Goal: Manage account settings

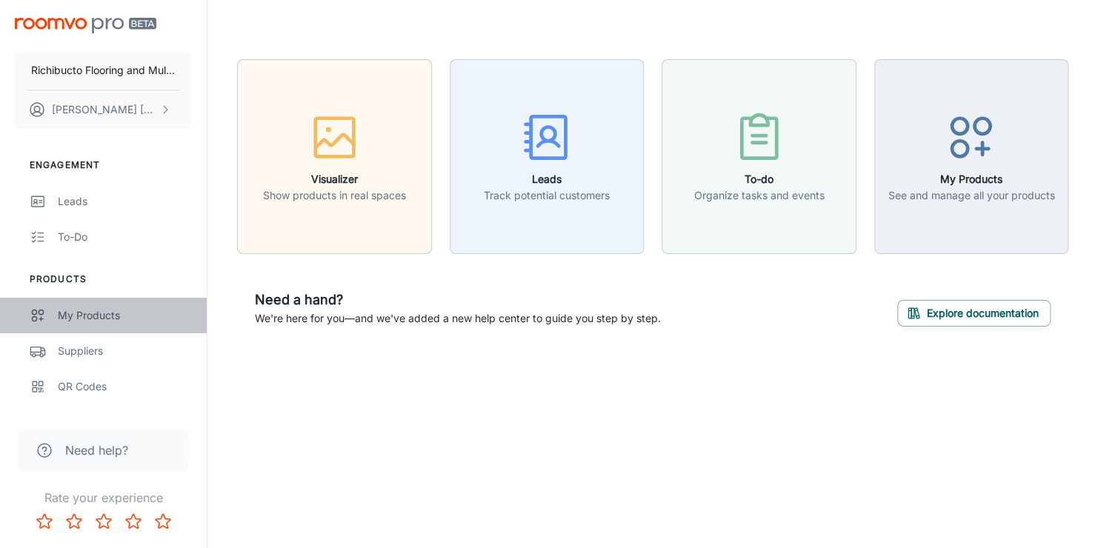
click at [110, 317] on div "My Products" at bounding box center [125, 315] width 134 height 16
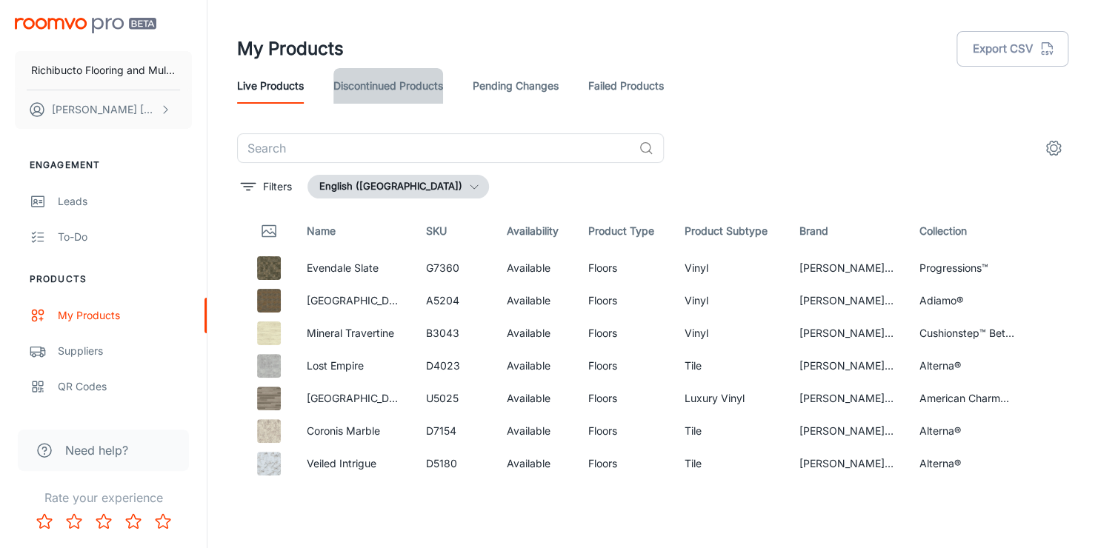
click at [380, 86] on link "Discontinued Products" at bounding box center [388, 86] width 110 height 36
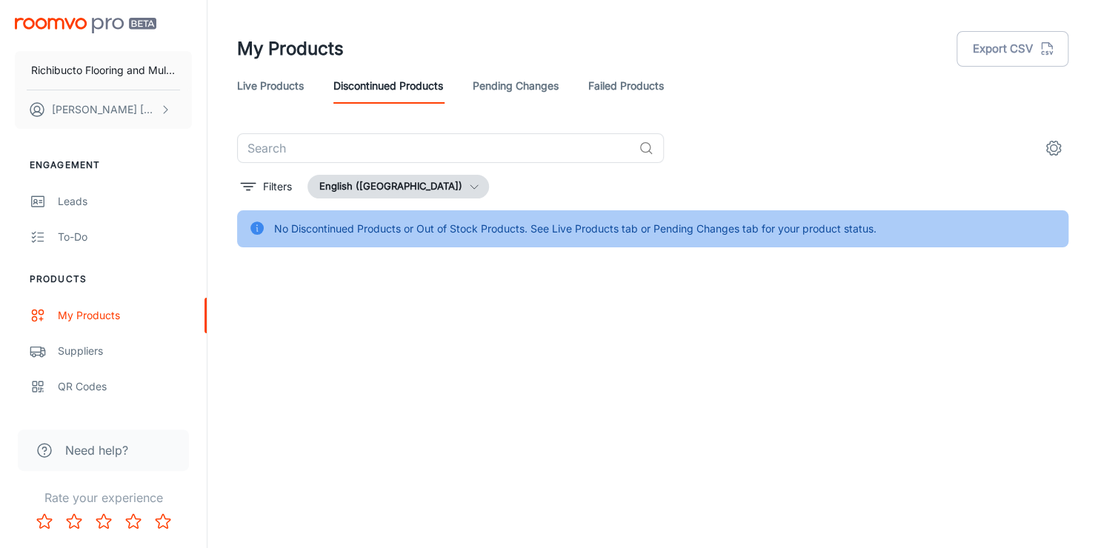
click at [516, 84] on link "Pending Changes" at bounding box center [516, 86] width 86 height 36
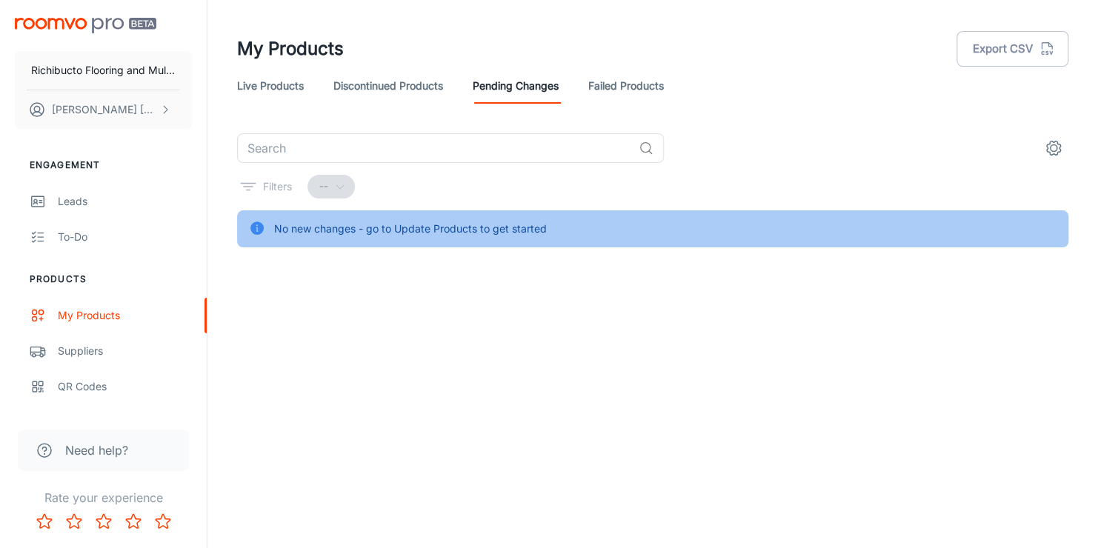
click at [260, 91] on link "Live Products" at bounding box center [270, 86] width 67 height 36
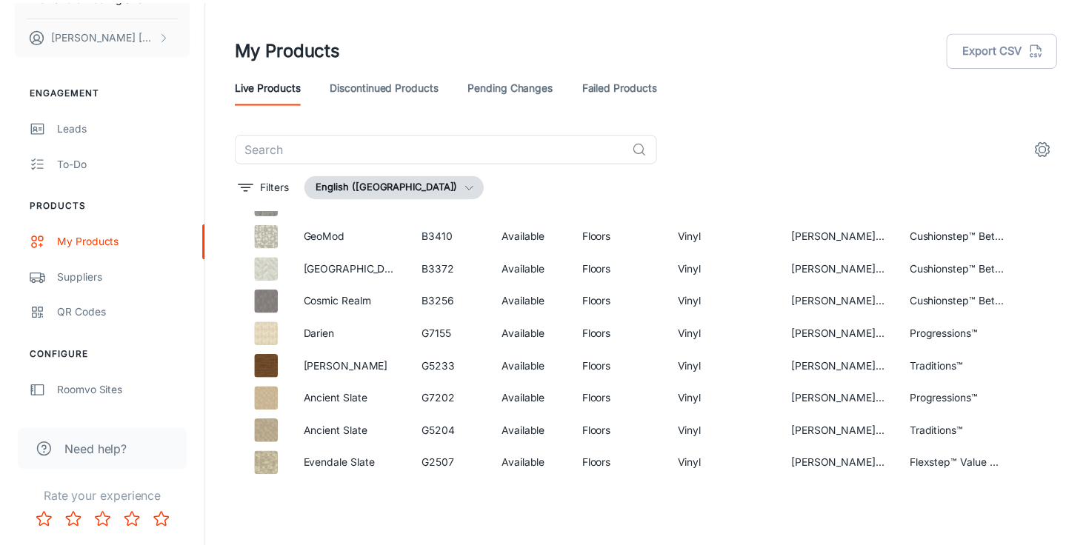
scroll to position [296, 0]
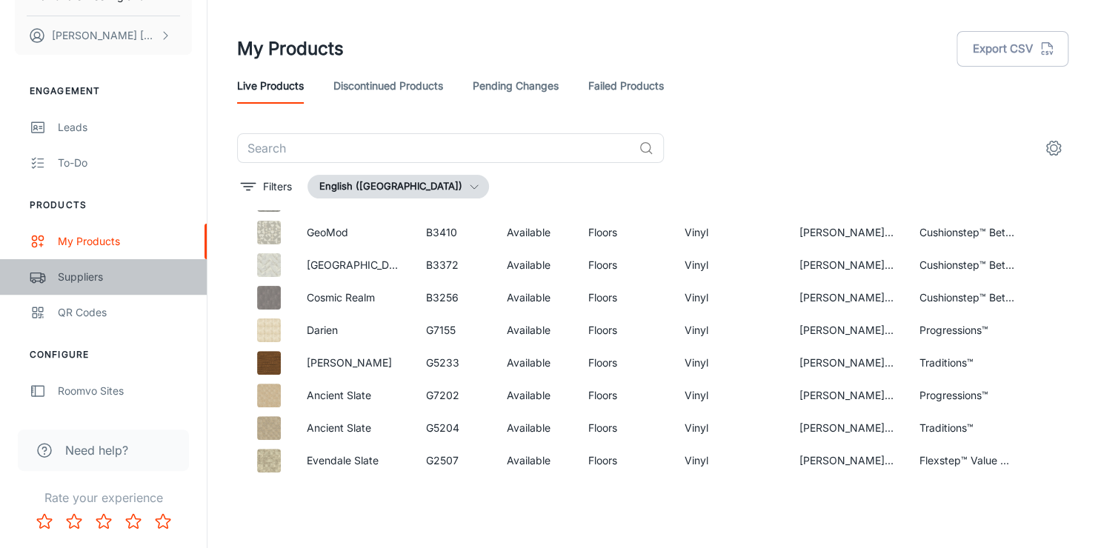
click at [59, 281] on div "Suppliers" at bounding box center [125, 277] width 134 height 16
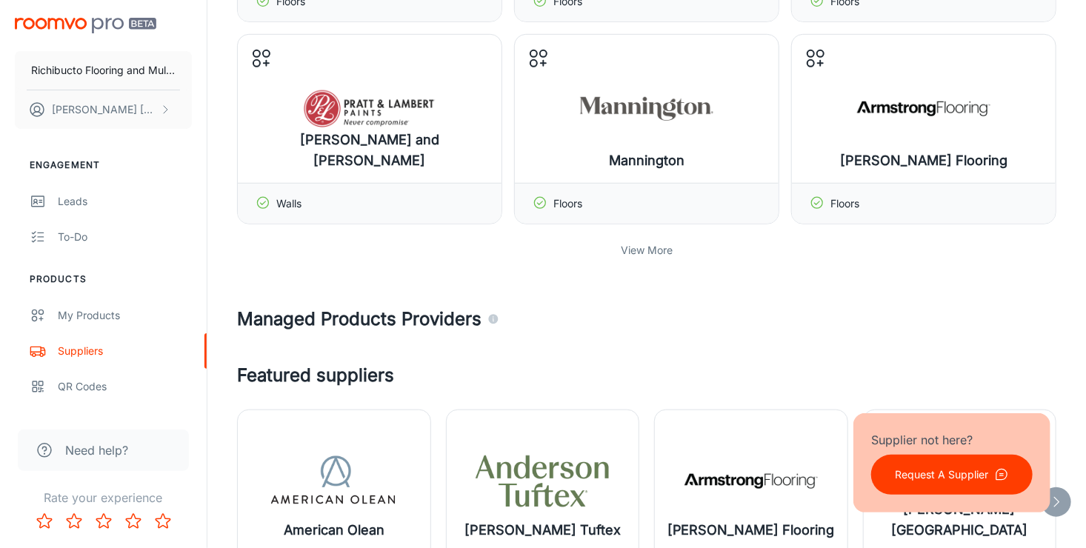
scroll to position [519, 0]
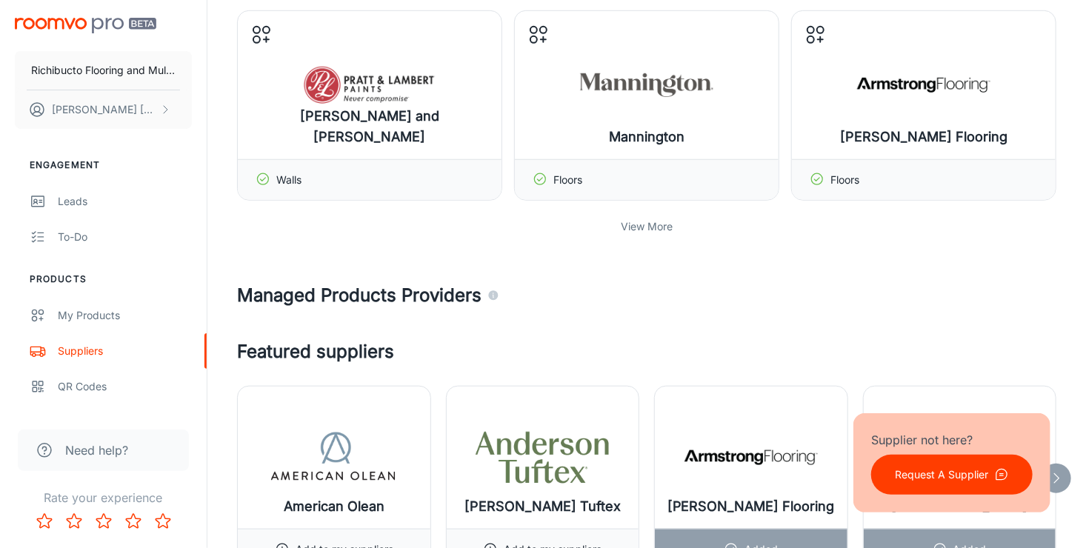
click at [398, 292] on h4 "Managed Products Providers" at bounding box center [646, 295] width 819 height 27
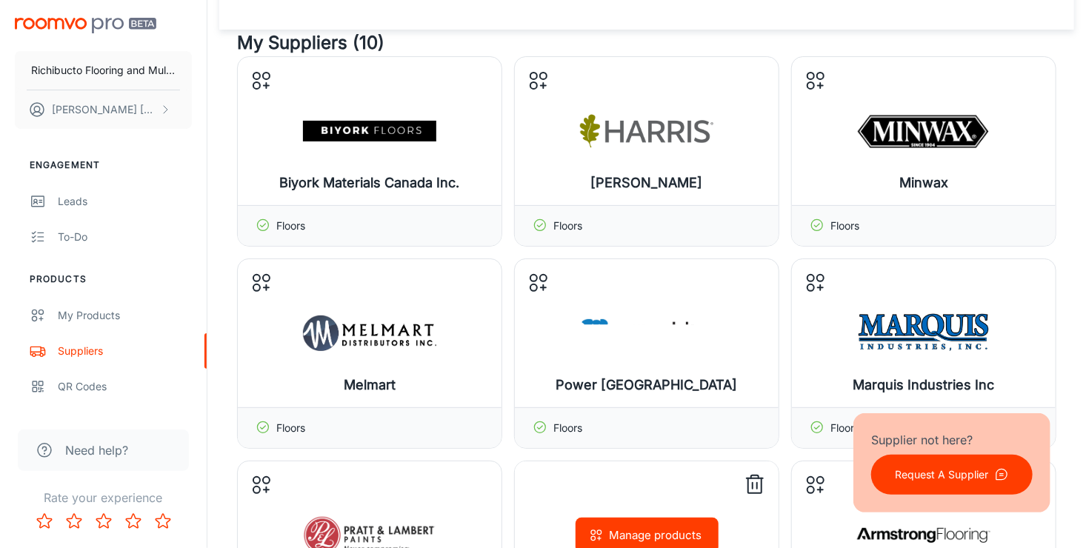
scroll to position [0, 0]
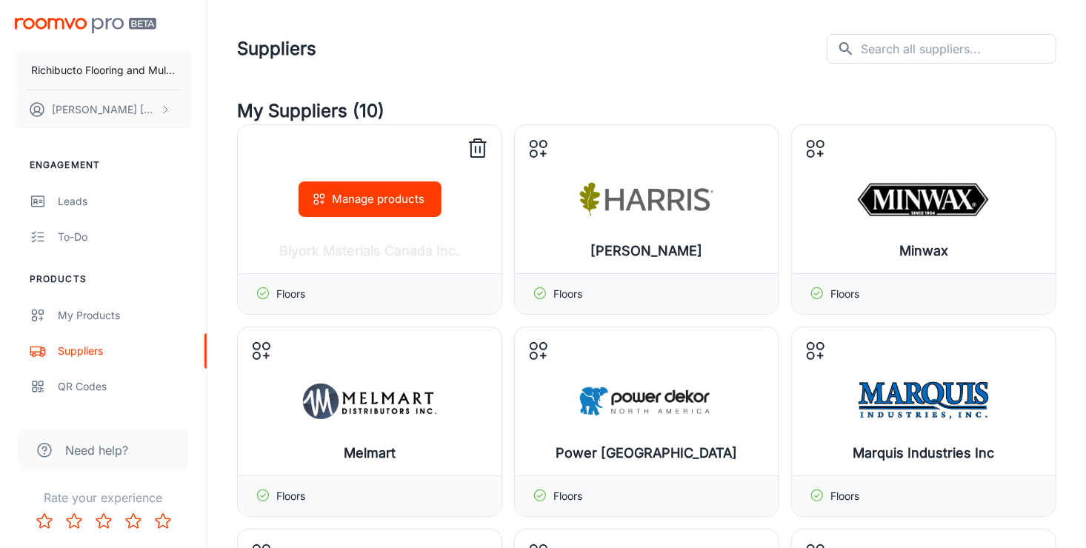
click at [475, 144] on icon at bounding box center [478, 149] width 24 height 24
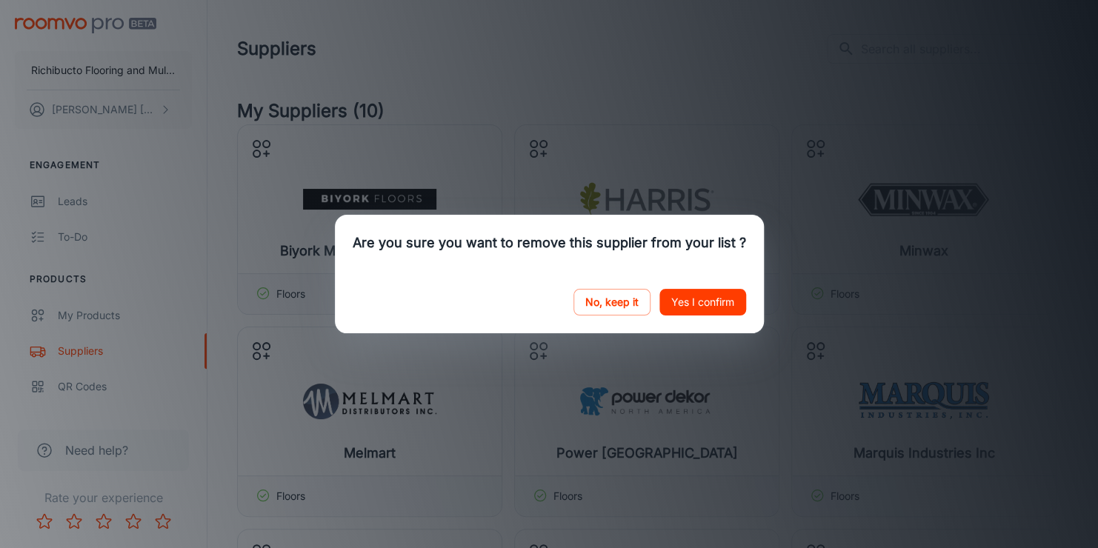
click at [679, 299] on button "Yes I confirm" at bounding box center [702, 302] width 87 height 27
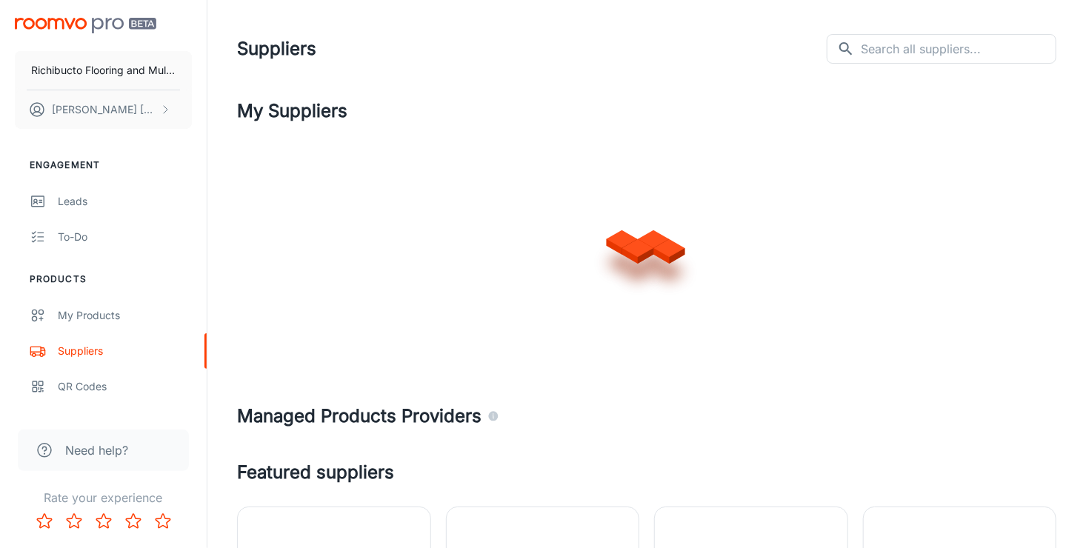
click at [751, 145] on div at bounding box center [646, 242] width 819 height 237
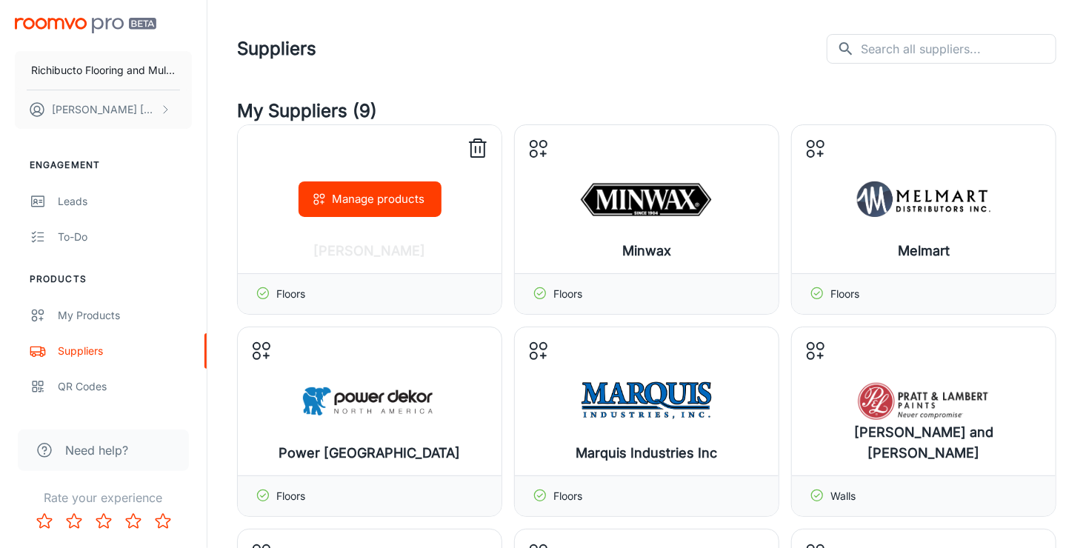
click at [476, 145] on icon at bounding box center [478, 149] width 24 height 24
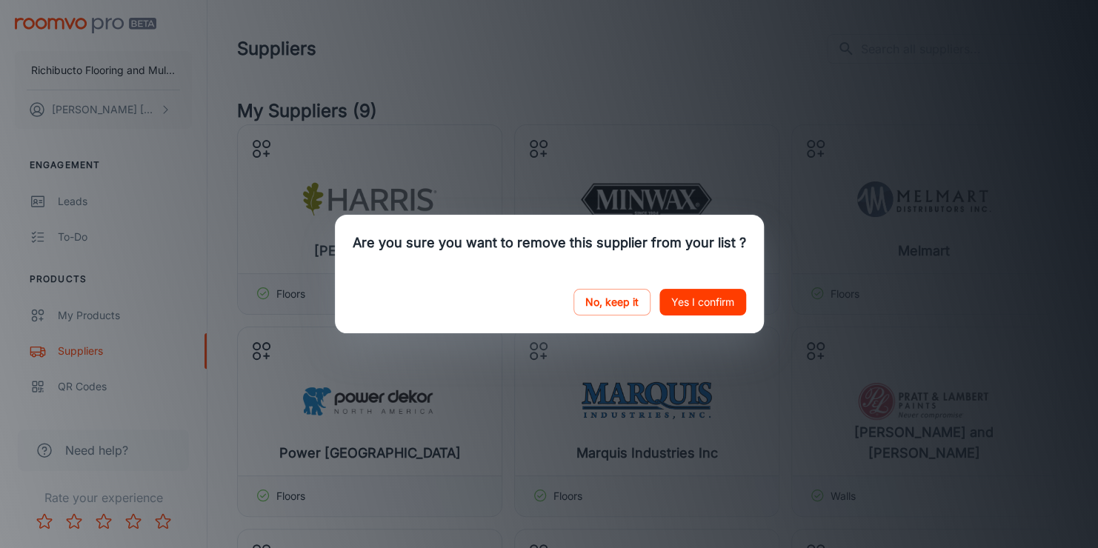
click at [678, 308] on button "Yes I confirm" at bounding box center [702, 302] width 87 height 27
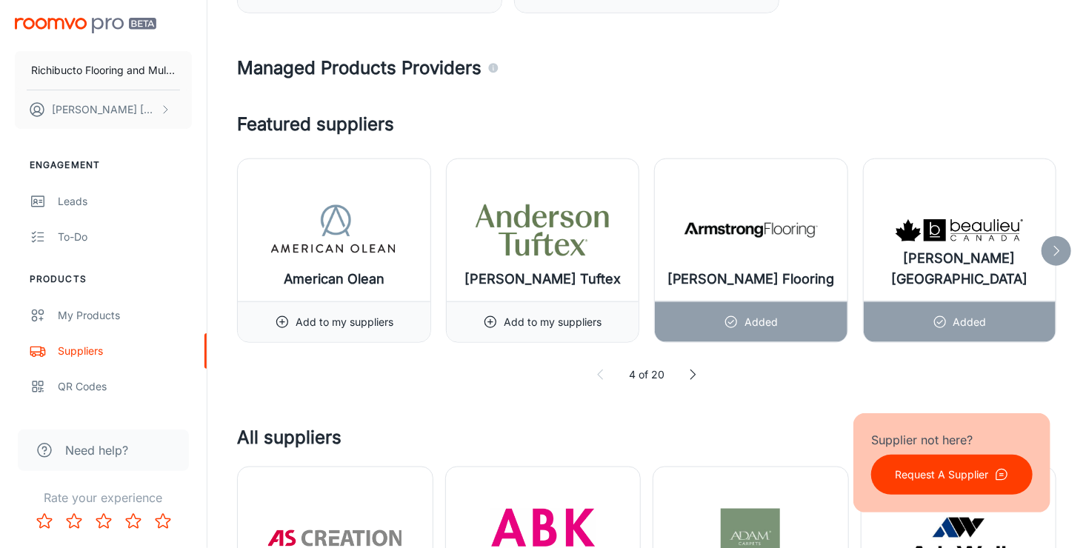
scroll to position [741, 0]
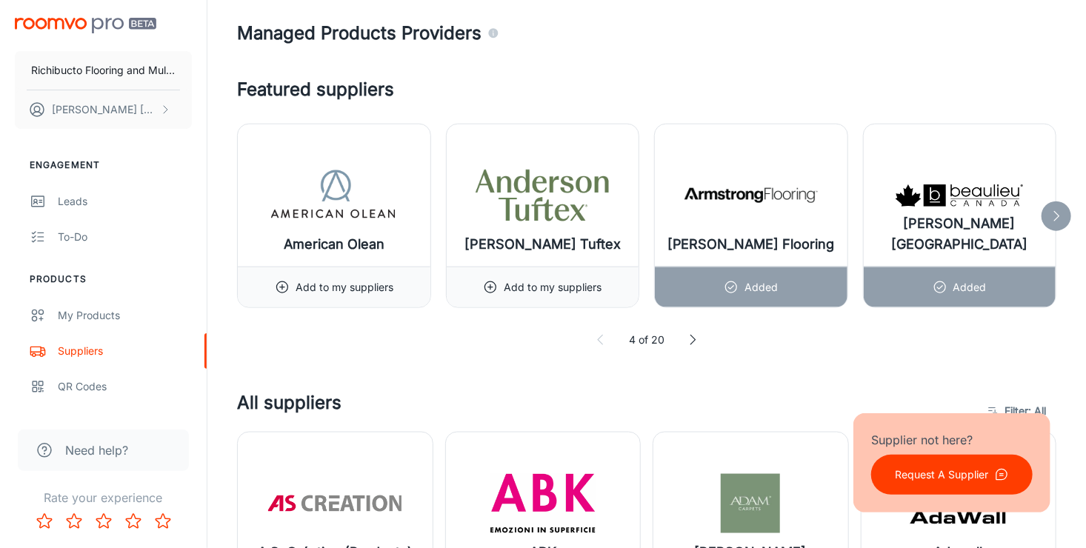
click at [1056, 211] on icon at bounding box center [1056, 216] width 15 height 15
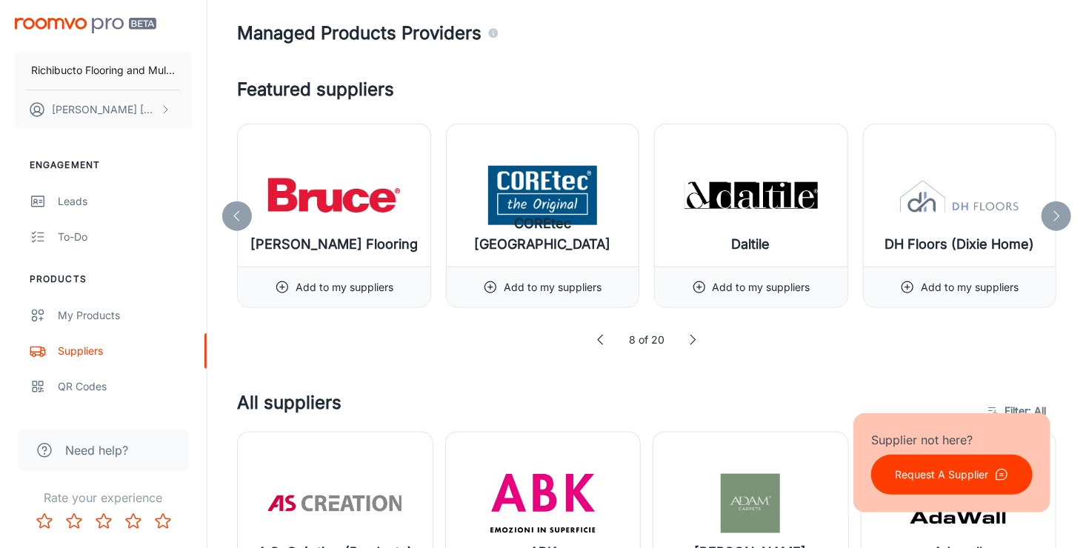
click at [1056, 211] on icon at bounding box center [1056, 216] width 15 height 15
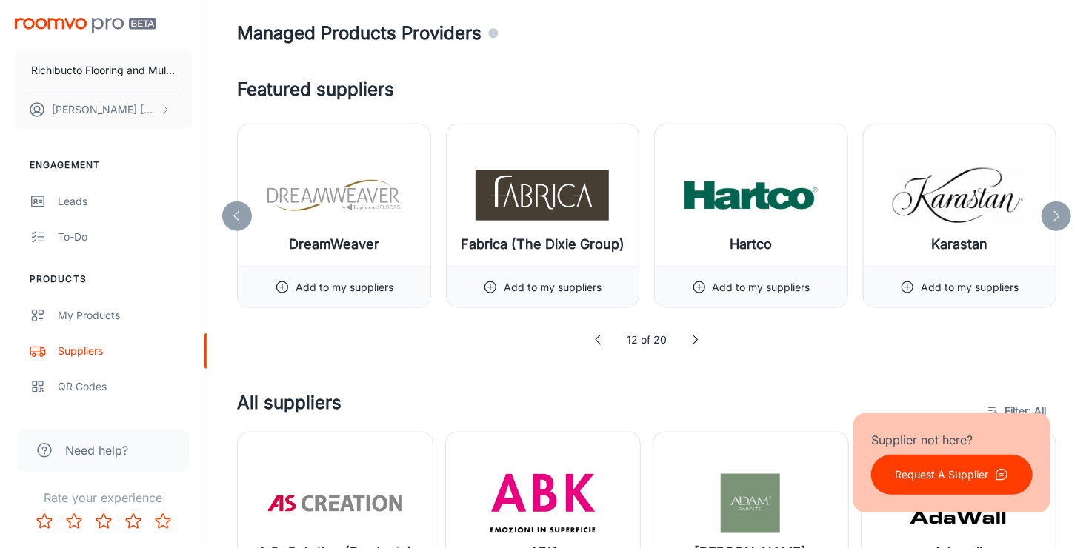
click at [1056, 211] on icon at bounding box center [1056, 216] width 15 height 15
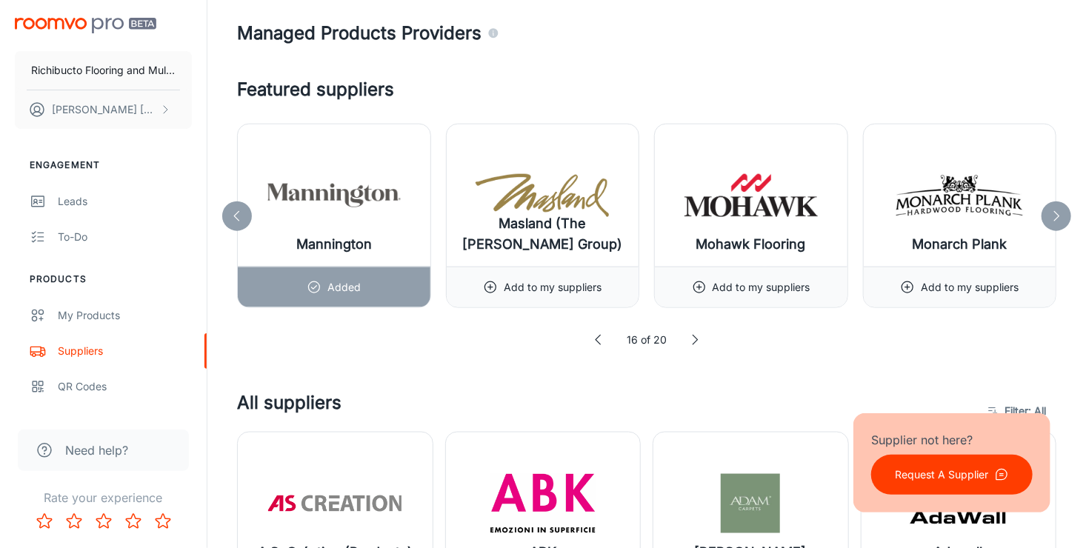
click at [1056, 211] on icon at bounding box center [1056, 216] width 15 height 15
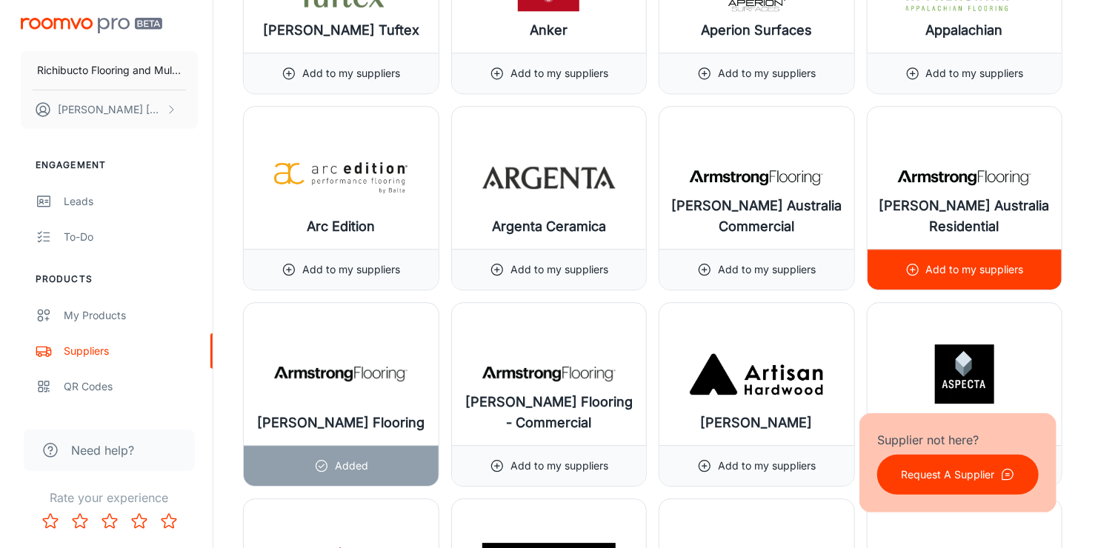
scroll to position [1926, 0]
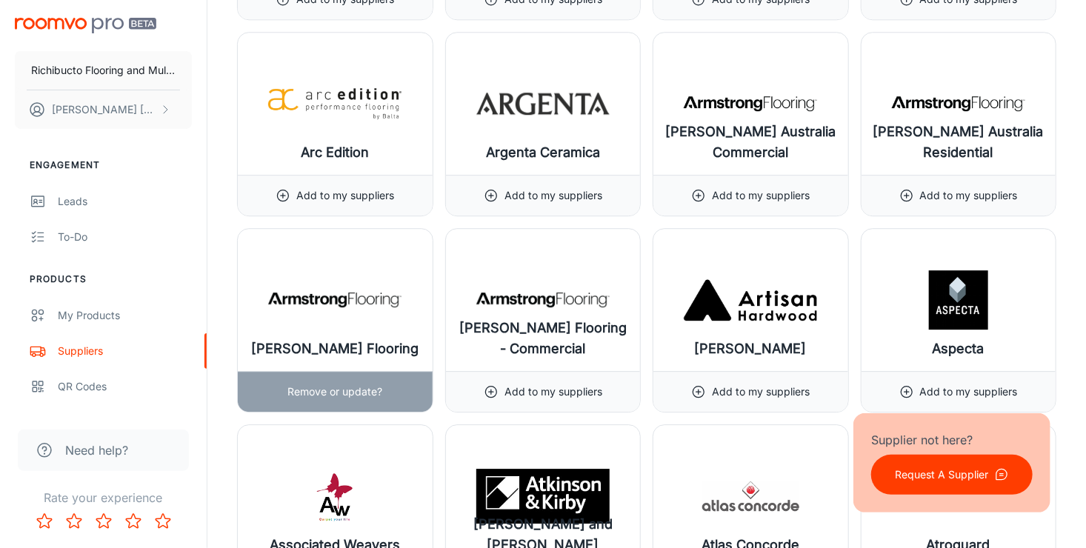
click at [339, 345] on h6 "[PERSON_NAME] Flooring" at bounding box center [334, 349] width 167 height 21
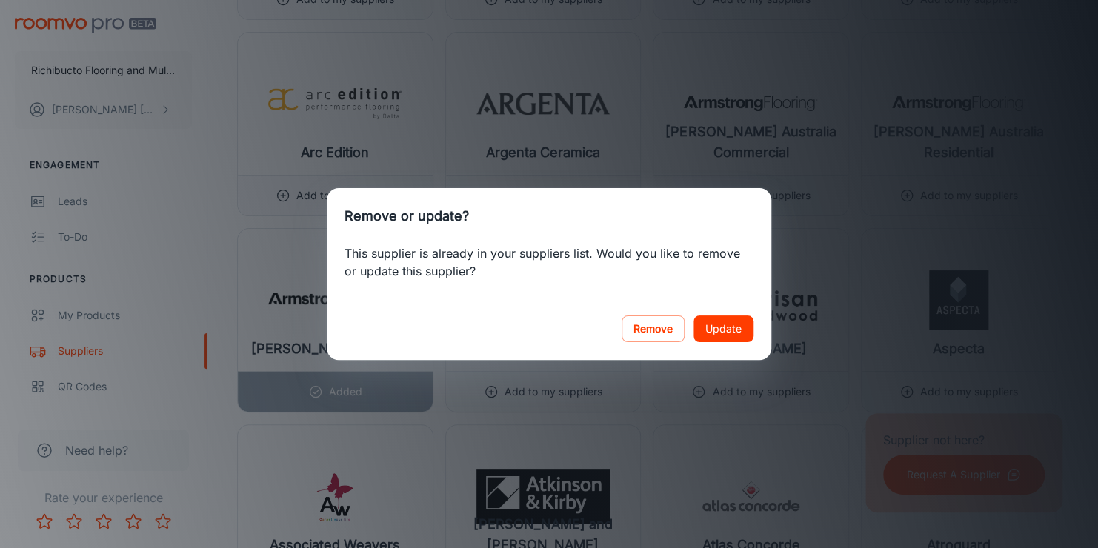
click at [736, 329] on button "Update" at bounding box center [723, 329] width 60 height 27
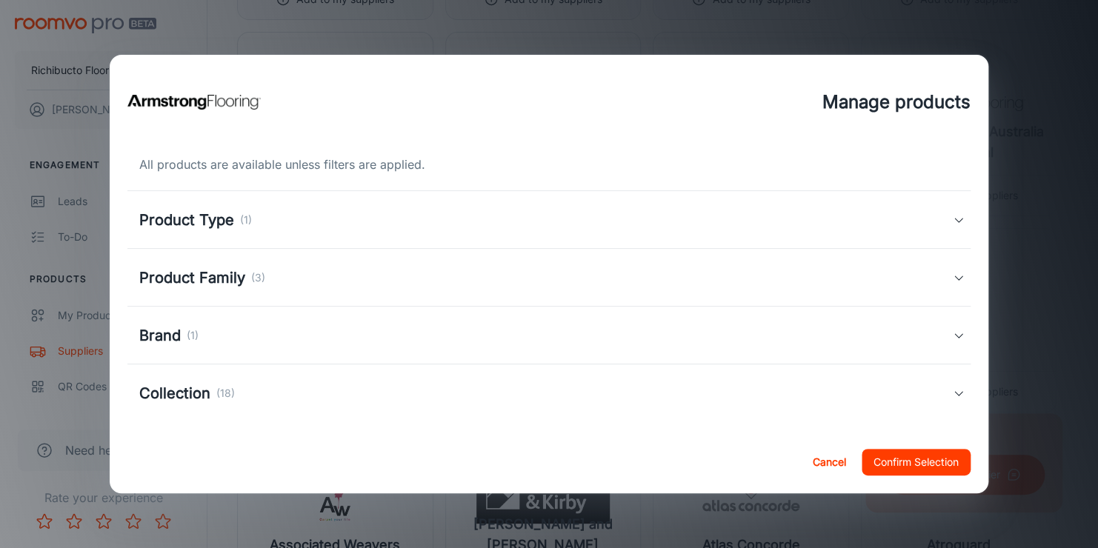
click at [164, 219] on h5 "Product Type" at bounding box center [186, 220] width 95 height 22
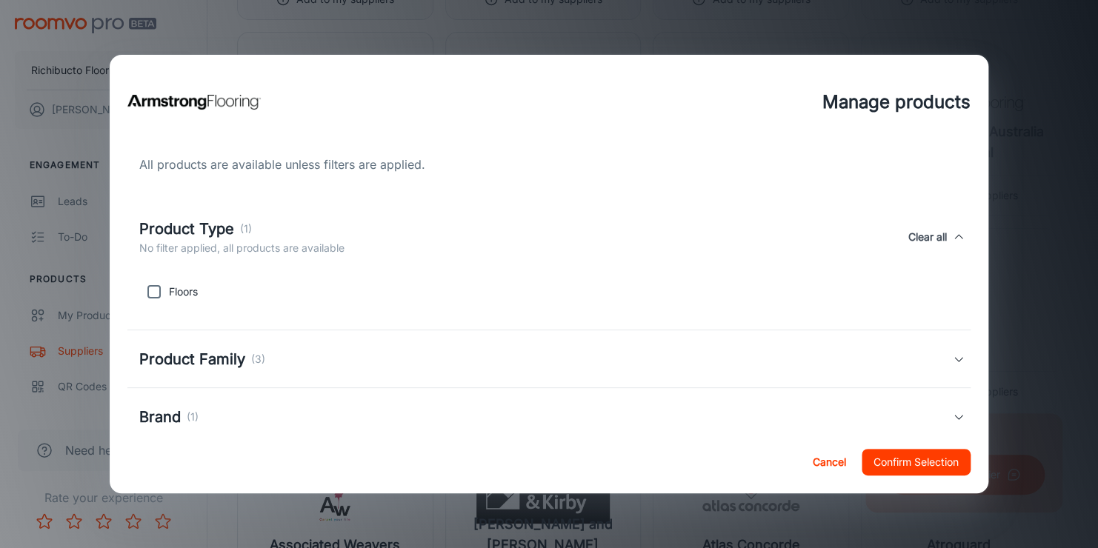
click at [149, 290] on input "checkbox" at bounding box center [154, 292] width 30 height 30
checkbox input "true"
click at [238, 362] on h5 "Product Family" at bounding box center [192, 359] width 106 height 22
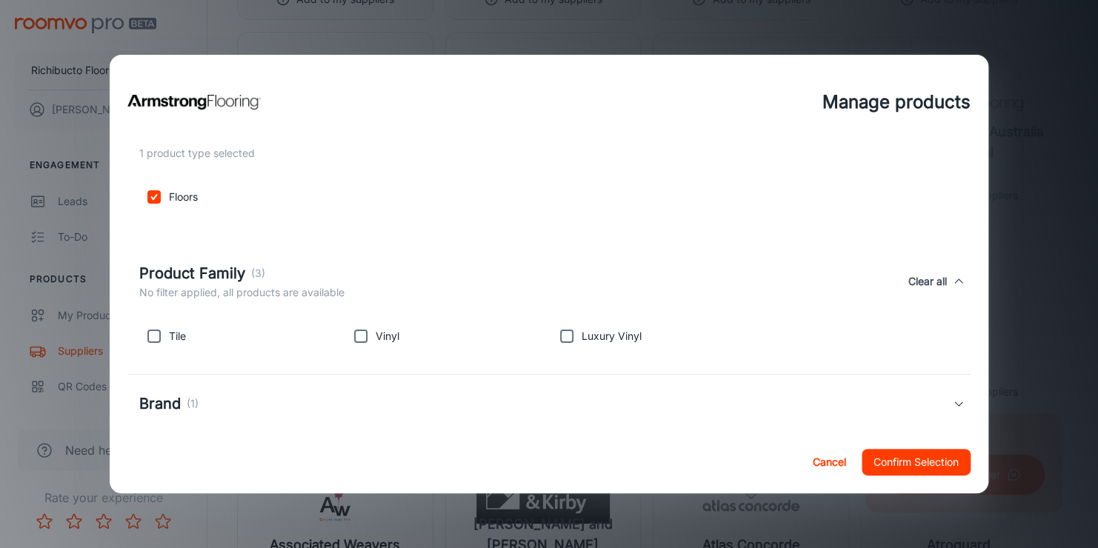
scroll to position [148, 0]
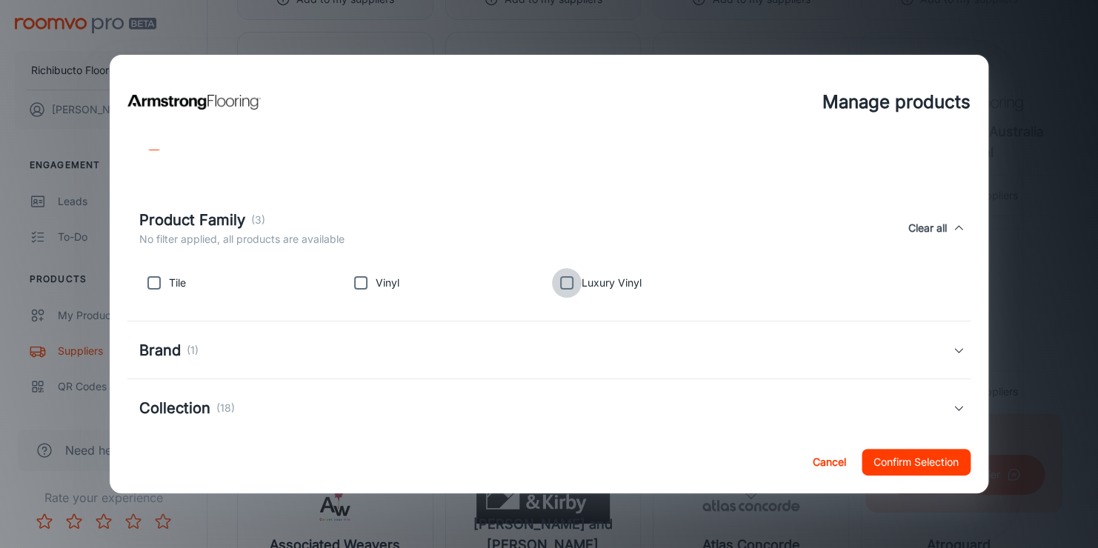
click at [555, 280] on input "checkbox" at bounding box center [567, 283] width 30 height 30
checkbox input "true"
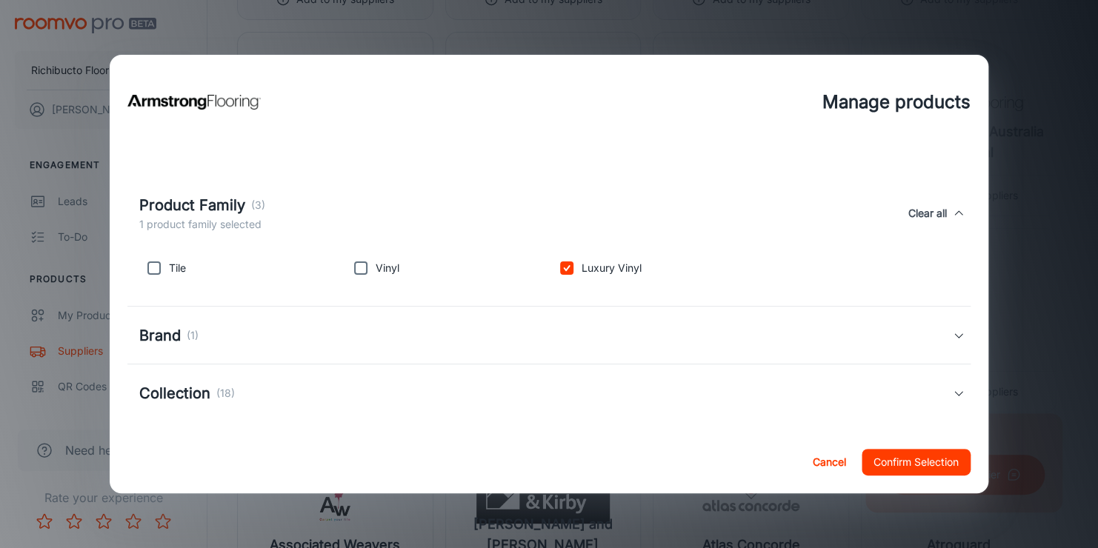
scroll to position [172, 0]
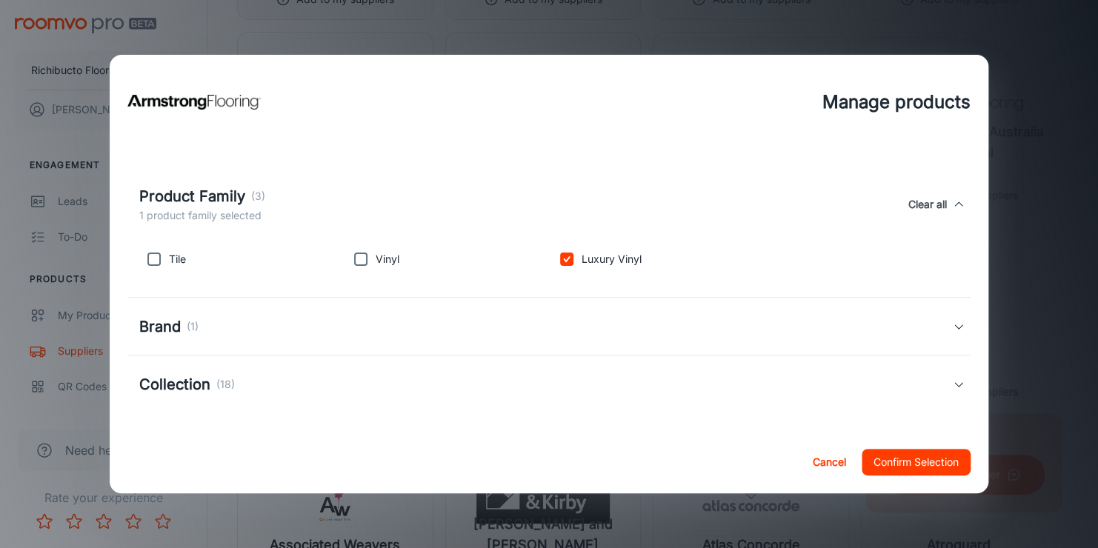
click at [179, 327] on h5 "Brand" at bounding box center [159, 327] width 41 height 22
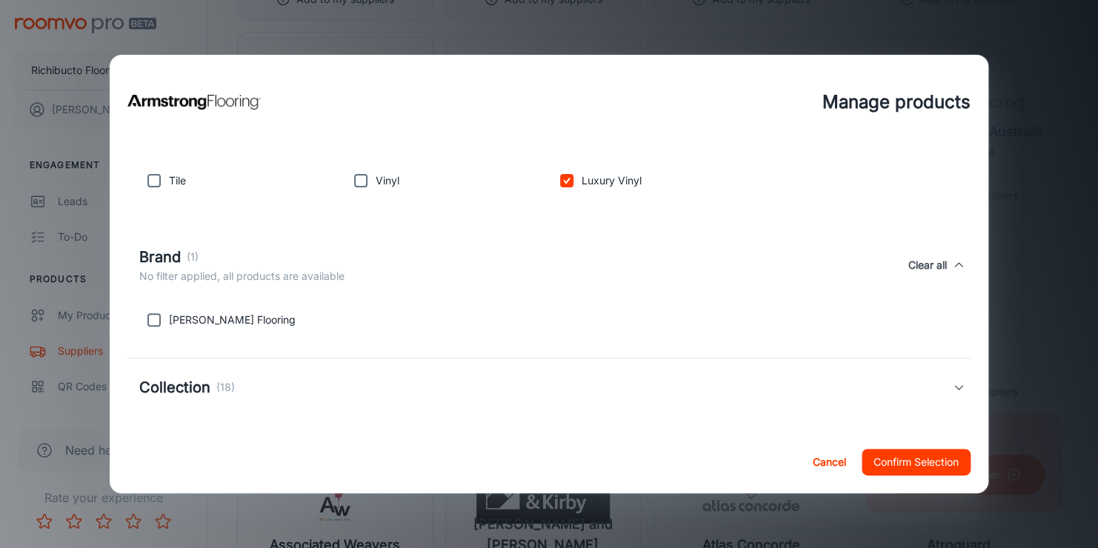
scroll to position [253, 0]
click at [149, 314] on input "checkbox" at bounding box center [154, 318] width 30 height 30
checkbox input "true"
click at [207, 390] on h5 "Collection" at bounding box center [174, 385] width 71 height 22
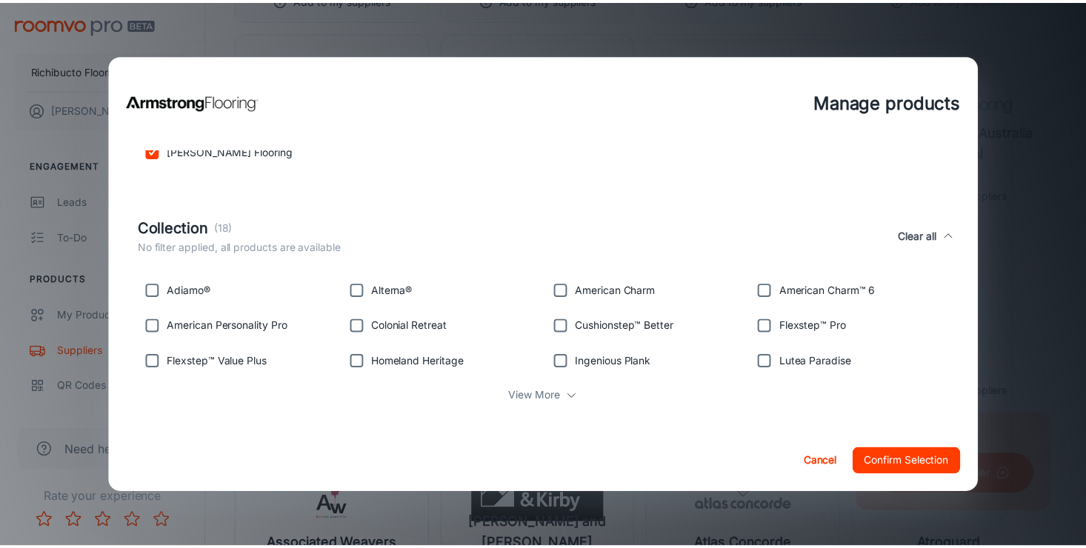
scroll to position [427, 0]
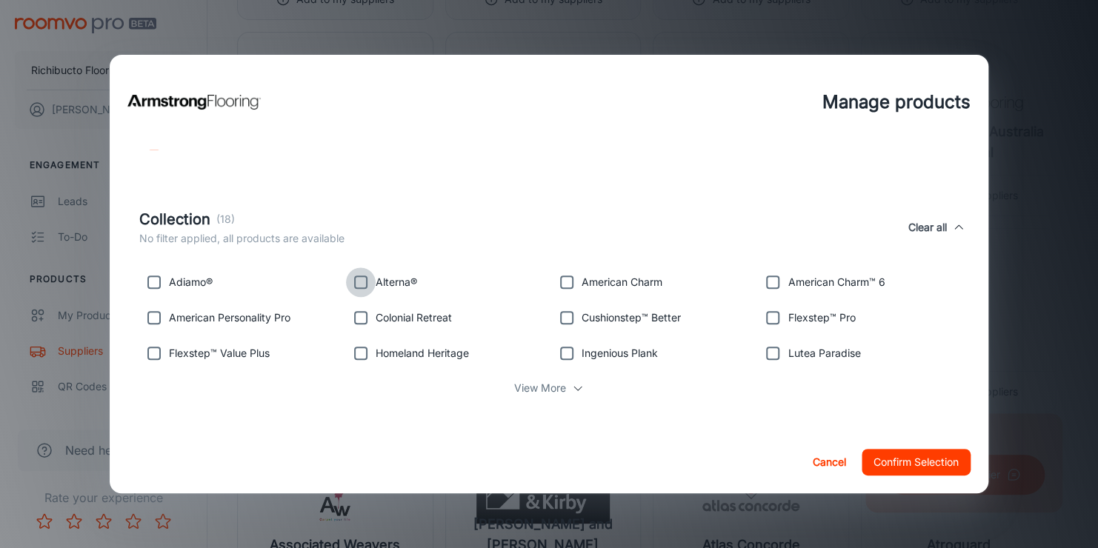
click at [359, 284] on input "checkbox" at bounding box center [361, 282] width 30 height 30
checkbox input "true"
click at [572, 388] on icon at bounding box center [578, 388] width 12 height 12
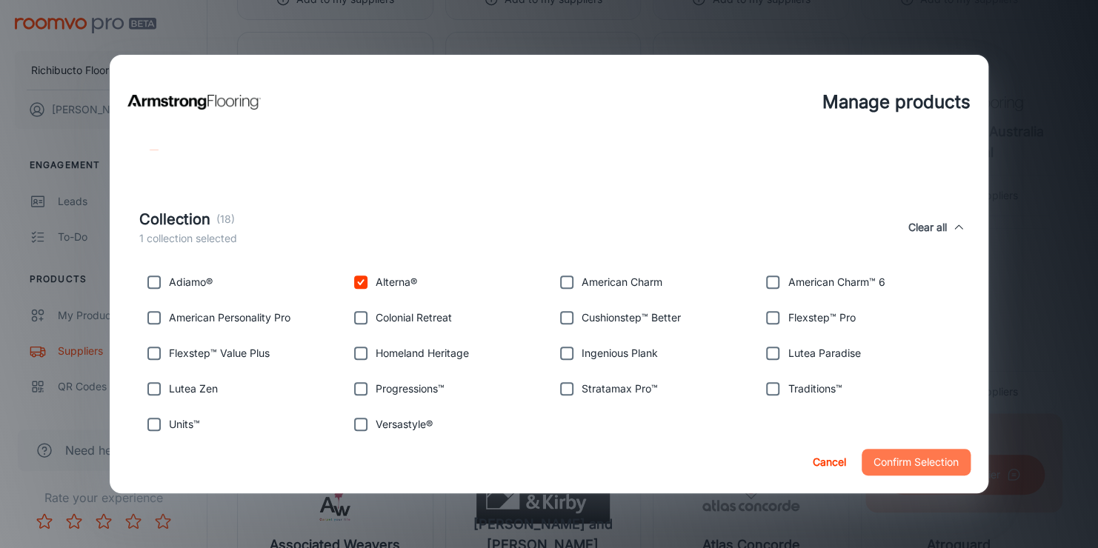
click at [913, 457] on button "Confirm Selection" at bounding box center [915, 462] width 109 height 27
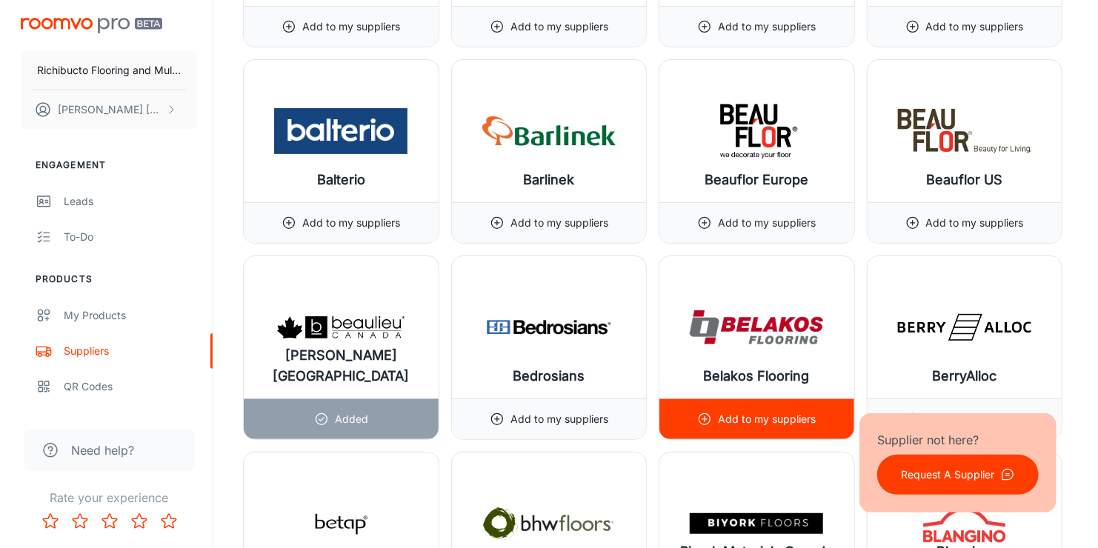
scroll to position [2889, 0]
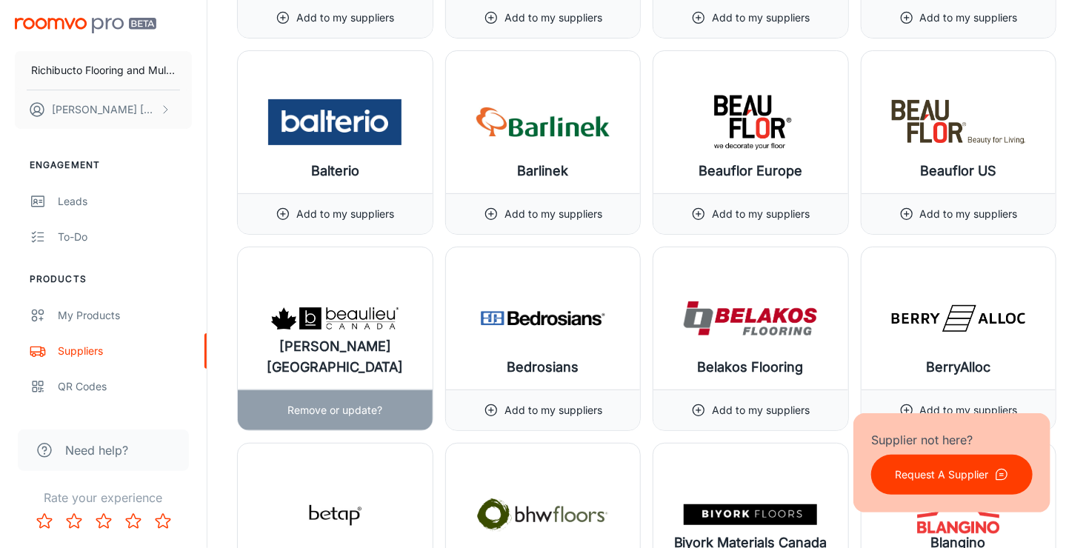
click at [350, 402] on p "Remove or update?" at bounding box center [334, 410] width 95 height 16
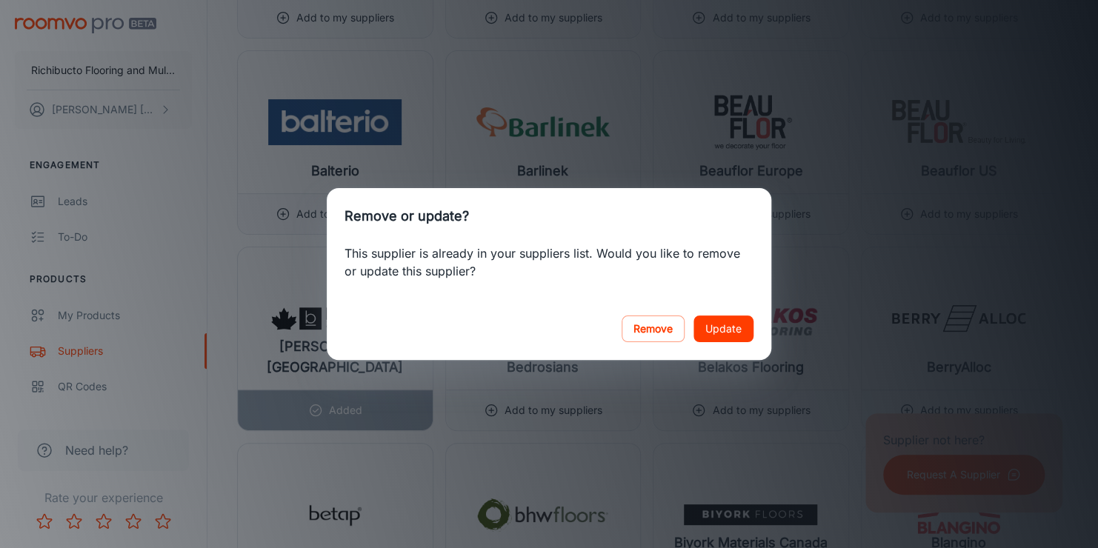
click at [730, 328] on button "Update" at bounding box center [723, 329] width 60 height 27
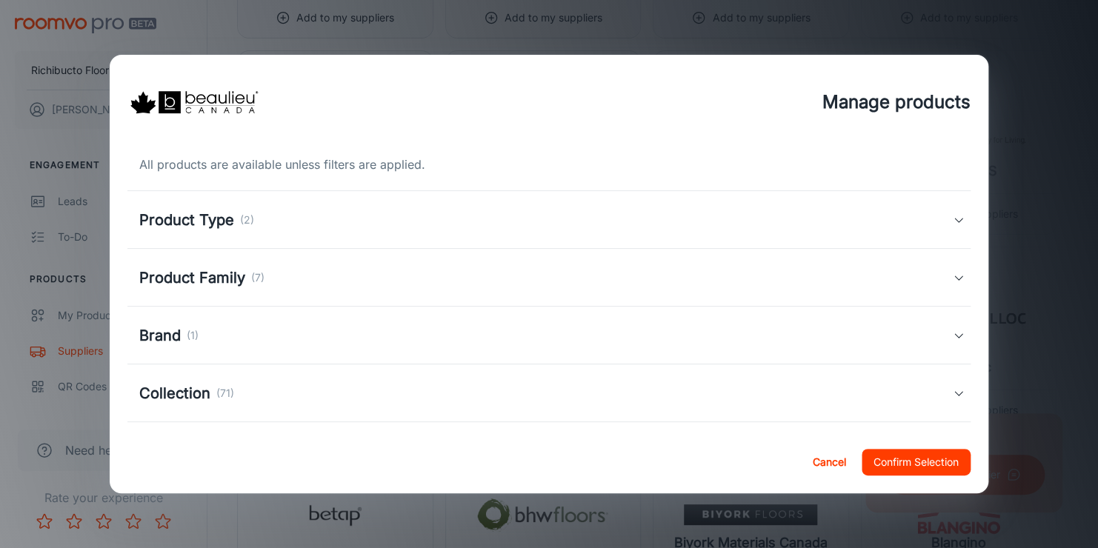
click at [231, 221] on h5 "Product Type" at bounding box center [186, 220] width 95 height 22
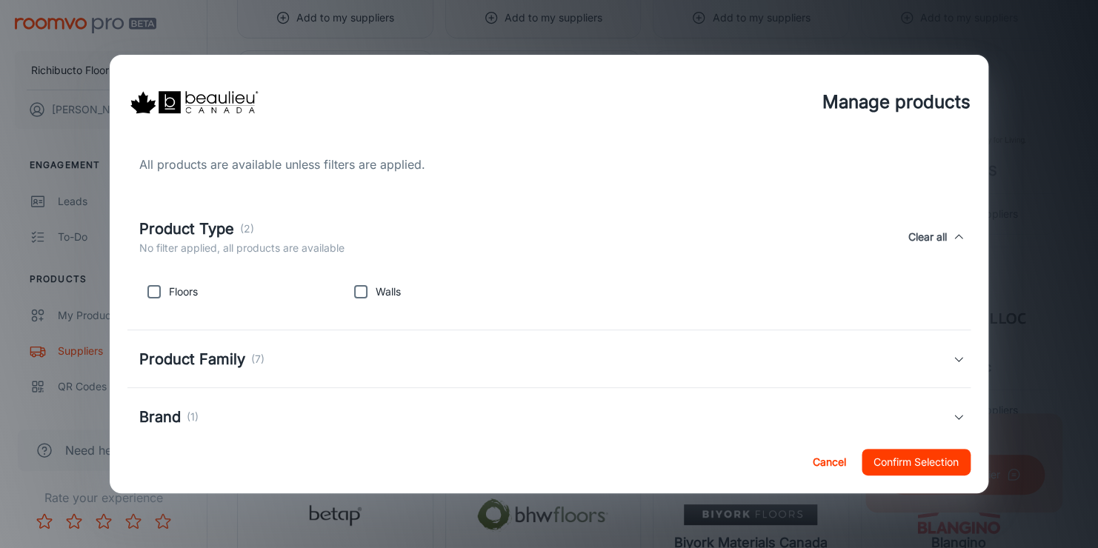
click at [152, 294] on input "checkbox" at bounding box center [154, 292] width 30 height 30
checkbox input "true"
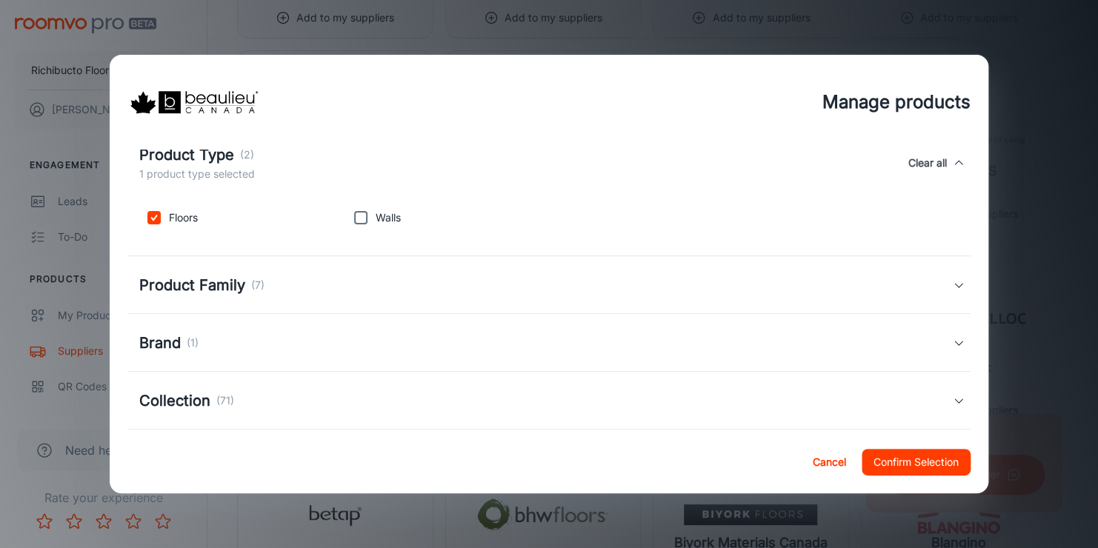
click at [235, 293] on h5 "Product Family" at bounding box center [192, 285] width 106 height 22
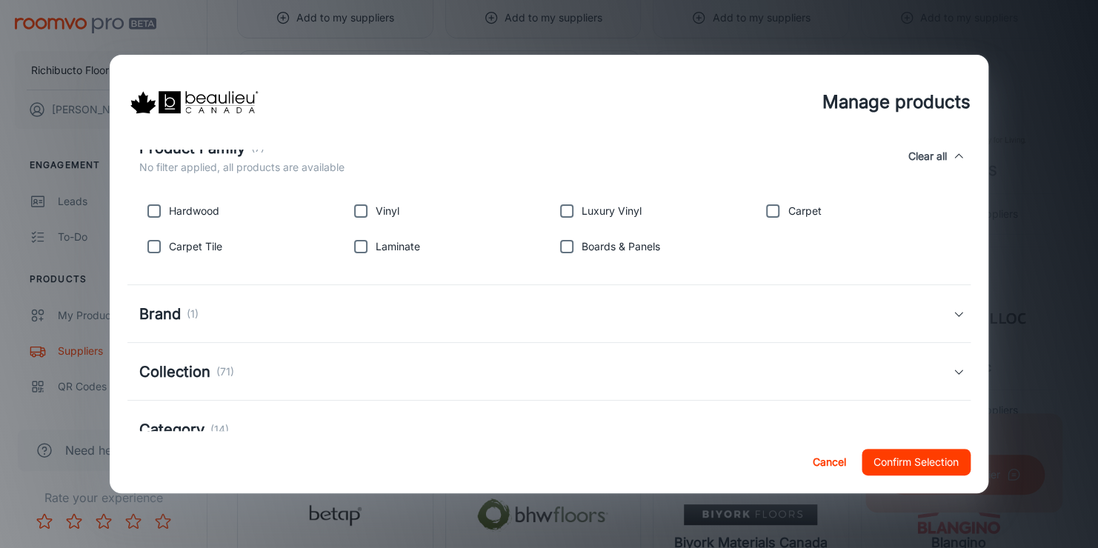
scroll to position [222, 0]
click at [150, 207] on input "checkbox" at bounding box center [154, 209] width 30 height 30
checkbox input "true"
click at [147, 241] on input "checkbox" at bounding box center [154, 245] width 30 height 30
checkbox input "true"
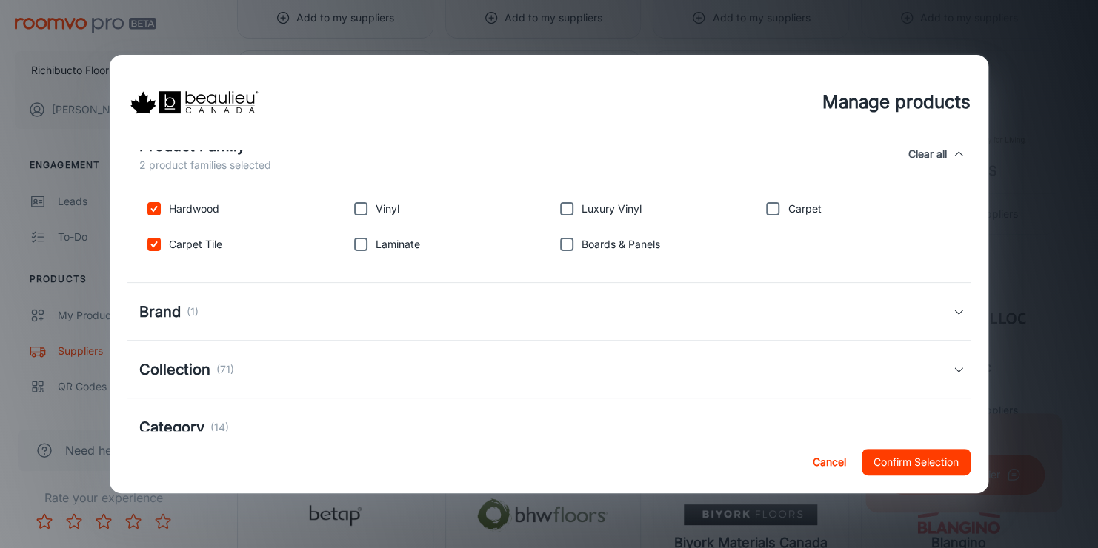
click at [356, 246] on input "checkbox" at bounding box center [361, 245] width 30 height 30
checkbox input "true"
drag, startPoint x: 356, startPoint y: 200, endPoint x: 439, endPoint y: 204, distance: 82.3
click at [356, 200] on input "checkbox" at bounding box center [361, 209] width 30 height 30
checkbox input "true"
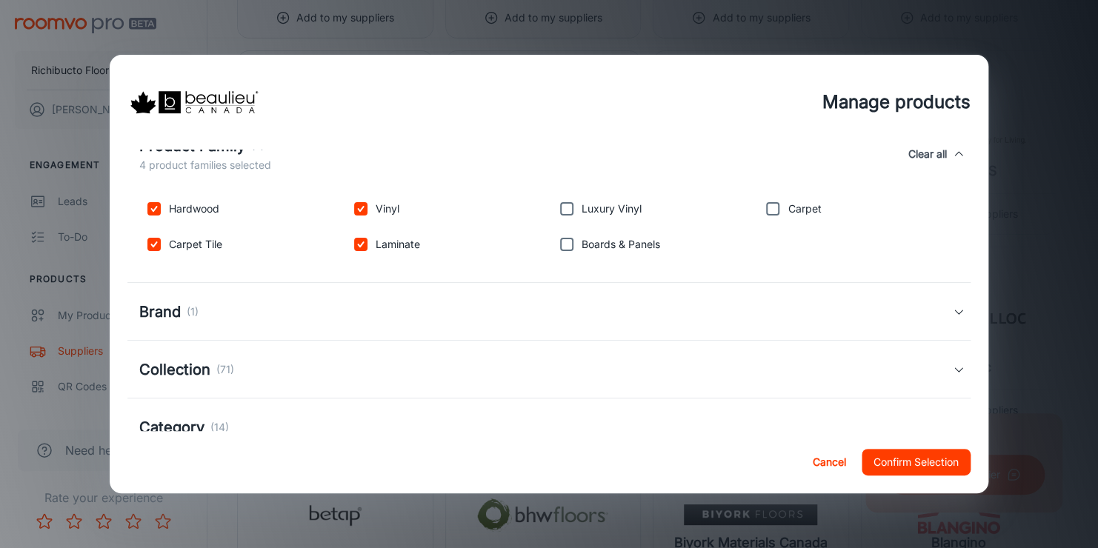
click at [561, 204] on input "checkbox" at bounding box center [567, 209] width 30 height 30
checkbox input "true"
drag, startPoint x: 564, startPoint y: 250, endPoint x: 631, endPoint y: 239, distance: 67.5
click at [564, 250] on input "checkbox" at bounding box center [567, 245] width 30 height 30
checkbox input "true"
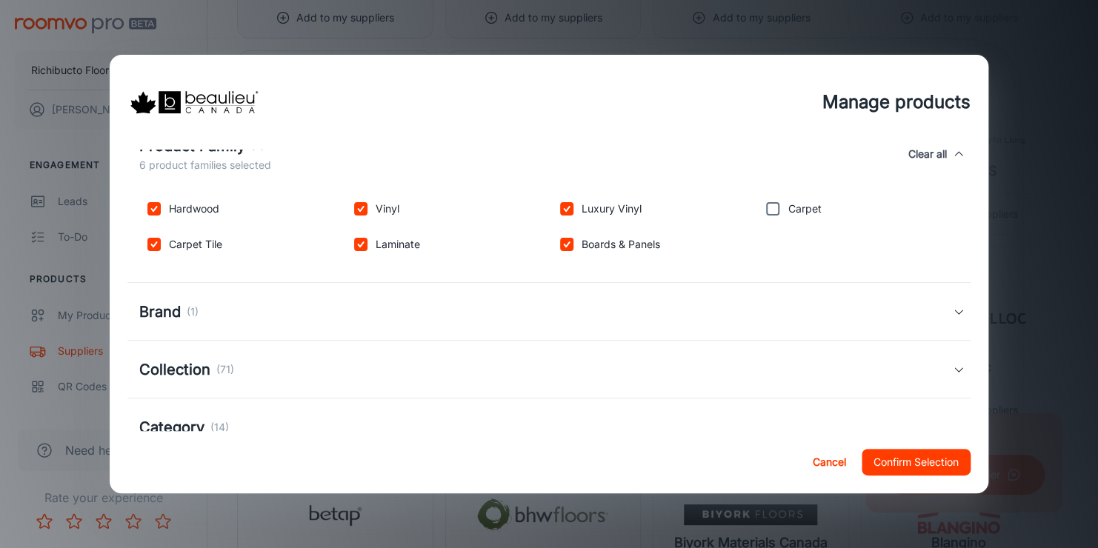
click at [765, 204] on input "checkbox" at bounding box center [773, 209] width 30 height 30
checkbox input "true"
click at [313, 311] on div "Brand (1)" at bounding box center [545, 312] width 813 height 22
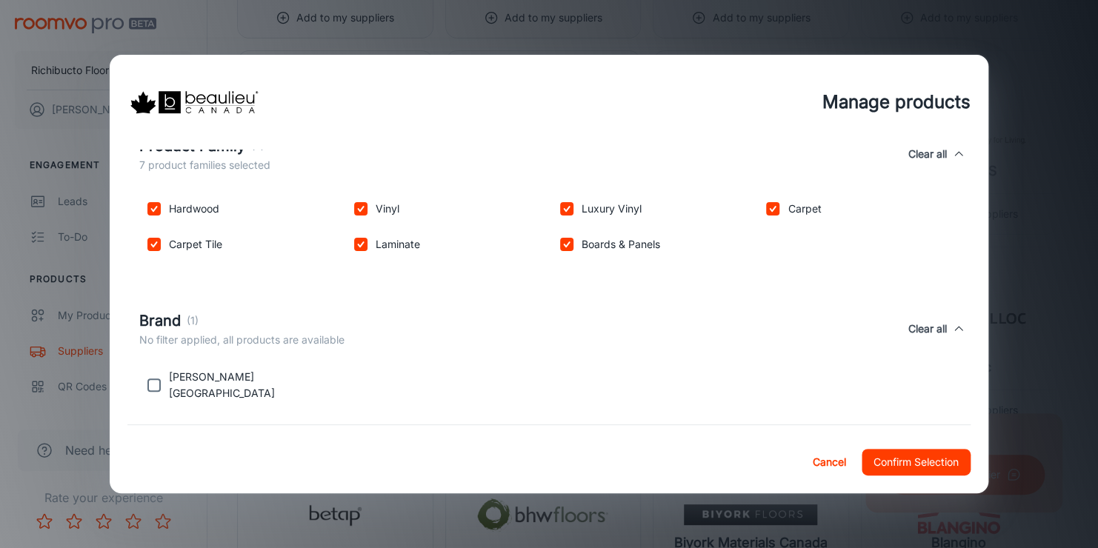
scroll to position [296, 0]
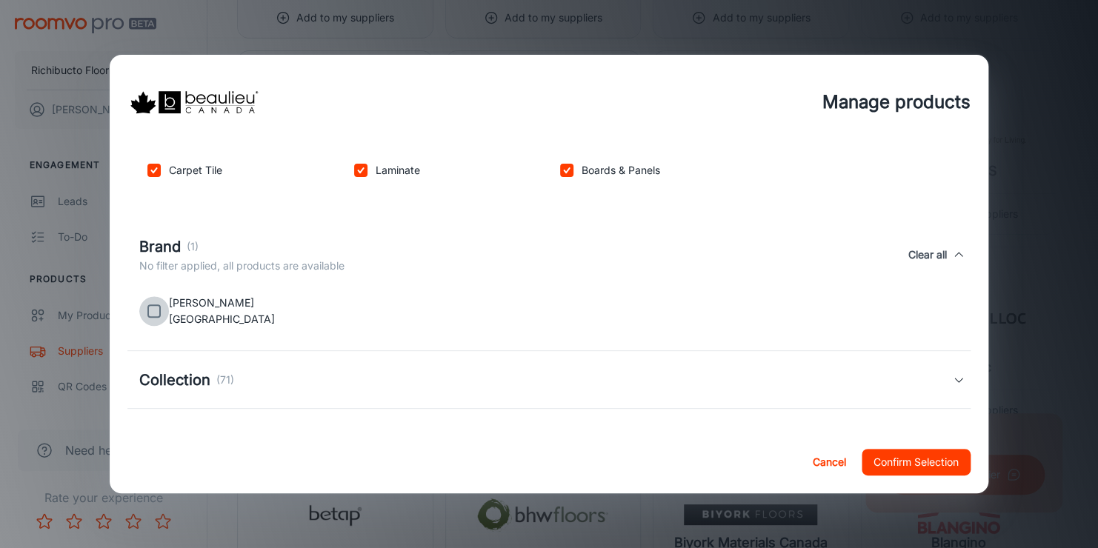
click at [154, 309] on input "checkbox" at bounding box center [154, 311] width 30 height 30
checkbox input "true"
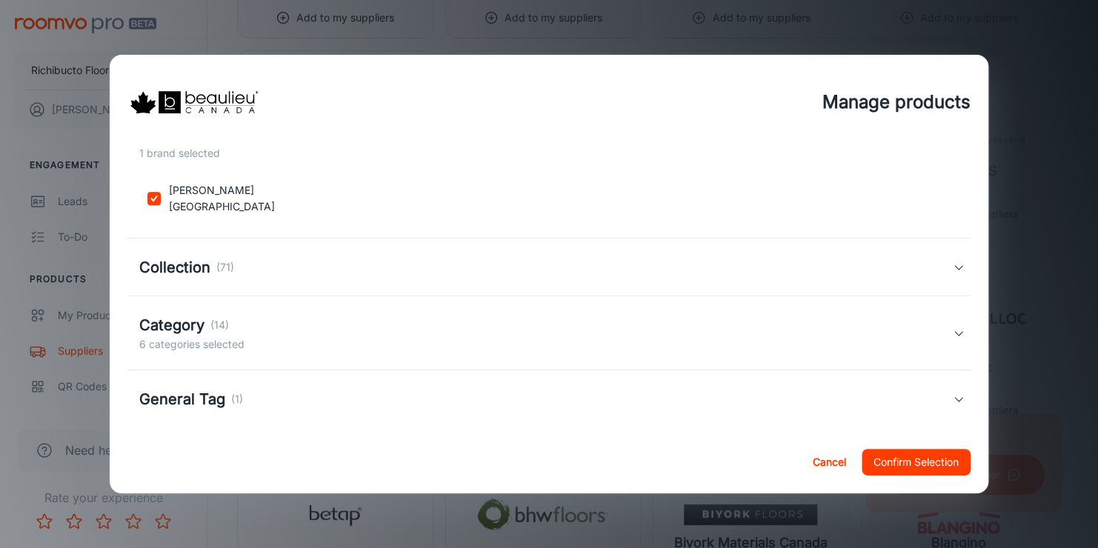
scroll to position [421, 0]
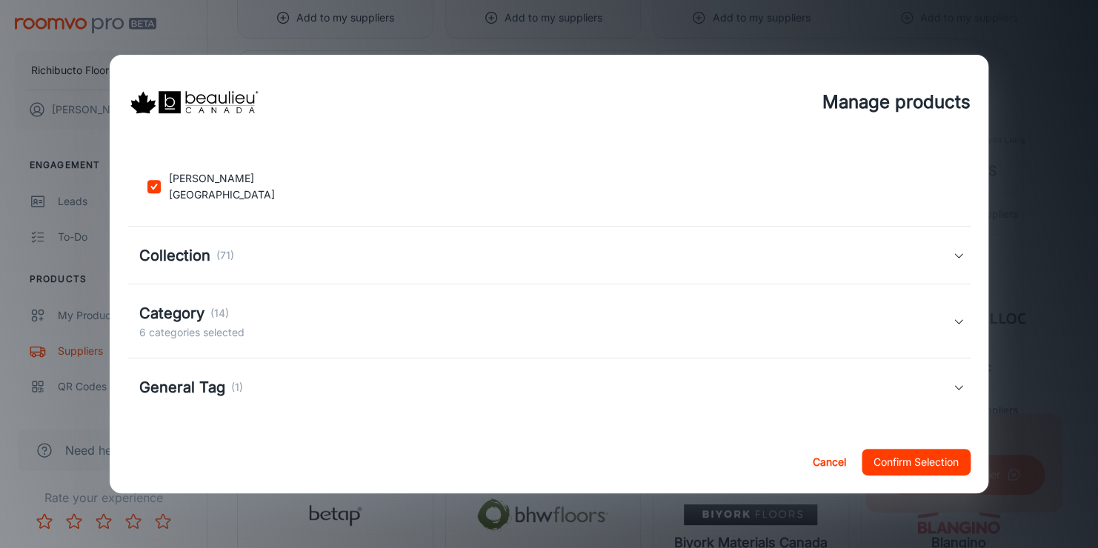
click at [179, 259] on h5 "Collection" at bounding box center [174, 255] width 71 height 22
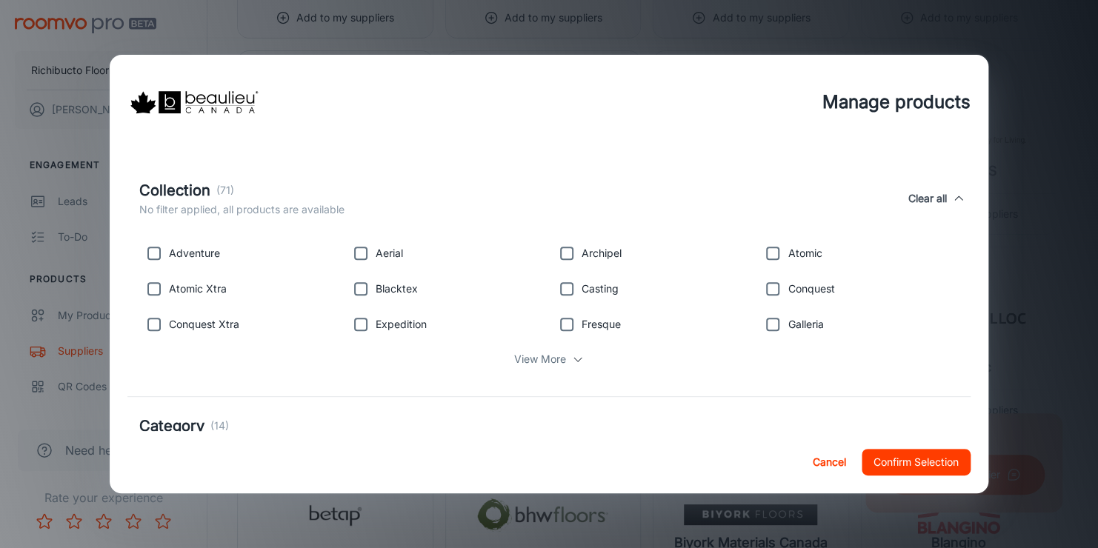
scroll to position [569, 0]
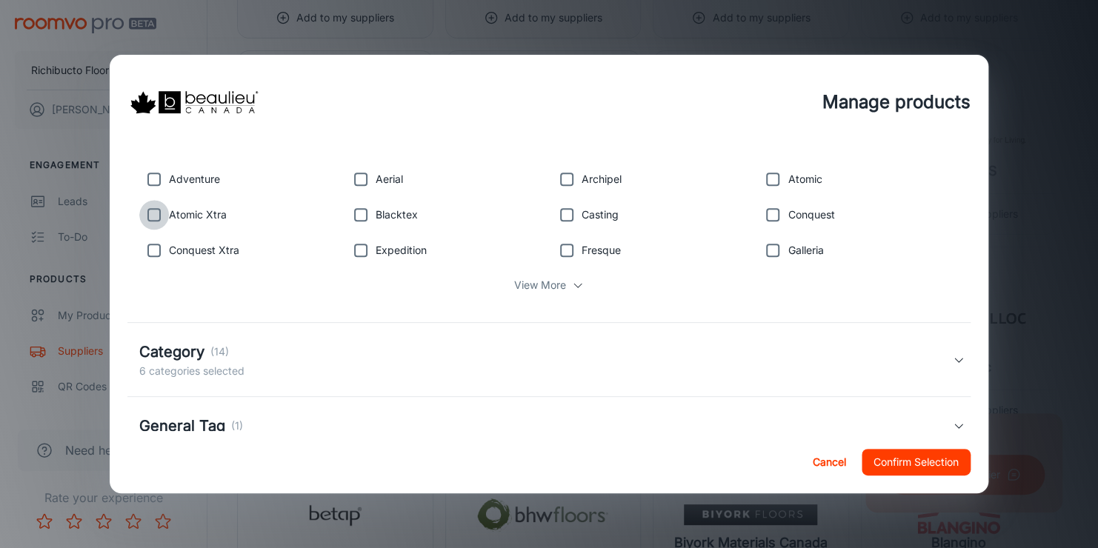
click at [153, 213] on input "checkbox" at bounding box center [154, 215] width 30 height 30
checkbox input "true"
click at [160, 253] on input "checkbox" at bounding box center [154, 251] width 30 height 30
checkbox input "true"
click at [358, 211] on input "checkbox" at bounding box center [361, 215] width 30 height 30
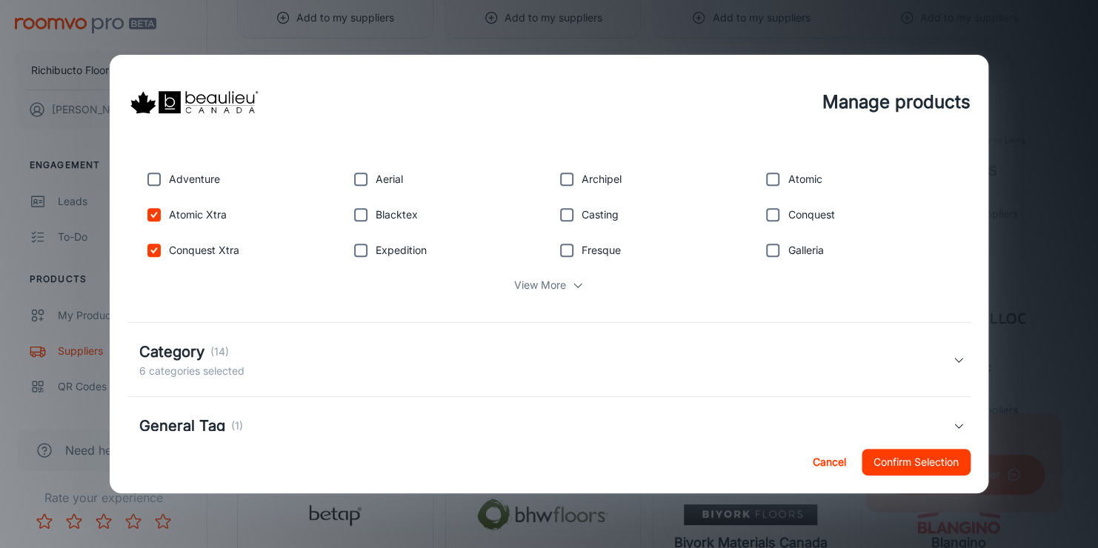
checkbox input "true"
click at [564, 248] on input "checkbox" at bounding box center [567, 251] width 30 height 30
checkbox input "true"
click at [764, 184] on input "checkbox" at bounding box center [773, 179] width 30 height 30
checkbox input "true"
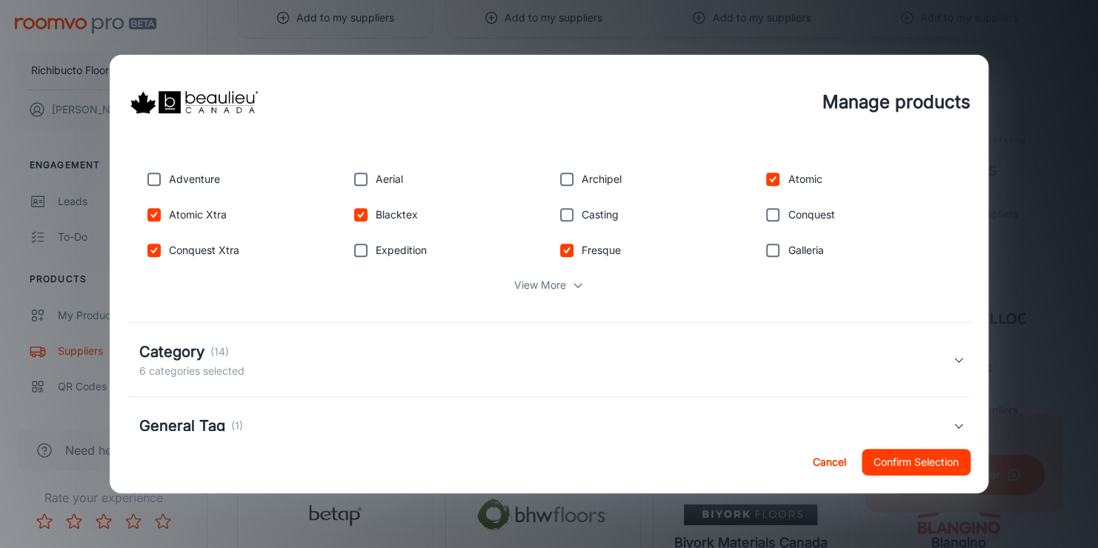
click at [770, 250] on input "checkbox" at bounding box center [773, 251] width 30 height 30
checkbox input "true"
click at [528, 280] on p "View More" at bounding box center [540, 285] width 52 height 16
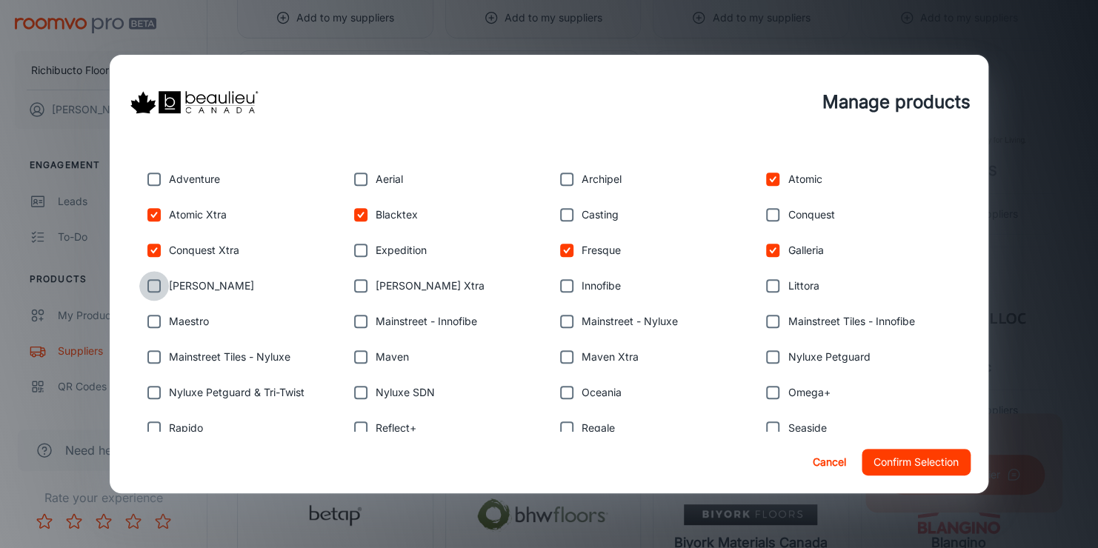
drag, startPoint x: 153, startPoint y: 285, endPoint x: 158, endPoint y: 321, distance: 35.8
click at [153, 287] on input "checkbox" at bounding box center [154, 286] width 30 height 30
checkbox input "true"
click at [359, 426] on input "checkbox" at bounding box center [361, 428] width 30 height 30
checkbox input "true"
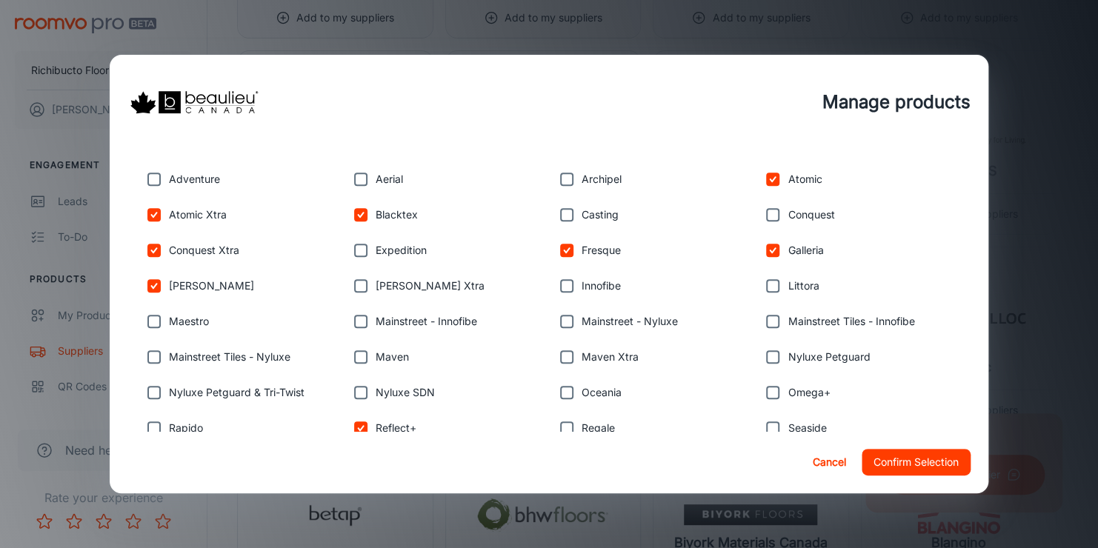
click at [362, 350] on input "checkbox" at bounding box center [361, 357] width 30 height 30
checkbox input "true"
click at [356, 316] on input "checkbox" at bounding box center [361, 322] width 30 height 30
checkbox input "true"
click at [353, 282] on input "checkbox" at bounding box center [361, 286] width 30 height 30
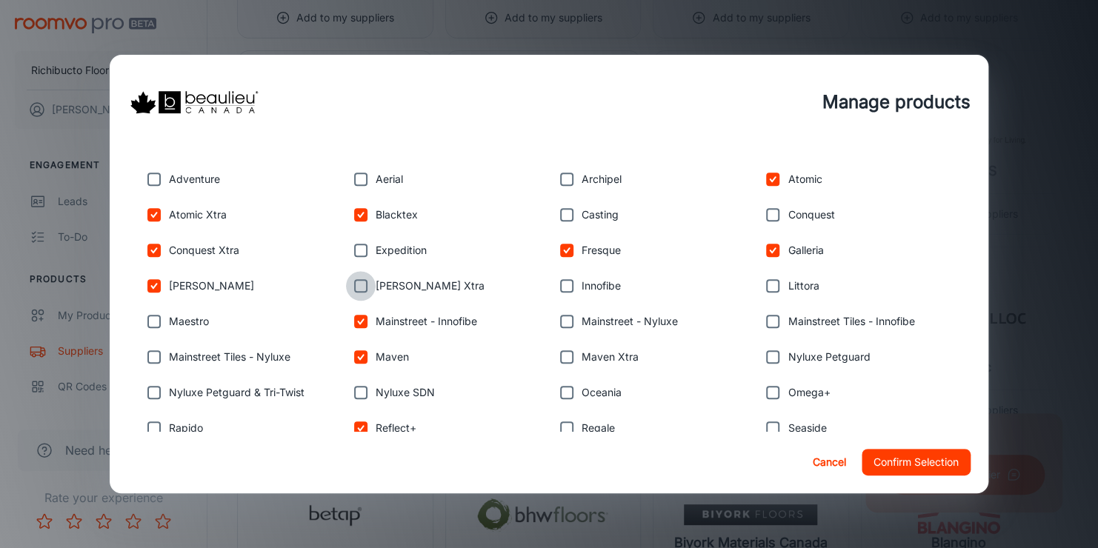
checkbox input "true"
click at [563, 319] on input "checkbox" at bounding box center [567, 322] width 30 height 30
checkbox input "true"
click at [558, 353] on input "checkbox" at bounding box center [567, 357] width 30 height 30
checkbox input "true"
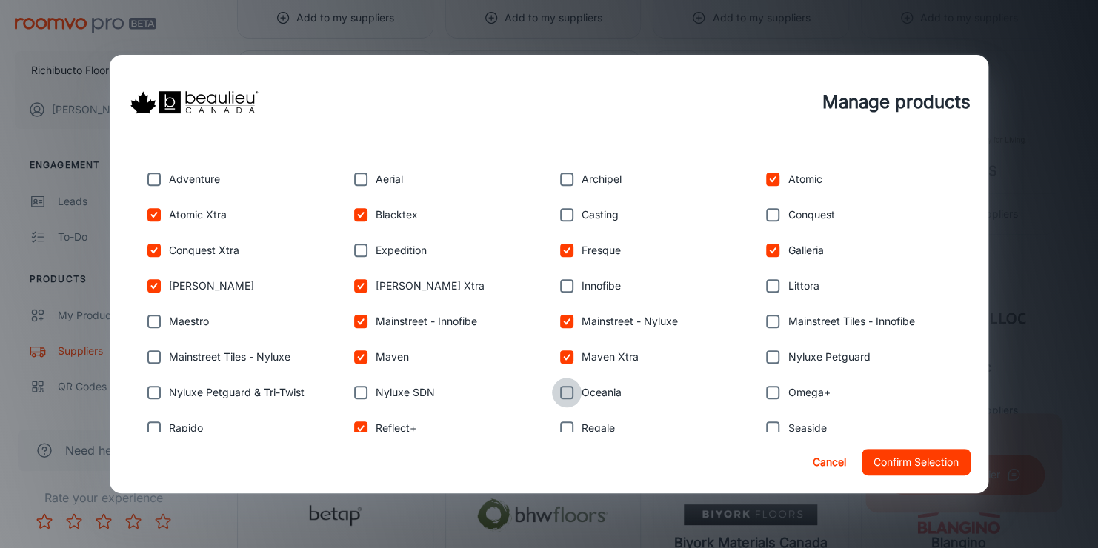
click at [562, 394] on input "checkbox" at bounding box center [567, 393] width 30 height 30
checkbox input "true"
click at [559, 427] on input "checkbox" at bounding box center [567, 428] width 30 height 30
checkbox input "true"
click at [769, 430] on div "Manage products All products are available unless filters are applied. Product …" at bounding box center [549, 274] width 879 height 439
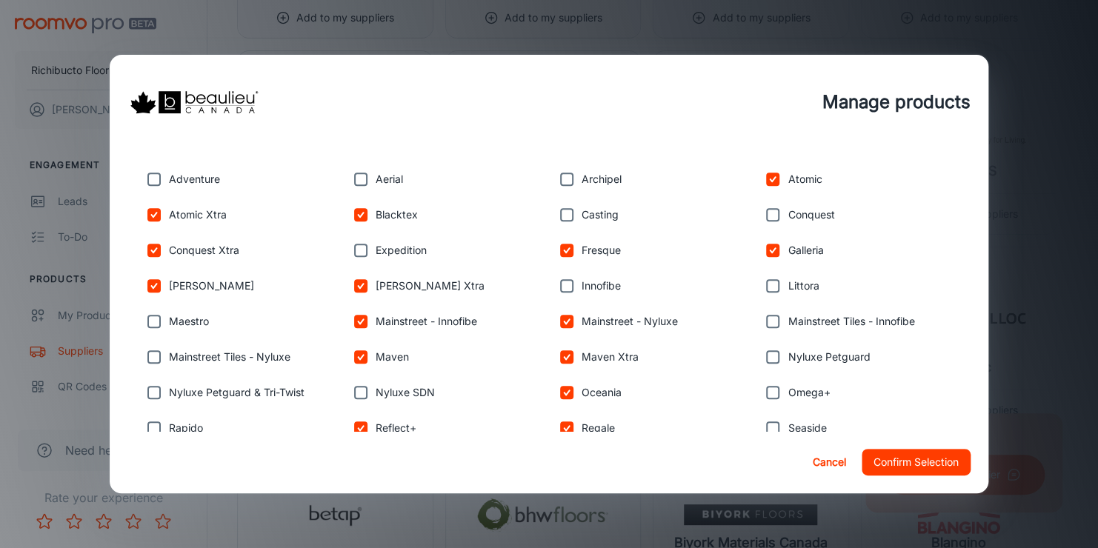
scroll to position [581, 0]
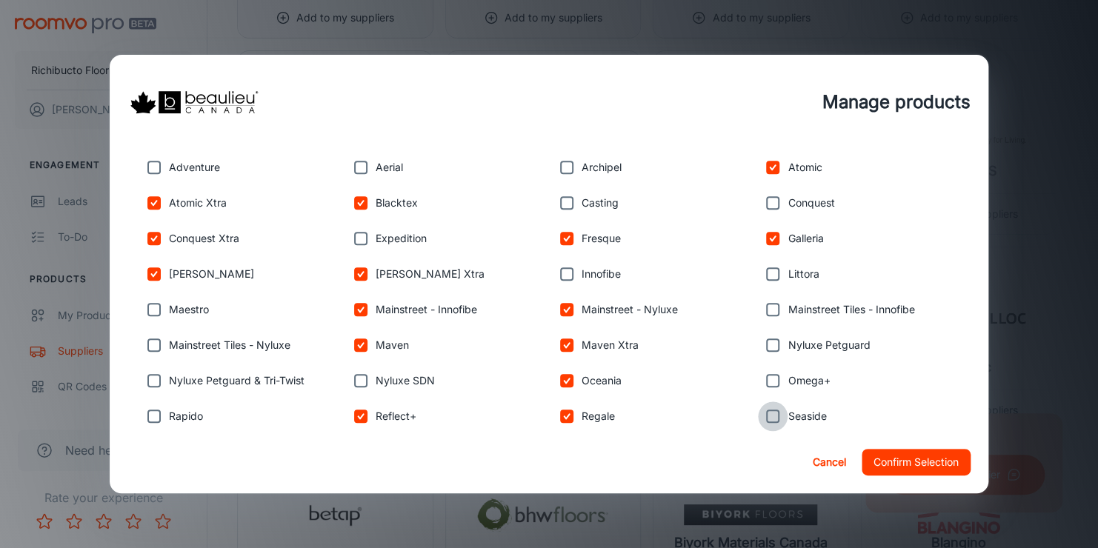
drag, startPoint x: 768, startPoint y: 428, endPoint x: 766, endPoint y: 407, distance: 20.9
click at [766, 407] on input "checkbox" at bounding box center [773, 416] width 30 height 30
checkbox input "true"
click at [762, 380] on input "checkbox" at bounding box center [773, 381] width 30 height 30
checkbox input "true"
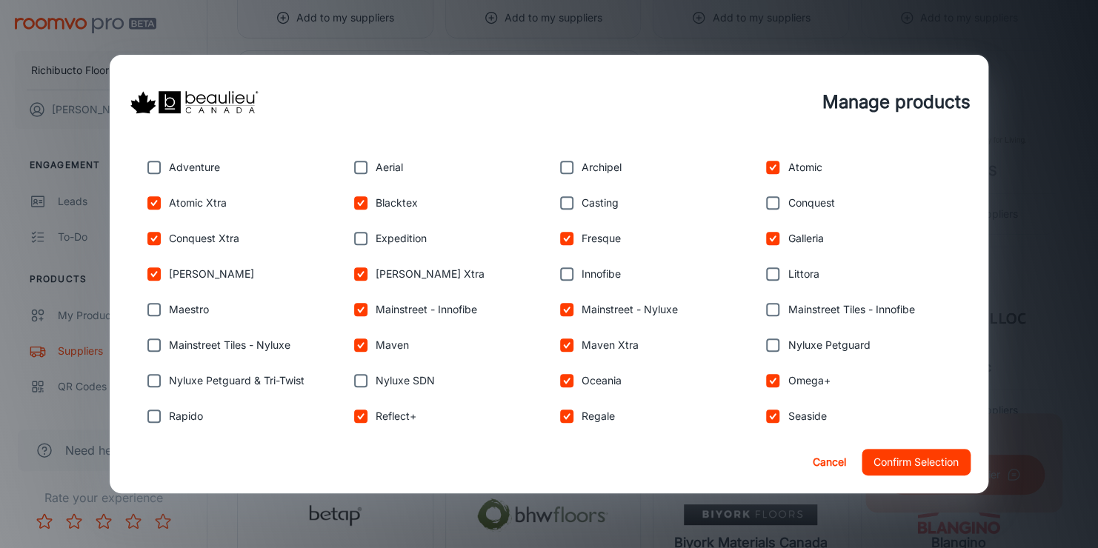
click at [764, 305] on input "checkbox" at bounding box center [773, 310] width 30 height 30
checkbox input "true"
click at [764, 271] on input "checkbox" at bounding box center [773, 274] width 30 height 30
checkbox input "true"
click at [900, 458] on button "Confirm Selection" at bounding box center [915, 462] width 109 height 27
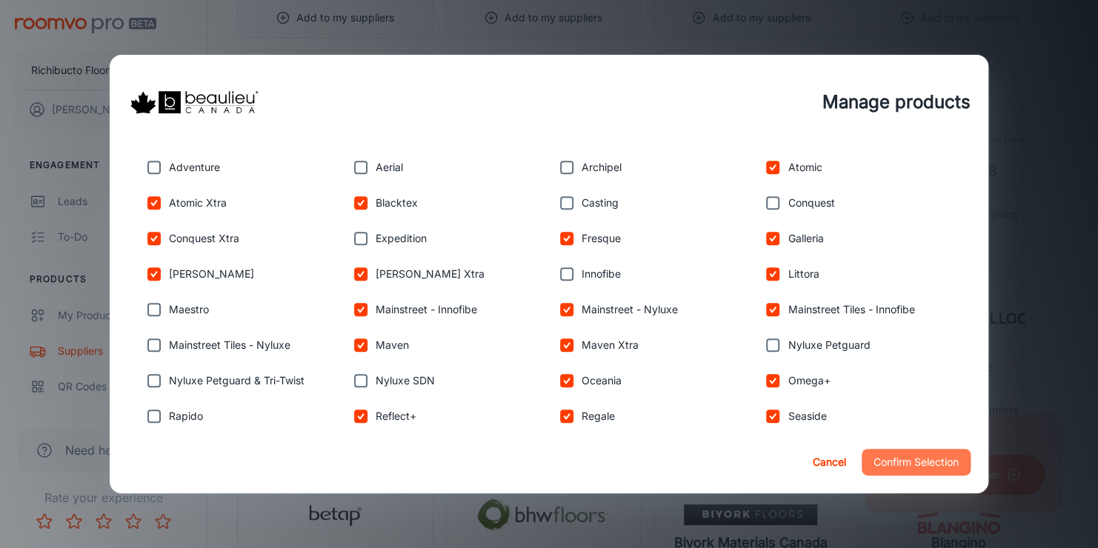
click at [930, 459] on button "Confirm Selection" at bounding box center [915, 462] width 109 height 27
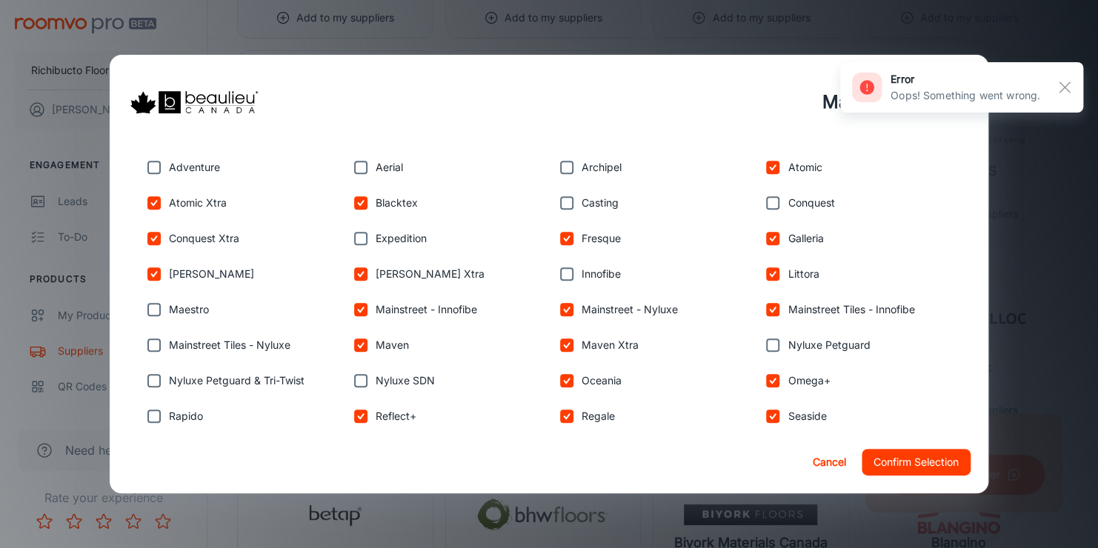
click at [997, 88] on p "Oops! Something went wrong." at bounding box center [965, 95] width 150 height 16
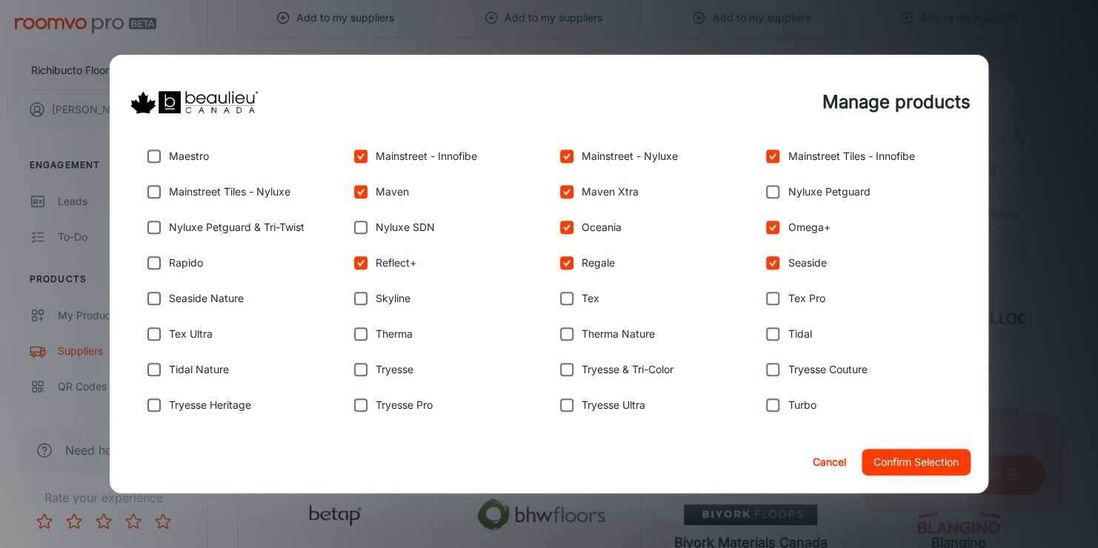
scroll to position [803, 0]
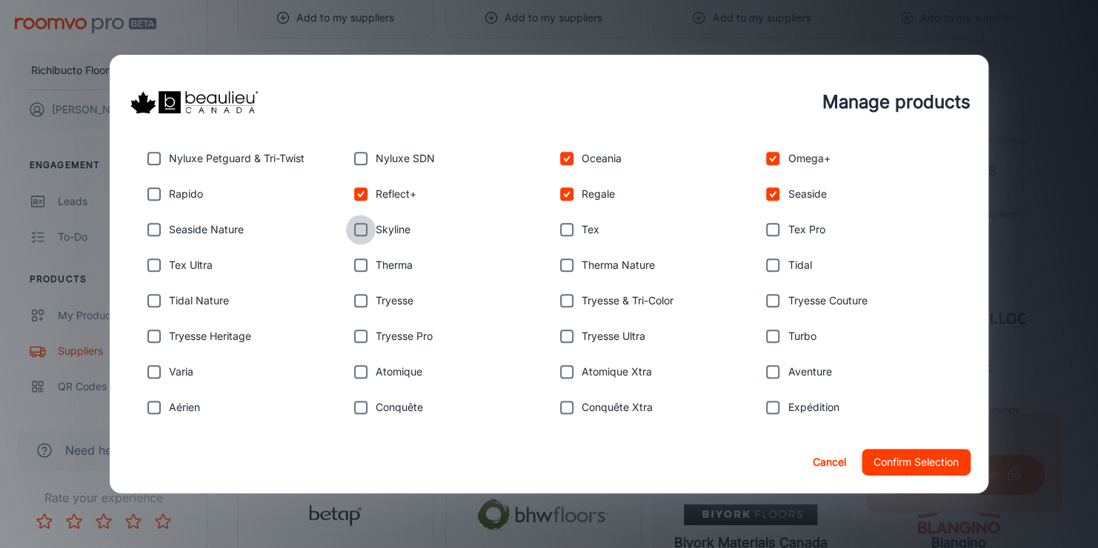
click at [356, 219] on input "checkbox" at bounding box center [361, 230] width 30 height 30
checkbox input "true"
click at [149, 264] on input "checkbox" at bounding box center [154, 265] width 30 height 30
checkbox input "true"
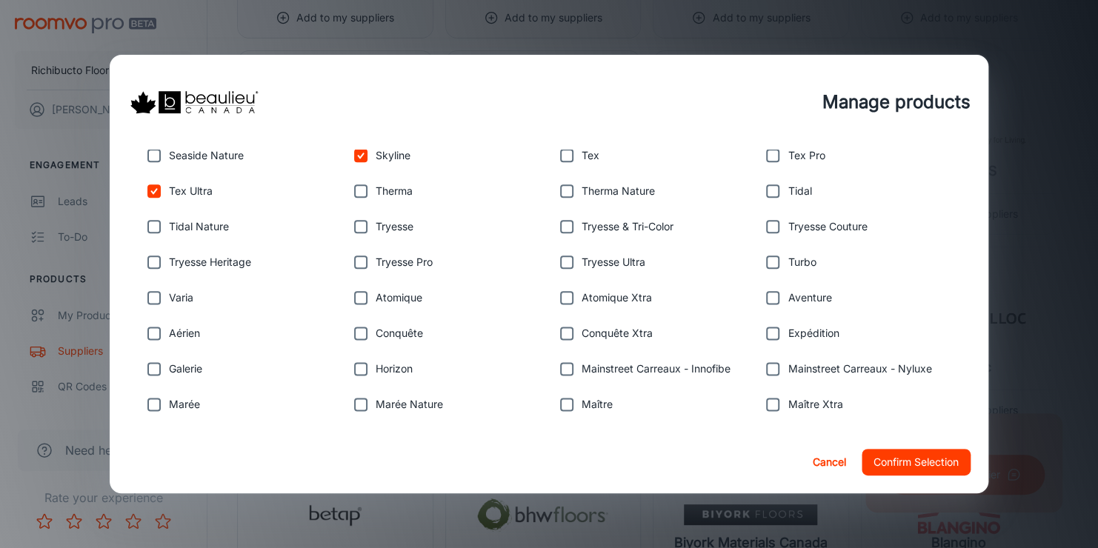
scroll to position [951, 0]
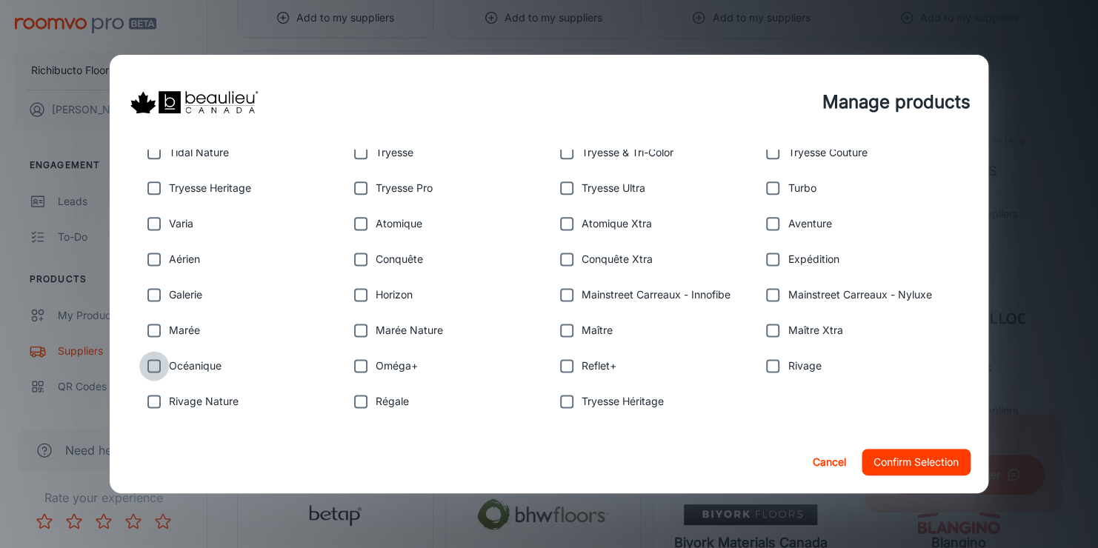
click at [155, 356] on input "checkbox" at bounding box center [154, 366] width 30 height 30
checkbox input "true"
click at [150, 323] on input "checkbox" at bounding box center [154, 331] width 30 height 30
checkbox input "true"
click at [150, 286] on input "checkbox" at bounding box center [154, 295] width 30 height 30
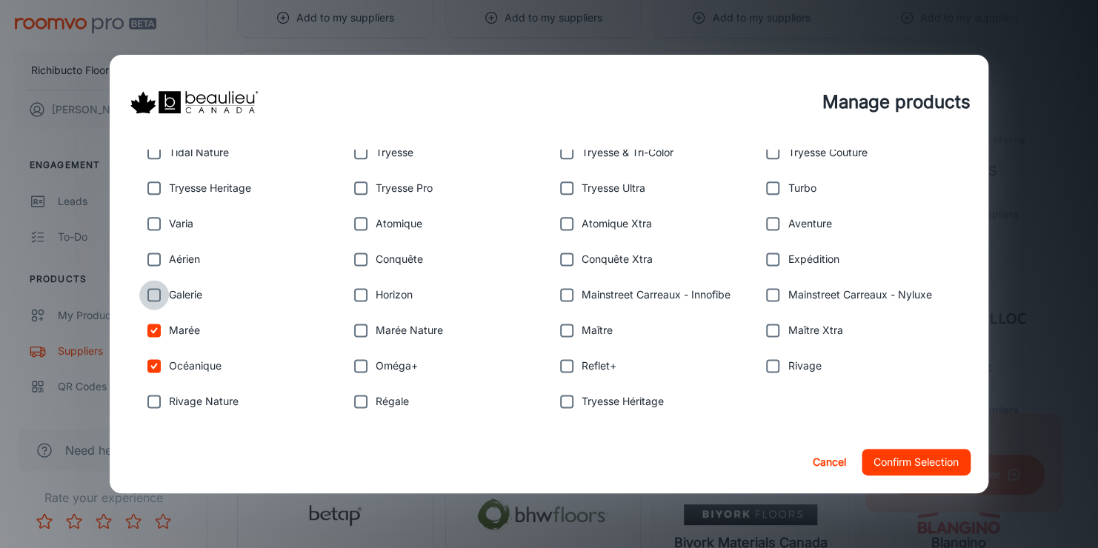
checkbox input "true"
click at [151, 256] on input "checkbox" at bounding box center [154, 259] width 30 height 30
checkbox input "true"
click at [349, 403] on input "checkbox" at bounding box center [361, 402] width 30 height 30
checkbox input "true"
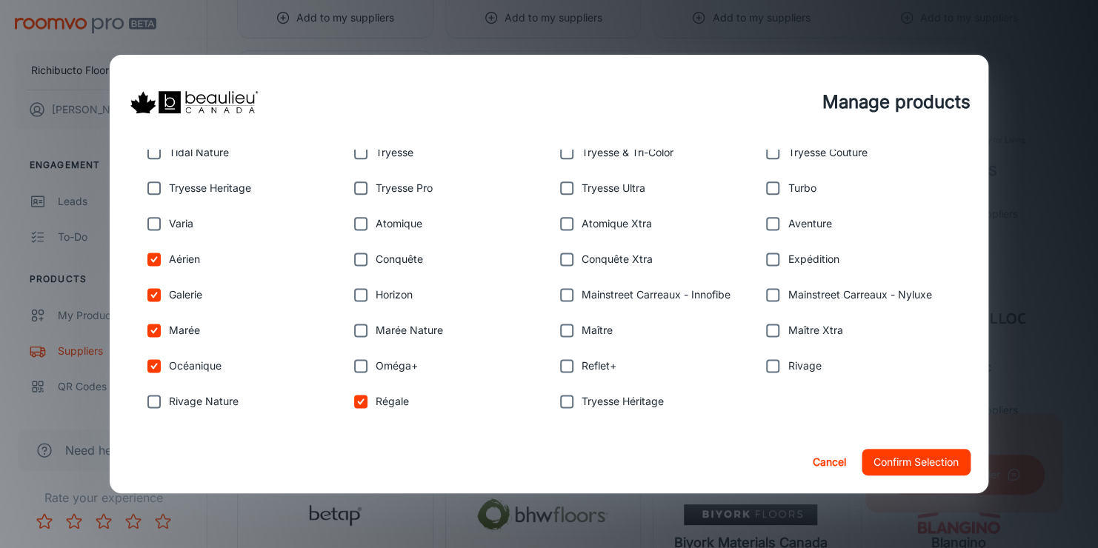
click at [354, 356] on input "checkbox" at bounding box center [361, 366] width 30 height 30
checkbox input "true"
click at [356, 327] on input "checkbox" at bounding box center [361, 331] width 30 height 30
checkbox input "true"
click at [356, 295] on input "checkbox" at bounding box center [361, 295] width 30 height 30
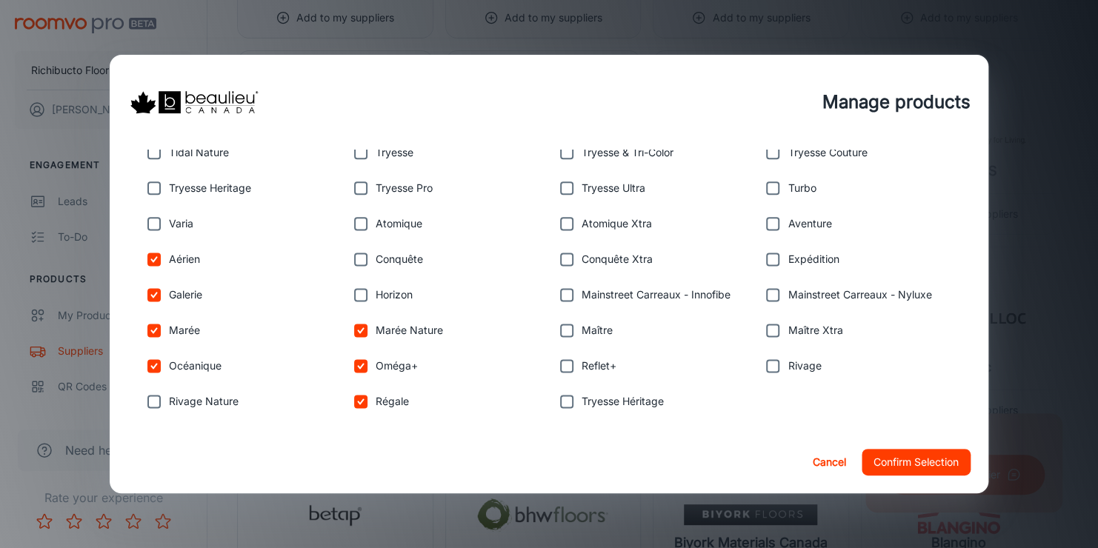
checkbox input "true"
click at [564, 364] on input "checkbox" at bounding box center [567, 366] width 30 height 30
checkbox input "true"
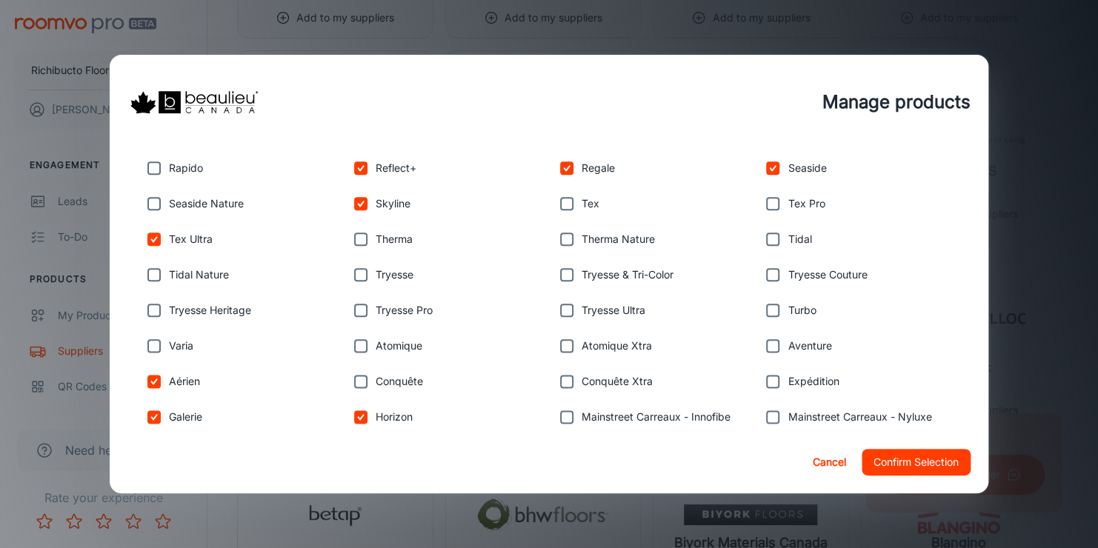
scroll to position [803, 0]
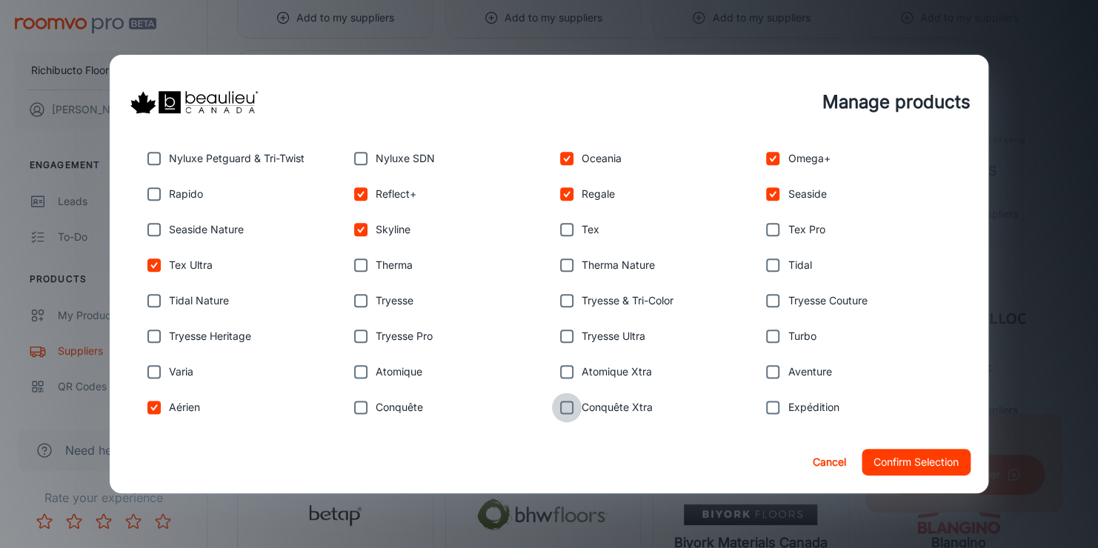
click at [558, 400] on input "checkbox" at bounding box center [567, 408] width 30 height 30
checkbox input "true"
click at [555, 360] on input "checkbox" at bounding box center [567, 372] width 30 height 30
checkbox input "true"
click at [561, 234] on input "checkbox" at bounding box center [567, 230] width 30 height 30
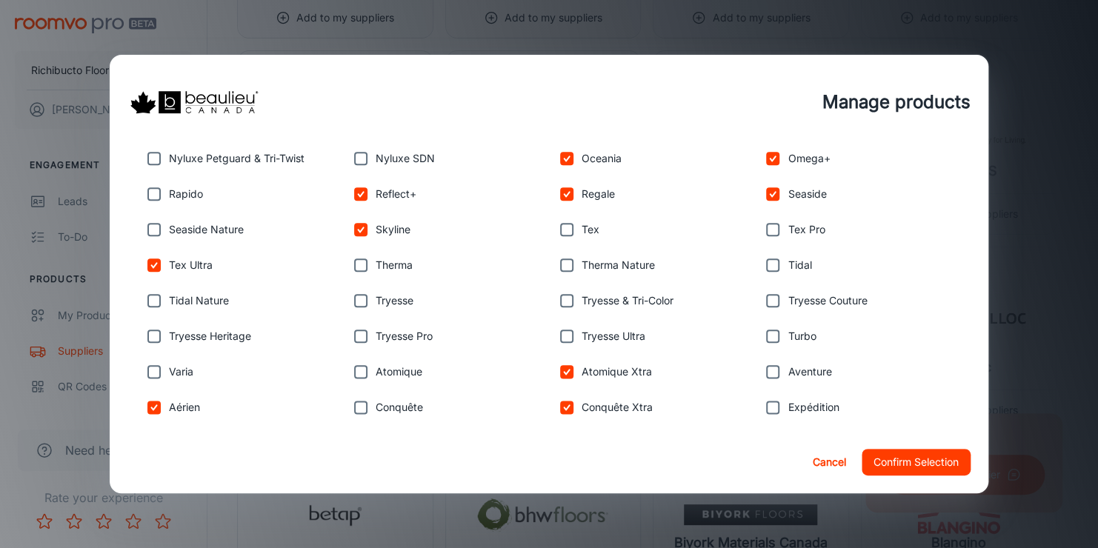
checkbox input "true"
click at [765, 222] on input "checkbox" at bounding box center [773, 230] width 30 height 30
checkbox input "true"
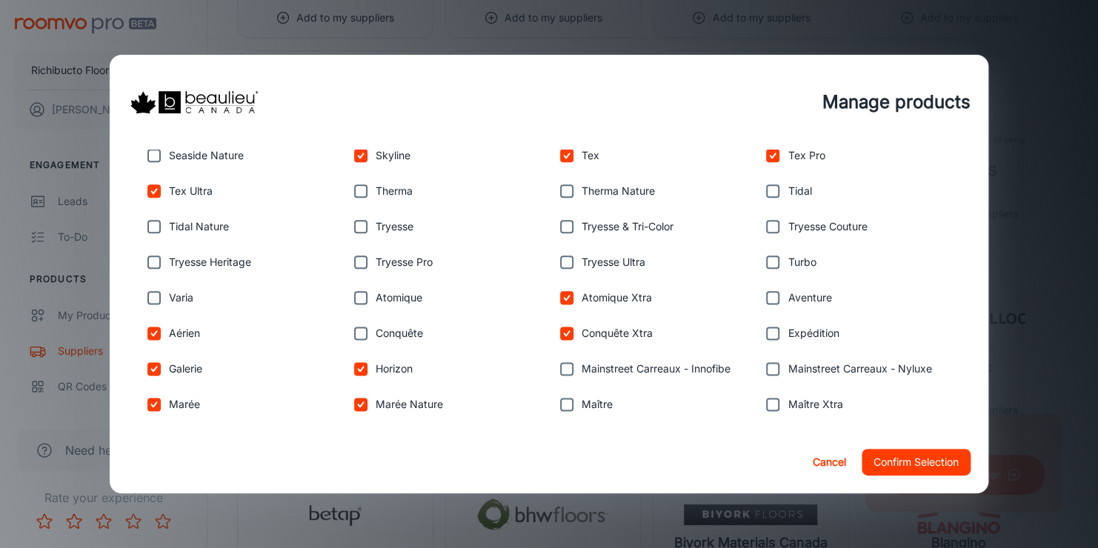
click at [761, 370] on input "checkbox" at bounding box center [773, 369] width 30 height 30
checkbox input "true"
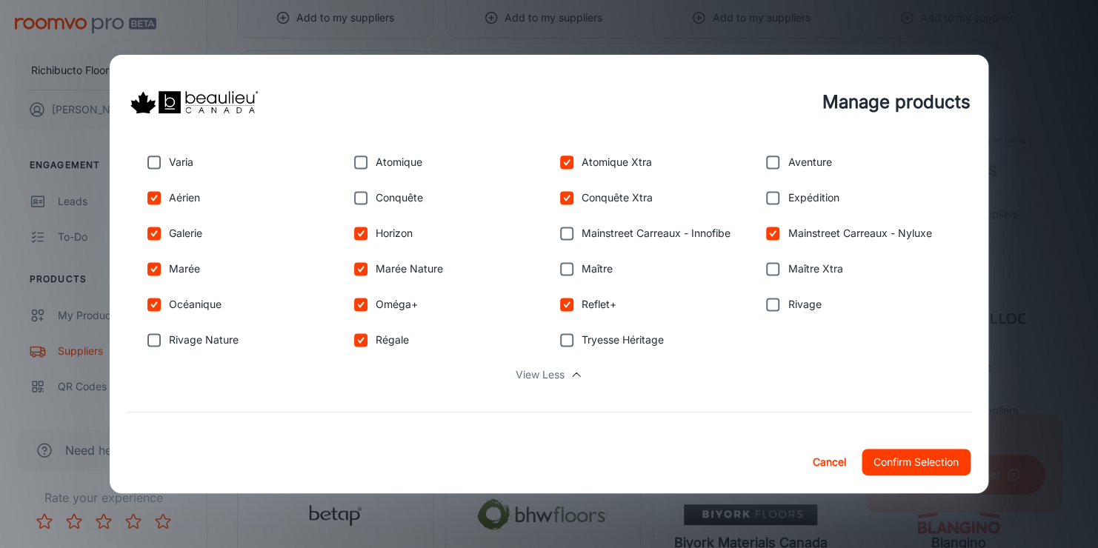
scroll to position [1025, 0]
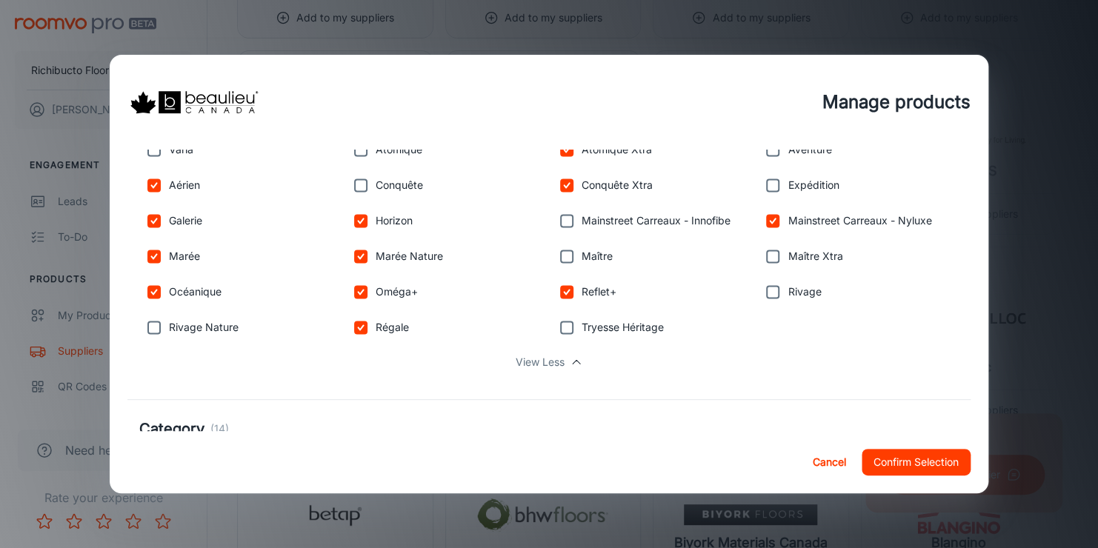
click at [939, 459] on button "Confirm Selection" at bounding box center [915, 462] width 109 height 27
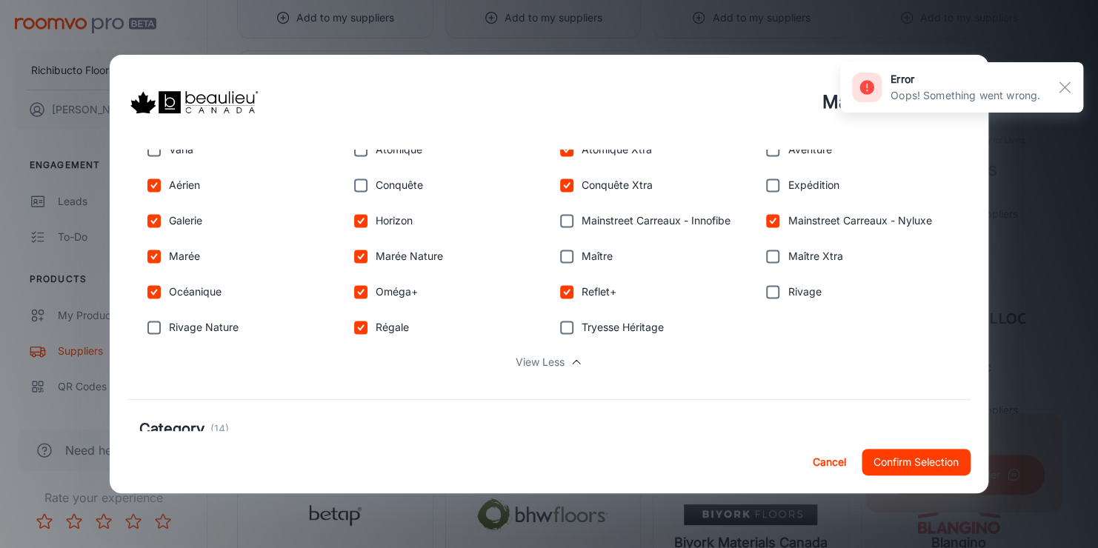
drag, startPoint x: 1067, startPoint y: 86, endPoint x: 1058, endPoint y: 99, distance: 16.0
click at [1066, 86] on icon "button" at bounding box center [1065, 88] width 18 height 18
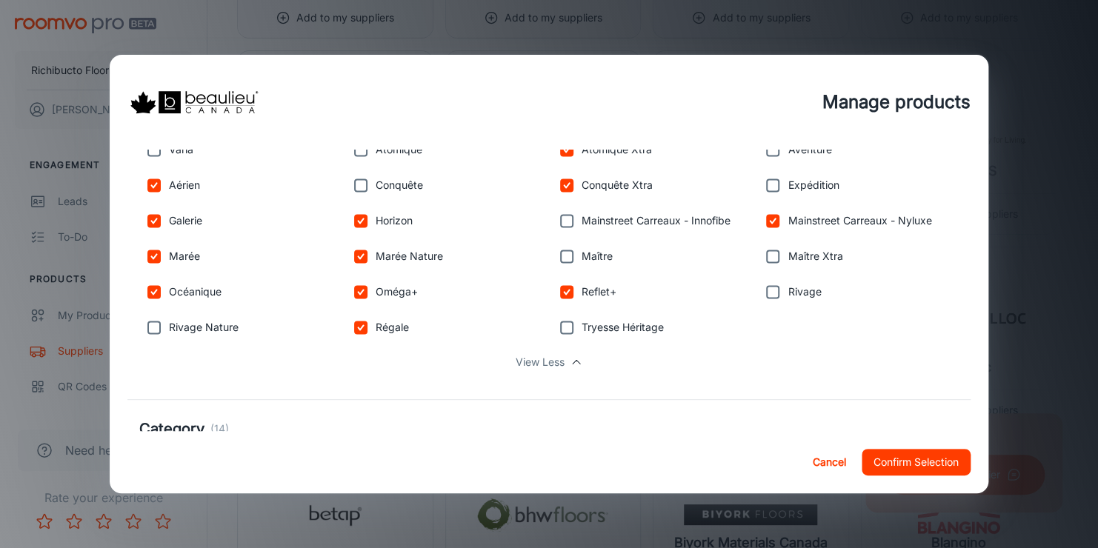
scroll to position [1141, 0]
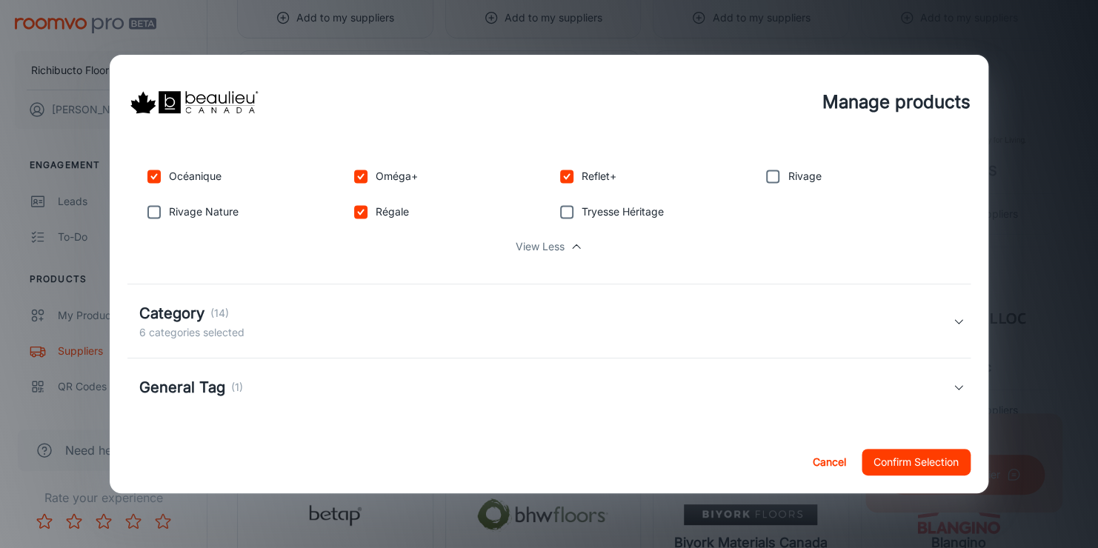
click at [187, 315] on h5 "Category" at bounding box center [171, 313] width 65 height 22
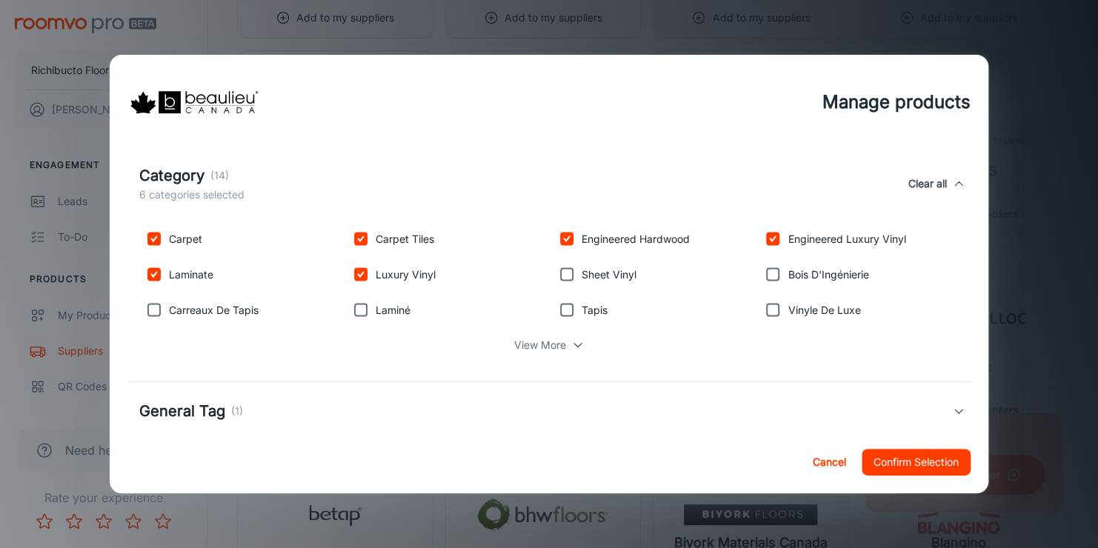
scroll to position [1289, 0]
click at [193, 399] on h5 "General Tag" at bounding box center [182, 410] width 86 height 22
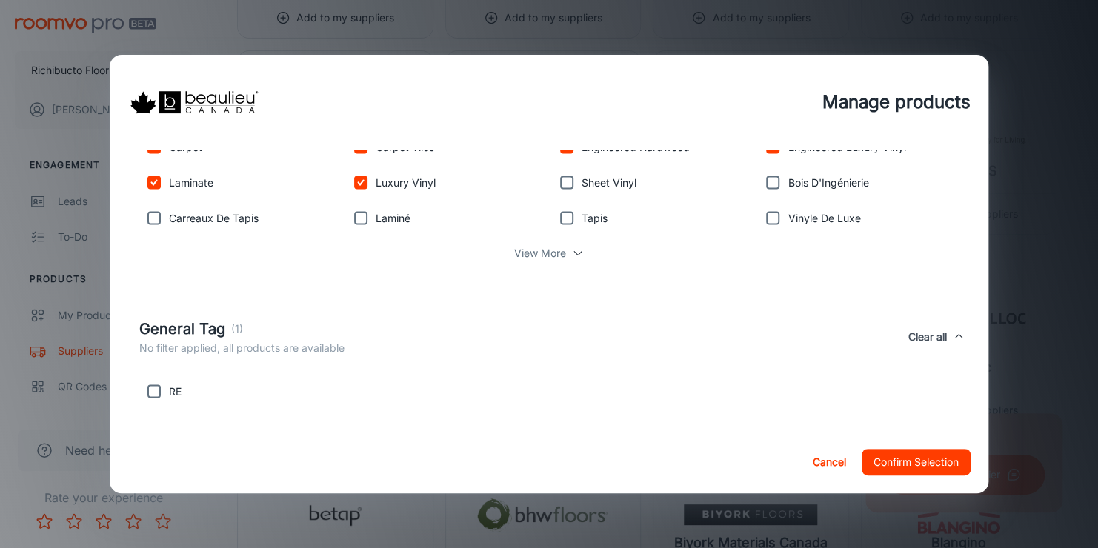
scroll to position [1381, 0]
click at [934, 456] on button "Confirm Selection" at bounding box center [915, 462] width 109 height 27
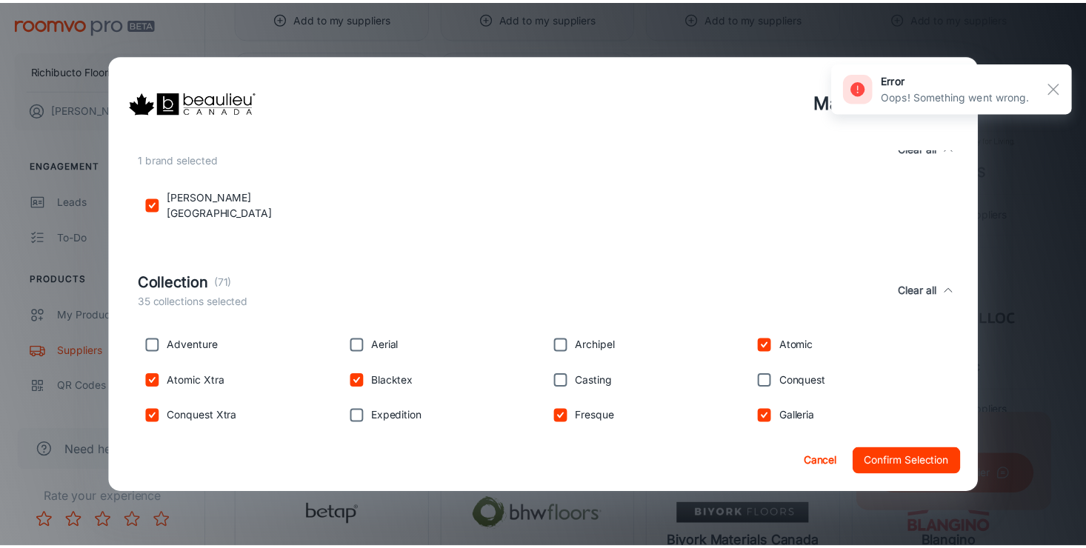
scroll to position [0, 0]
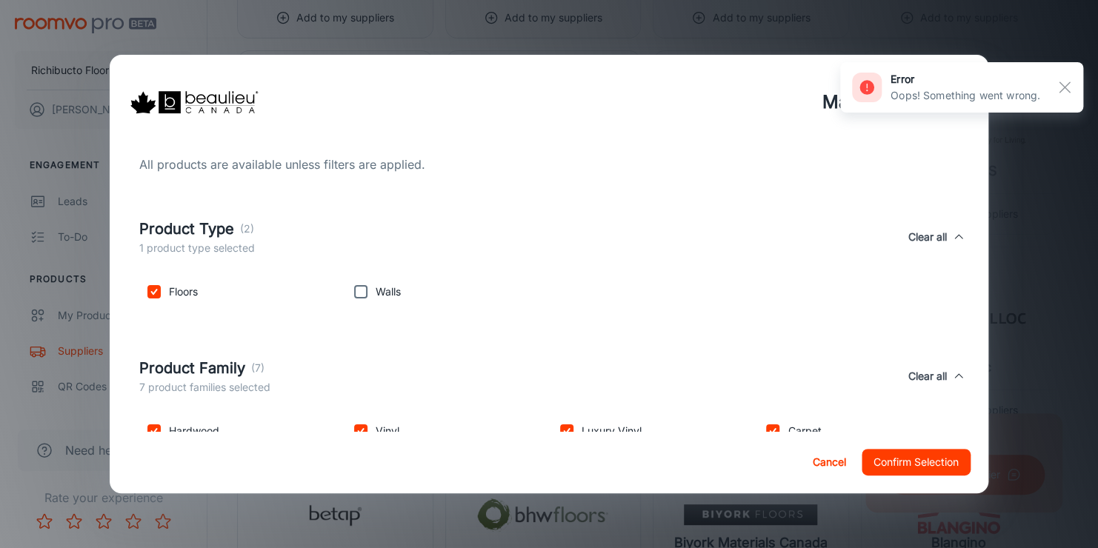
click at [1044, 210] on div "Manage products All products are available unless filters are applied. Product …" at bounding box center [549, 274] width 1098 height 548
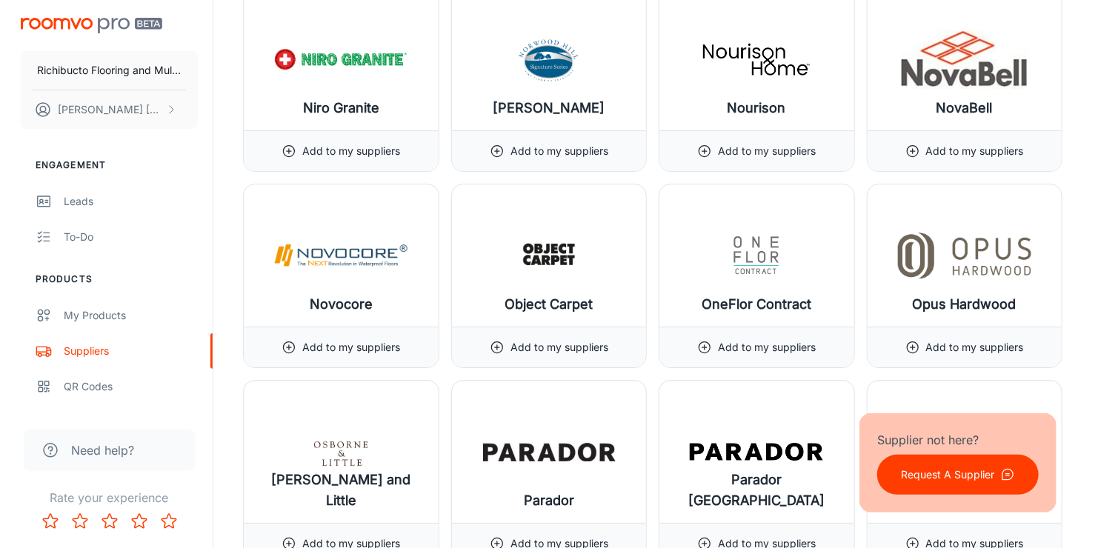
scroll to position [13185, 0]
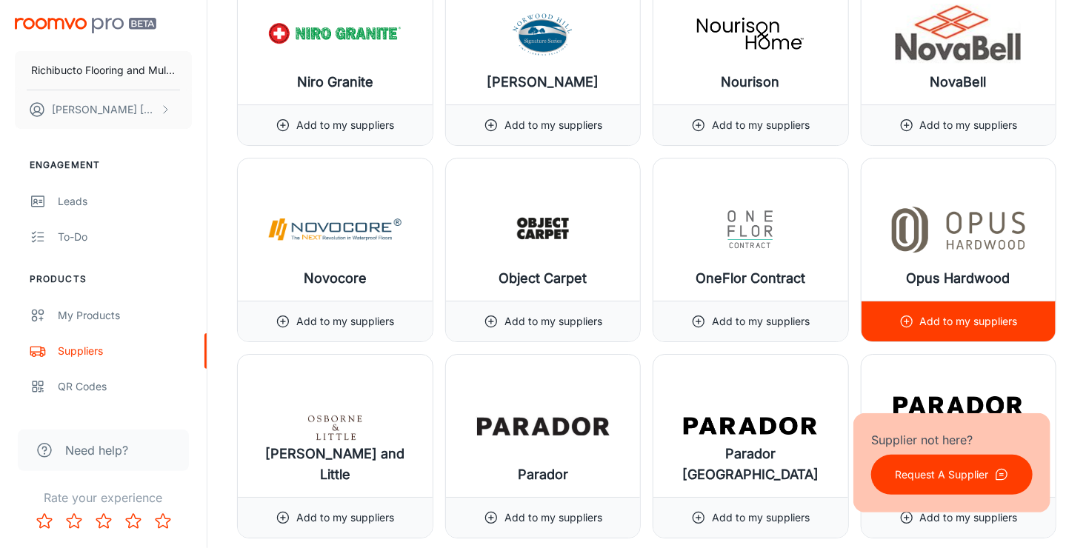
click at [951, 313] on p "Add to my suppliers" at bounding box center [969, 321] width 98 height 16
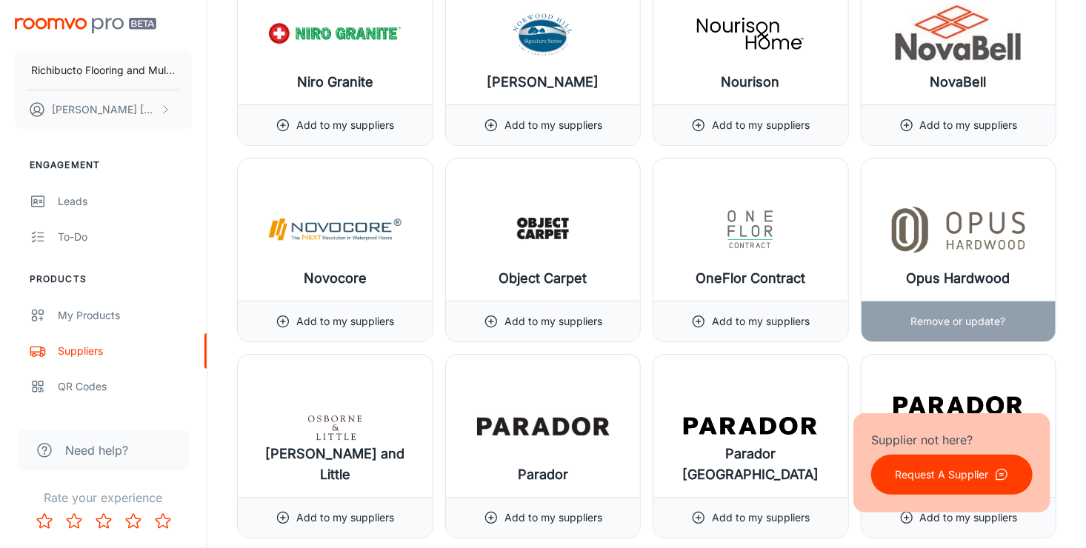
click at [962, 313] on p "Remove or update?" at bounding box center [958, 321] width 95 height 16
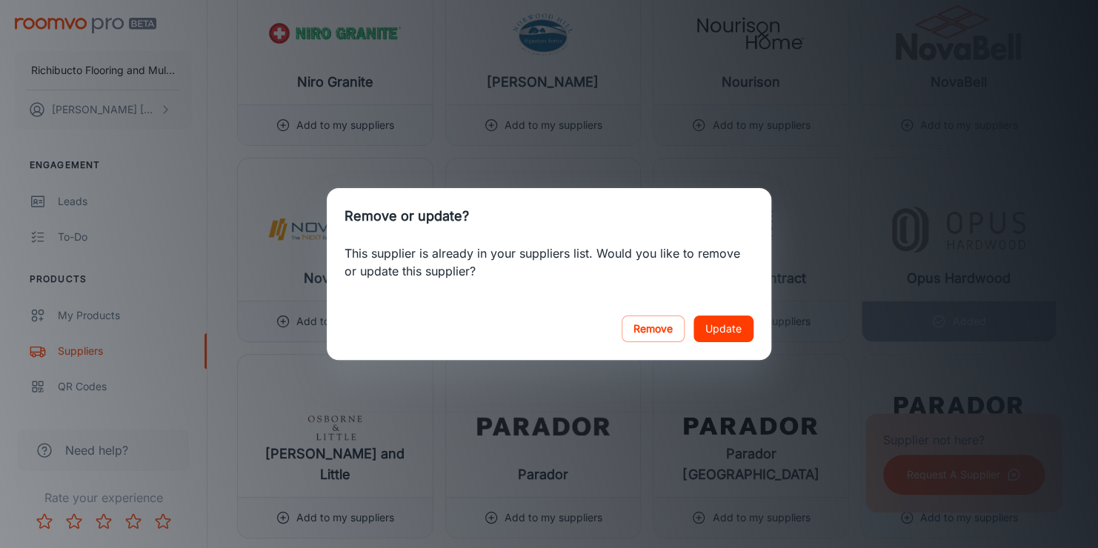
click at [717, 317] on button "Update" at bounding box center [723, 329] width 60 height 27
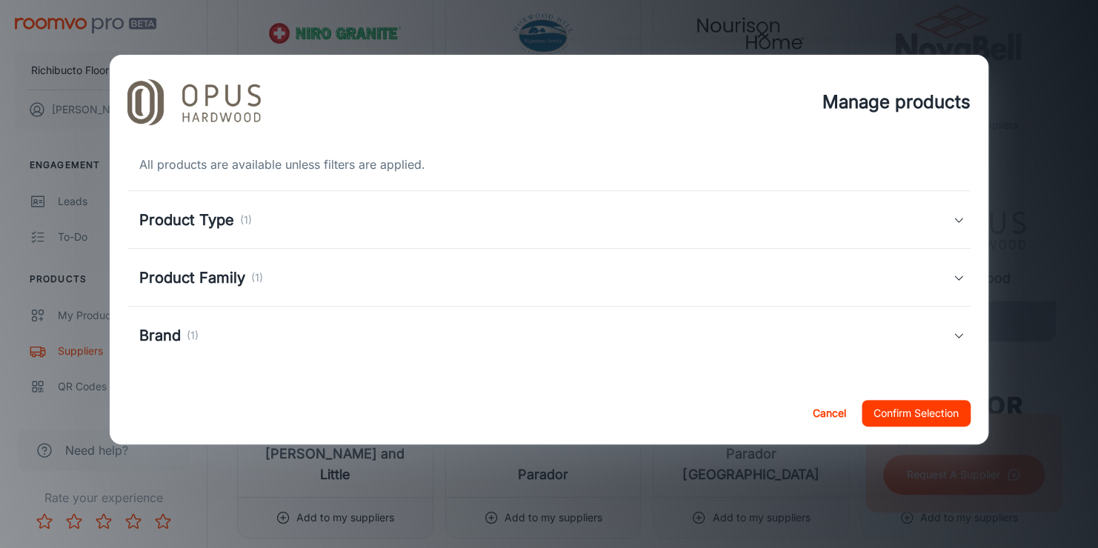
click at [216, 210] on h5 "Product Type" at bounding box center [186, 220] width 95 height 22
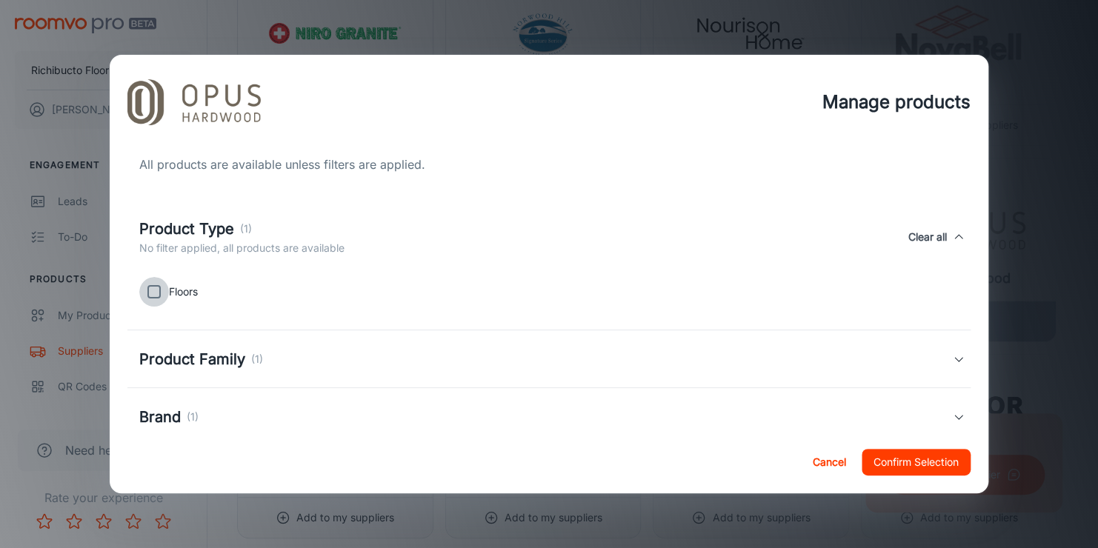
click at [159, 290] on input "checkbox" at bounding box center [154, 292] width 30 height 30
checkbox input "true"
click at [222, 369] on h5 "Product Family" at bounding box center [192, 359] width 106 height 22
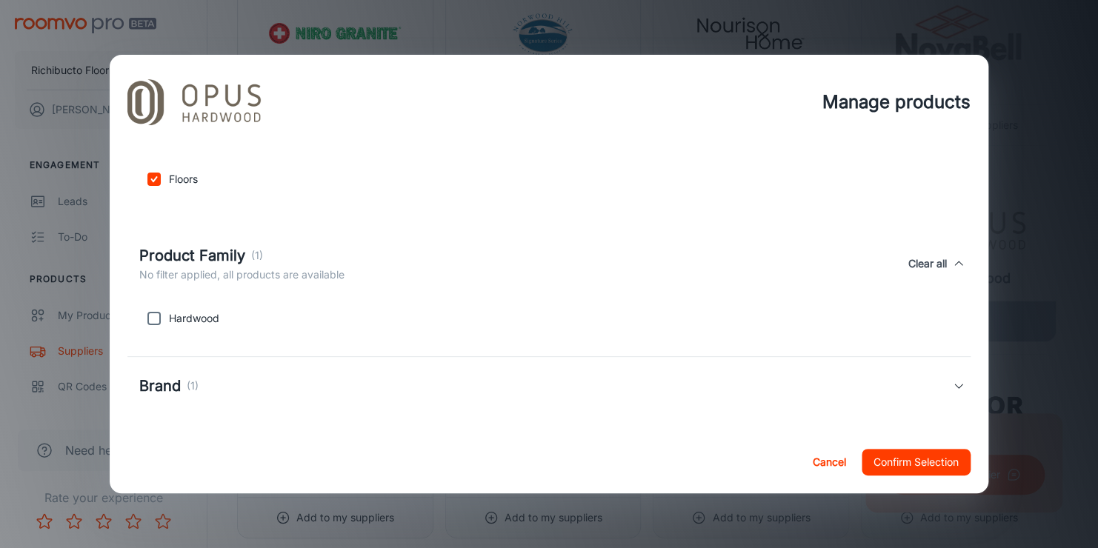
scroll to position [113, 0]
click at [150, 319] on input "checkbox" at bounding box center [154, 318] width 30 height 30
checkbox input "true"
click at [152, 379] on h5 "Brand" at bounding box center [159, 385] width 41 height 22
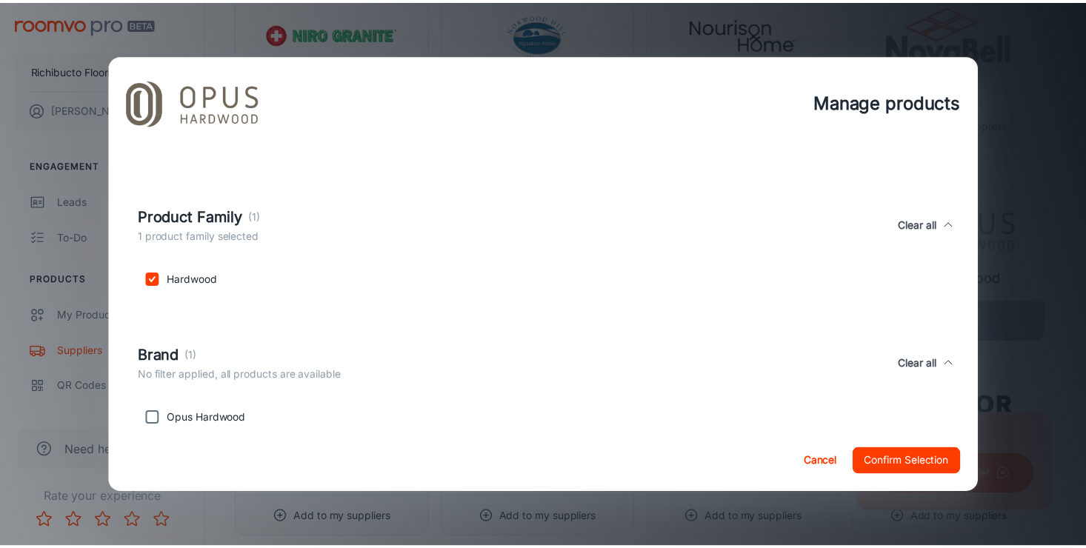
scroll to position [184, 0]
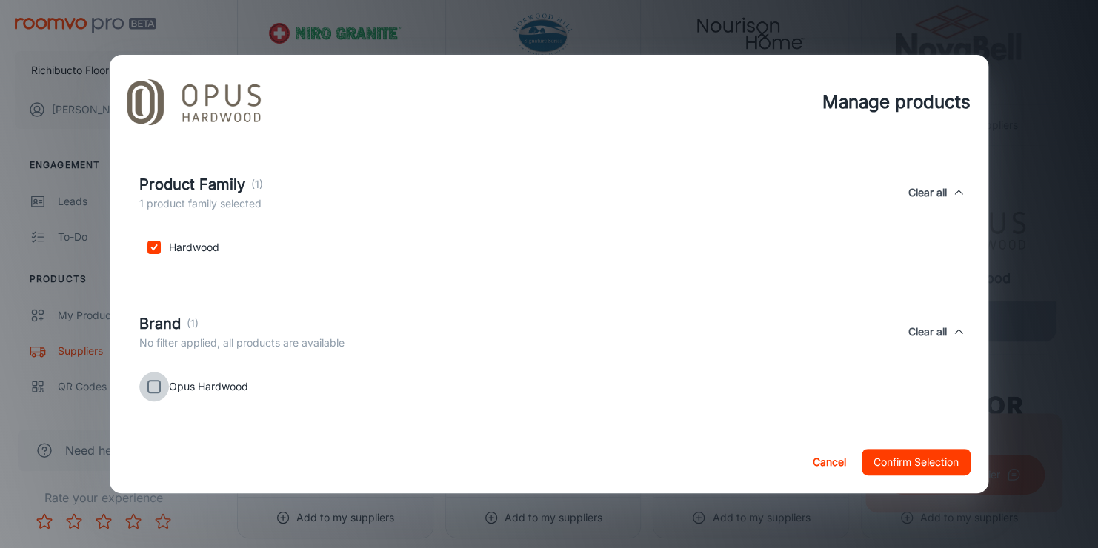
click at [159, 387] on input "checkbox" at bounding box center [154, 387] width 30 height 30
checkbox input "true"
click at [912, 464] on button "Confirm Selection" at bounding box center [915, 462] width 109 height 27
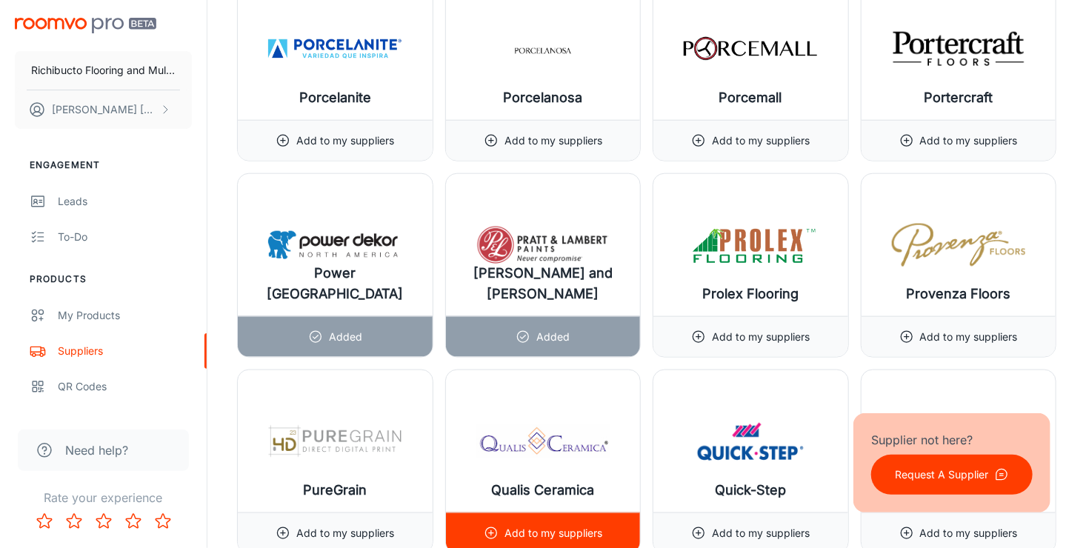
scroll to position [14371, 0]
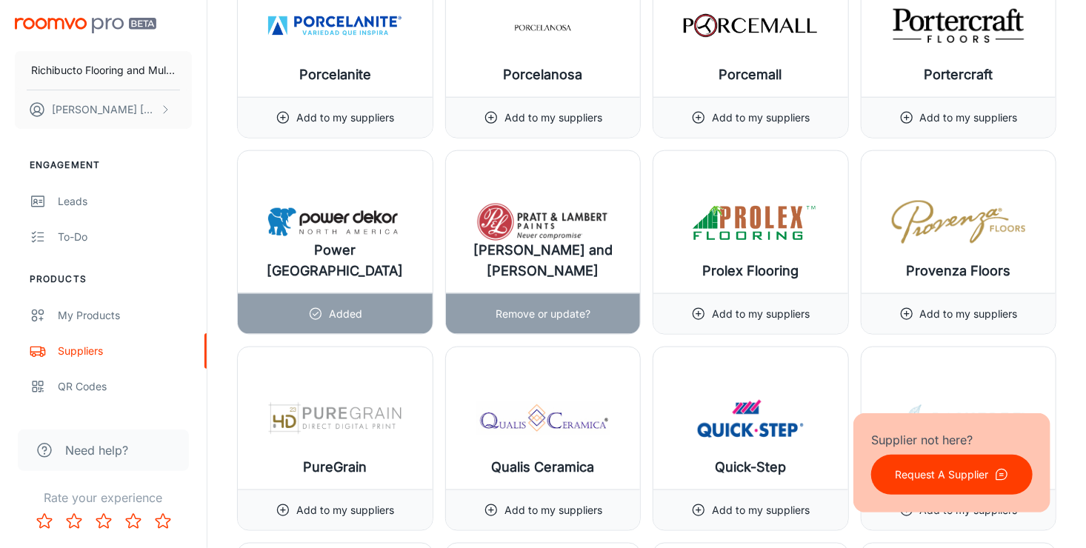
click at [526, 226] on div "[PERSON_NAME] and [PERSON_NAME]" at bounding box center [543, 222] width 195 height 142
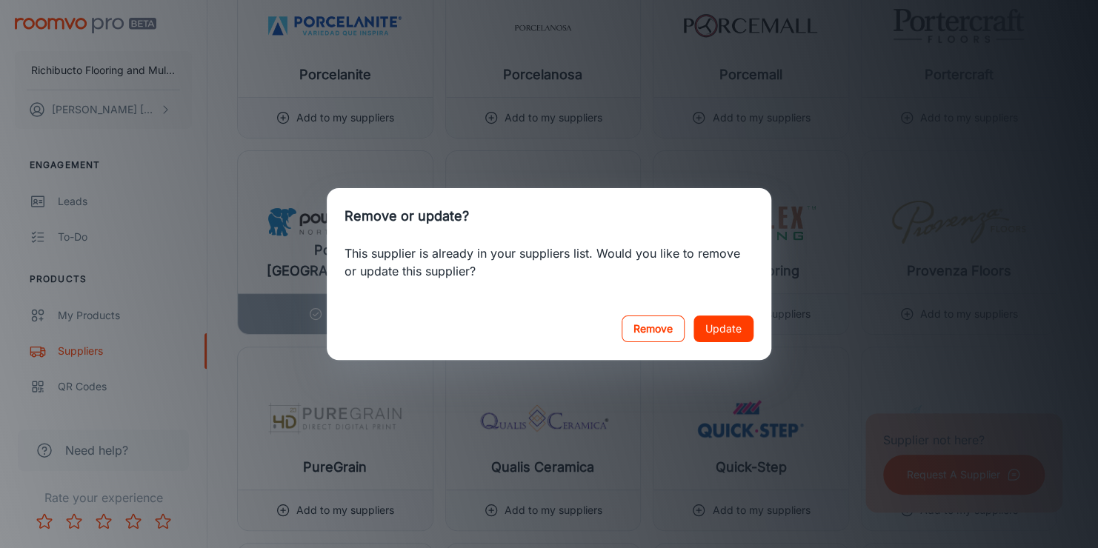
click at [664, 325] on button "Remove" at bounding box center [652, 329] width 63 height 27
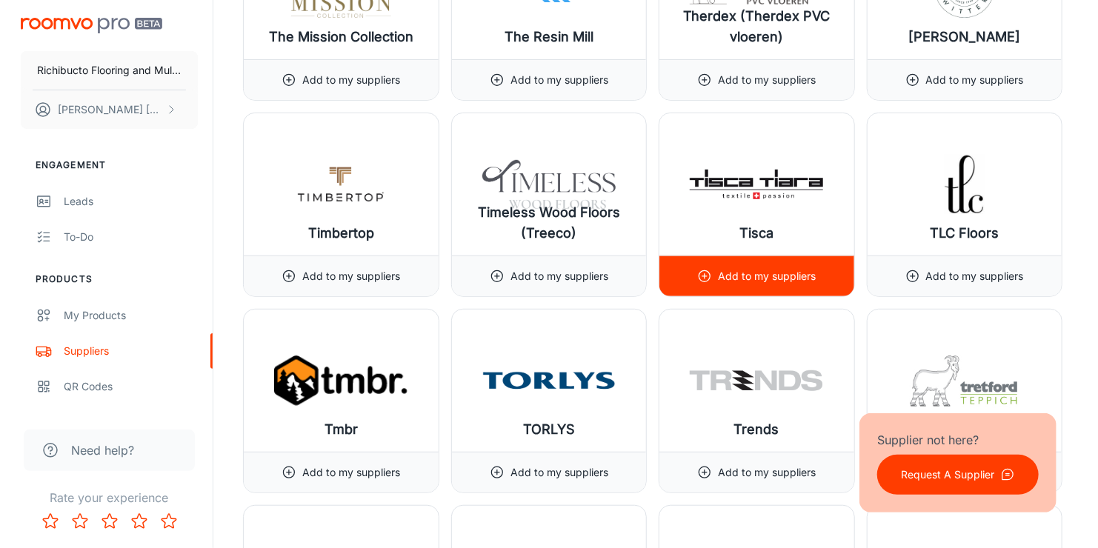
scroll to position [16667, 0]
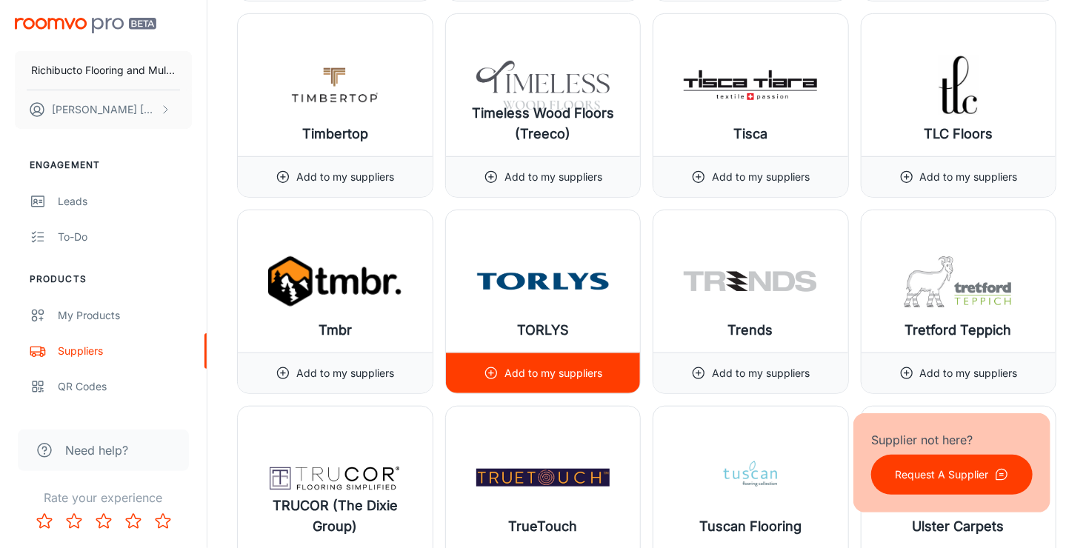
click at [521, 261] on img at bounding box center [542, 281] width 133 height 59
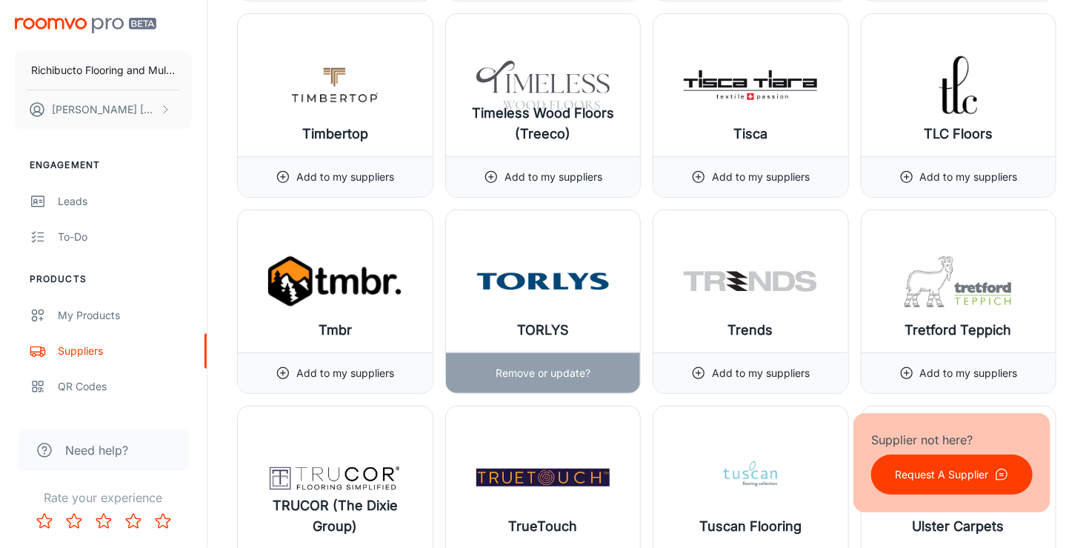
click at [533, 365] on p "Remove or update?" at bounding box center [543, 373] width 95 height 16
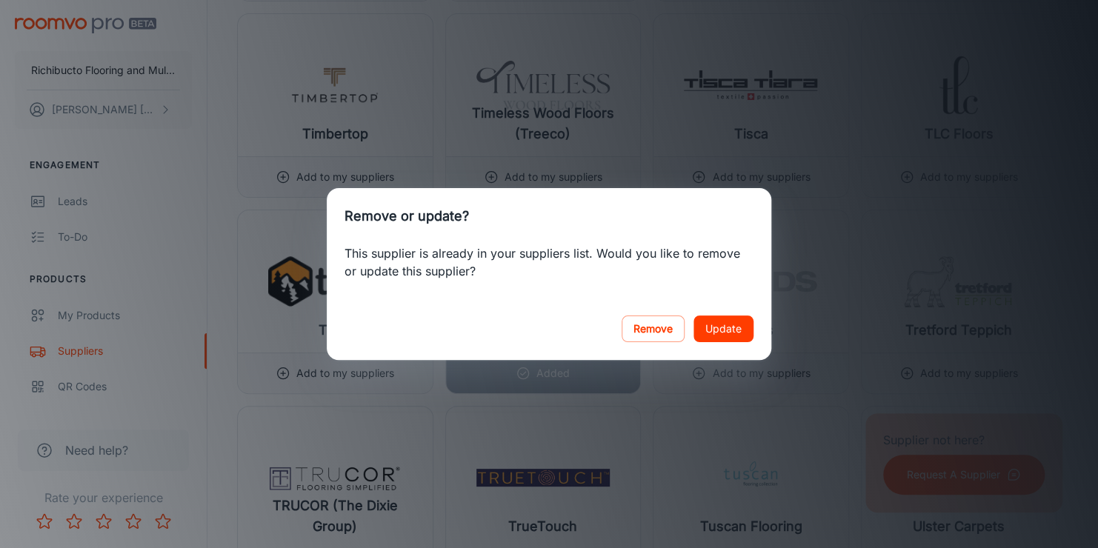
click at [719, 326] on button "Update" at bounding box center [723, 329] width 60 height 27
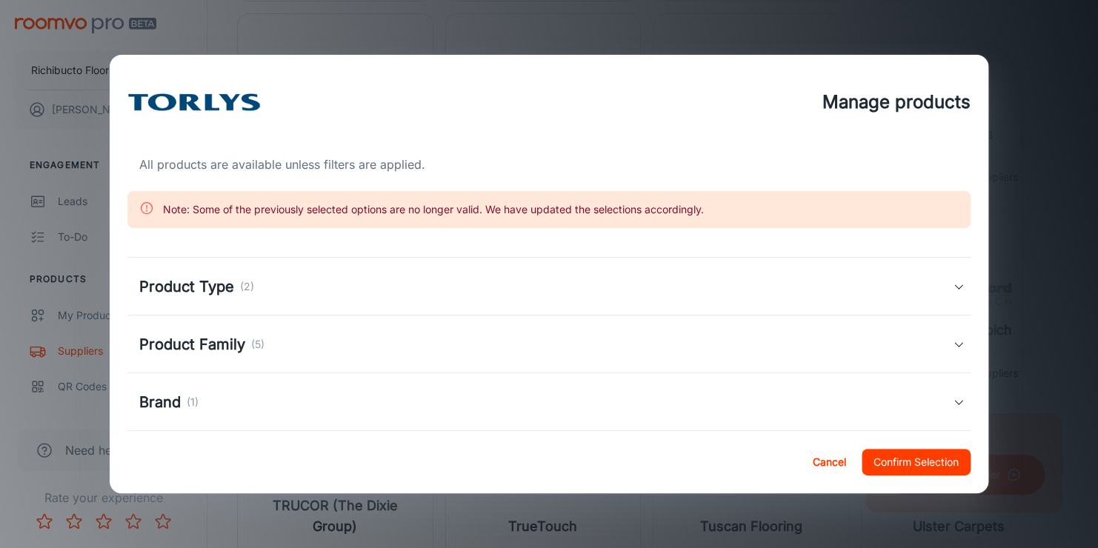
click at [256, 296] on div "Product Type (2)" at bounding box center [545, 287] width 813 height 22
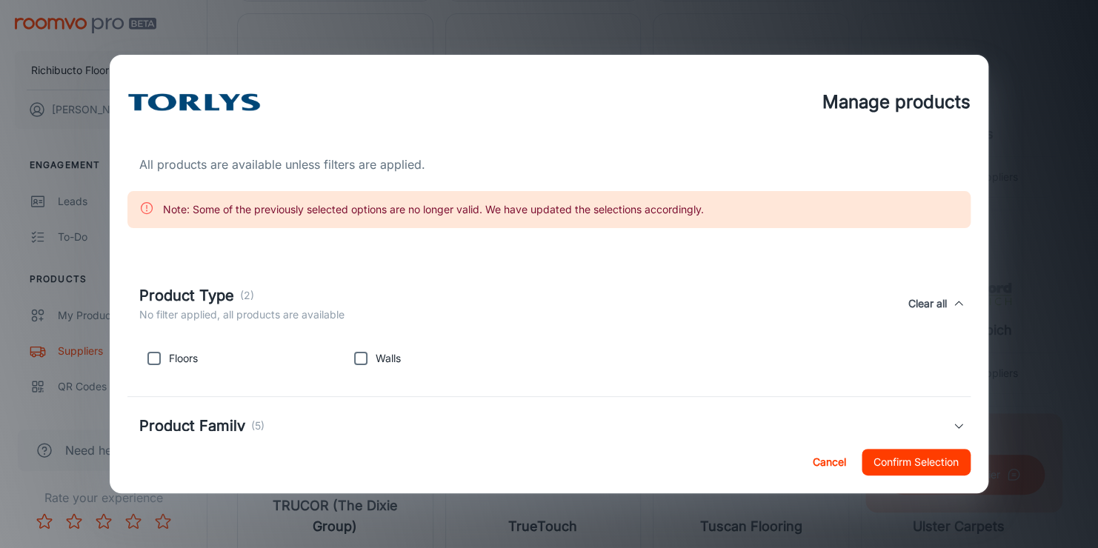
click at [158, 361] on input "checkbox" at bounding box center [154, 359] width 30 height 30
checkbox input "true"
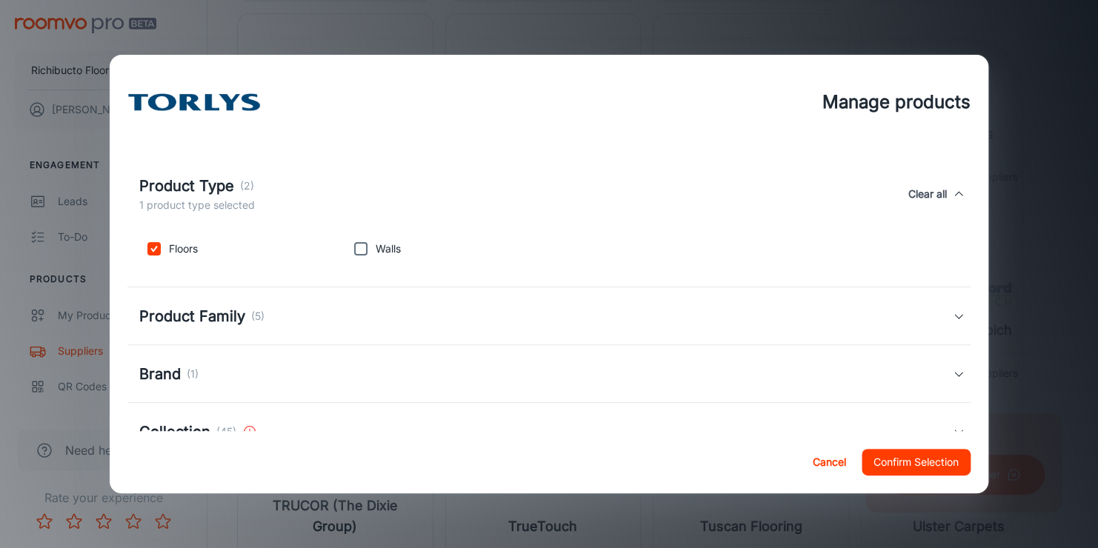
scroll to position [74, 0]
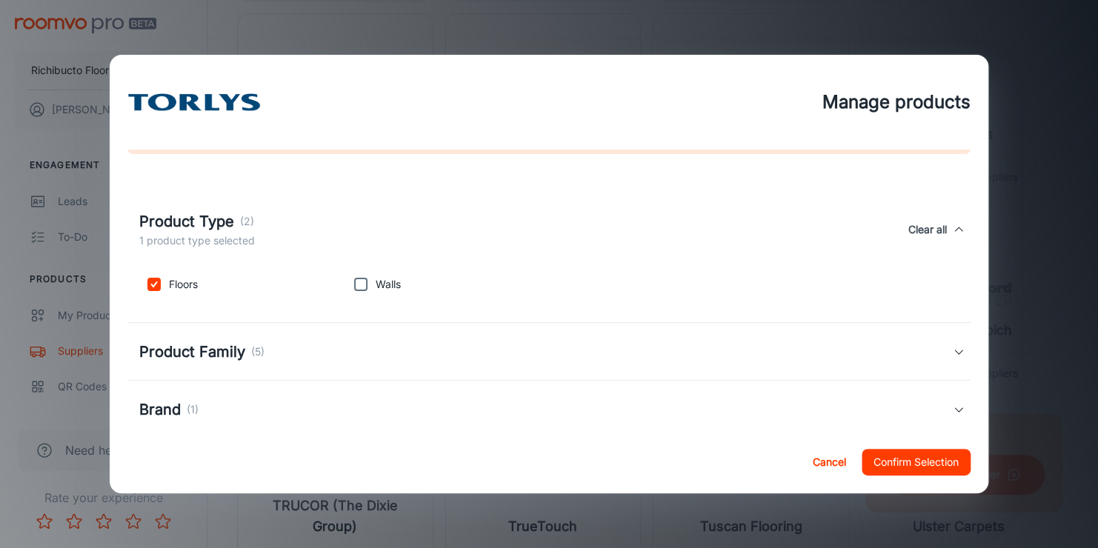
click at [216, 355] on h5 "Product Family" at bounding box center [192, 352] width 106 height 22
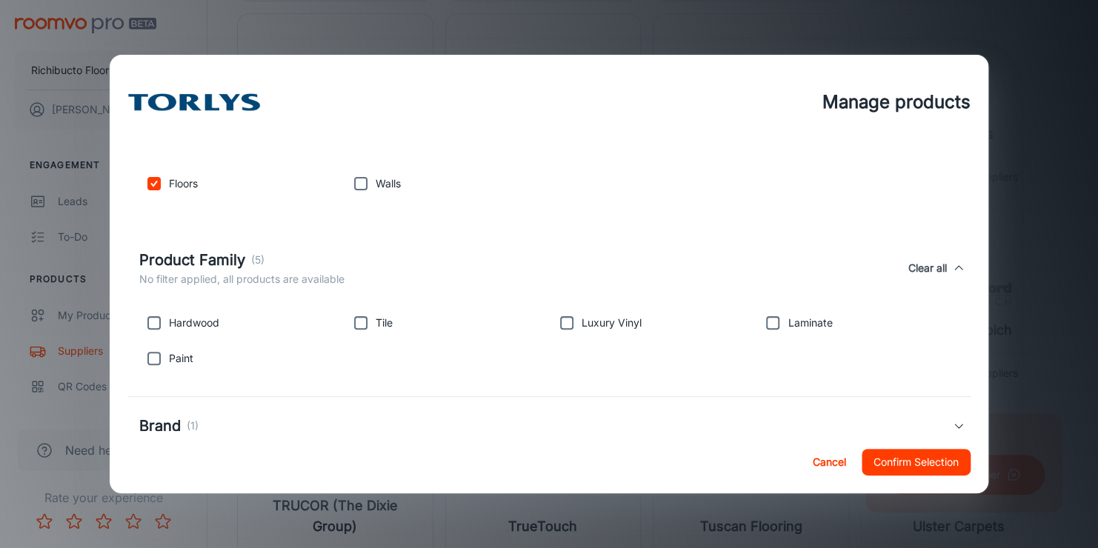
scroll to position [222, 0]
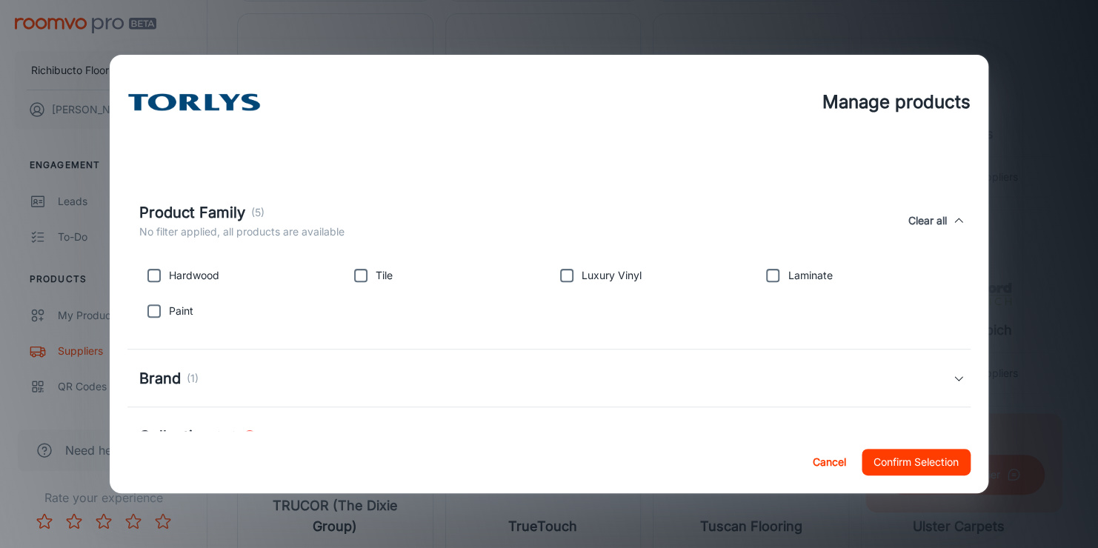
click at [150, 276] on input "checkbox" at bounding box center [154, 276] width 30 height 30
checkbox input "true"
click at [351, 273] on input "checkbox" at bounding box center [361, 276] width 30 height 30
checkbox input "true"
click at [564, 277] on input "checkbox" at bounding box center [567, 276] width 30 height 30
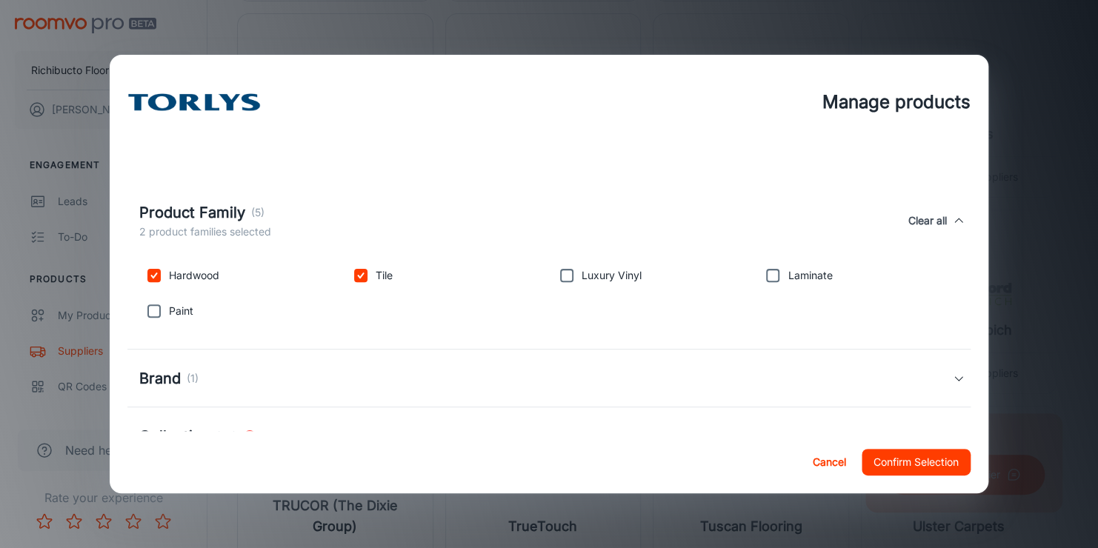
checkbox input "true"
click at [766, 273] on input "checkbox" at bounding box center [773, 276] width 30 height 30
checkbox input "true"
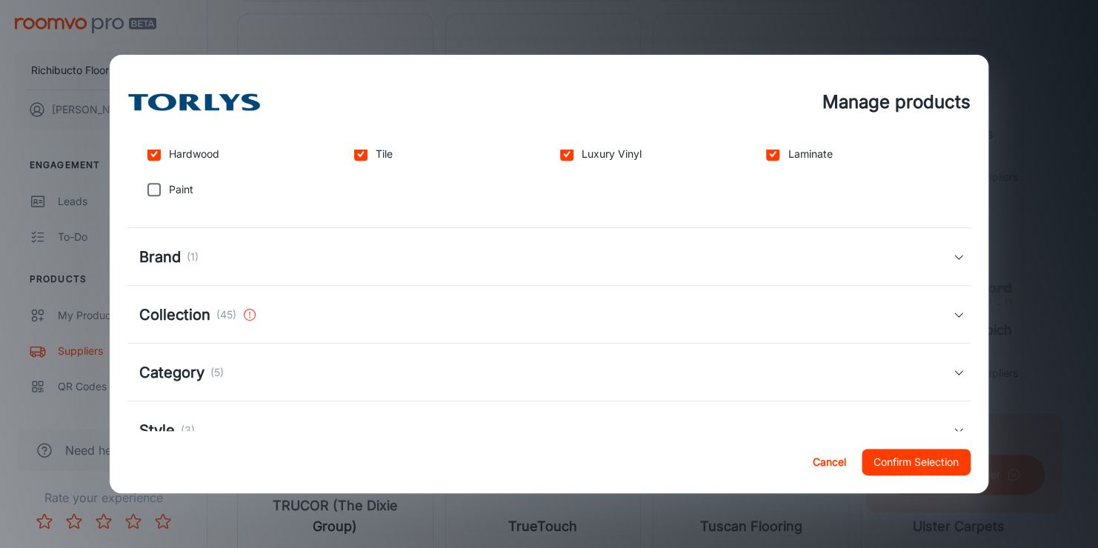
scroll to position [370, 0]
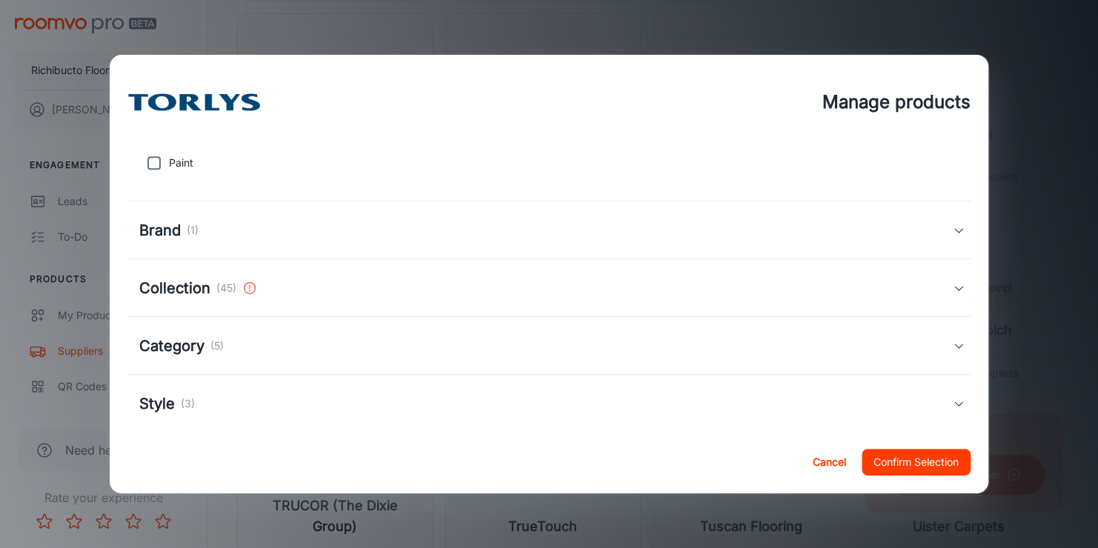
click at [181, 231] on div "Brand (1)" at bounding box center [168, 230] width 59 height 22
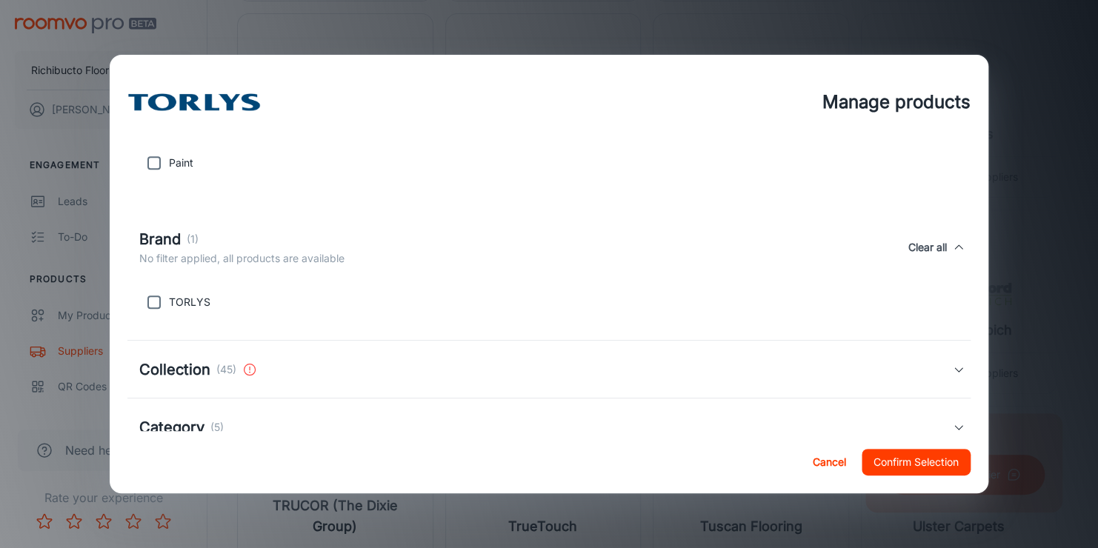
click at [158, 301] on input "checkbox" at bounding box center [154, 302] width 30 height 30
checkbox input "true"
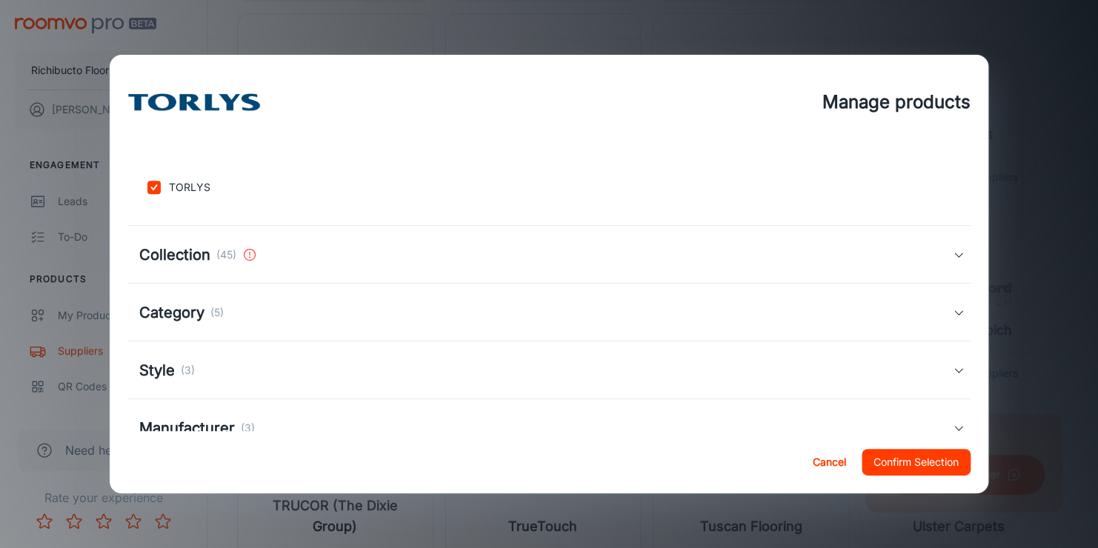
scroll to position [519, 0]
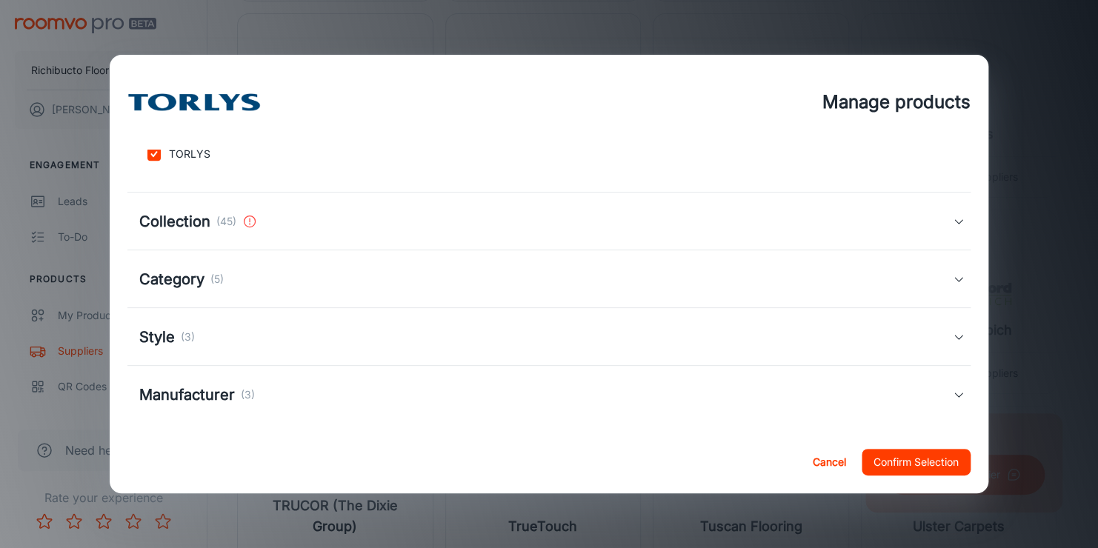
click at [194, 229] on h5 "Collection" at bounding box center [174, 221] width 71 height 22
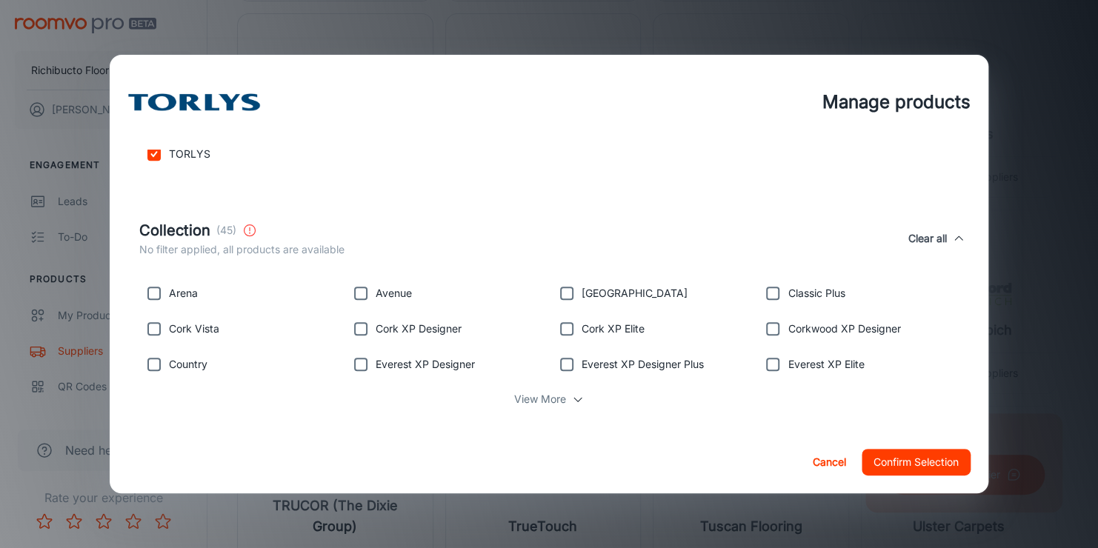
click at [356, 288] on input "checkbox" at bounding box center [361, 294] width 30 height 30
checkbox input "true"
click at [561, 398] on div "View More" at bounding box center [548, 399] width 819 height 28
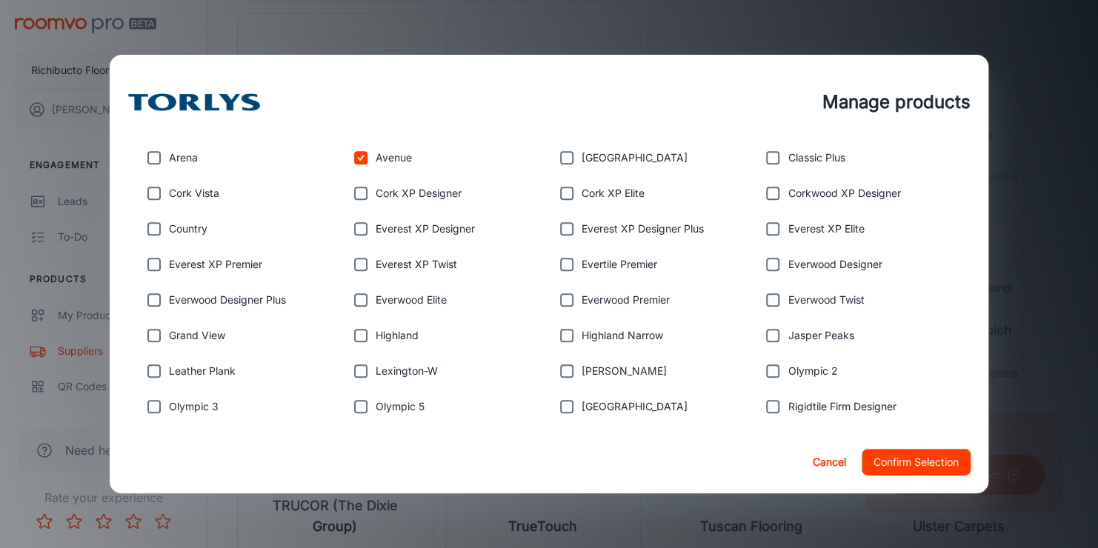
scroll to position [667, 0]
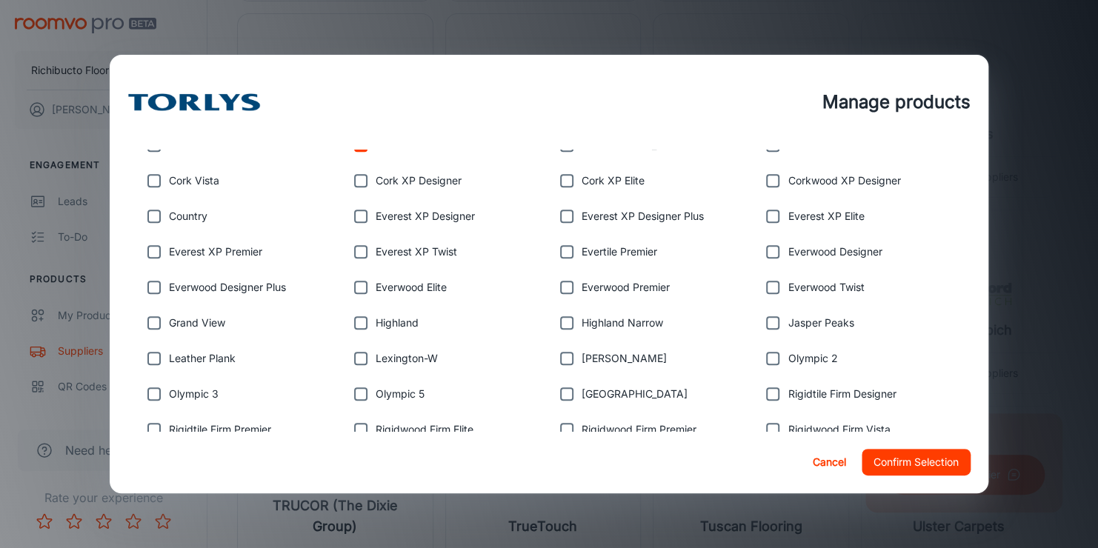
click at [152, 321] on input "checkbox" at bounding box center [154, 323] width 30 height 30
checkbox input "true"
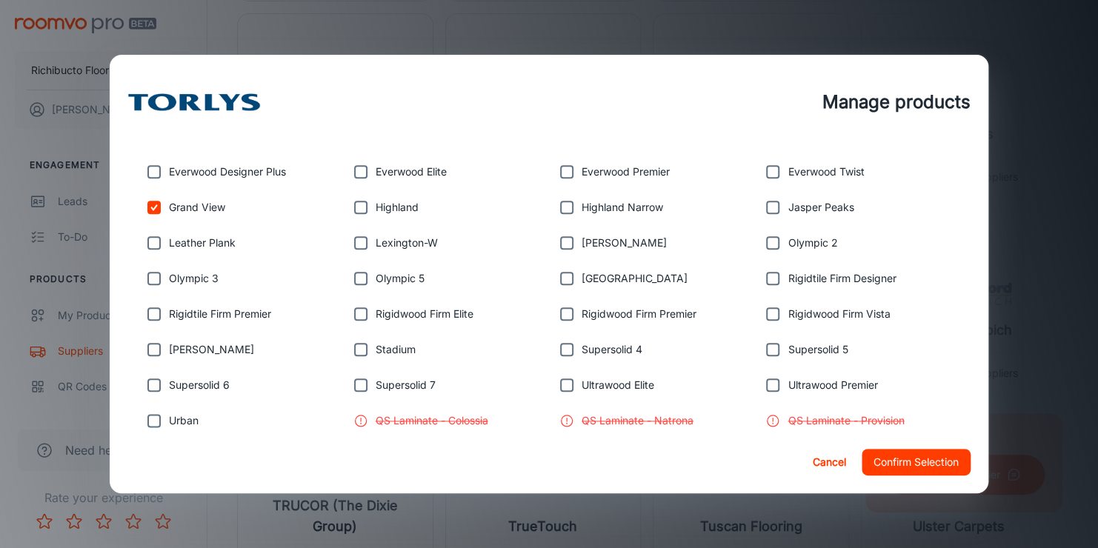
scroll to position [815, 0]
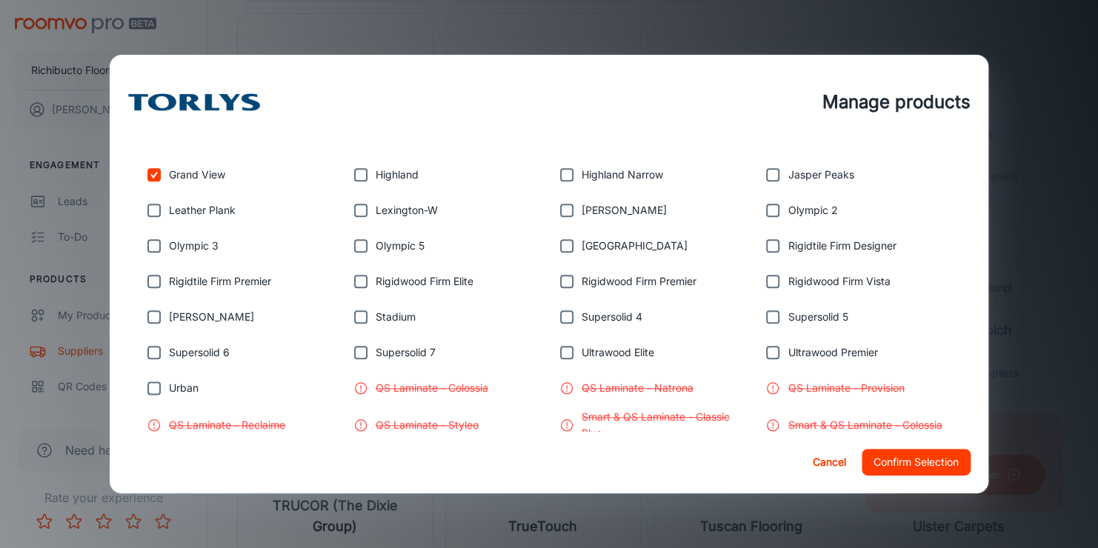
click at [158, 317] on input "checkbox" at bounding box center [154, 317] width 30 height 30
checkbox input "true"
click at [359, 284] on input "checkbox" at bounding box center [361, 282] width 30 height 30
checkbox input "true"
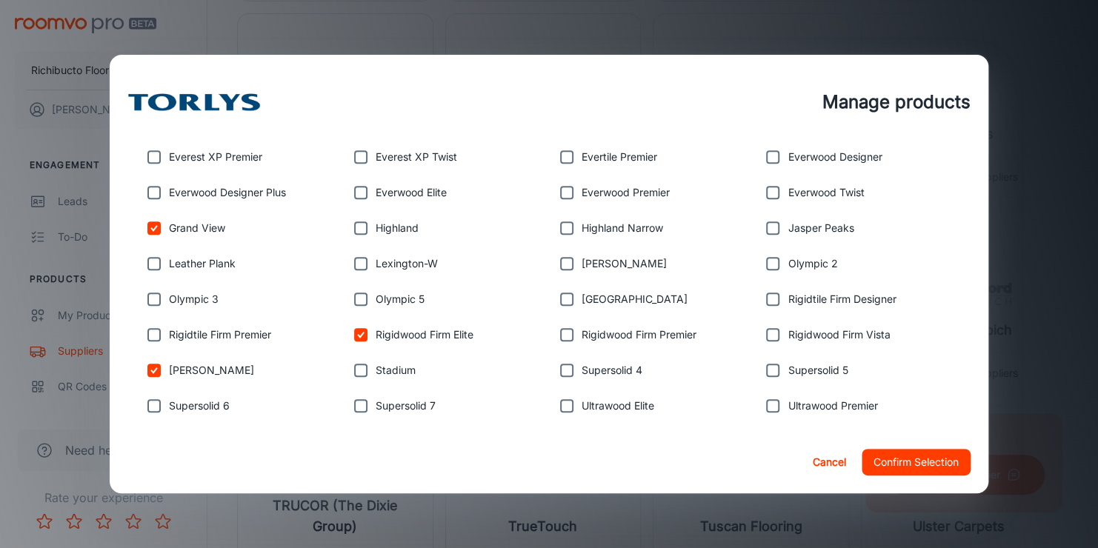
scroll to position [741, 0]
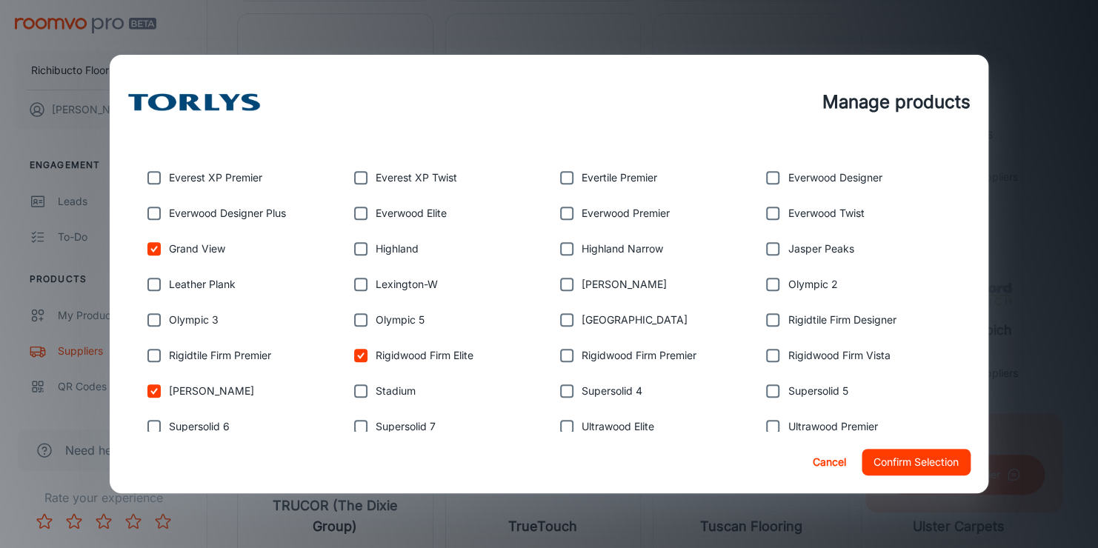
click at [356, 288] on input "checkbox" at bounding box center [361, 285] width 30 height 30
checkbox input "true"
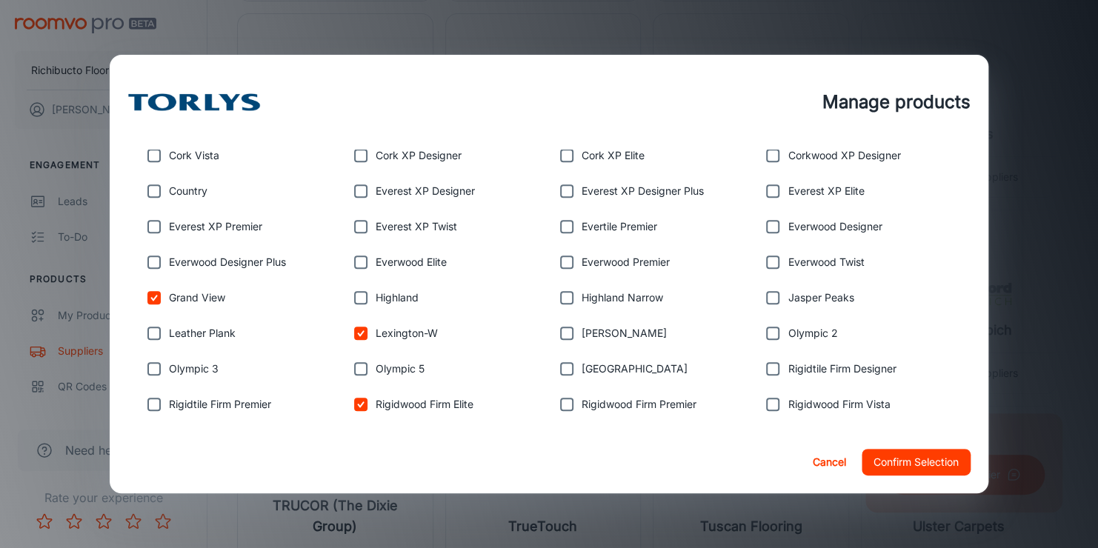
scroll to position [667, 0]
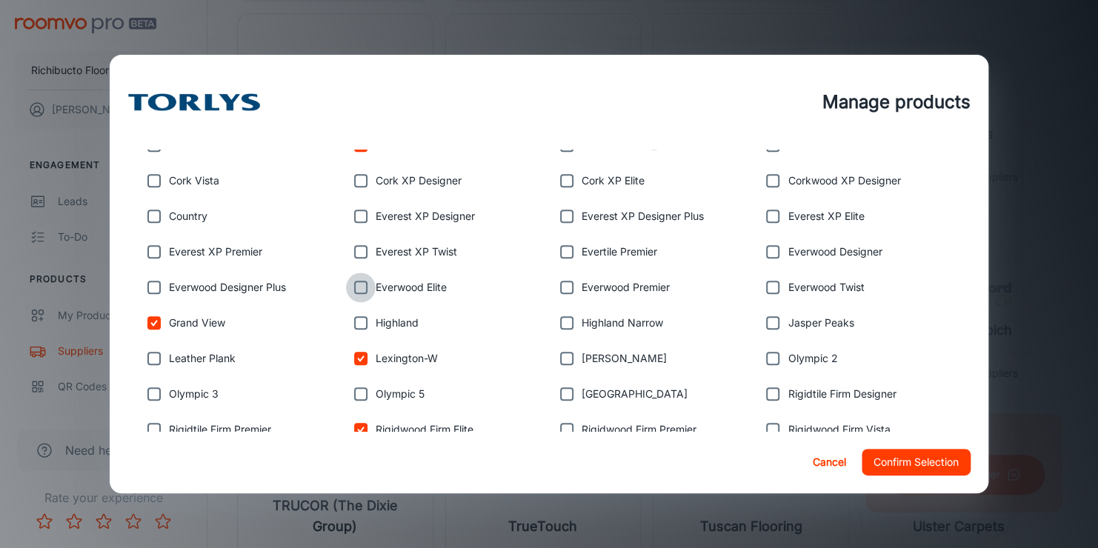
click at [361, 290] on input "checkbox" at bounding box center [361, 288] width 30 height 30
checkbox input "true"
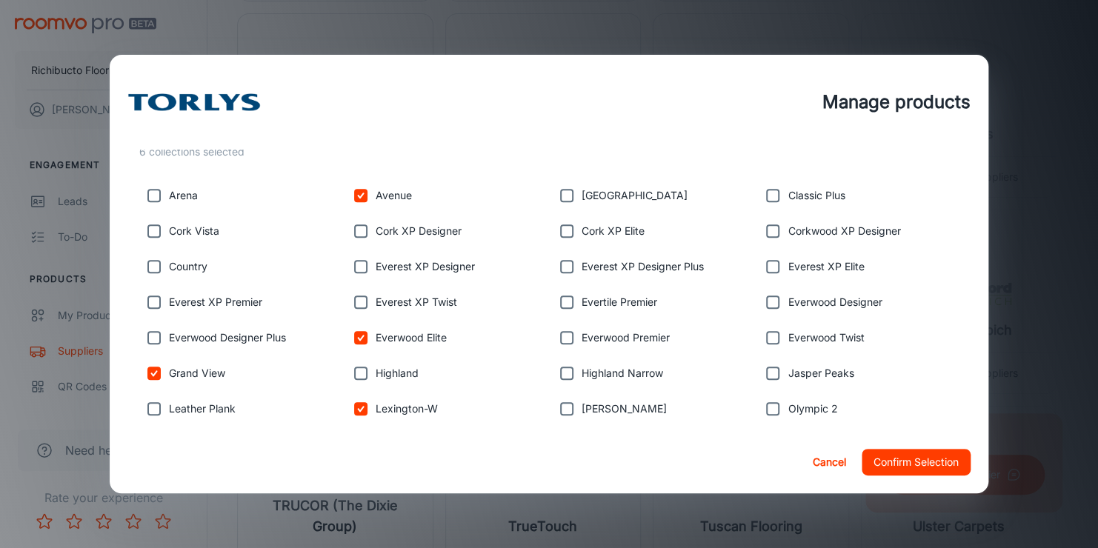
scroll to position [593, 0]
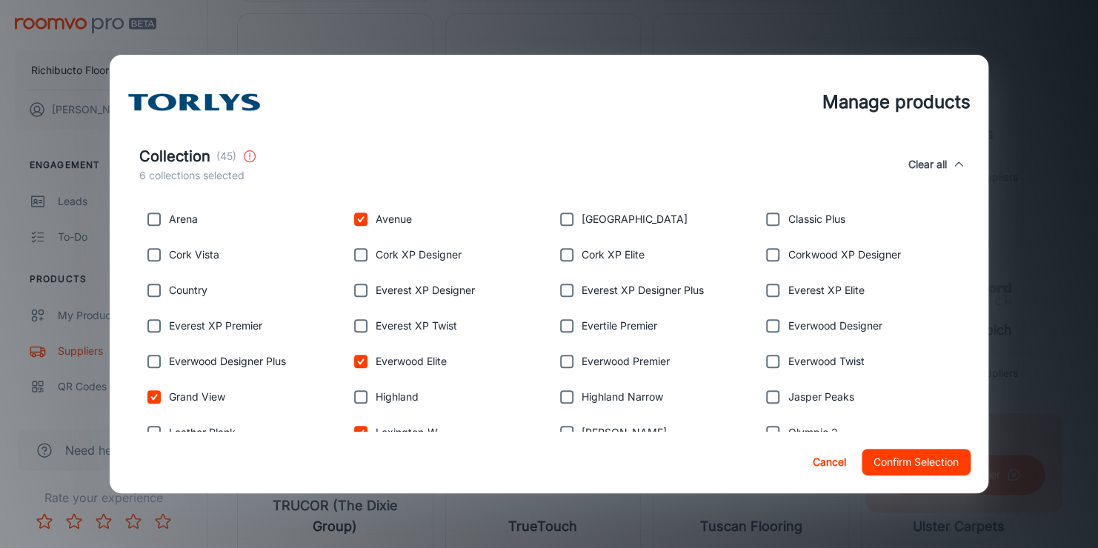
click at [562, 359] on input "checkbox" at bounding box center [567, 362] width 30 height 30
checkbox input "true"
click at [557, 321] on input "checkbox" at bounding box center [567, 326] width 30 height 30
checkbox input "true"
click at [562, 394] on input "checkbox" at bounding box center [567, 397] width 30 height 30
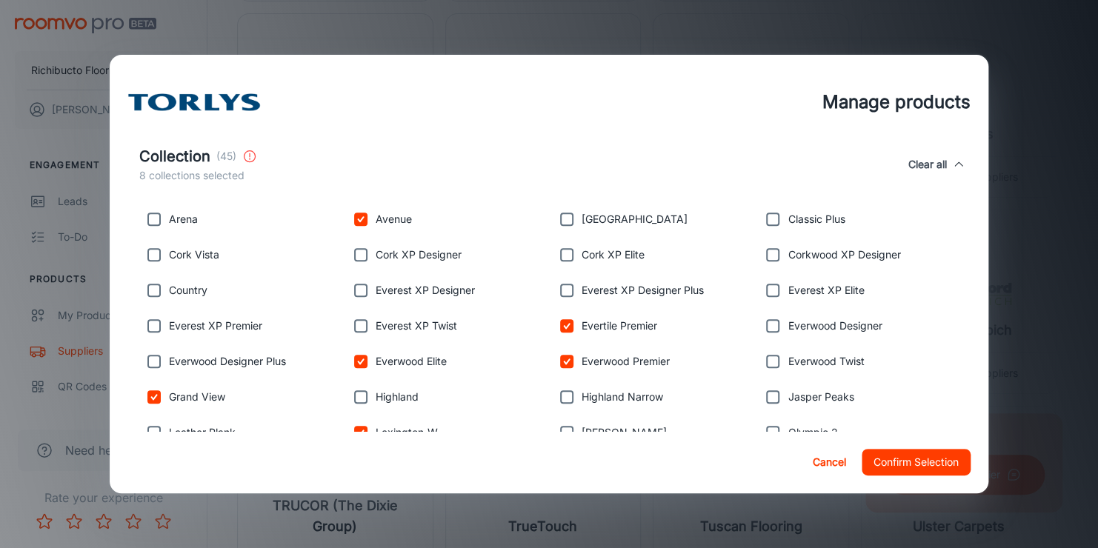
checkbox input "true"
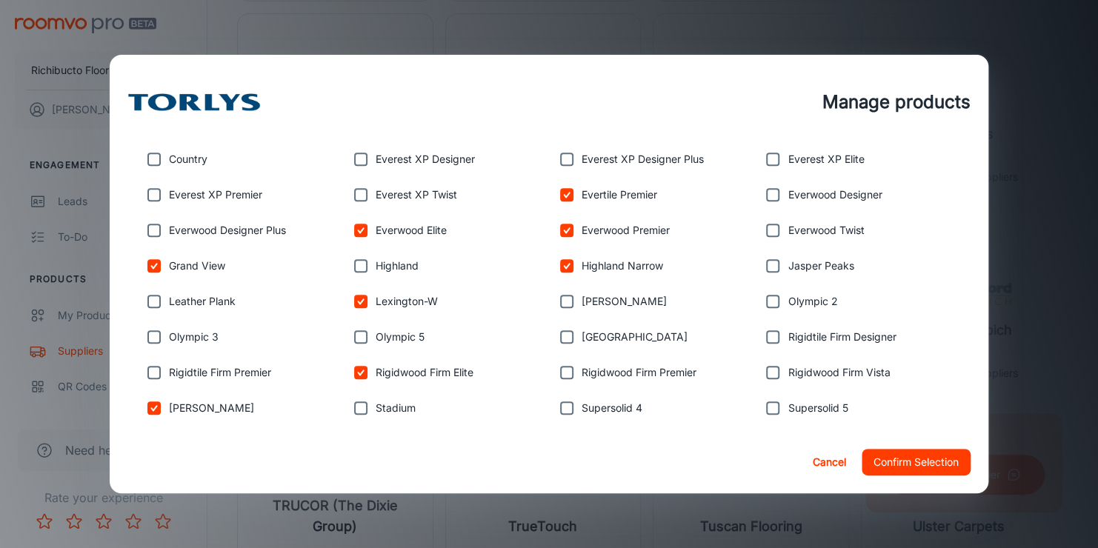
scroll to position [741, 0]
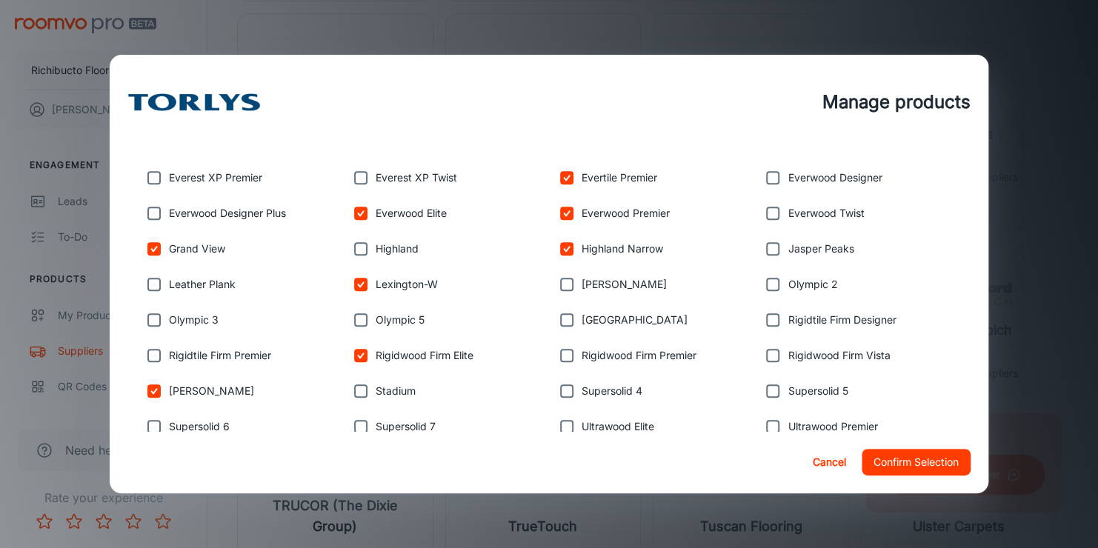
click at [559, 287] on input "checkbox" at bounding box center [567, 285] width 30 height 30
checkbox input "true"
click at [561, 326] on input "checkbox" at bounding box center [567, 320] width 30 height 30
checkbox input "true"
click at [556, 359] on input "checkbox" at bounding box center [567, 356] width 30 height 30
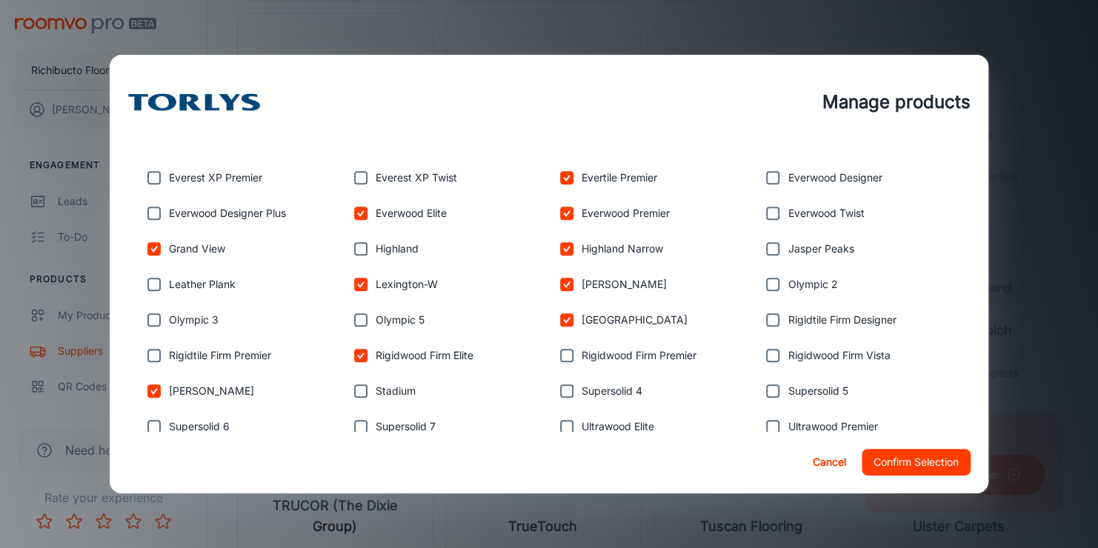
checkbox input "true"
click at [559, 387] on input "checkbox" at bounding box center [567, 391] width 30 height 30
checkbox input "true"
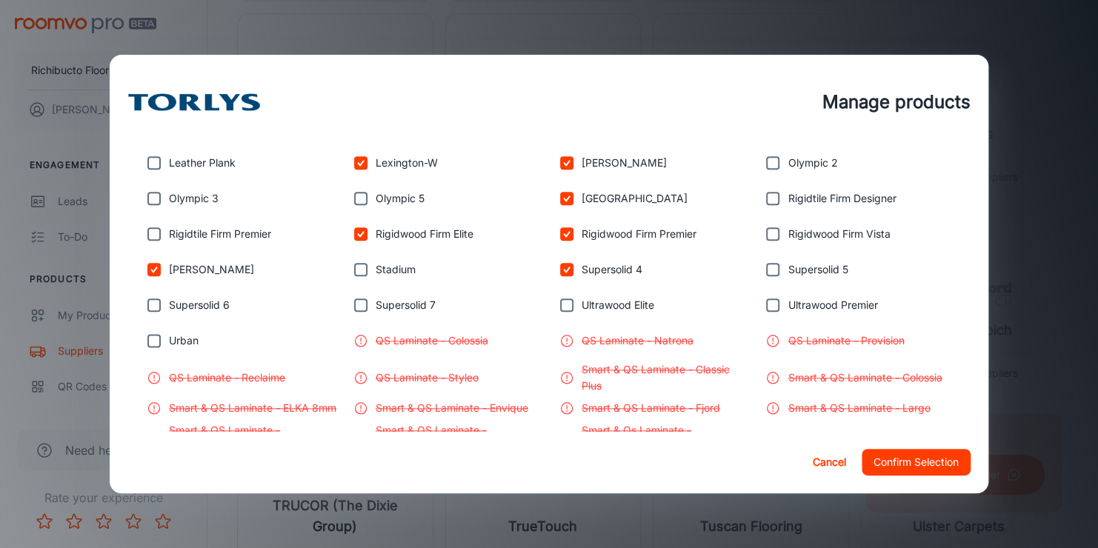
scroll to position [889, 0]
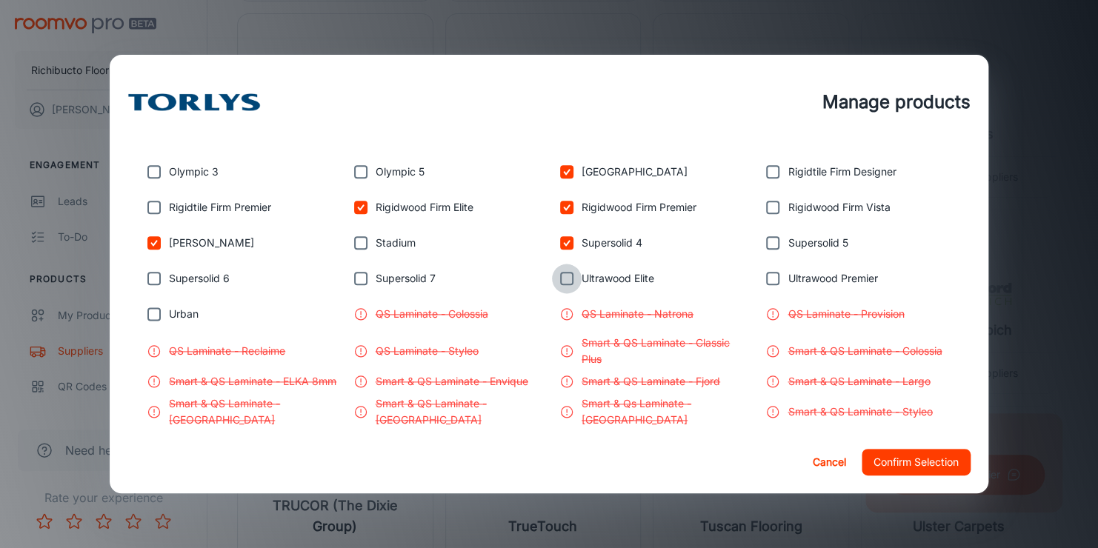
click at [556, 281] on input "checkbox" at bounding box center [567, 279] width 30 height 30
checkbox input "true"
click at [767, 277] on input "checkbox" at bounding box center [773, 279] width 30 height 30
checkbox input "true"
click at [766, 242] on input "checkbox" at bounding box center [773, 243] width 30 height 30
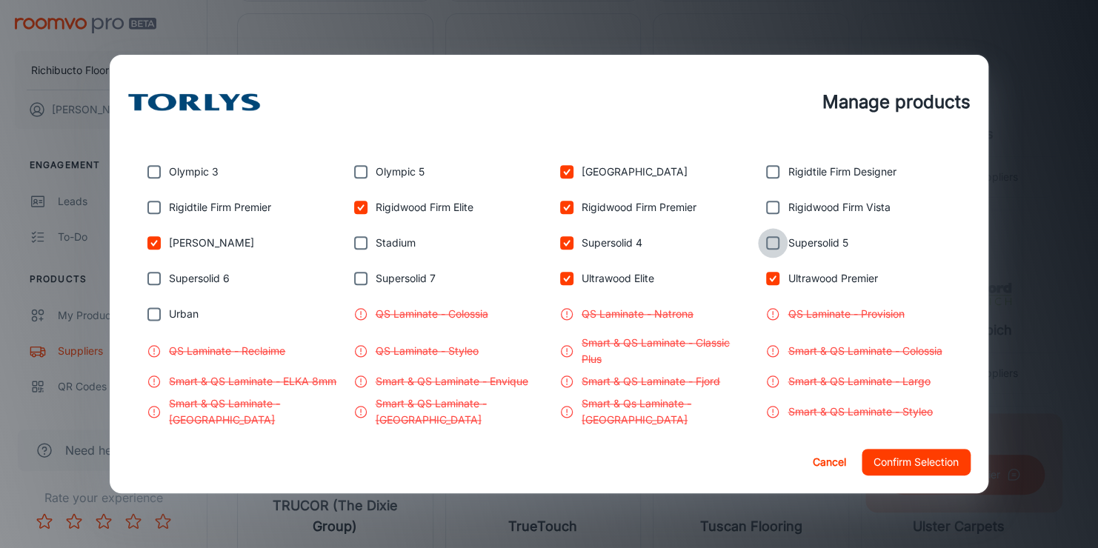
checkbox input "true"
click at [762, 210] on input "checkbox" at bounding box center [773, 208] width 30 height 30
checkbox input "true"
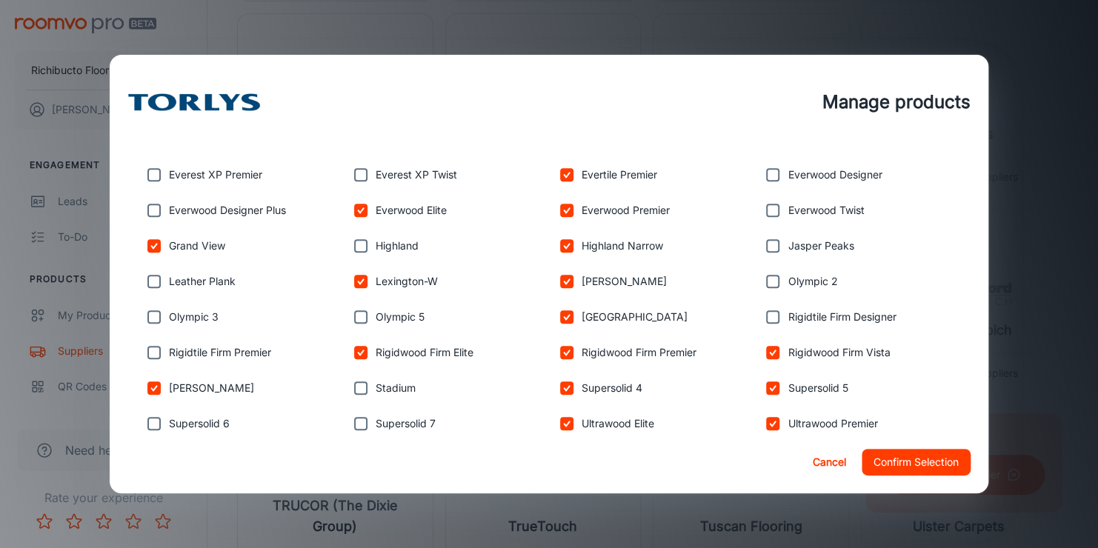
scroll to position [741, 0]
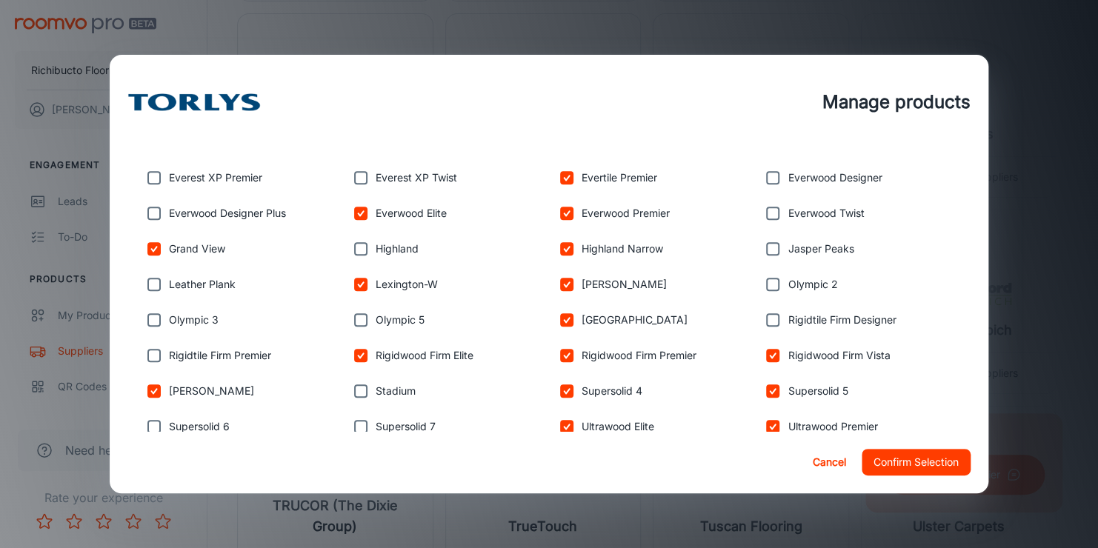
click at [770, 316] on input "checkbox" at bounding box center [773, 320] width 30 height 30
checkbox input "true"
click at [762, 279] on input "checkbox" at bounding box center [773, 285] width 30 height 30
checkbox input "true"
click at [759, 246] on input "checkbox" at bounding box center [773, 249] width 30 height 30
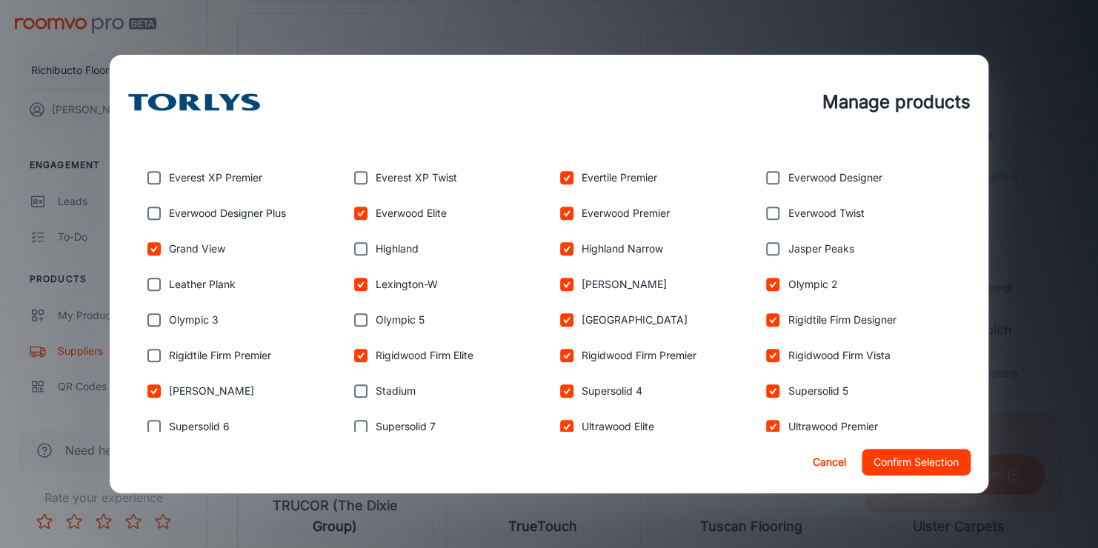
checkbox input "true"
click at [764, 205] on input "checkbox" at bounding box center [773, 214] width 30 height 30
checkbox input "true"
click at [759, 181] on input "checkbox" at bounding box center [773, 178] width 30 height 30
checkbox input "true"
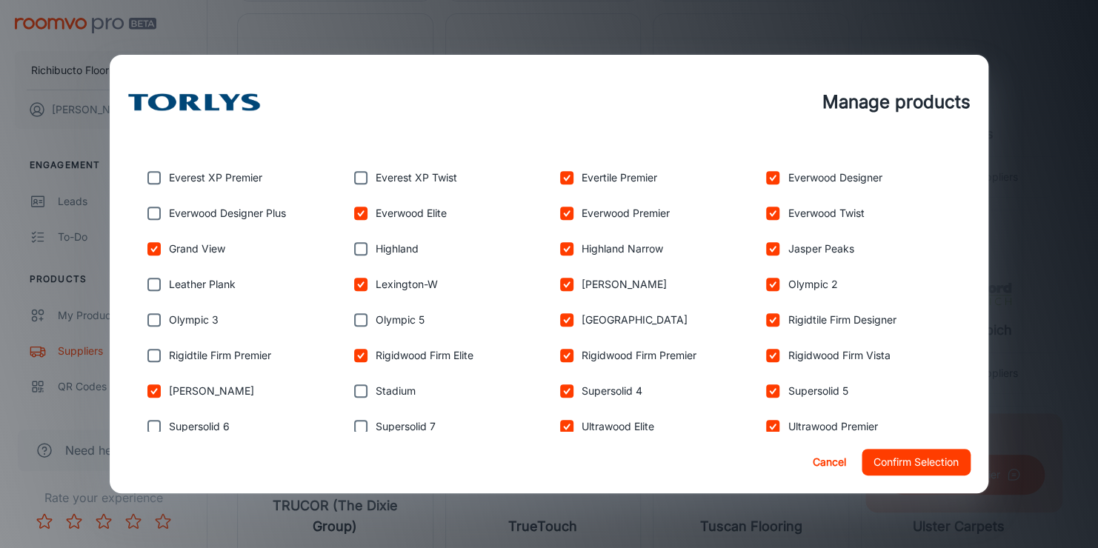
click at [353, 173] on input "checkbox" at bounding box center [361, 178] width 30 height 30
checkbox input "true"
click at [354, 252] on input "checkbox" at bounding box center [361, 249] width 30 height 30
checkbox input "true"
click at [350, 320] on input "checkbox" at bounding box center [361, 320] width 30 height 30
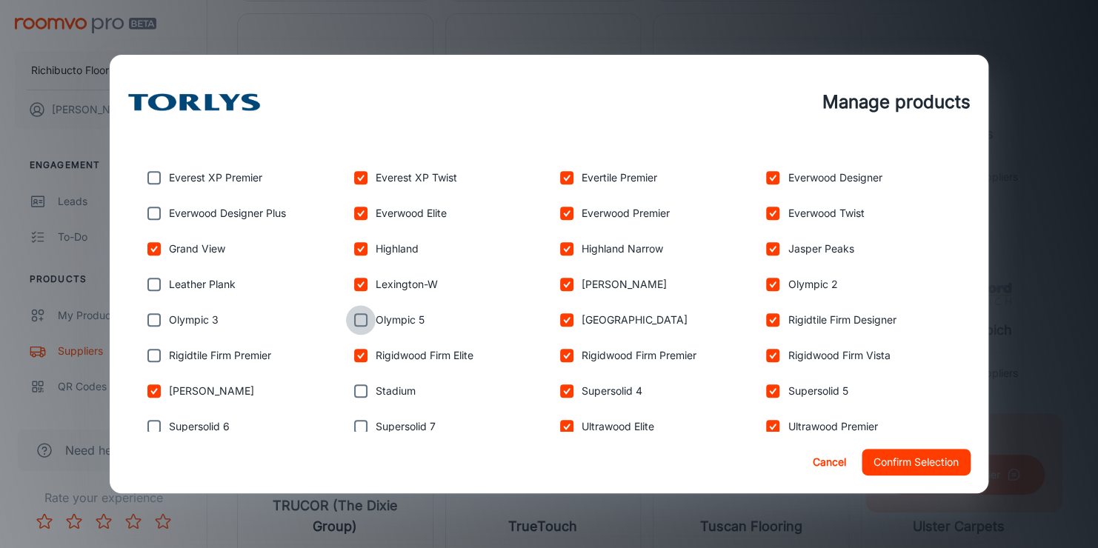
checkbox input "true"
click at [359, 391] on input "checkbox" at bounding box center [361, 391] width 30 height 30
checkbox input "true"
click at [359, 427] on input "checkbox" at bounding box center [361, 427] width 30 height 30
checkbox input "true"
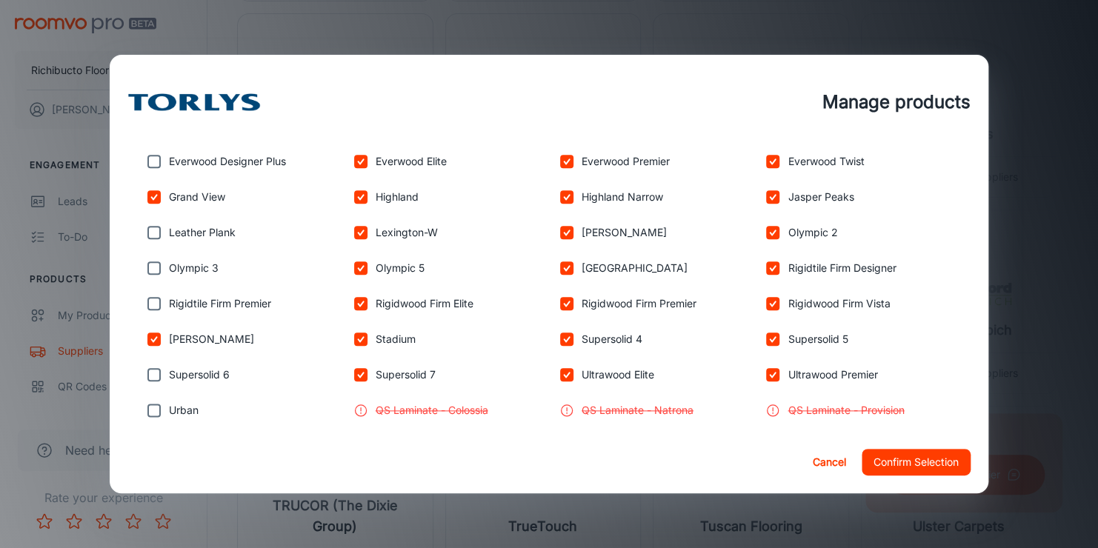
scroll to position [815, 0]
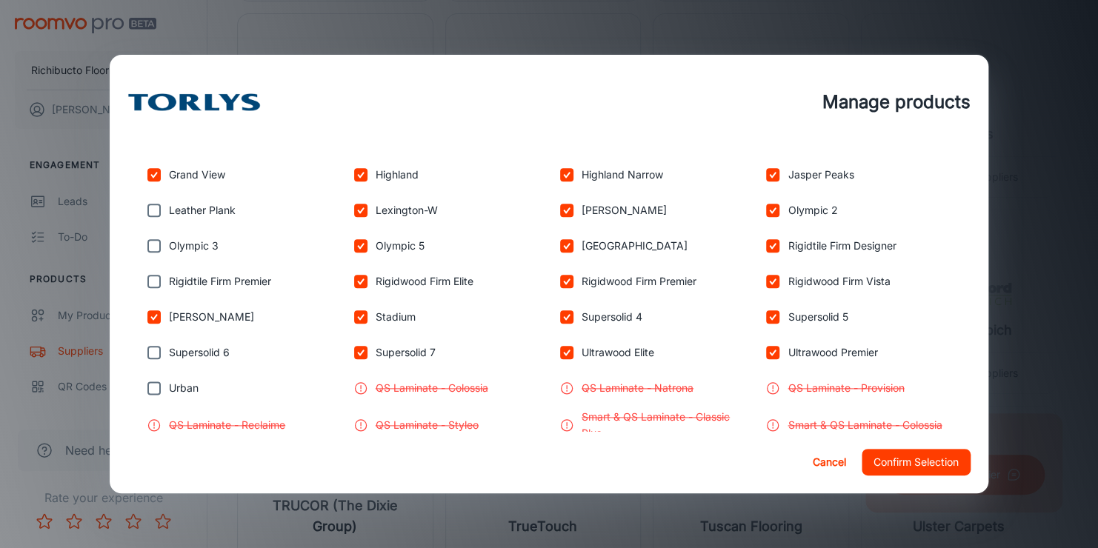
click at [154, 387] on input "checkbox" at bounding box center [154, 388] width 30 height 30
checkbox input "true"
click at [161, 350] on input "checkbox" at bounding box center [154, 353] width 30 height 30
checkbox input "true"
click at [149, 281] on input "checkbox" at bounding box center [154, 282] width 30 height 30
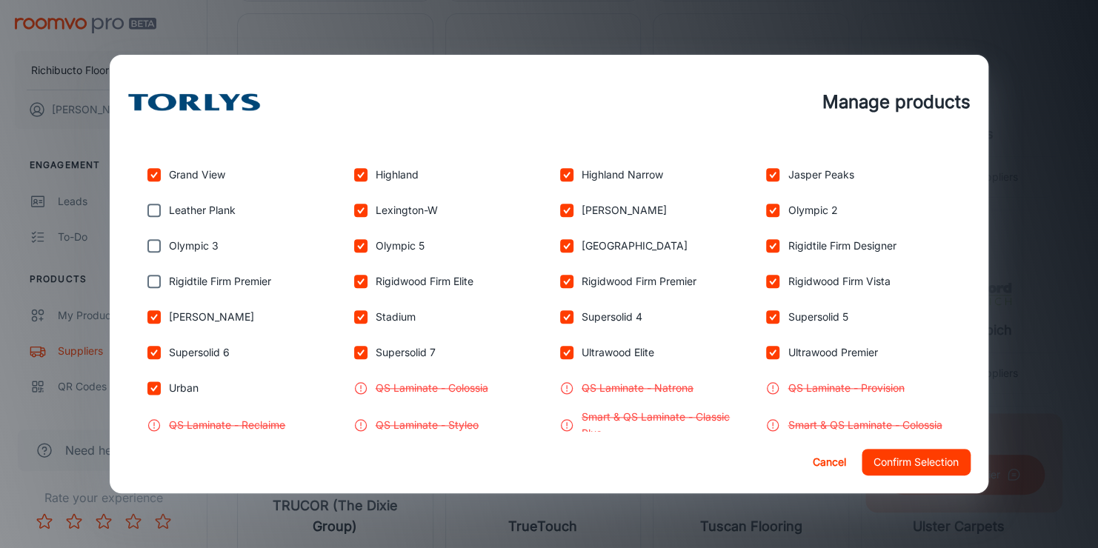
checkbox input "true"
click at [152, 241] on input "checkbox" at bounding box center [154, 246] width 30 height 30
checkbox input "true"
click at [152, 210] on input "checkbox" at bounding box center [154, 211] width 30 height 30
checkbox input "true"
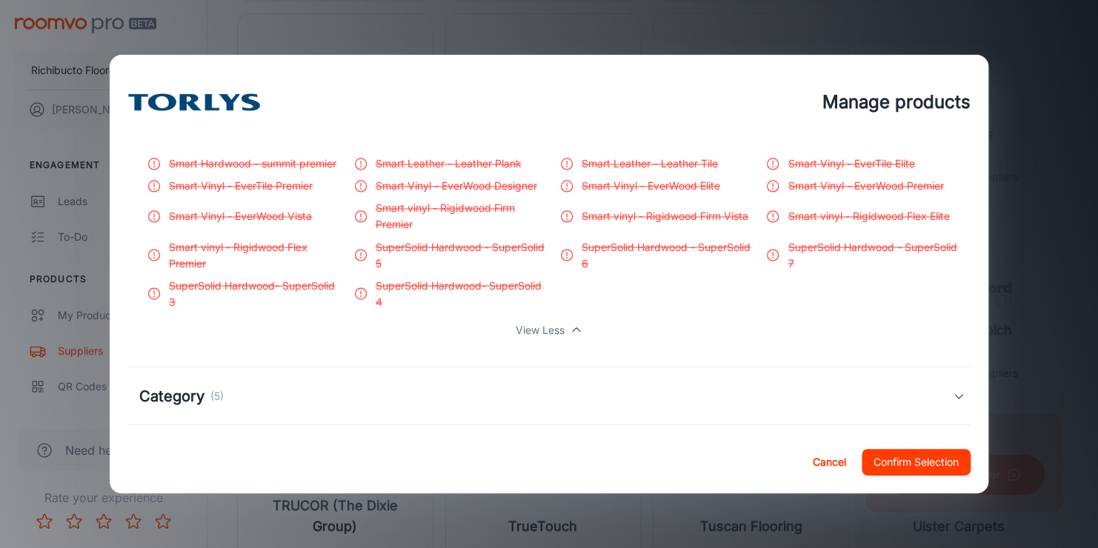
scroll to position [1333, 0]
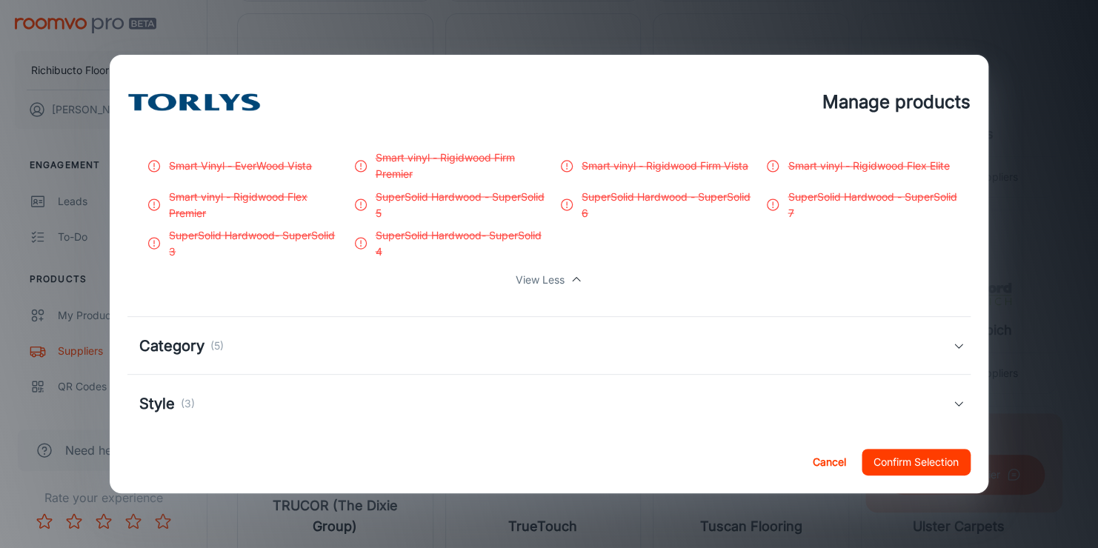
click at [170, 347] on h5 "Category" at bounding box center [171, 346] width 65 height 22
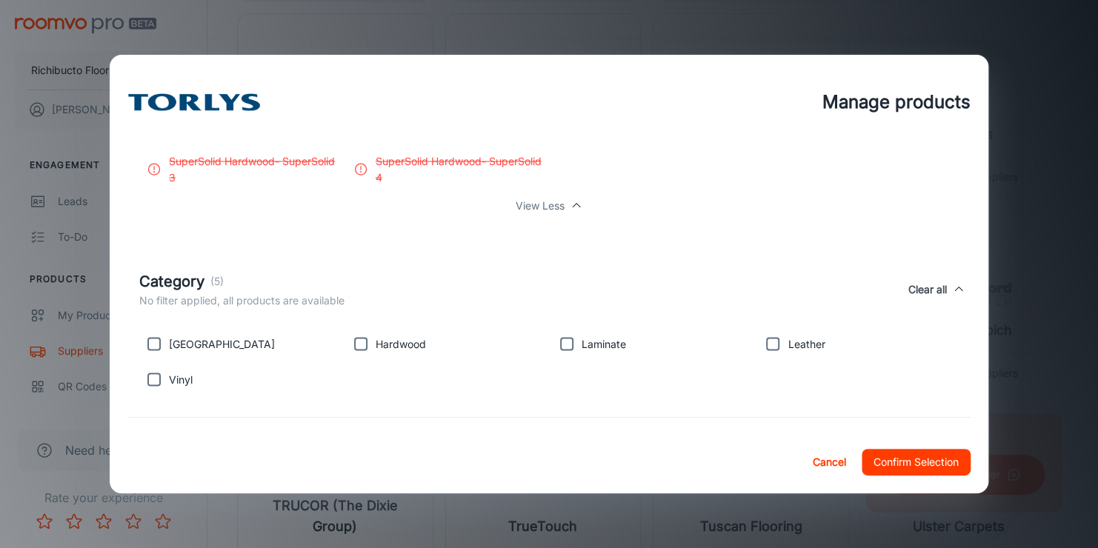
scroll to position [1482, 0]
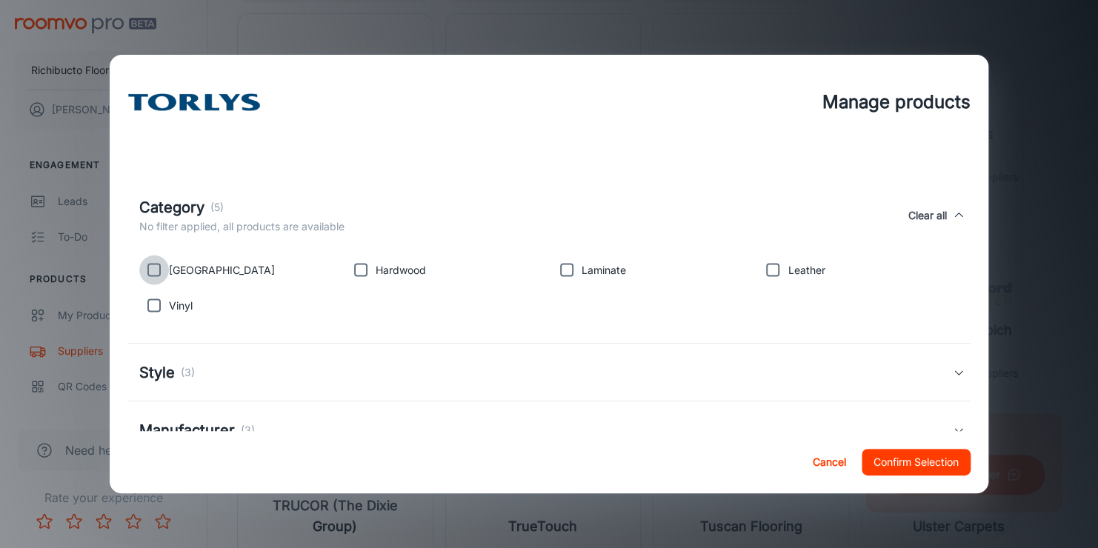
click at [152, 264] on input "checkbox" at bounding box center [154, 270] width 30 height 30
checkbox input "true"
drag, startPoint x: 165, startPoint y: 300, endPoint x: 158, endPoint y: 302, distance: 7.7
click at [164, 300] on input "checkbox" at bounding box center [154, 305] width 30 height 30
checkbox input "true"
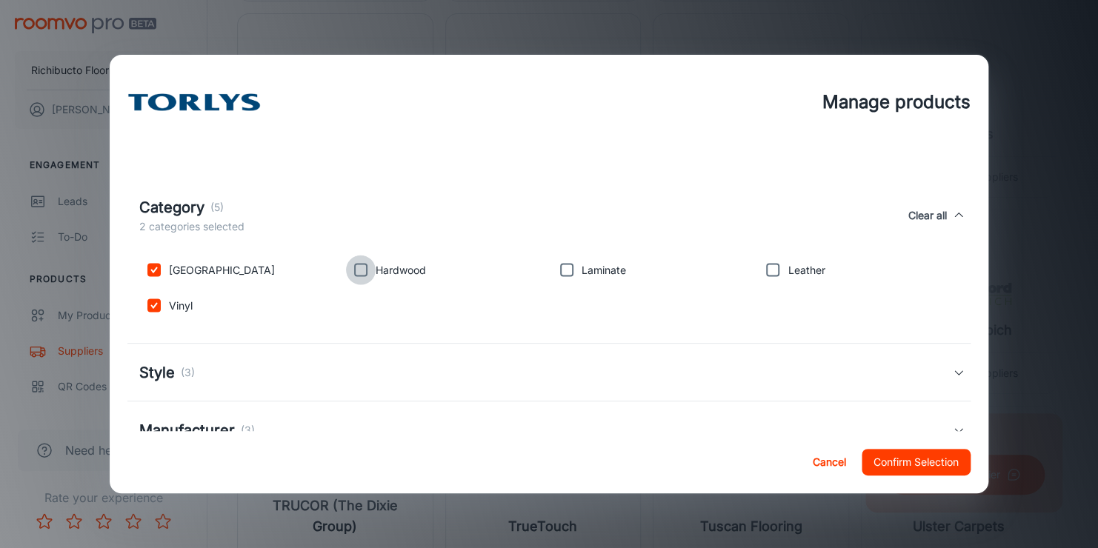
drag, startPoint x: 352, startPoint y: 267, endPoint x: 373, endPoint y: 268, distance: 21.5
click at [353, 267] on input "checkbox" at bounding box center [361, 270] width 30 height 30
checkbox input "true"
click at [559, 267] on input "checkbox" at bounding box center [567, 270] width 30 height 30
checkbox input "true"
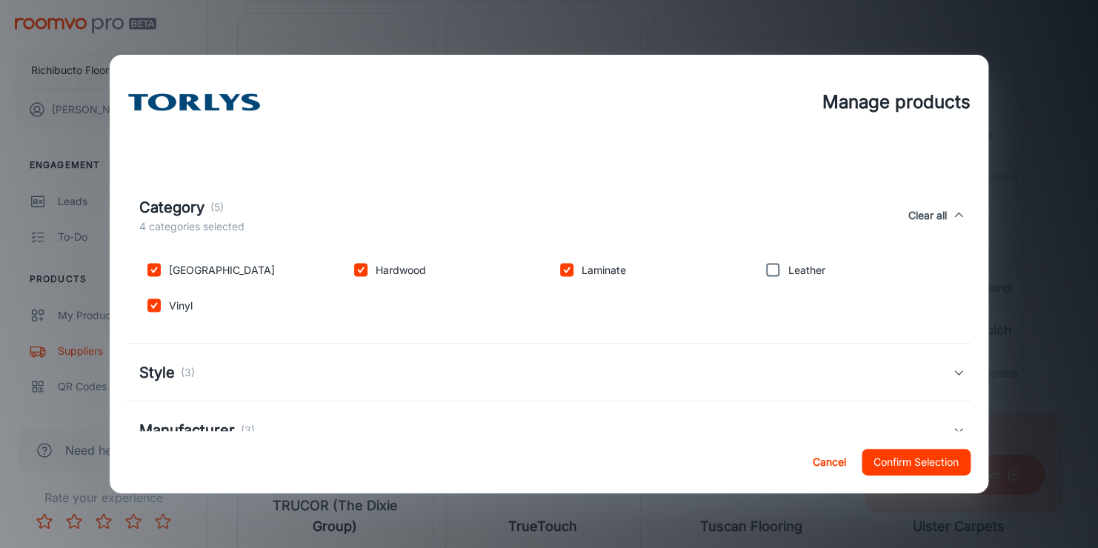
scroll to position [1527, 0]
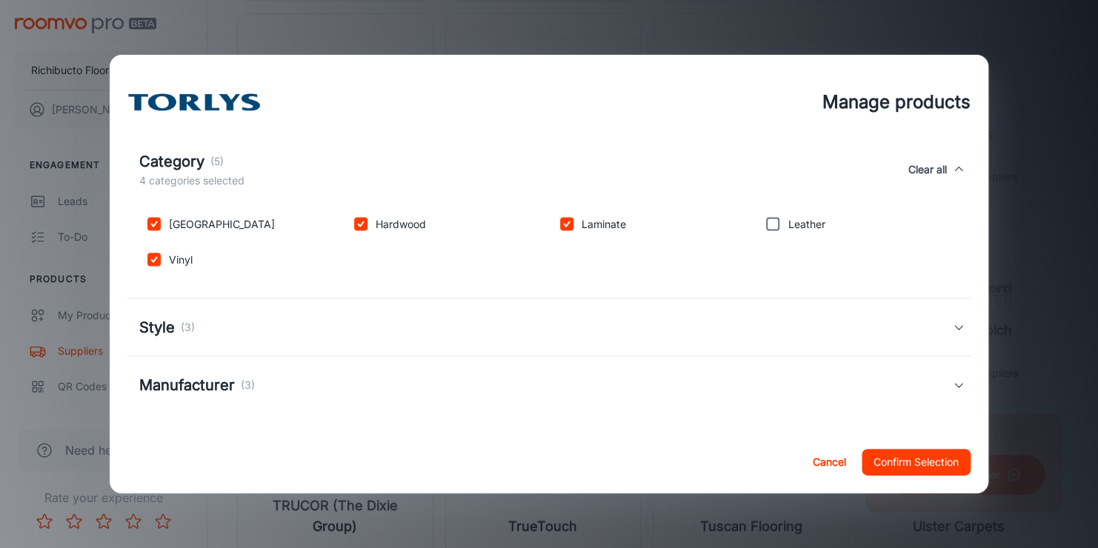
click at [224, 333] on div "Style (3)" at bounding box center [545, 327] width 813 height 22
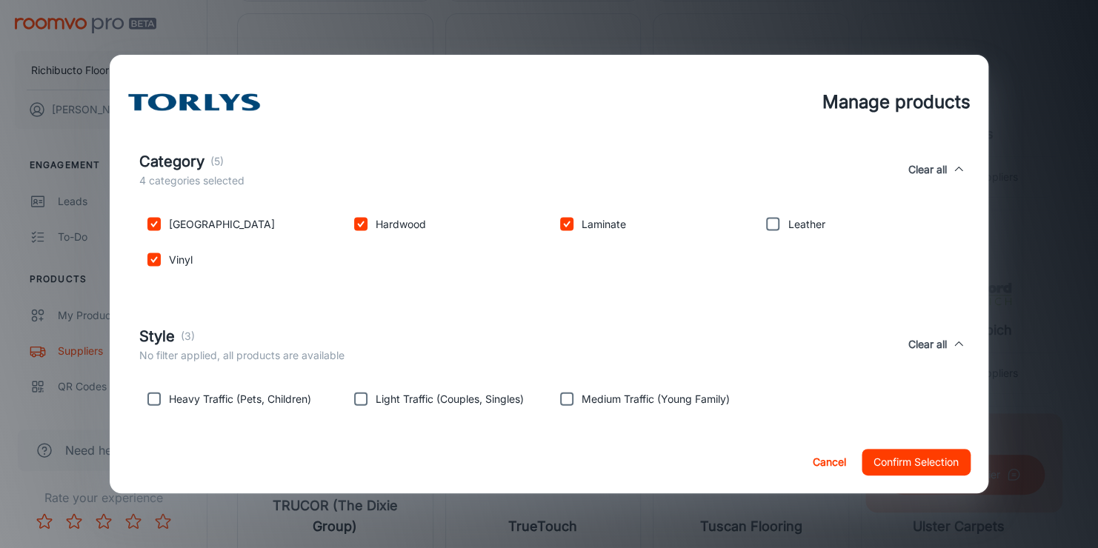
scroll to position [1601, 0]
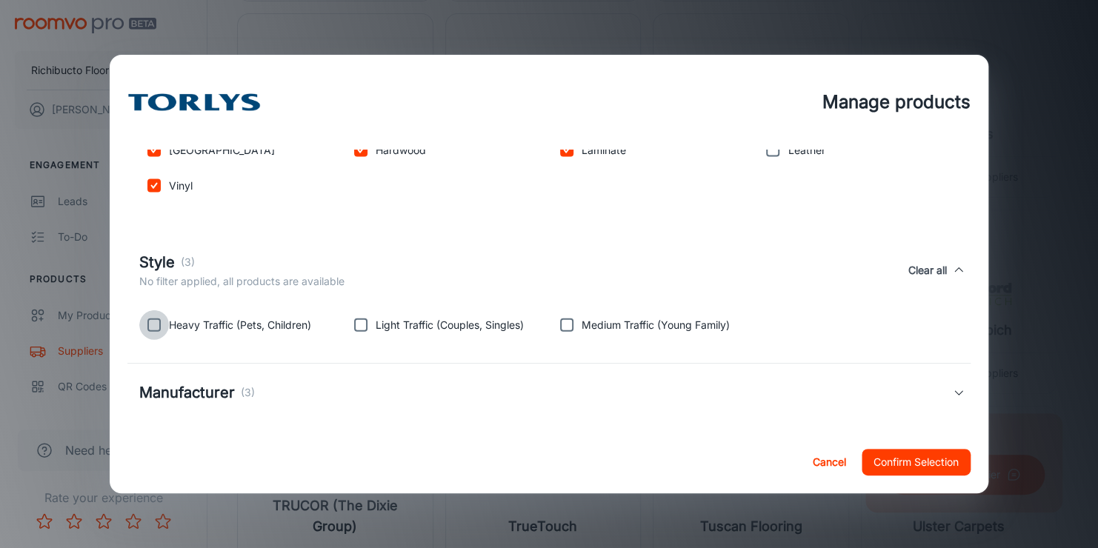
click at [154, 324] on input "checkbox" at bounding box center [154, 325] width 30 height 30
checkbox input "true"
click at [350, 322] on input "checkbox" at bounding box center [361, 325] width 30 height 30
checkbox input "true"
click at [559, 323] on input "checkbox" at bounding box center [567, 325] width 30 height 30
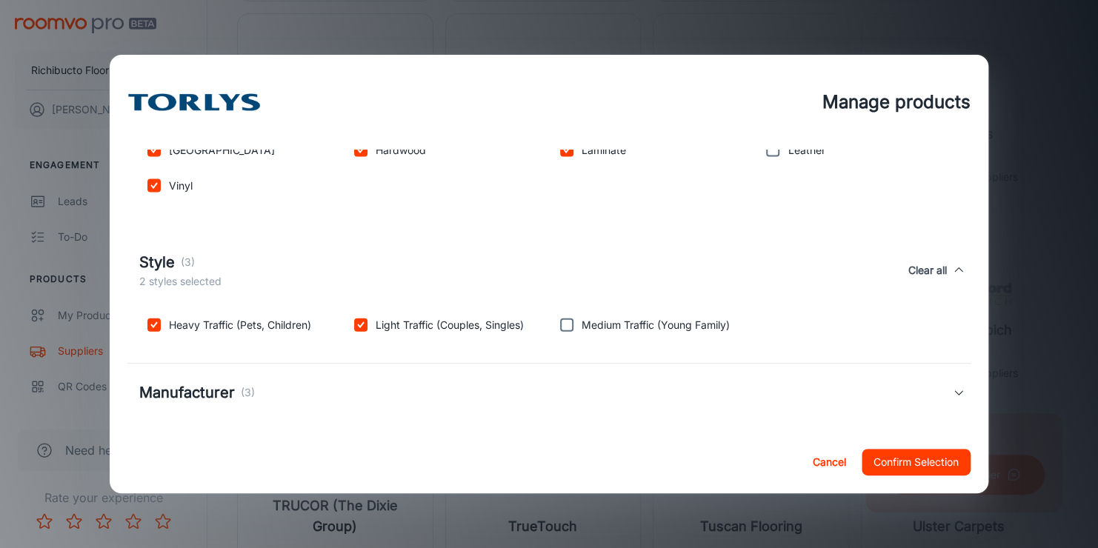
checkbox input "true"
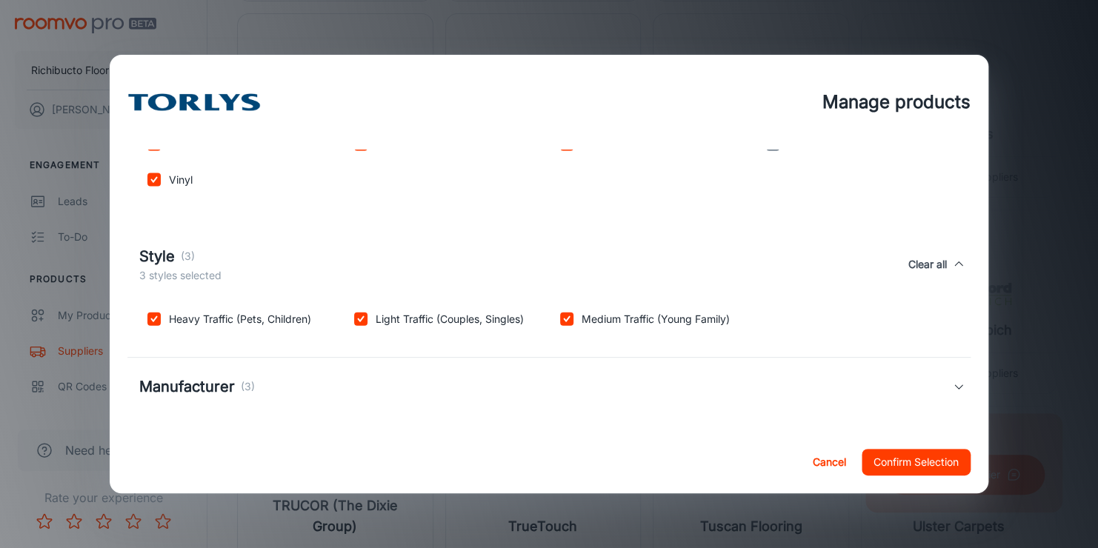
scroll to position [1609, 0]
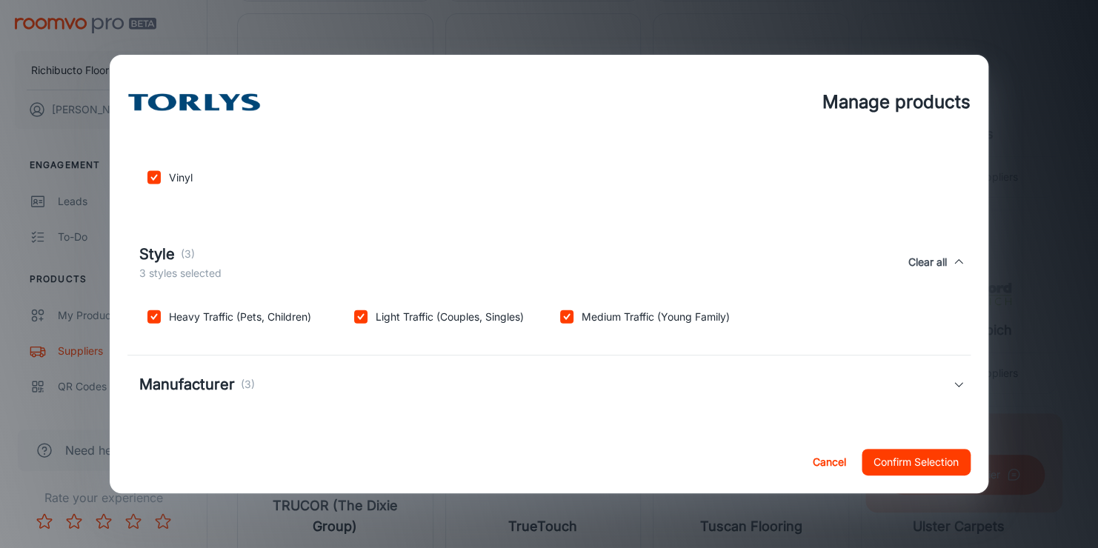
click at [198, 393] on h5 "Manufacturer" at bounding box center [187, 384] width 96 height 22
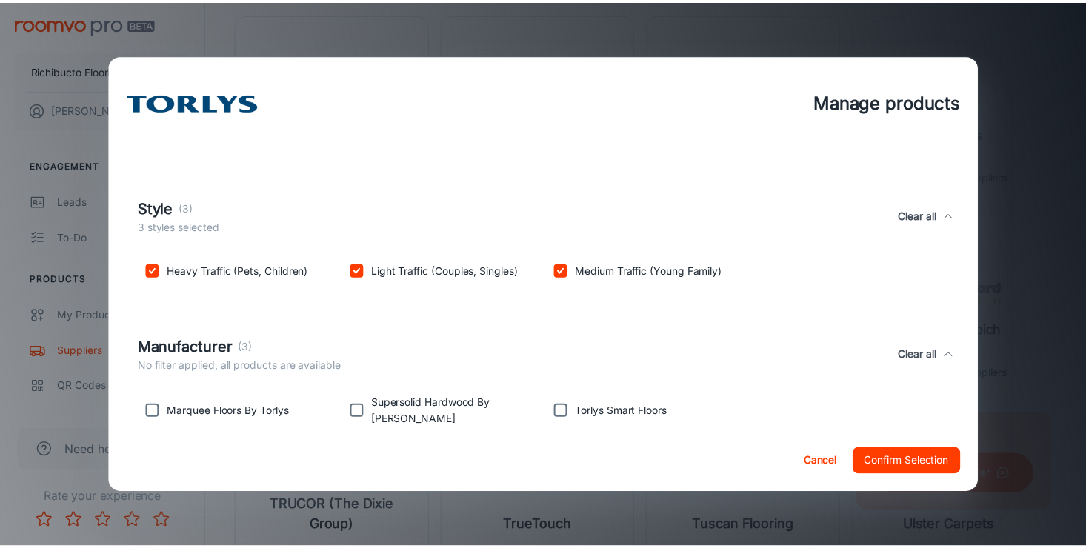
scroll to position [1678, 0]
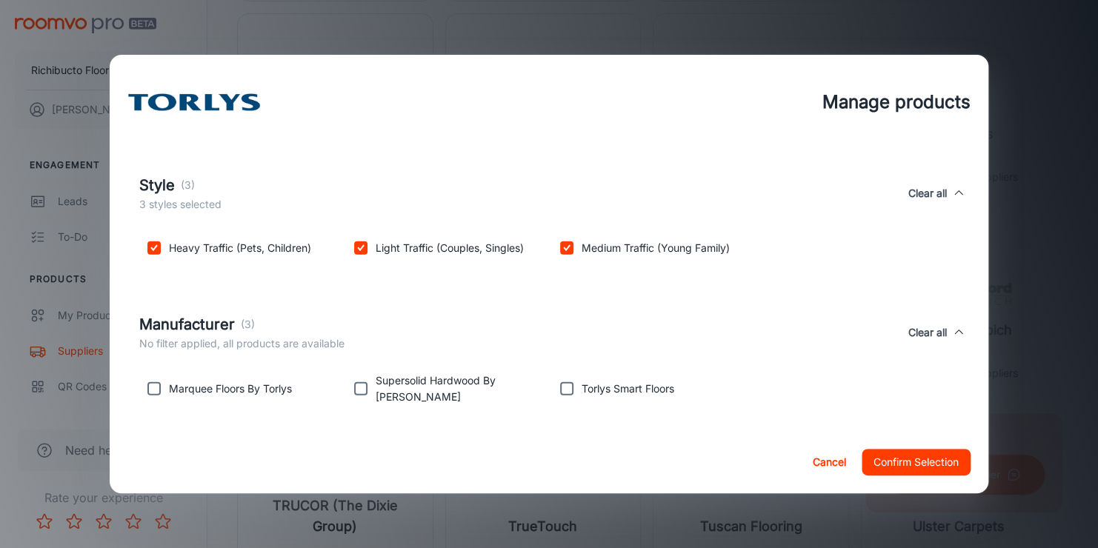
click at [155, 387] on input "checkbox" at bounding box center [154, 389] width 30 height 30
checkbox input "true"
click at [364, 390] on input "checkbox" at bounding box center [361, 389] width 30 height 30
checkbox input "true"
click at [567, 391] on input "checkbox" at bounding box center [567, 389] width 30 height 30
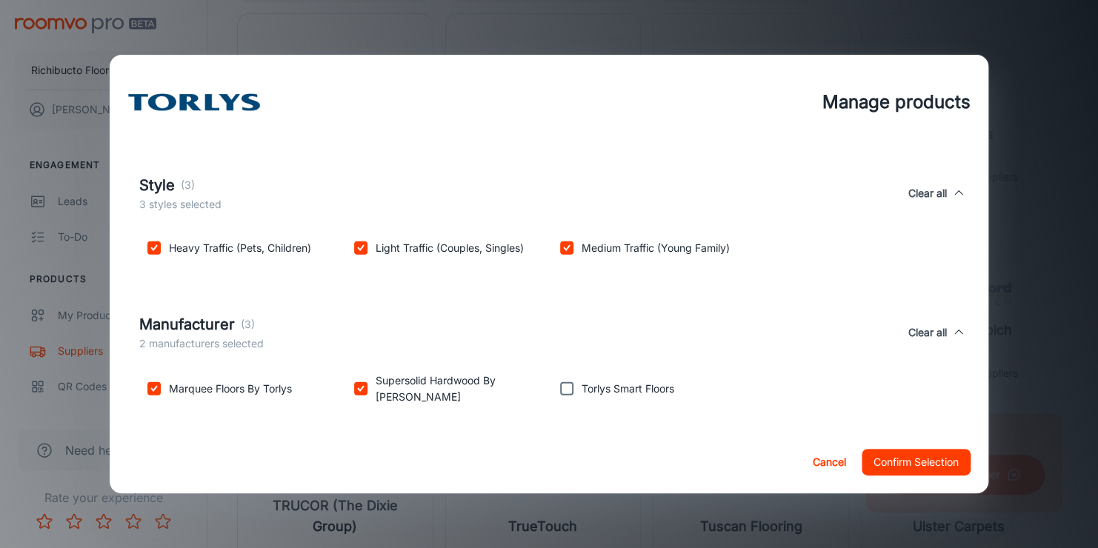
checkbox input "true"
click at [890, 458] on button "Confirm Selection" at bounding box center [915, 462] width 109 height 27
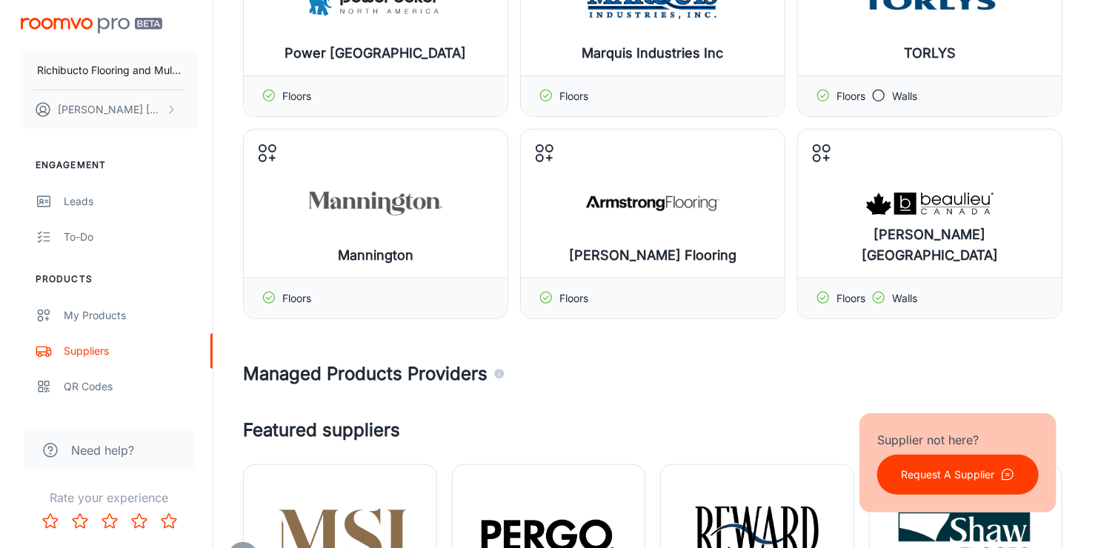
scroll to position [0, 0]
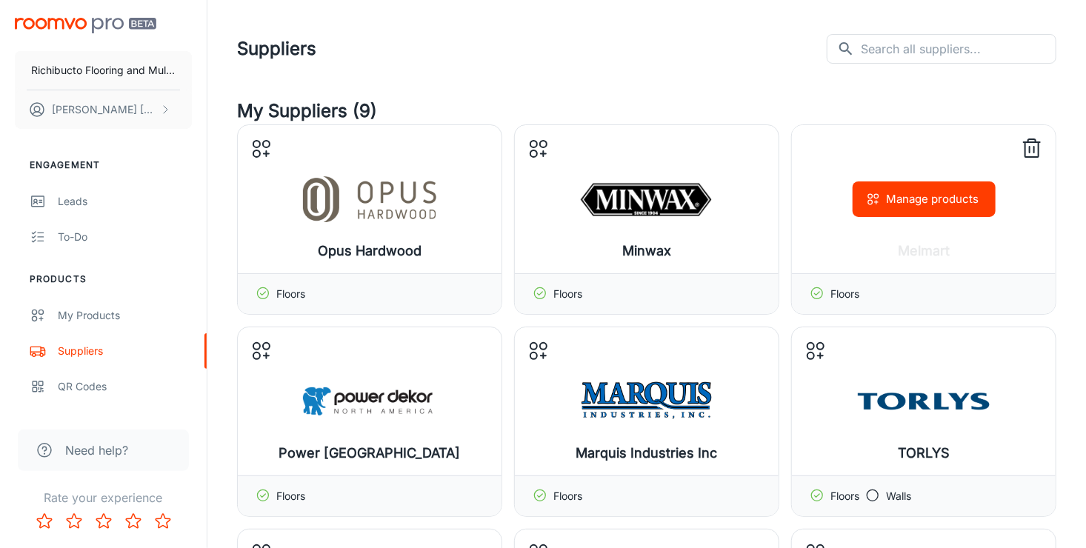
click at [924, 207] on button "Manage products" at bounding box center [924, 199] width 143 height 36
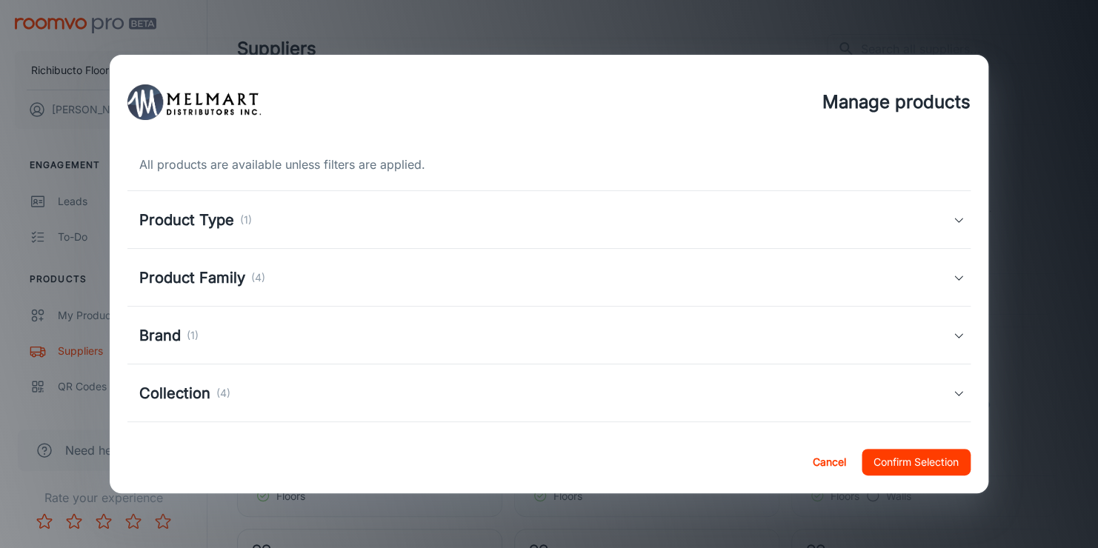
click at [247, 216] on p "(1)" at bounding box center [246, 220] width 12 height 16
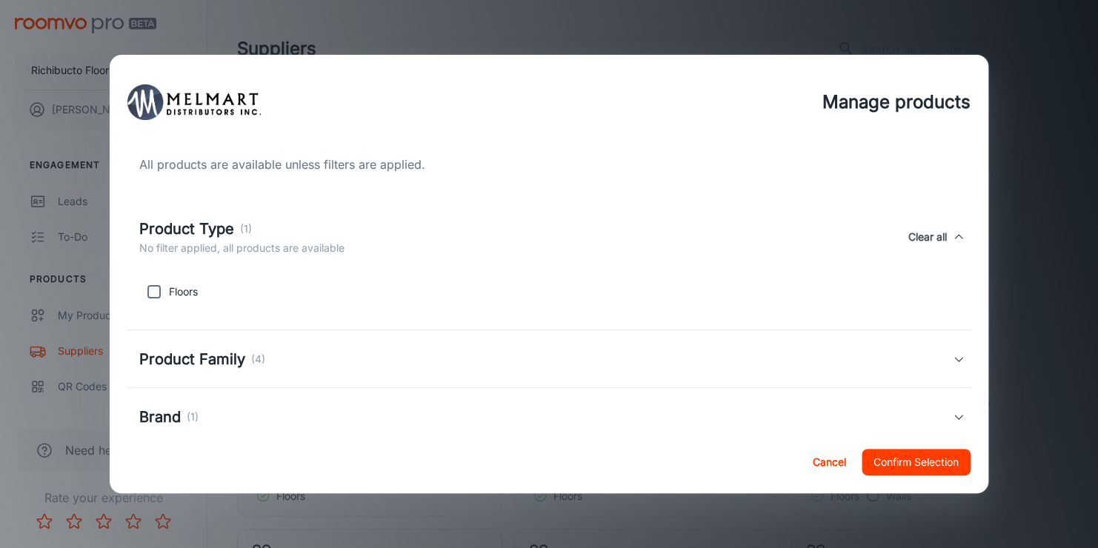
click at [144, 289] on input "checkbox" at bounding box center [154, 292] width 30 height 30
checkbox input "true"
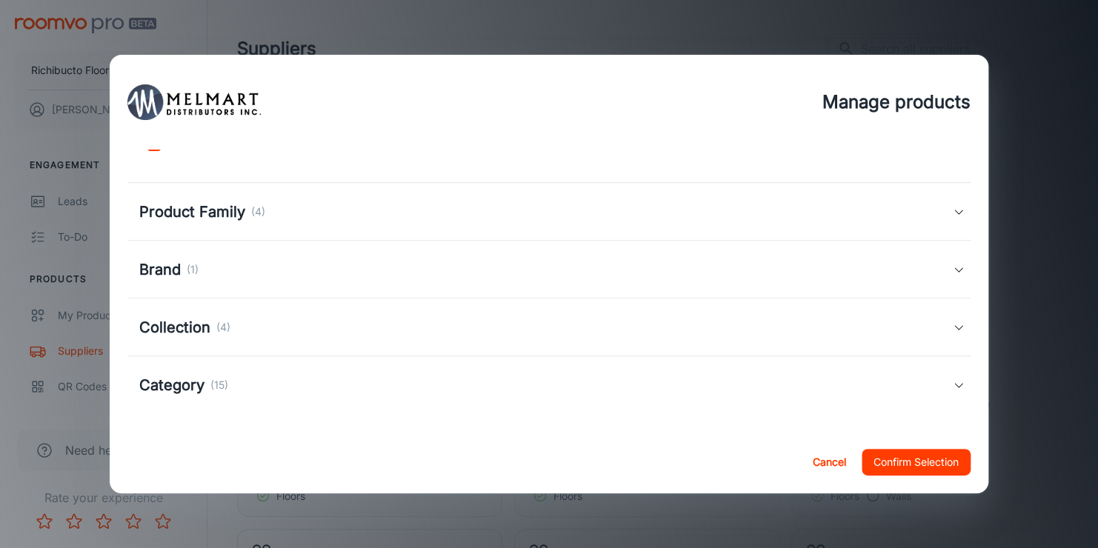
scroll to position [148, 0]
click at [227, 224] on div "Product Family (4)" at bounding box center [548, 211] width 843 height 58
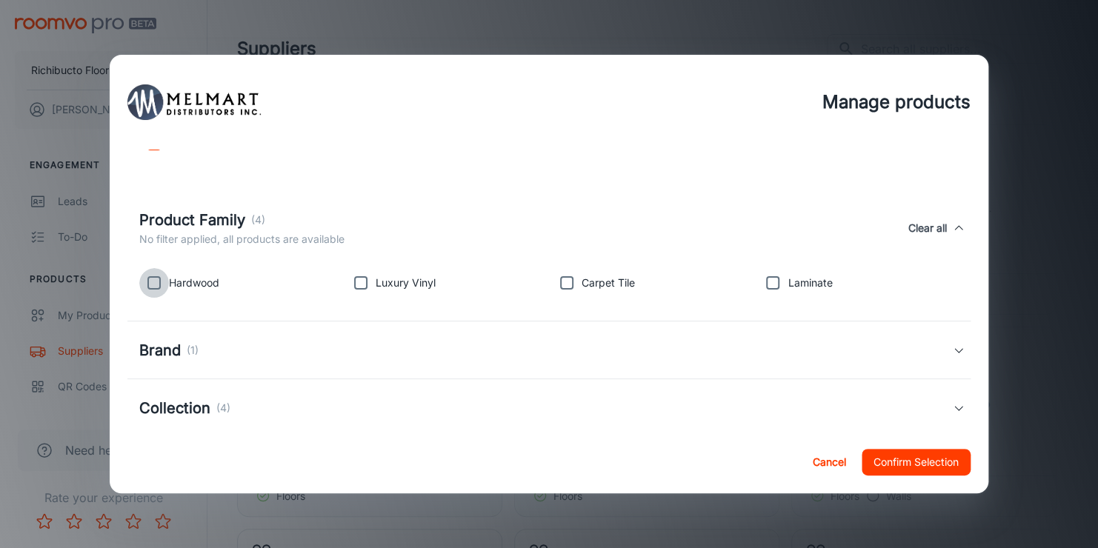
click at [155, 283] on input "checkbox" at bounding box center [154, 283] width 30 height 30
checkbox input "true"
click at [353, 281] on input "checkbox" at bounding box center [361, 283] width 30 height 30
checkbox input "true"
click at [555, 279] on input "checkbox" at bounding box center [567, 283] width 30 height 30
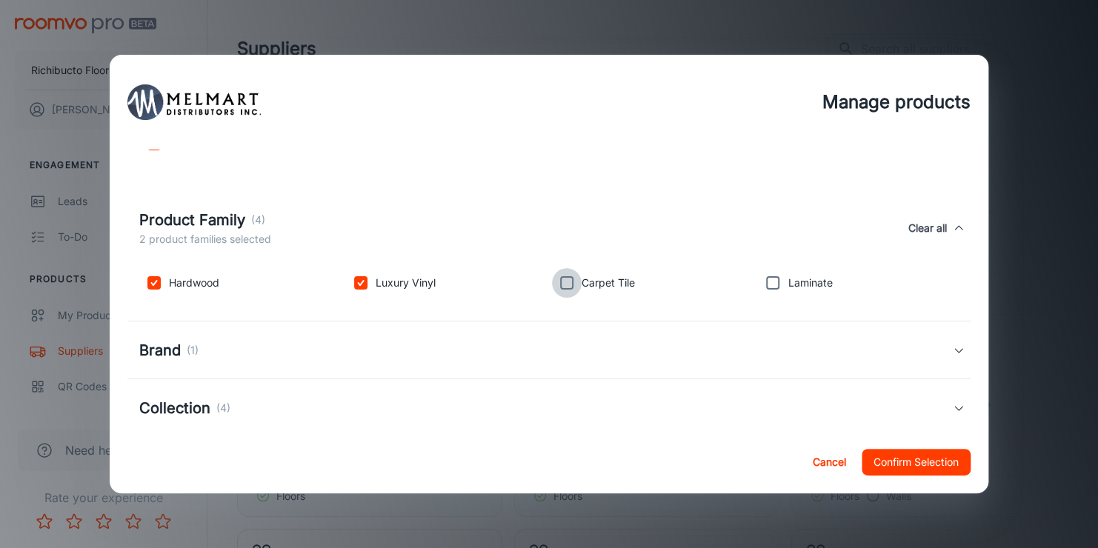
checkbox input "true"
click at [767, 283] on input "checkbox" at bounding box center [773, 283] width 30 height 30
checkbox input "true"
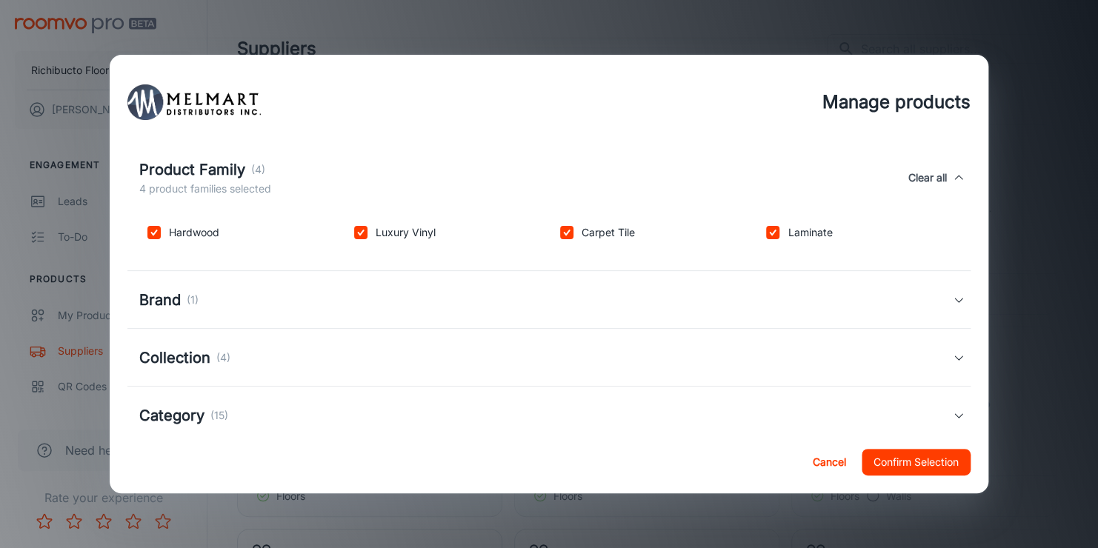
scroll to position [222, 0]
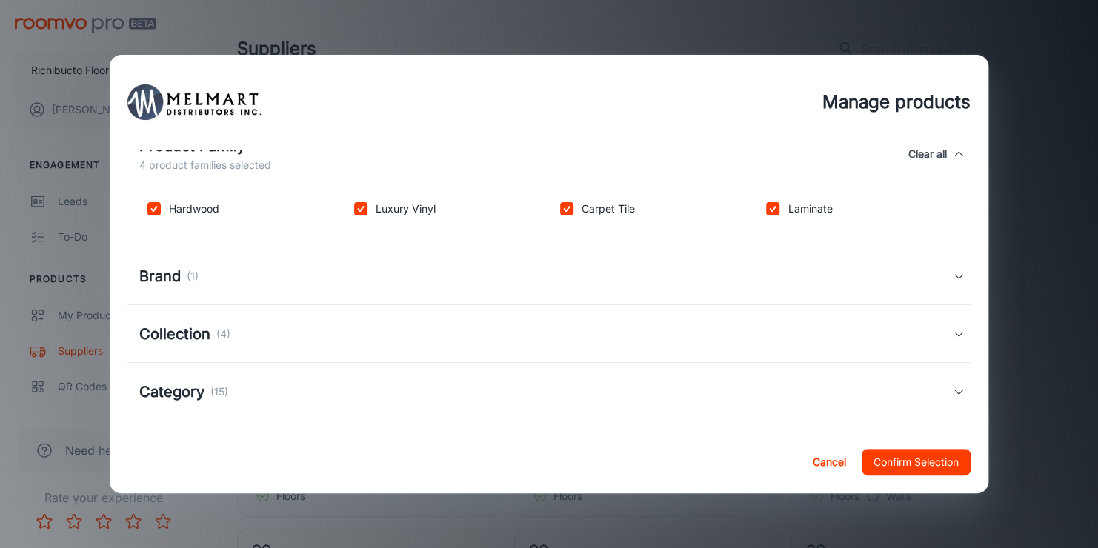
click at [224, 272] on div "Brand (1)" at bounding box center [545, 276] width 813 height 22
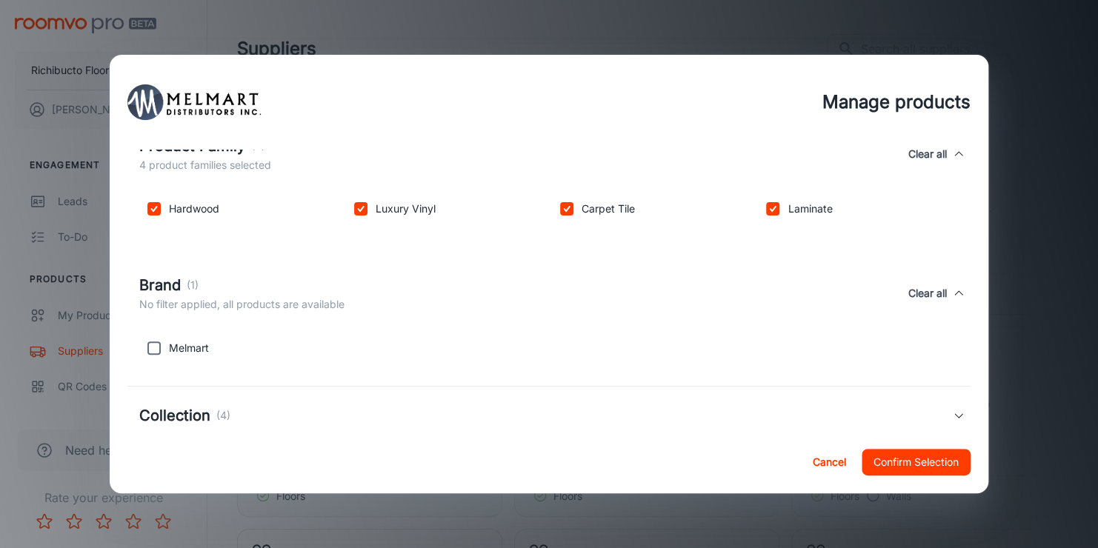
click at [161, 344] on input "checkbox" at bounding box center [154, 348] width 30 height 30
checkbox input "true"
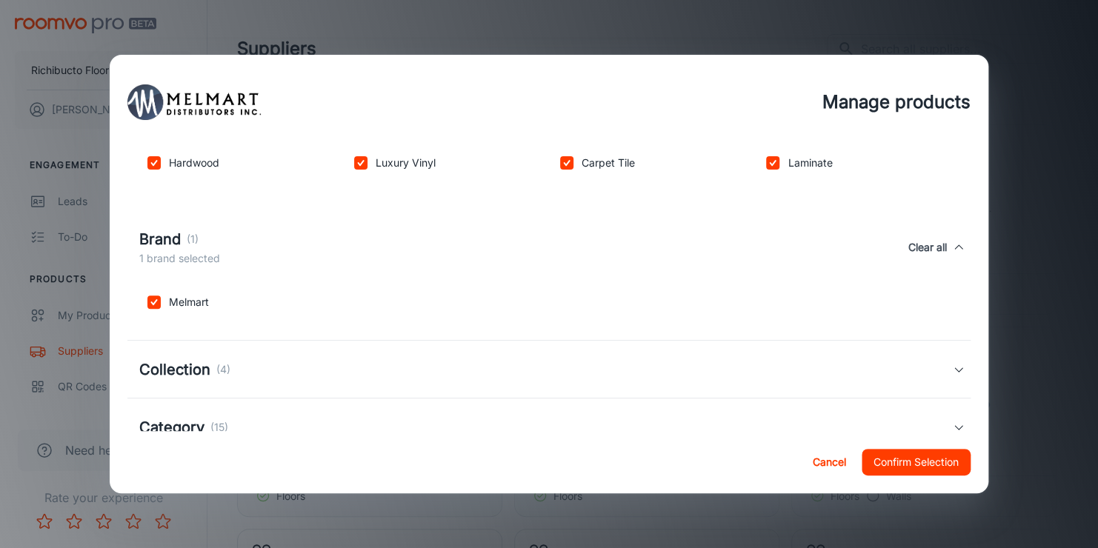
scroll to position [311, 0]
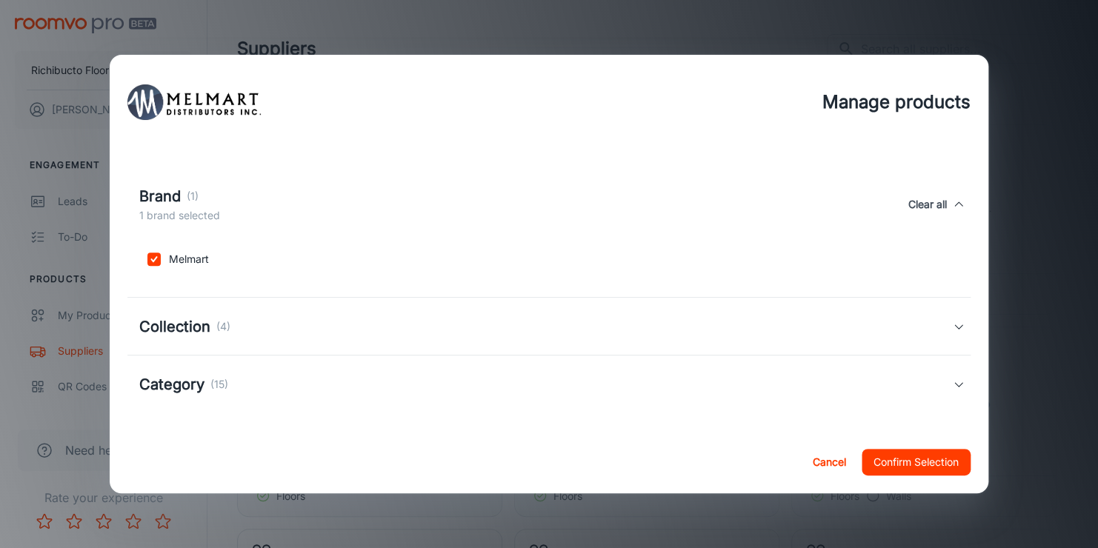
click at [167, 326] on h5 "Collection" at bounding box center [174, 327] width 71 height 22
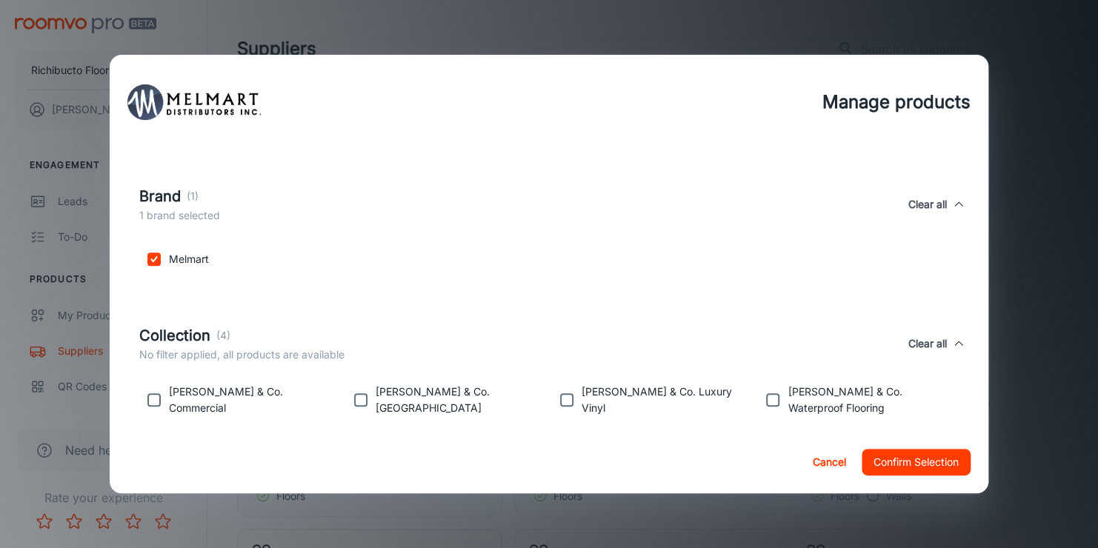
click at [150, 400] on input "checkbox" at bounding box center [154, 400] width 30 height 30
checkbox input "true"
click at [352, 400] on input "checkbox" at bounding box center [361, 400] width 30 height 30
checkbox input "true"
click at [565, 401] on input "checkbox" at bounding box center [567, 400] width 30 height 30
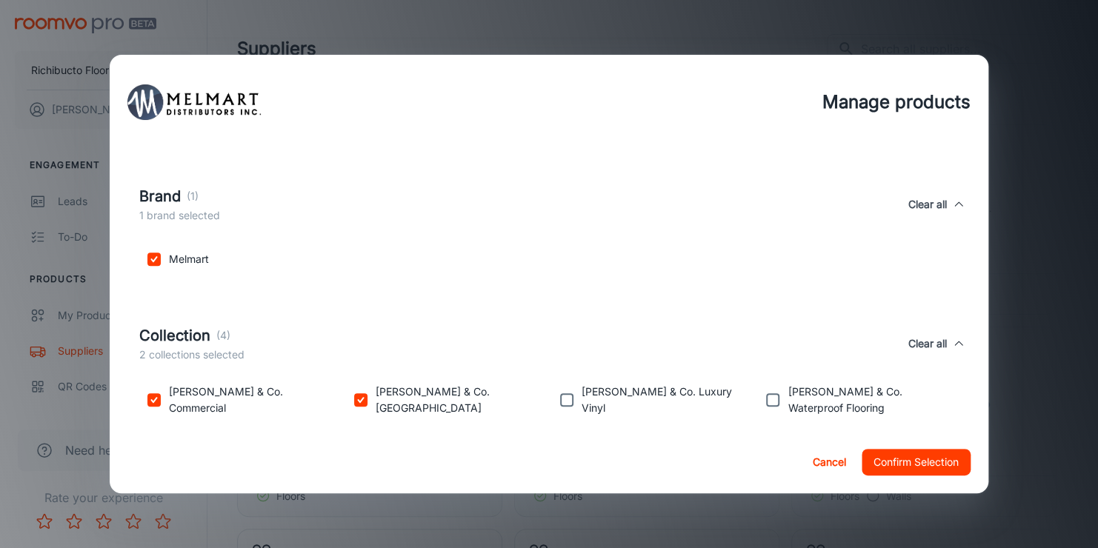
checkbox input "true"
click at [767, 403] on input "checkbox" at bounding box center [773, 400] width 30 height 30
checkbox input "true"
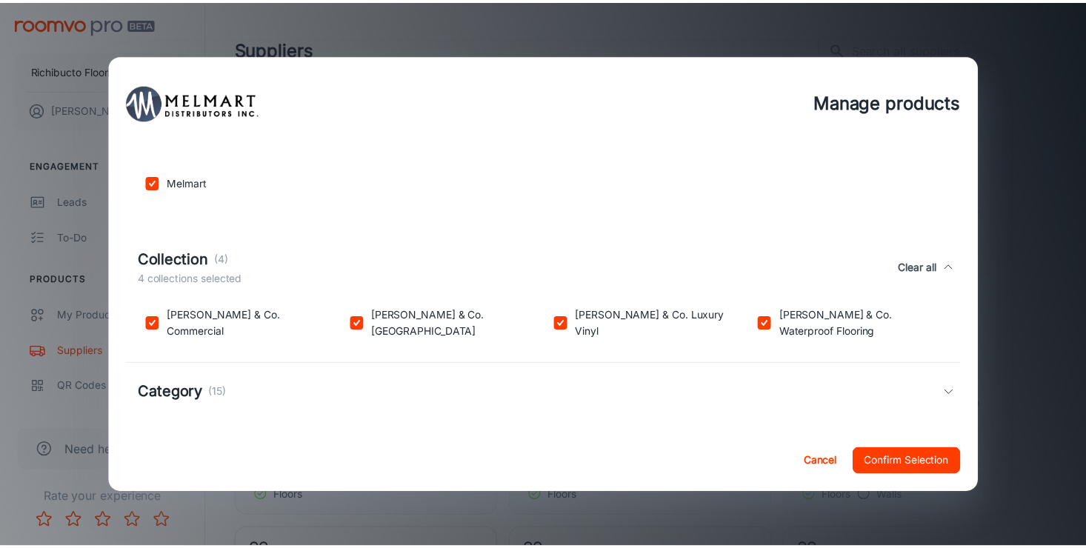
scroll to position [392, 0]
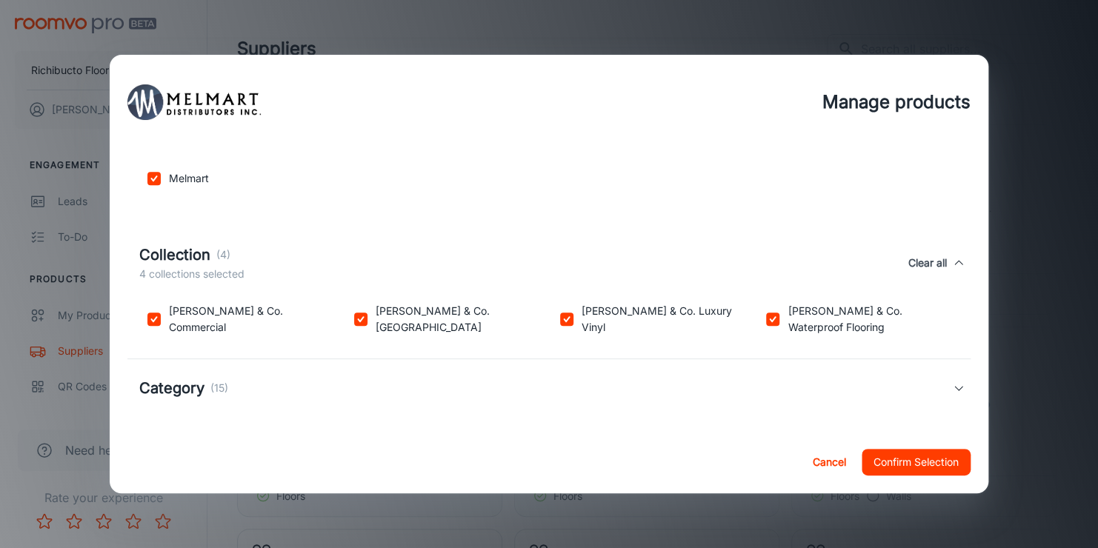
click at [364, 393] on div "Category (15)" at bounding box center [545, 388] width 813 height 22
click at [925, 459] on button "Confirm Selection" at bounding box center [915, 462] width 109 height 27
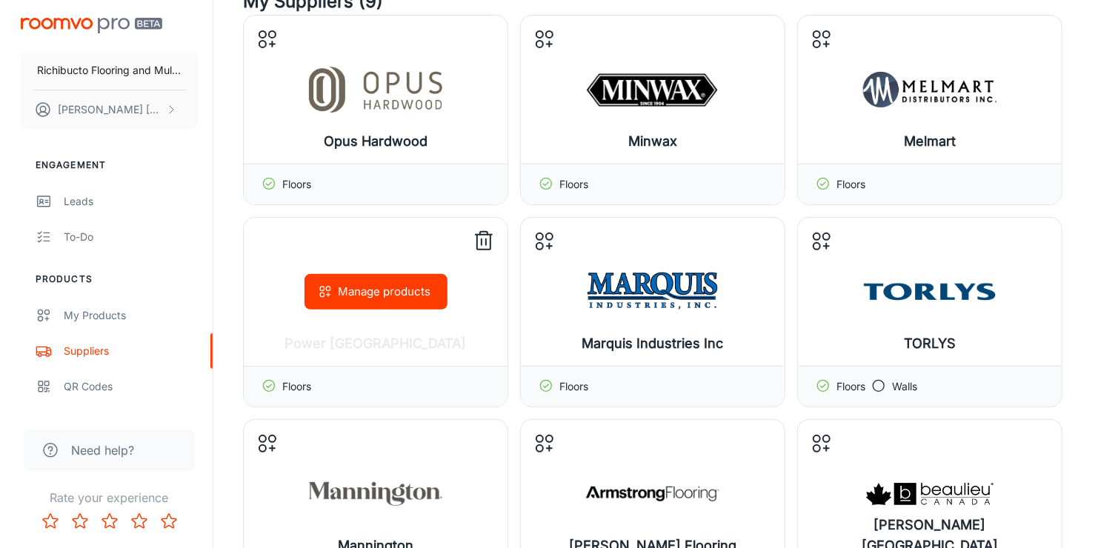
scroll to position [148, 0]
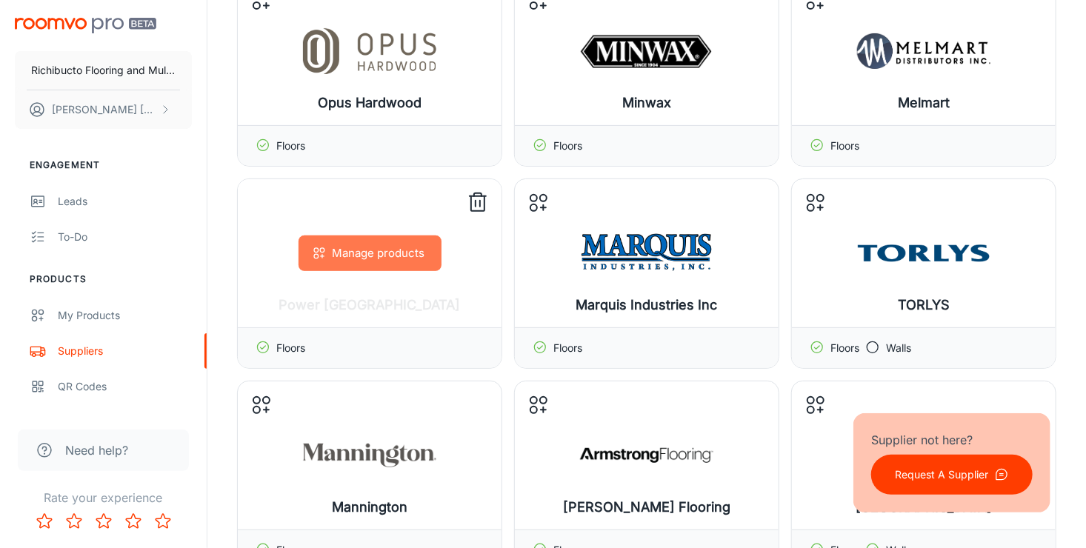
click at [346, 254] on button "Manage products" at bounding box center [370, 254] width 143 height 36
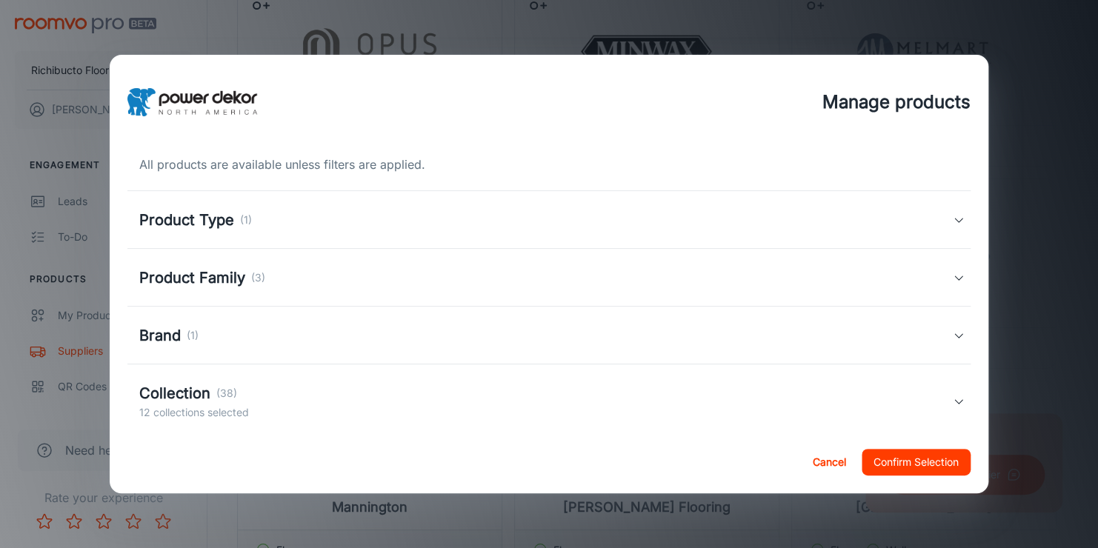
click at [232, 216] on h5 "Product Type" at bounding box center [186, 220] width 95 height 22
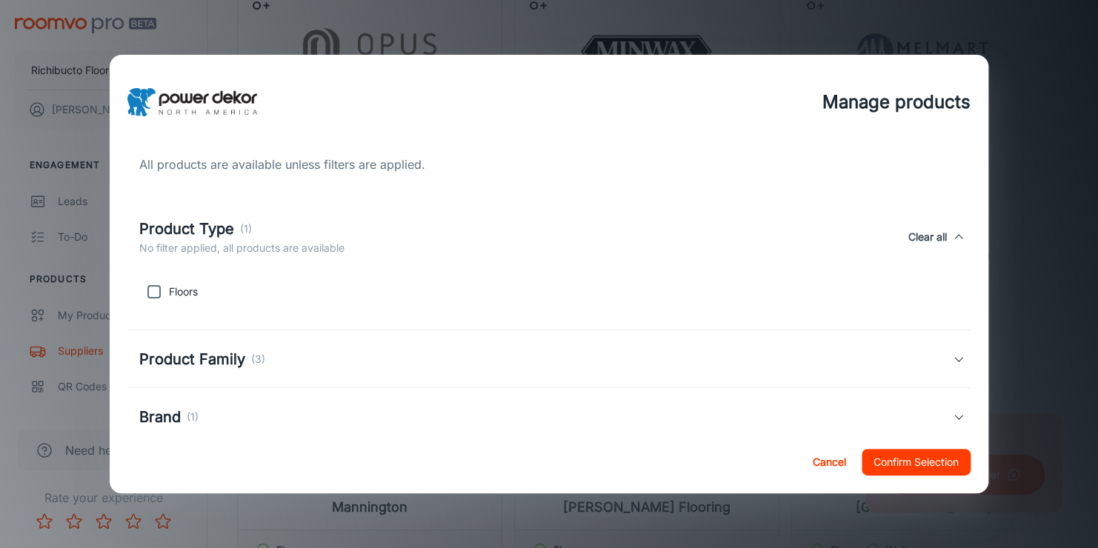
click at [152, 290] on input "checkbox" at bounding box center [154, 292] width 30 height 30
checkbox input "true"
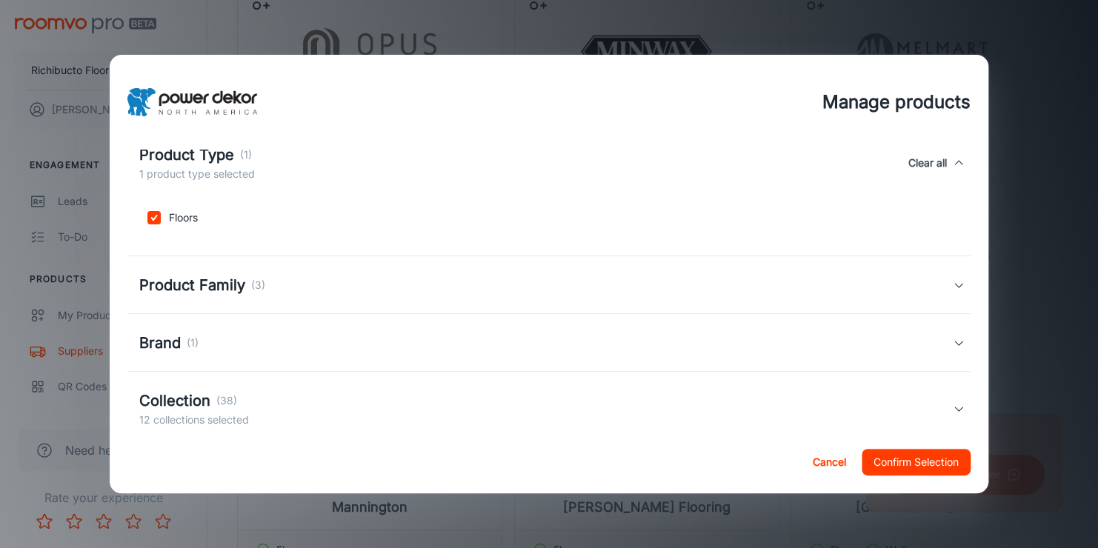
click at [205, 281] on h5 "Product Family" at bounding box center [192, 285] width 106 height 22
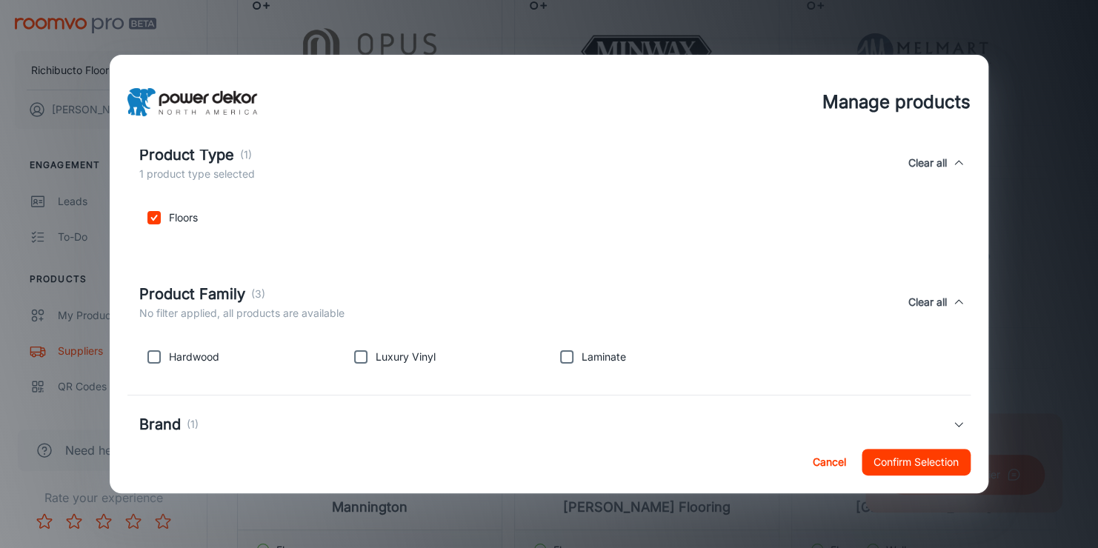
click at [157, 358] on input "checkbox" at bounding box center [154, 357] width 30 height 30
checkbox input "true"
drag, startPoint x: 354, startPoint y: 356, endPoint x: 364, endPoint y: 350, distance: 12.3
click at [356, 356] on input "checkbox" at bounding box center [361, 357] width 30 height 30
checkbox input "true"
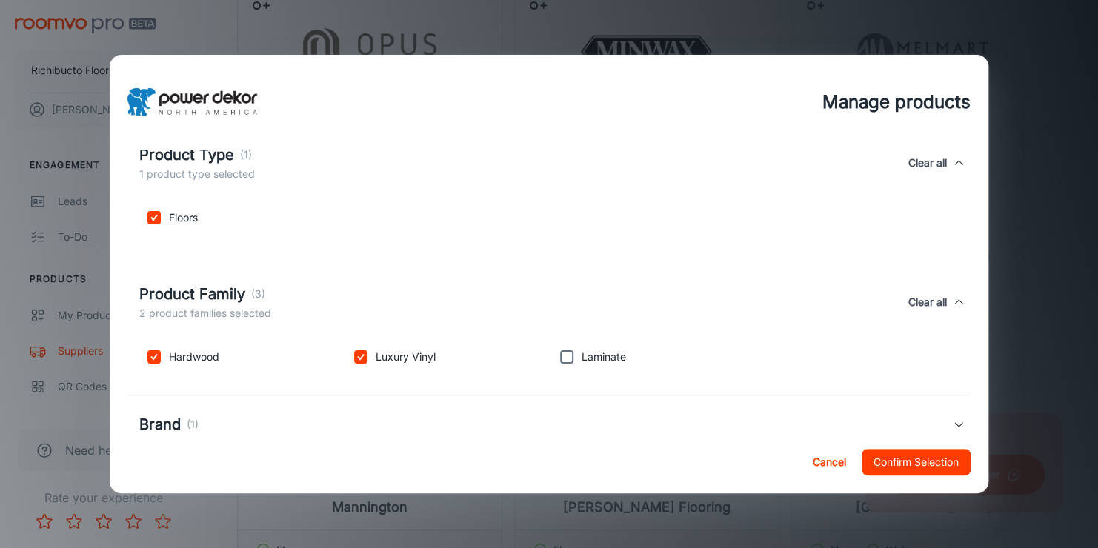
click at [561, 358] on input "checkbox" at bounding box center [567, 357] width 30 height 30
checkbox input "true"
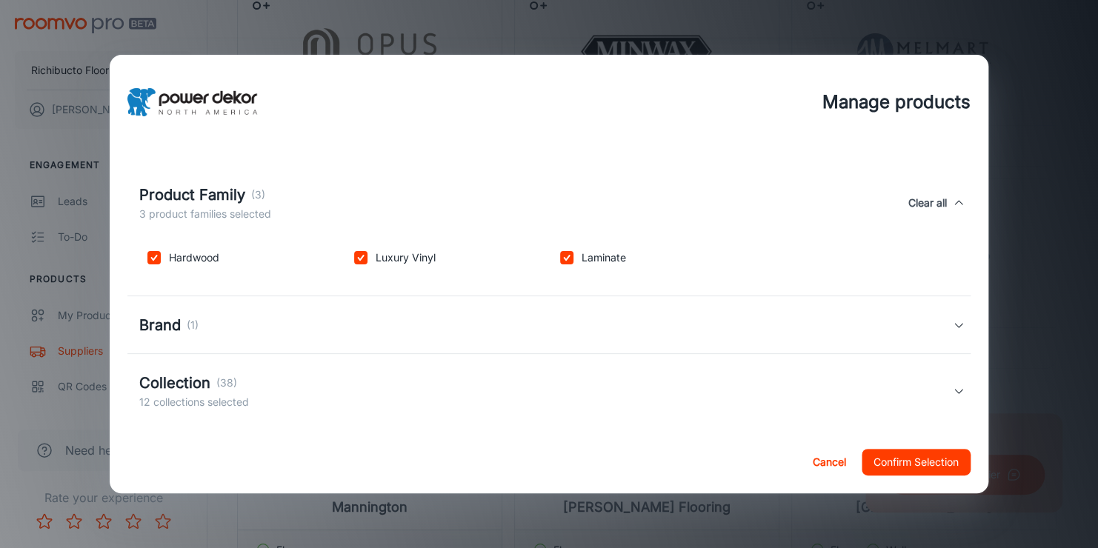
scroll to position [187, 0]
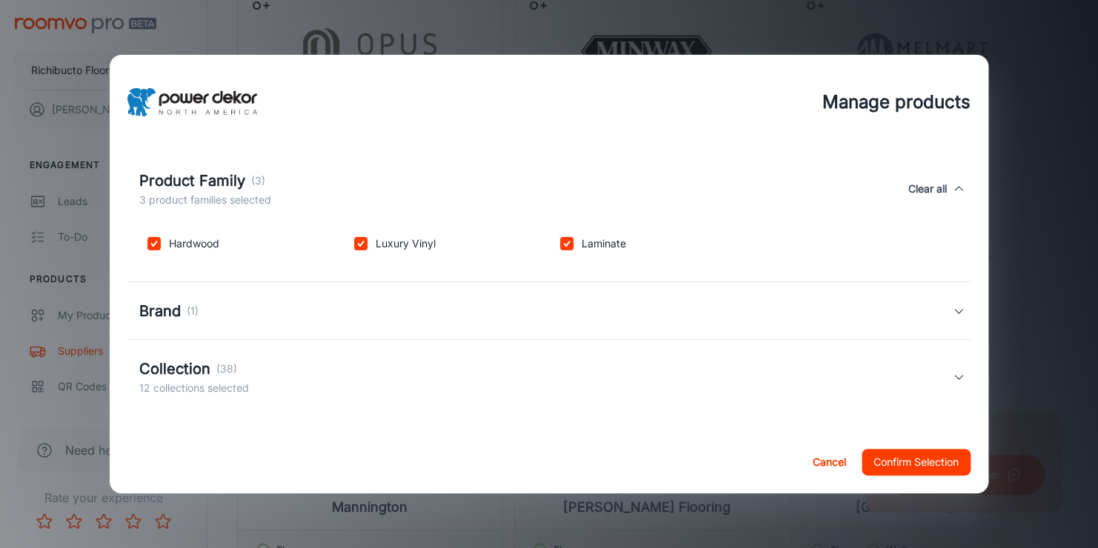
click at [289, 310] on div "Brand (1)" at bounding box center [545, 311] width 813 height 22
drag, startPoint x: 150, startPoint y: 384, endPoint x: 163, endPoint y: 379, distance: 14.1
click at [151, 384] on input "checkbox" at bounding box center [154, 383] width 30 height 30
checkbox input "true"
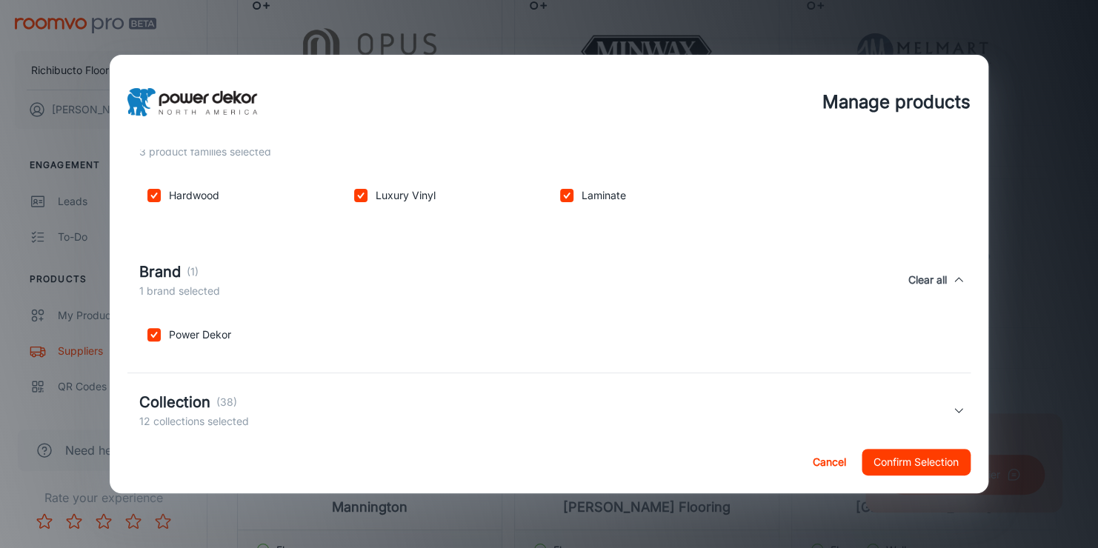
scroll to position [270, 0]
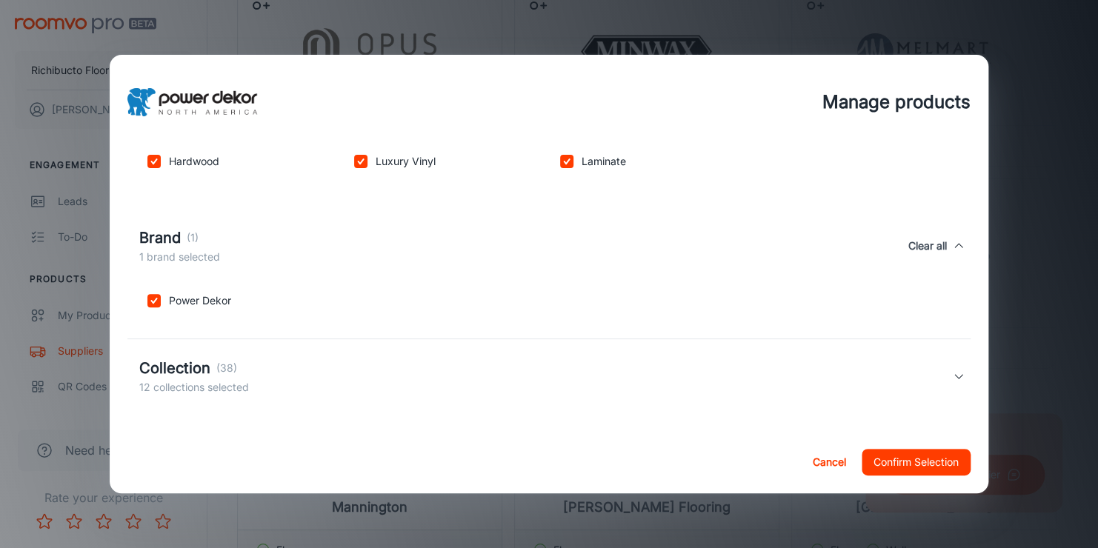
click at [204, 366] on h5 "Collection" at bounding box center [174, 368] width 71 height 22
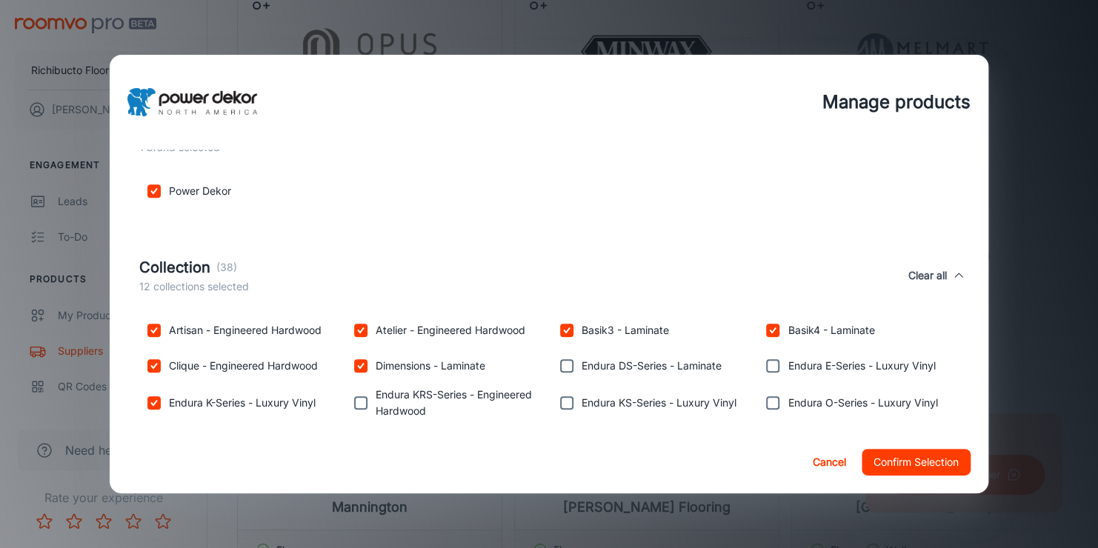
scroll to position [418, 0]
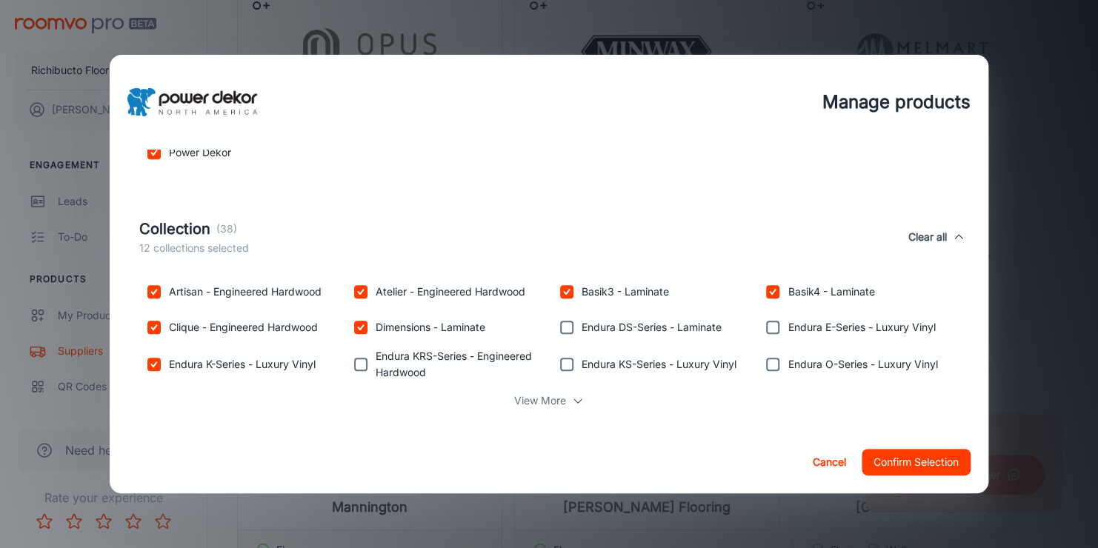
click at [359, 368] on input "checkbox" at bounding box center [361, 365] width 30 height 30
checkbox input "true"
click at [567, 326] on input "checkbox" at bounding box center [567, 328] width 30 height 30
checkbox input "true"
drag, startPoint x: 558, startPoint y: 370, endPoint x: 572, endPoint y: 359, distance: 17.9
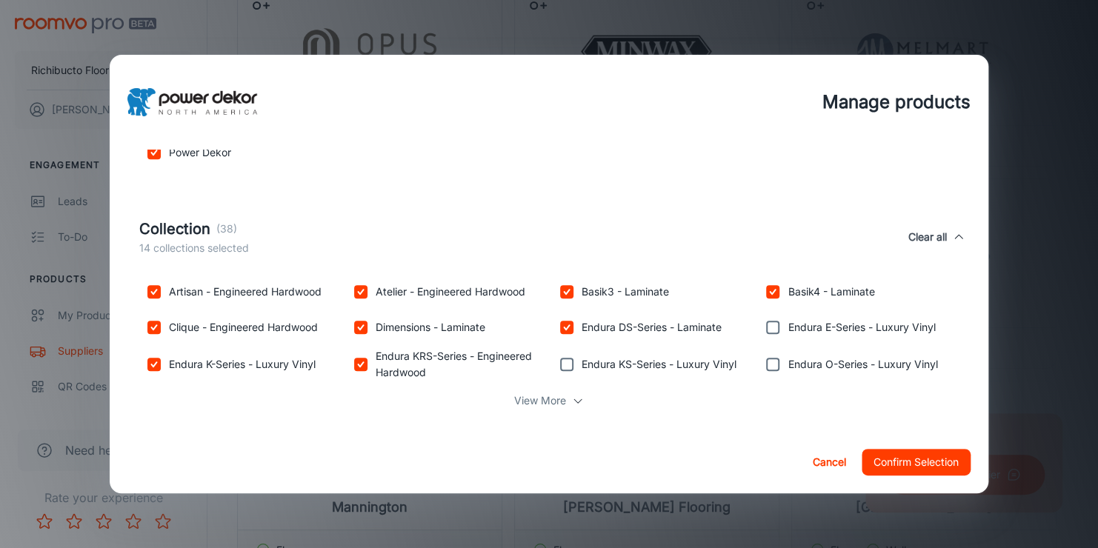
click at [560, 370] on input "checkbox" at bounding box center [567, 365] width 30 height 30
checkbox input "true"
click at [766, 329] on input "checkbox" at bounding box center [773, 328] width 30 height 30
checkbox input "true"
click at [766, 366] on input "checkbox" at bounding box center [773, 365] width 30 height 30
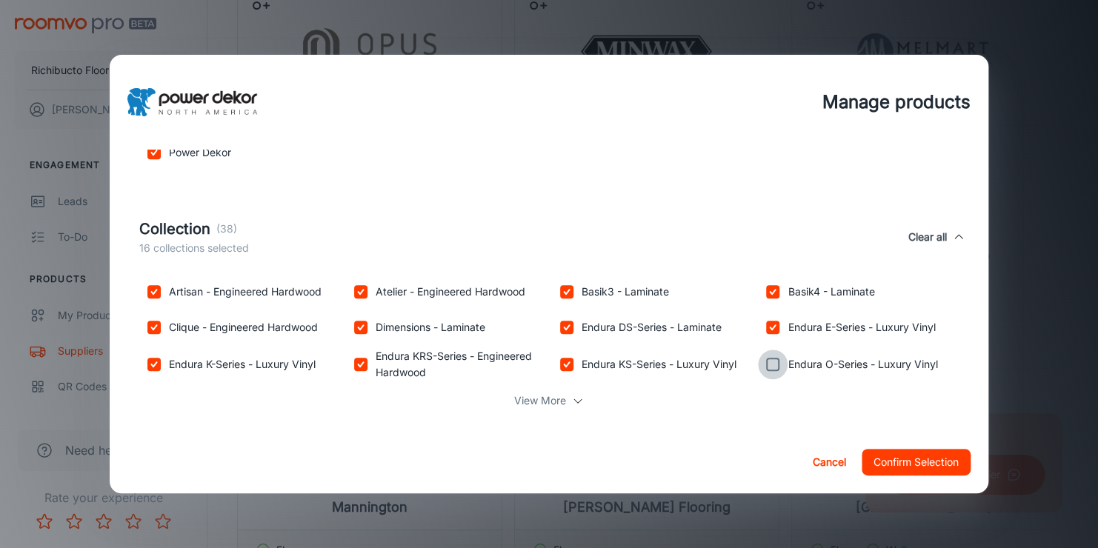
checkbox input "true"
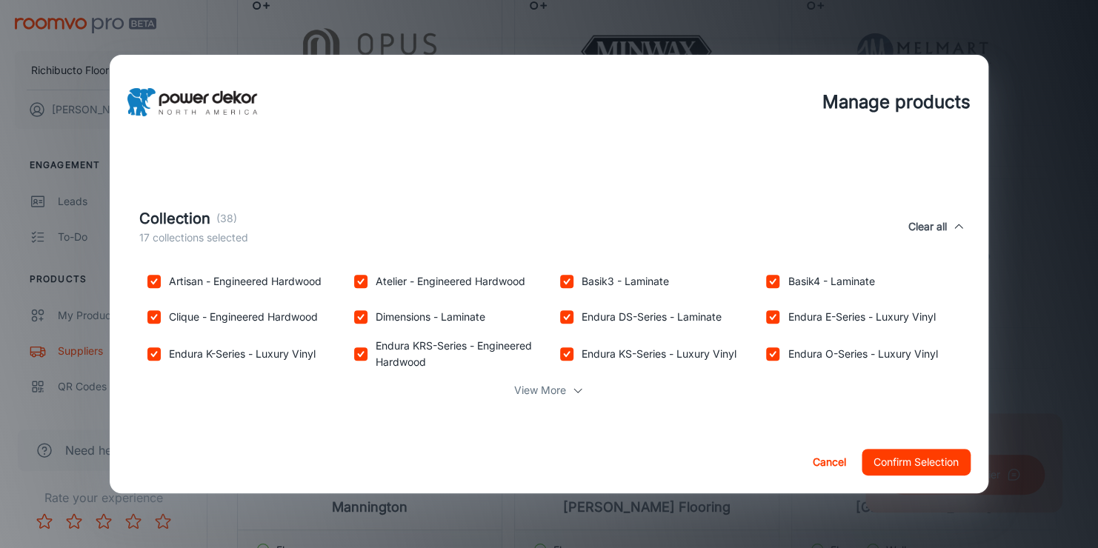
scroll to position [430, 0]
click at [570, 381] on div "View More" at bounding box center [548, 388] width 819 height 28
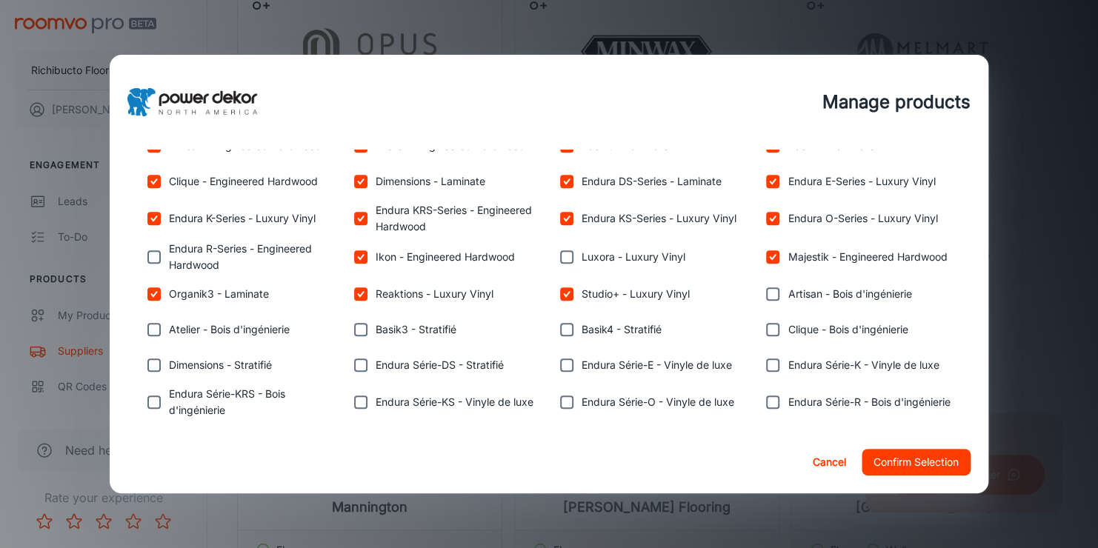
scroll to position [579, 0]
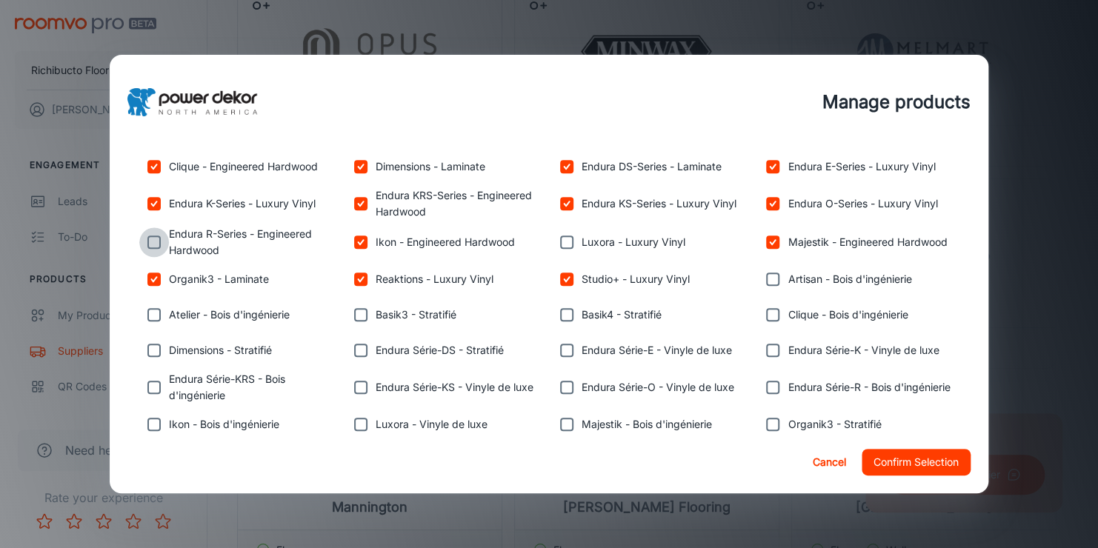
click at [155, 237] on input "checkbox" at bounding box center [154, 242] width 30 height 30
checkbox input "true"
click at [152, 310] on input "checkbox" at bounding box center [154, 315] width 30 height 30
checkbox input "true"
click at [150, 345] on input "checkbox" at bounding box center [154, 351] width 30 height 30
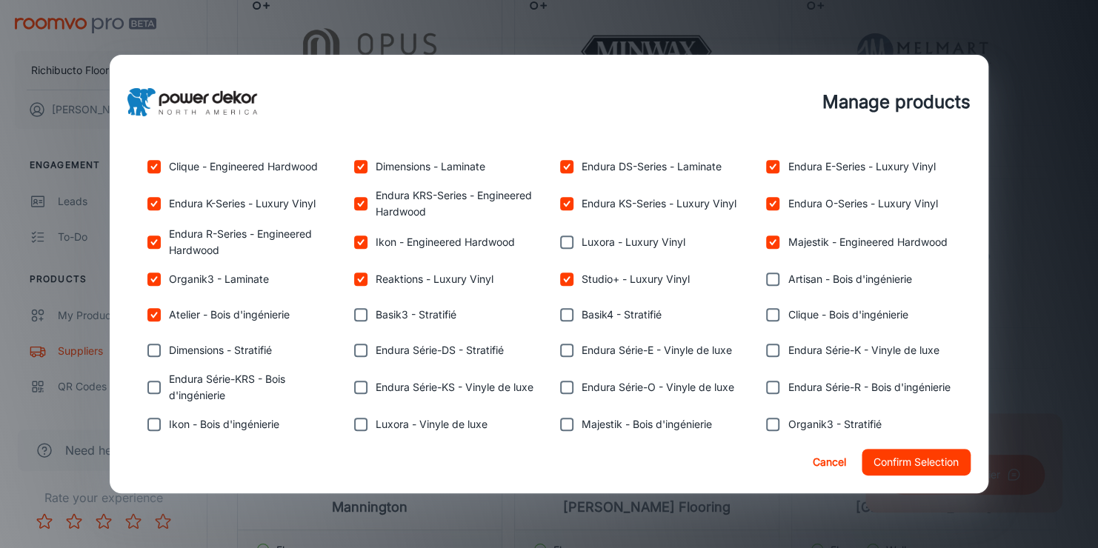
checkbox input "true"
click at [147, 390] on input "checkbox" at bounding box center [154, 388] width 30 height 30
checkbox input "true"
click at [156, 432] on div "Cancel Confirm Selection" at bounding box center [549, 462] width 879 height 62
click at [358, 316] on input "checkbox" at bounding box center [361, 315] width 30 height 30
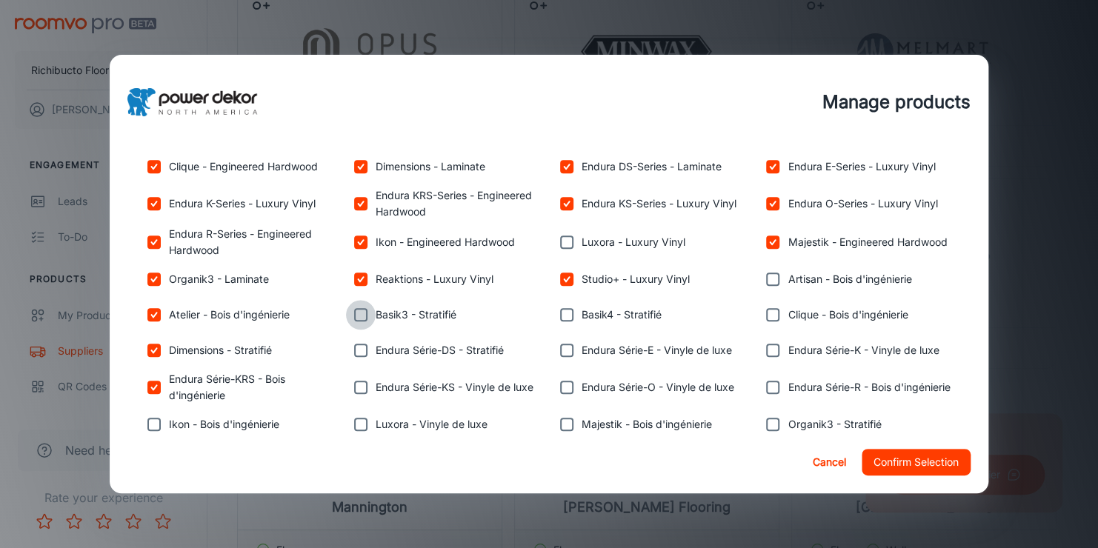
checkbox input "true"
click at [355, 356] on input "checkbox" at bounding box center [361, 351] width 30 height 30
checkbox input "true"
click at [353, 393] on input "checkbox" at bounding box center [361, 388] width 30 height 30
checkbox input "true"
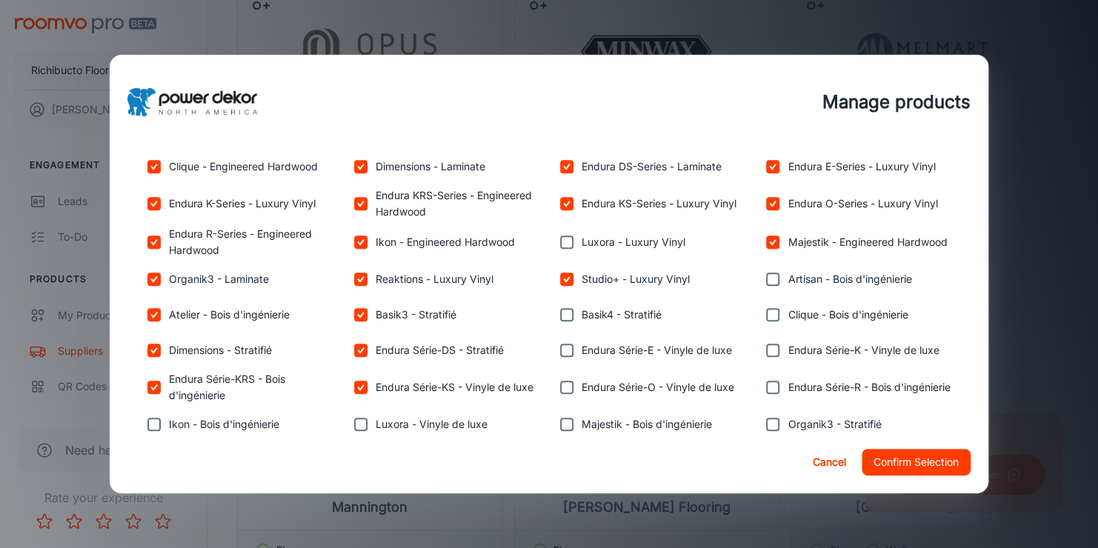
click at [358, 430] on input "checkbox" at bounding box center [361, 425] width 30 height 30
checkbox input "true"
click at [154, 421] on input "checkbox" at bounding box center [154, 425] width 30 height 30
checkbox input "true"
click at [561, 427] on input "checkbox" at bounding box center [567, 425] width 30 height 30
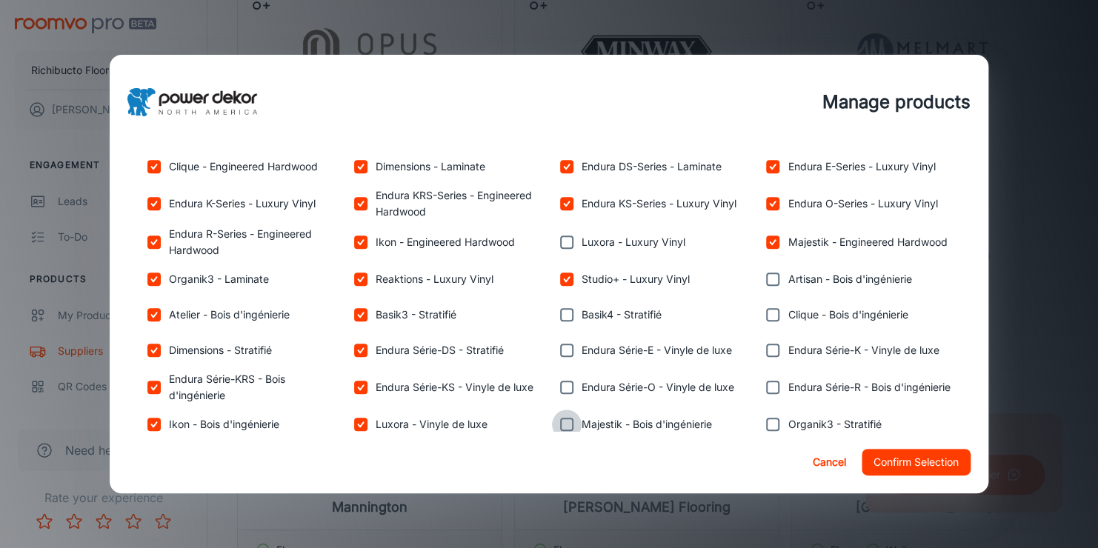
checkbox input "true"
click at [559, 384] on input "checkbox" at bounding box center [567, 388] width 30 height 30
checkbox input "true"
click at [559, 353] on input "checkbox" at bounding box center [567, 351] width 30 height 30
checkbox input "true"
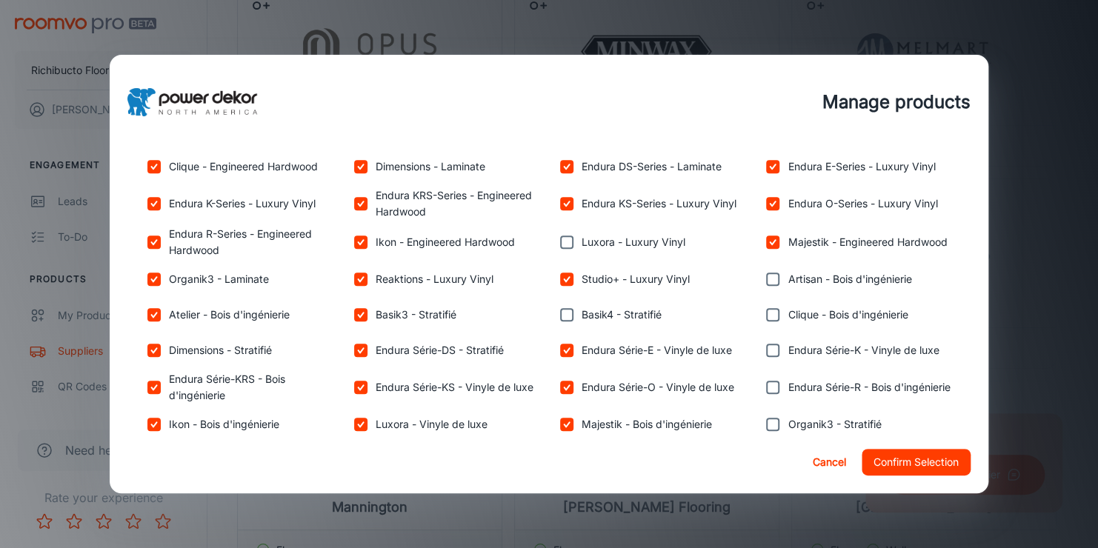
click at [555, 313] on input "checkbox" at bounding box center [567, 315] width 30 height 30
checkbox input "true"
click at [561, 241] on input "checkbox" at bounding box center [567, 242] width 30 height 30
checkbox input "true"
click at [772, 276] on input "checkbox" at bounding box center [773, 279] width 30 height 30
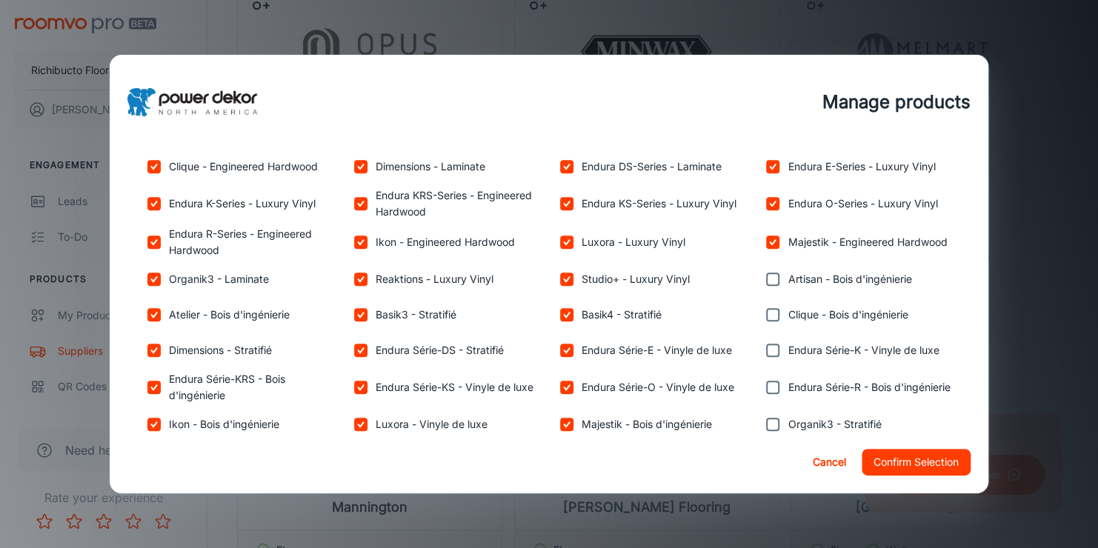
checkbox input "true"
click at [769, 313] on input "checkbox" at bounding box center [773, 315] width 30 height 30
checkbox input "true"
click at [764, 341] on input "checkbox" at bounding box center [773, 351] width 30 height 30
checkbox input "true"
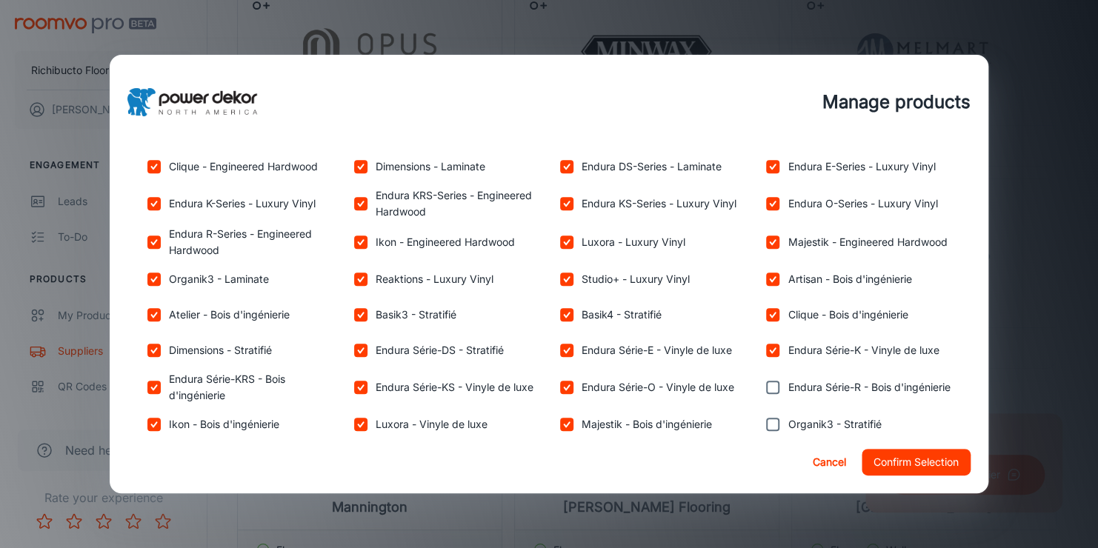
click at [769, 385] on input "checkbox" at bounding box center [773, 388] width 30 height 30
checkbox input "true"
click at [765, 427] on input "checkbox" at bounding box center [773, 425] width 30 height 30
checkbox input "true"
click at [901, 456] on button "Confirm Selection" at bounding box center [915, 462] width 109 height 27
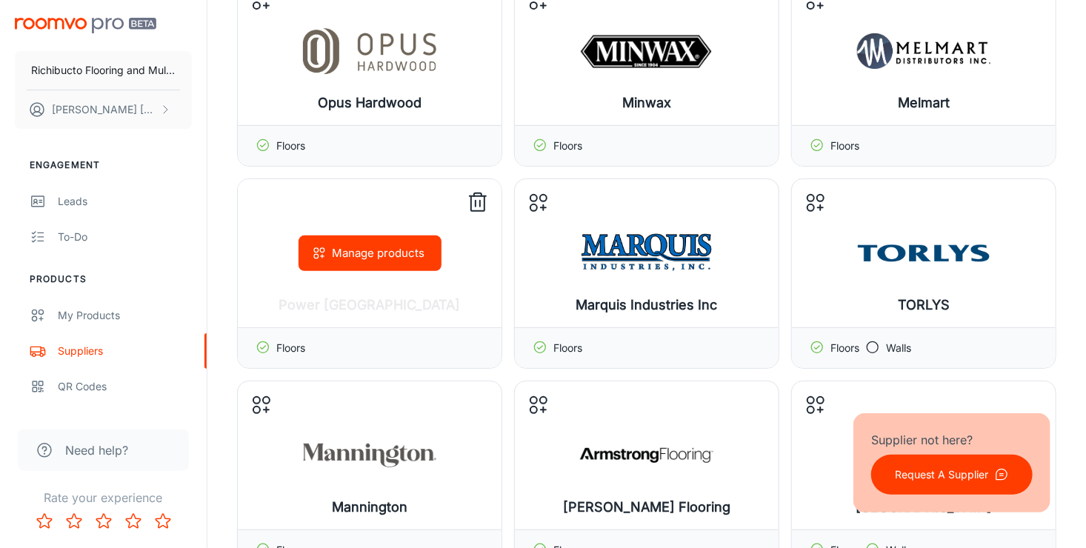
click at [384, 279] on div "Manage products" at bounding box center [370, 253] width 264 height 148
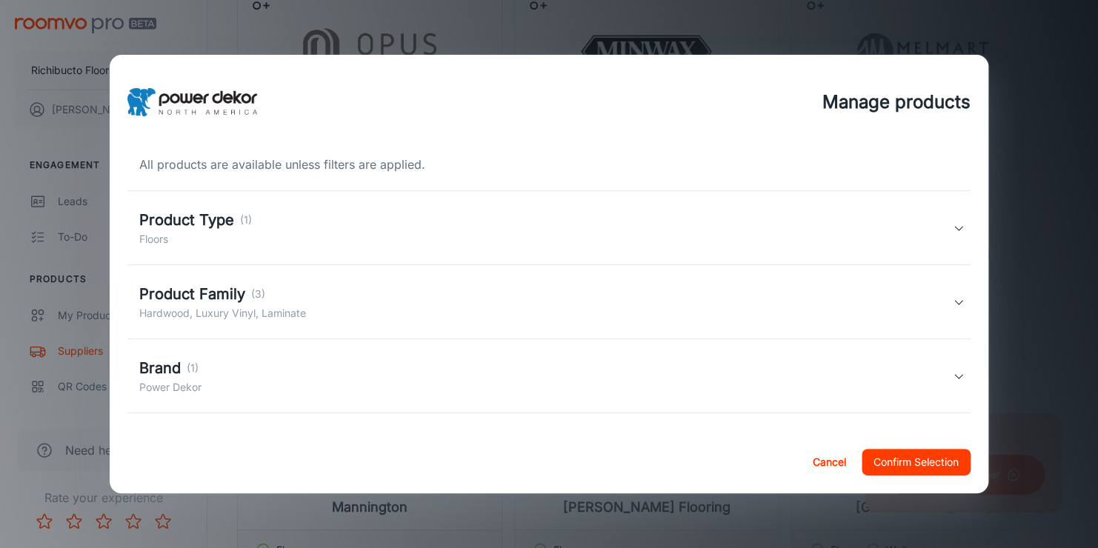
click at [290, 362] on div "Brand (1) Power Dekor" at bounding box center [545, 376] width 813 height 39
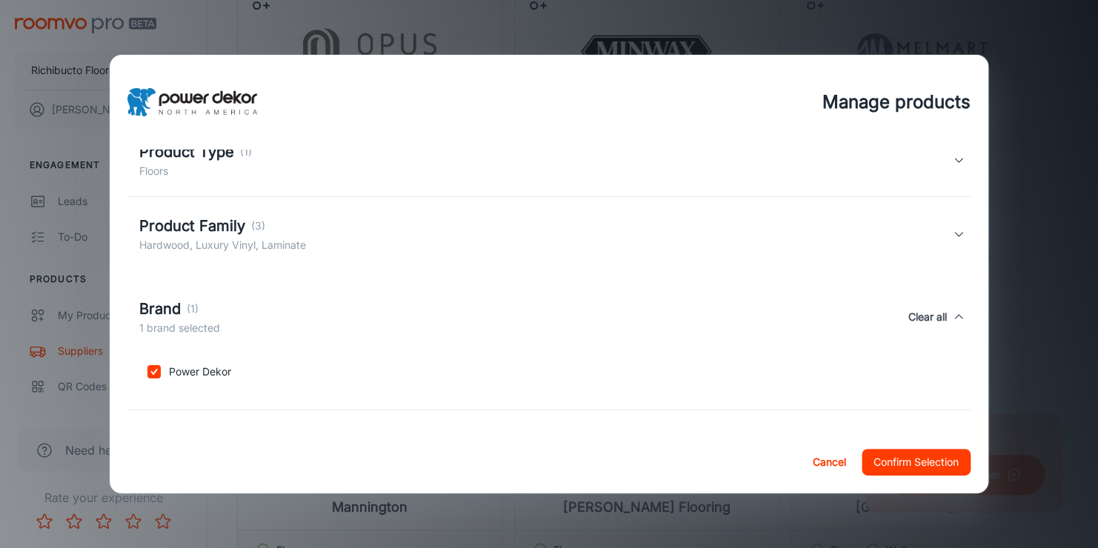
scroll to position [139, 0]
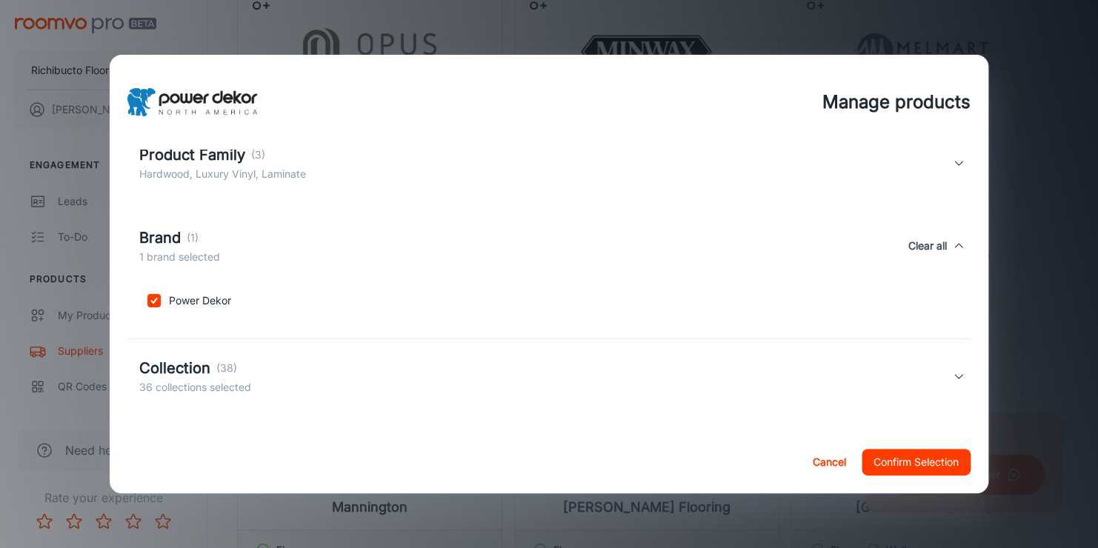
click at [284, 367] on div "Collection (38) 36 collections selected" at bounding box center [545, 376] width 813 height 39
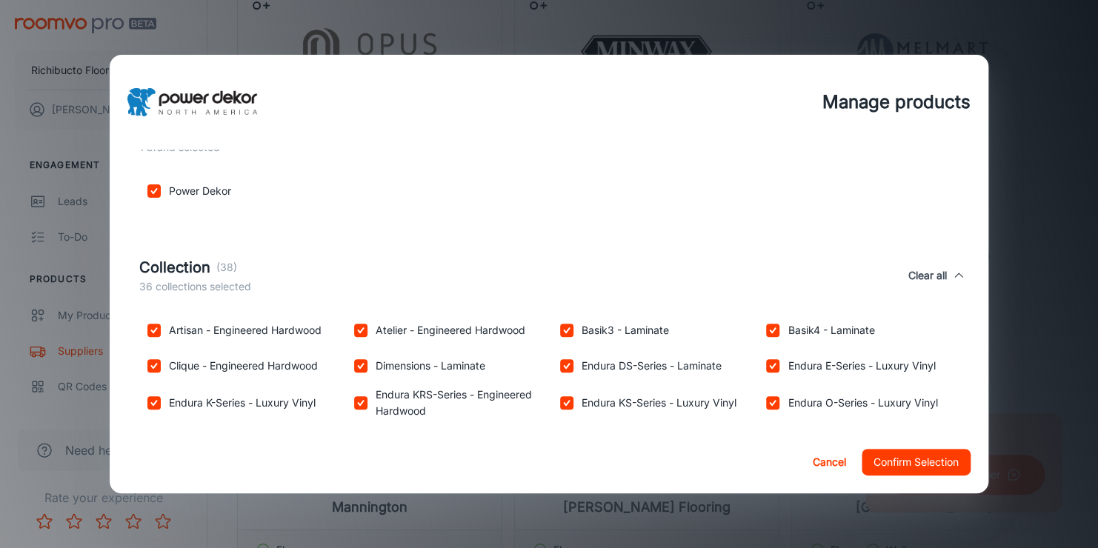
scroll to position [300, 0]
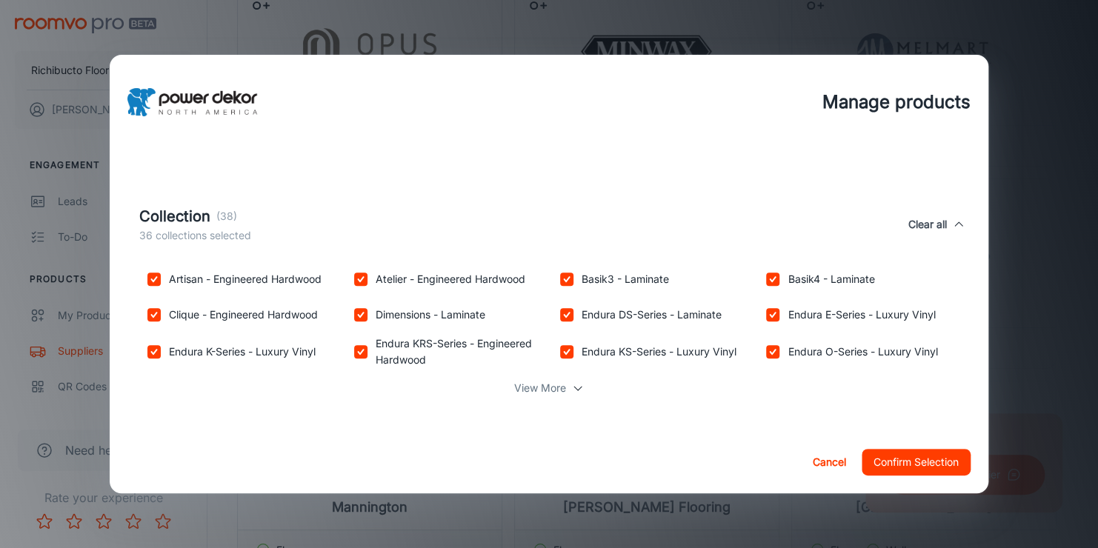
click at [514, 387] on p "View More" at bounding box center [540, 388] width 52 height 16
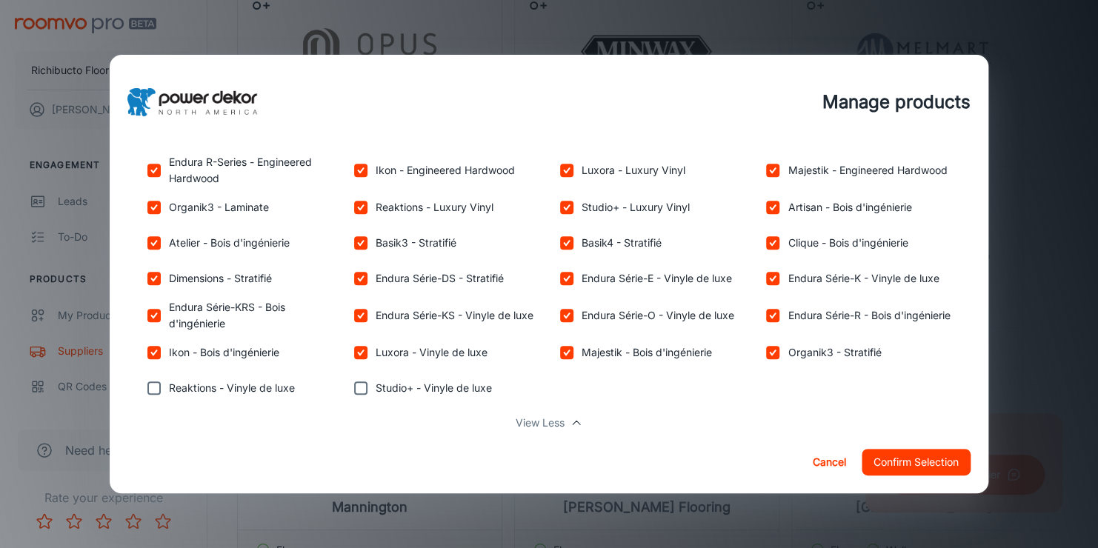
scroll to position [555, 0]
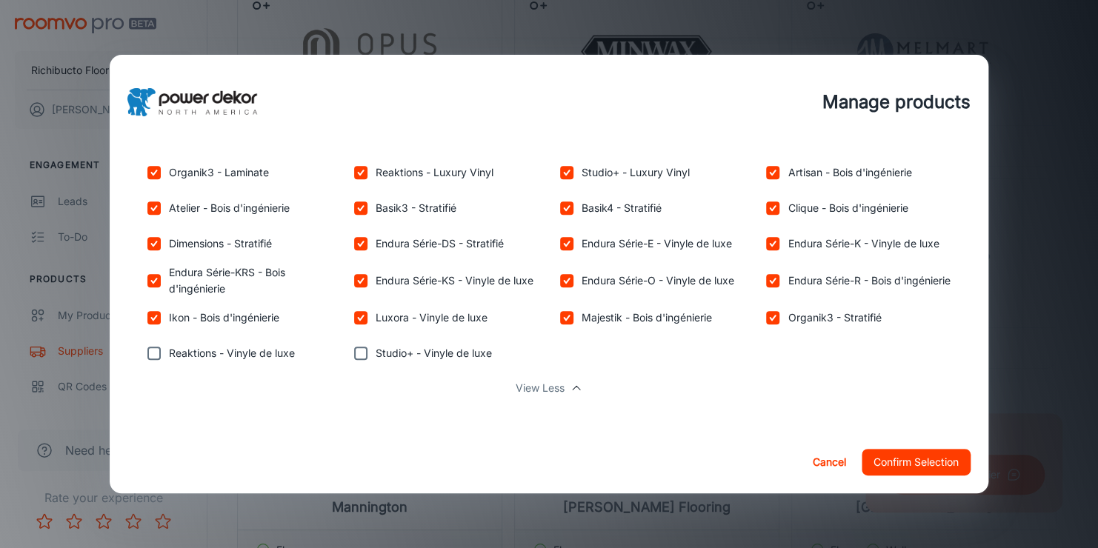
click at [350, 353] on input "checkbox" at bounding box center [361, 354] width 30 height 30
checkbox input "true"
click at [144, 351] on input "checkbox" at bounding box center [154, 354] width 30 height 30
checkbox input "true"
click at [864, 462] on button "Confirm Selection" at bounding box center [915, 462] width 109 height 27
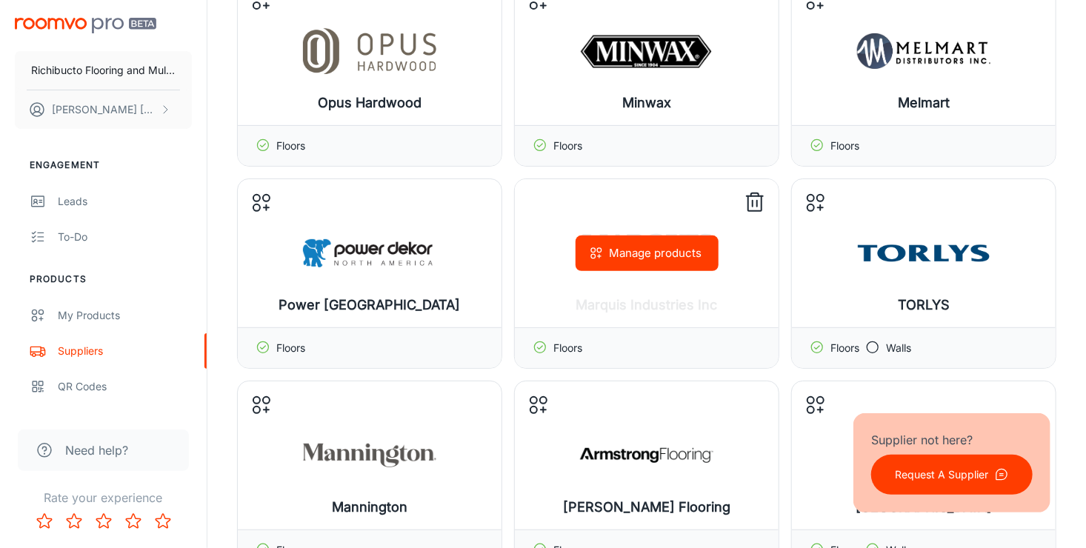
click at [645, 258] on button "Manage products" at bounding box center [647, 254] width 143 height 36
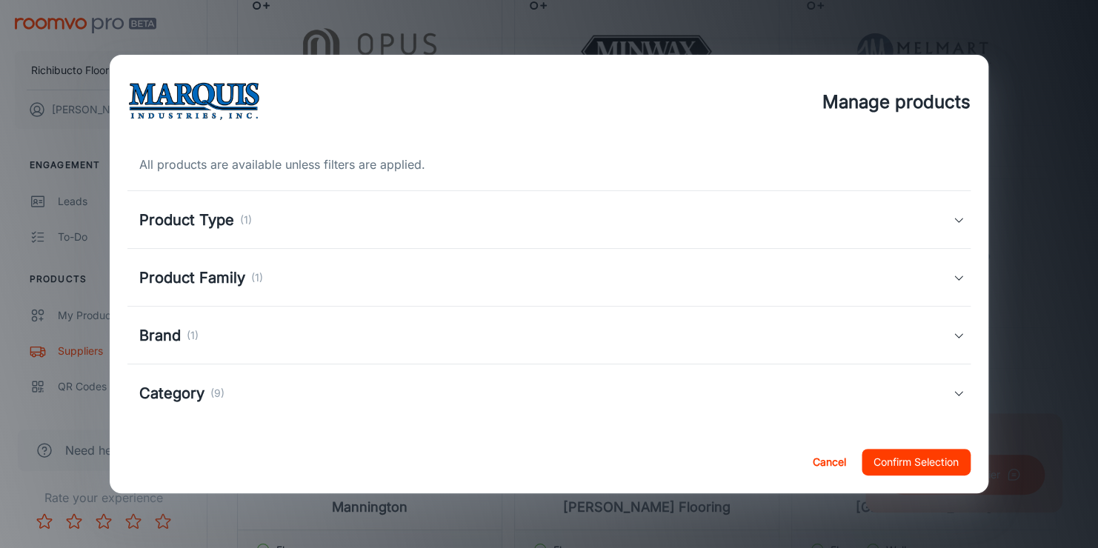
click at [219, 219] on h5 "Product Type" at bounding box center [186, 220] width 95 height 22
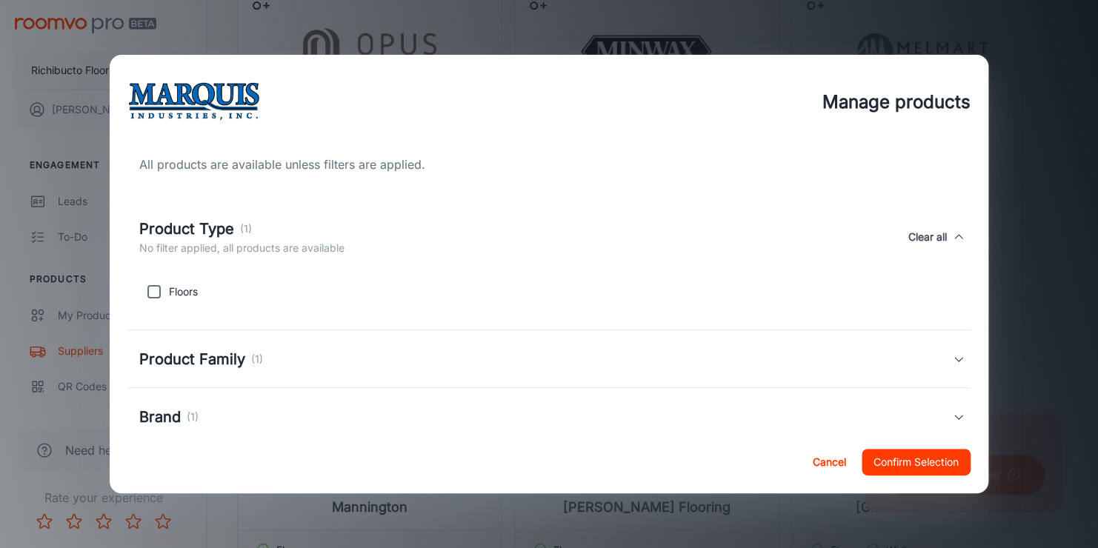
click at [152, 289] on input "checkbox" at bounding box center [154, 292] width 30 height 30
checkbox input "true"
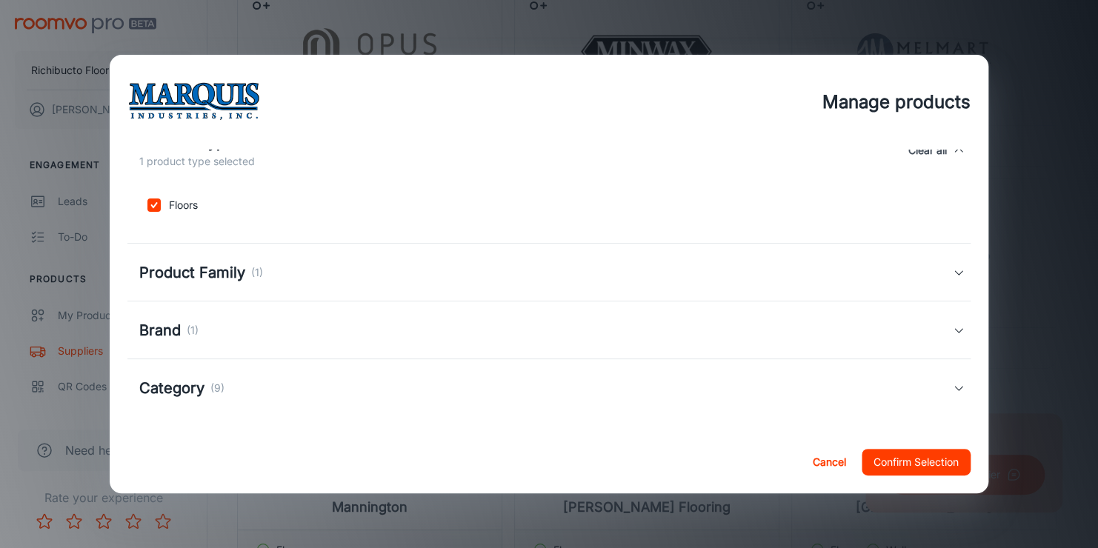
scroll to position [90, 0]
click at [236, 263] on h5 "Product Family" at bounding box center [192, 270] width 106 height 22
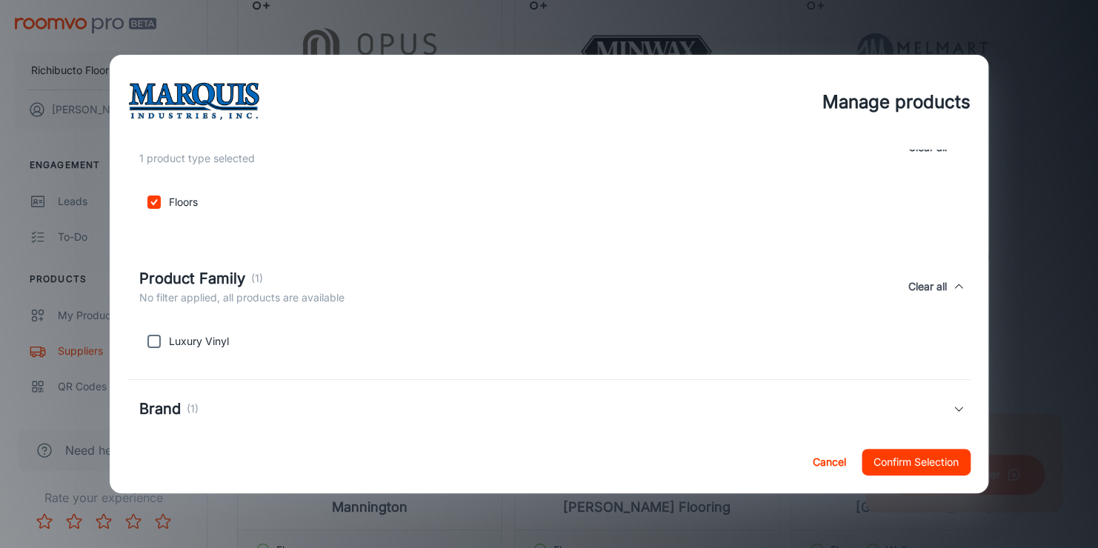
click at [155, 336] on input "checkbox" at bounding box center [154, 342] width 30 height 30
checkbox input "true"
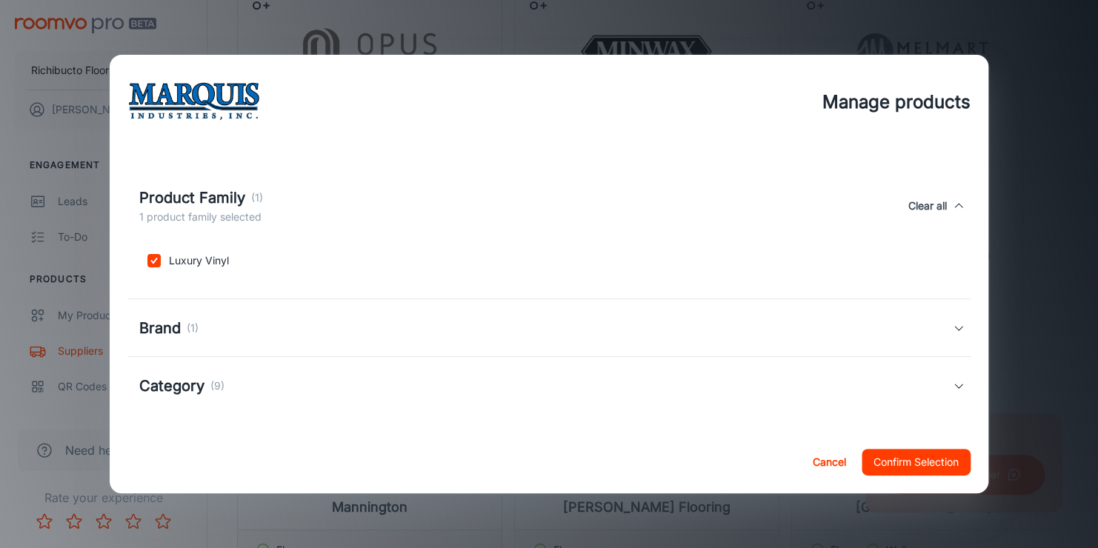
scroll to position [172, 0]
click at [187, 322] on p "(1)" at bounding box center [193, 327] width 12 height 16
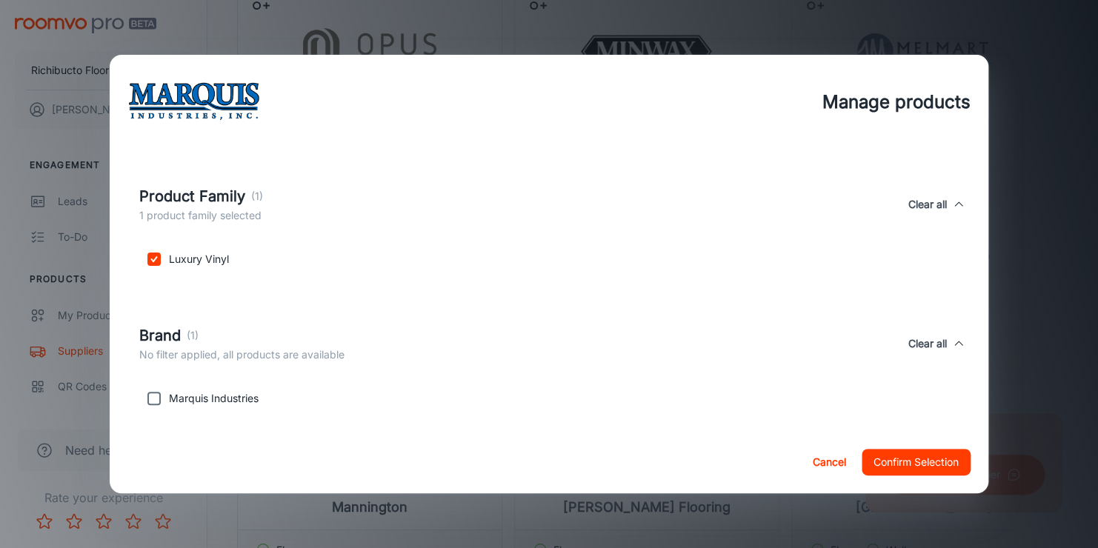
click at [157, 401] on input "checkbox" at bounding box center [154, 399] width 30 height 30
checkbox input "true"
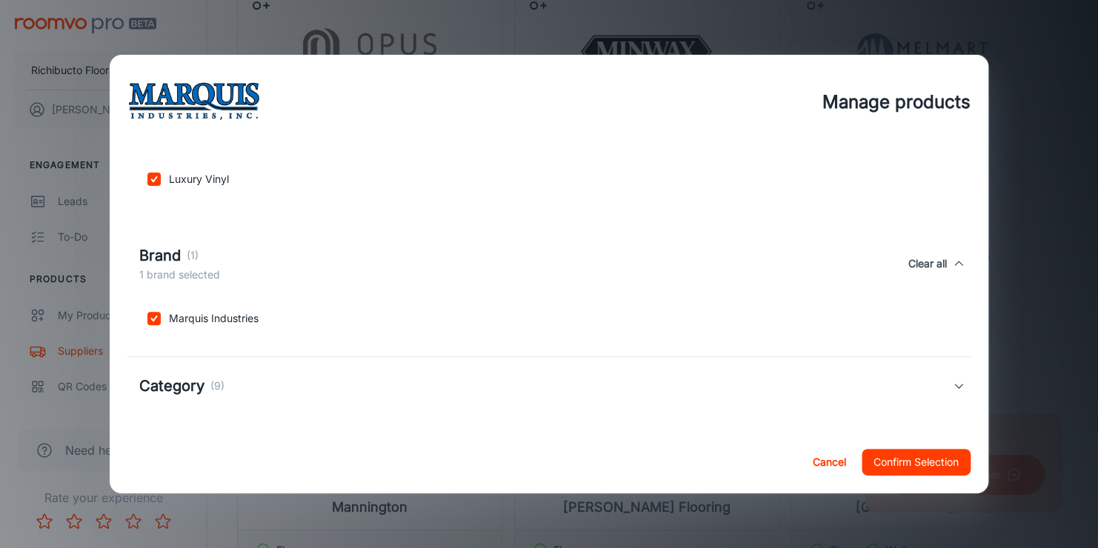
scroll to position [253, 0]
click at [183, 388] on h5 "Category" at bounding box center [171, 385] width 65 height 22
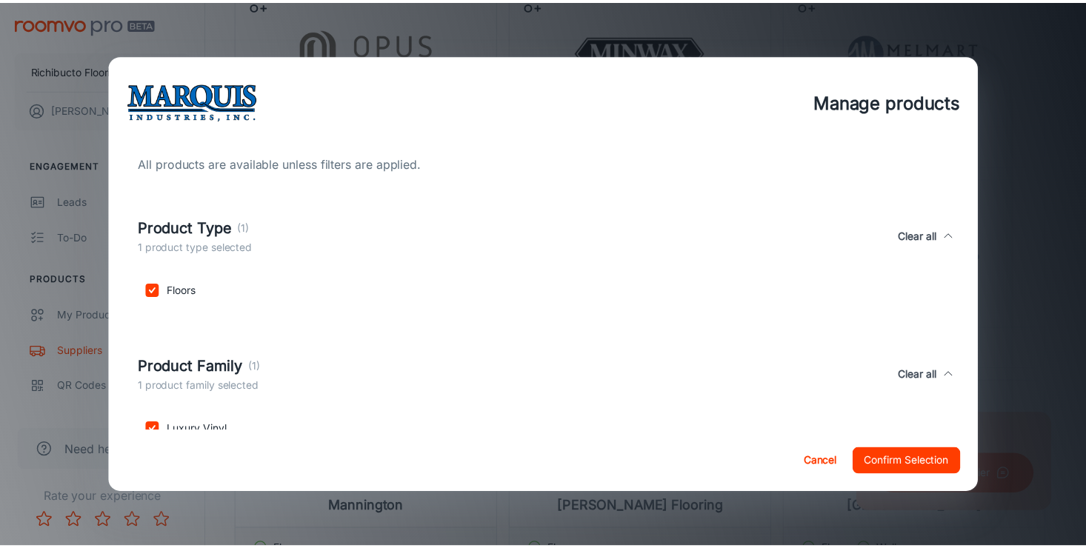
scroll to position [0, 0]
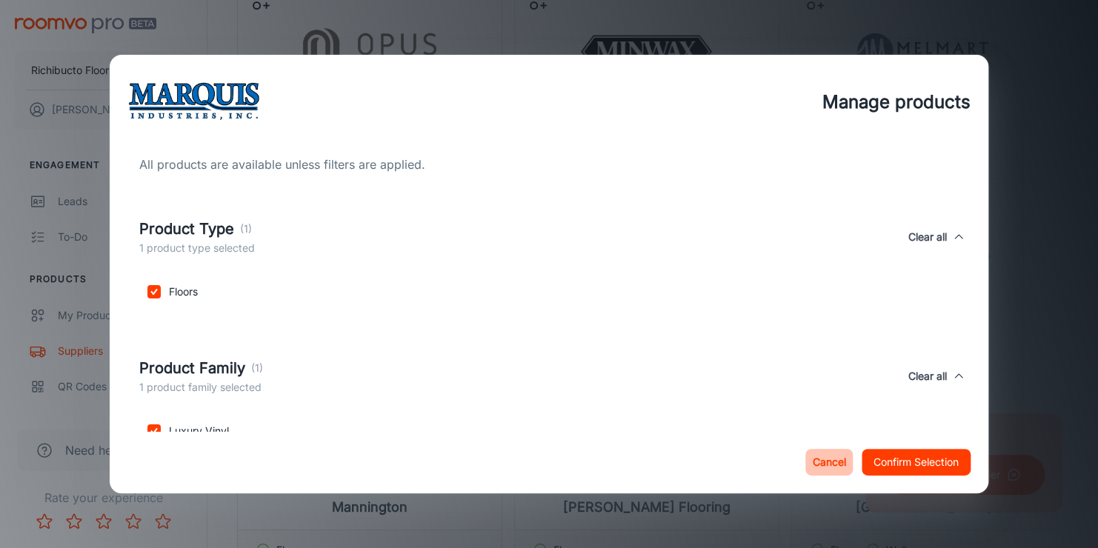
click at [833, 458] on button "Cancel" at bounding box center [828, 462] width 47 height 27
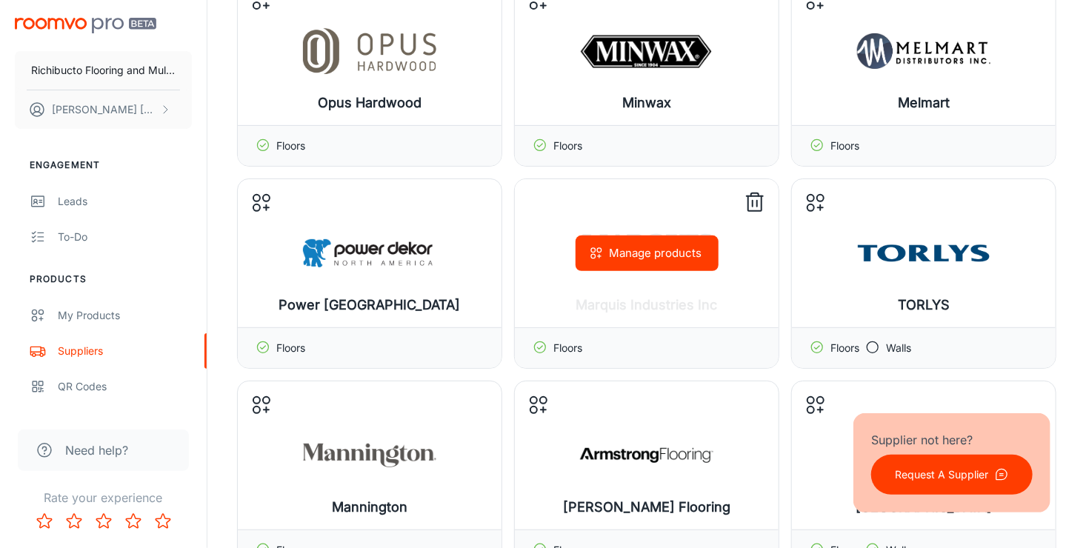
click at [750, 201] on icon at bounding box center [755, 203] width 24 height 24
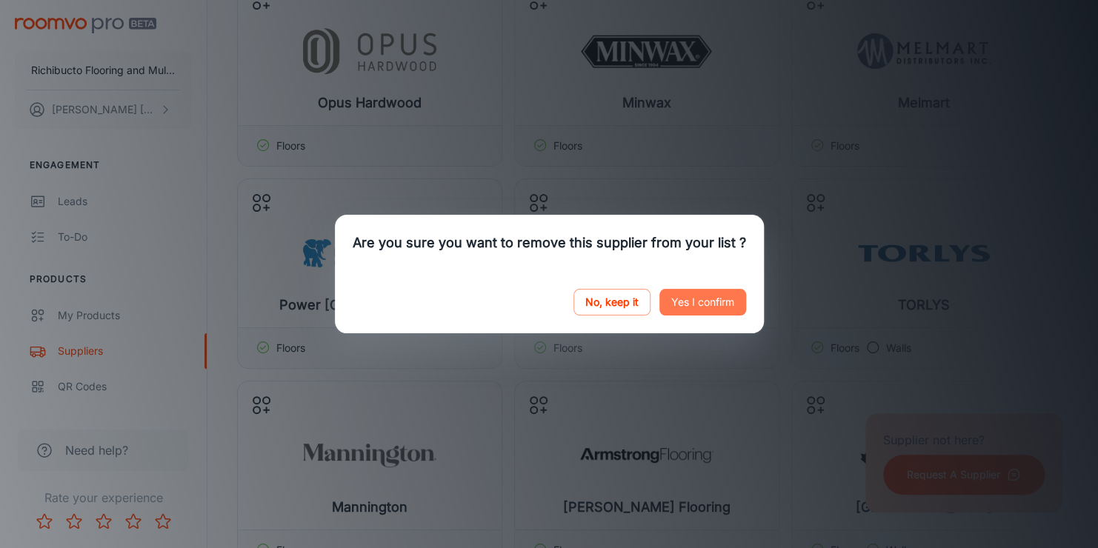
click at [687, 296] on button "Yes I confirm" at bounding box center [702, 302] width 87 height 27
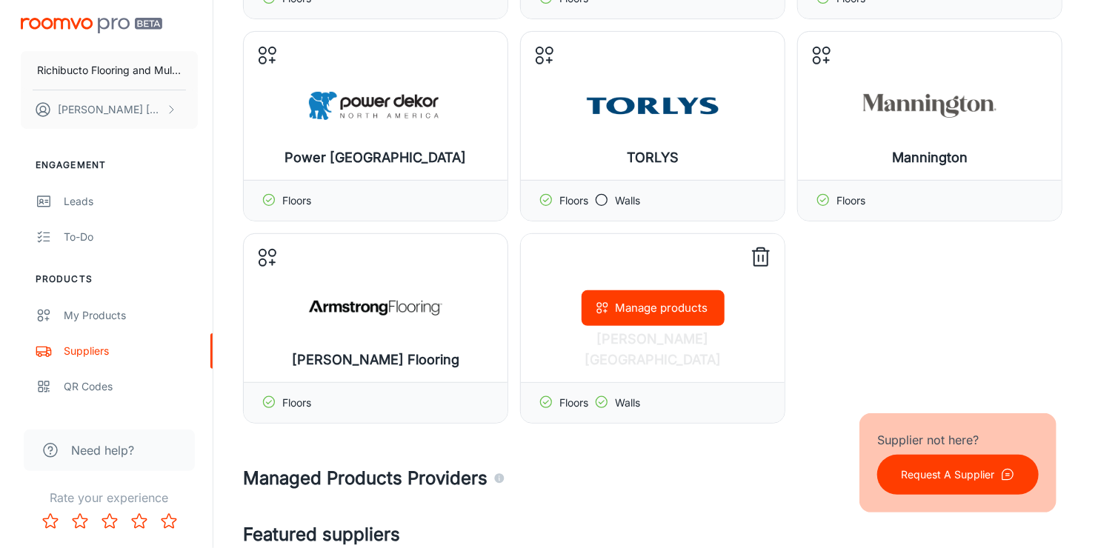
scroll to position [296, 0]
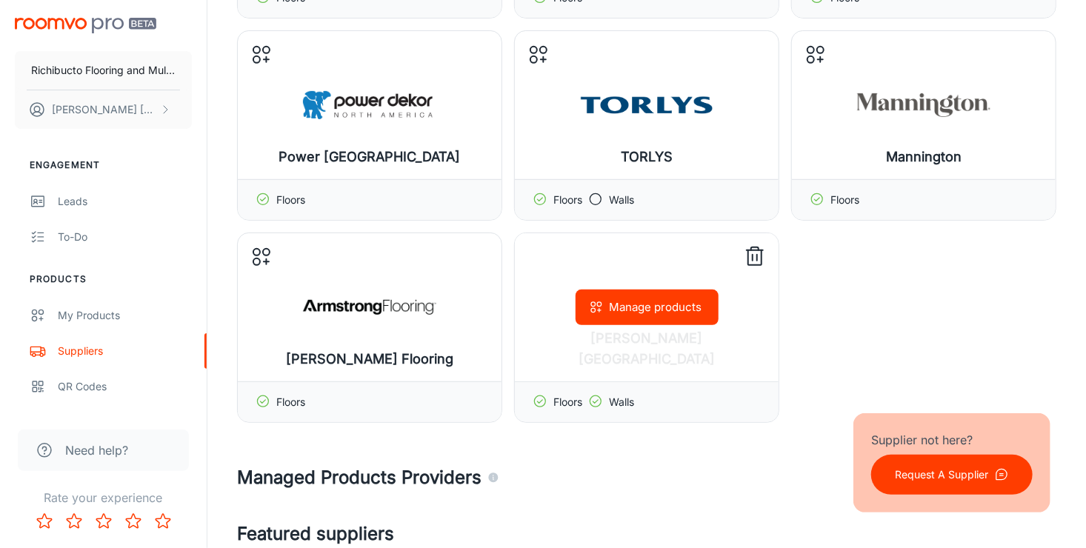
click at [617, 314] on button "Manage products" at bounding box center [647, 308] width 143 height 36
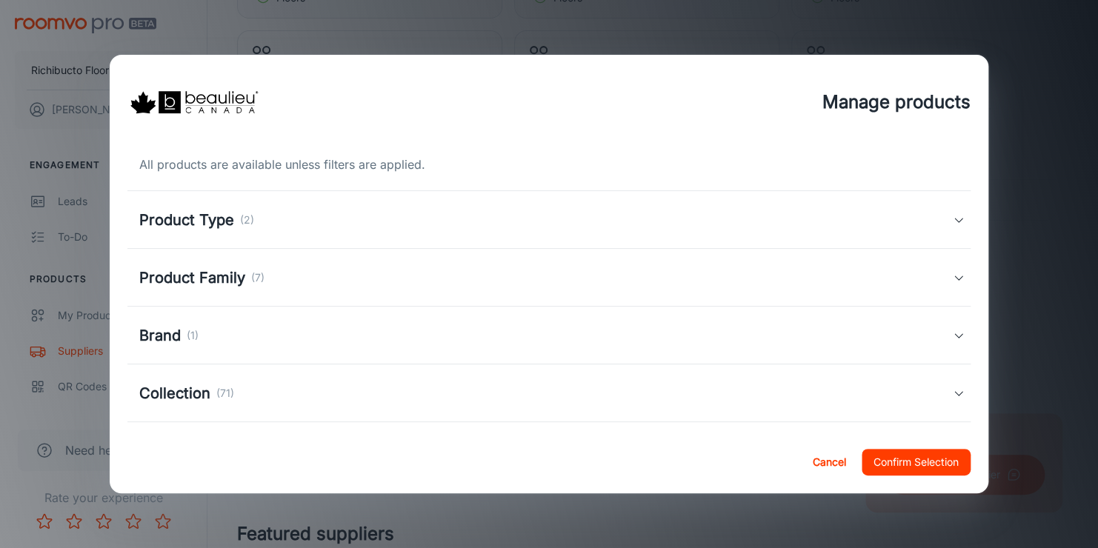
click at [281, 222] on div "Product Type (2)" at bounding box center [545, 220] width 813 height 22
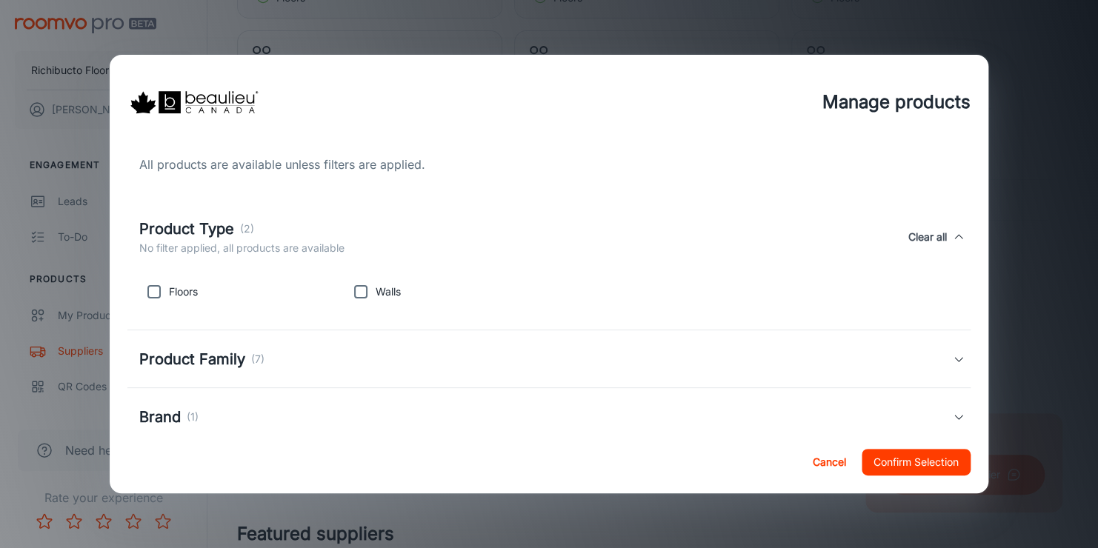
click at [153, 294] on input "checkbox" at bounding box center [154, 292] width 30 height 30
checkbox input "true"
click at [209, 359] on h5 "Product Family" at bounding box center [192, 359] width 106 height 22
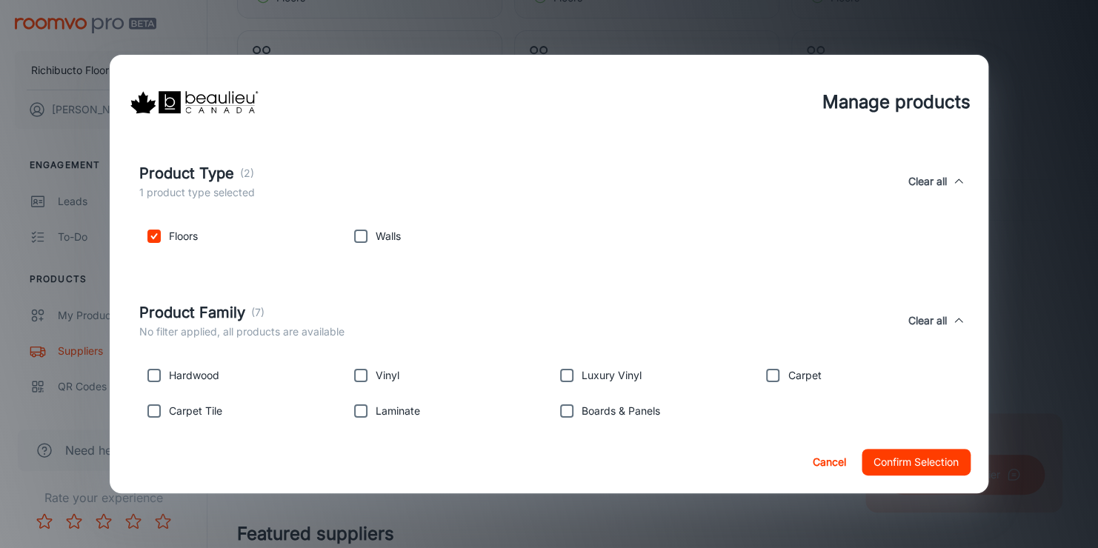
scroll to position [148, 0]
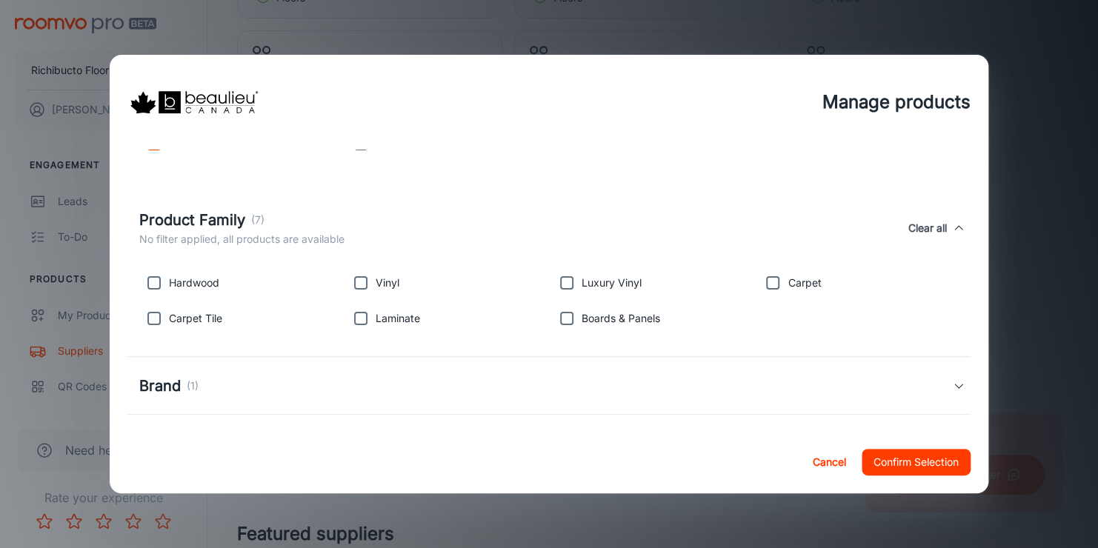
click at [155, 287] on input "checkbox" at bounding box center [154, 283] width 30 height 30
checkbox input "true"
drag, startPoint x: 152, startPoint y: 317, endPoint x: 246, endPoint y: 323, distance: 94.3
click at [152, 317] on input "checkbox" at bounding box center [154, 319] width 30 height 30
checkbox input "true"
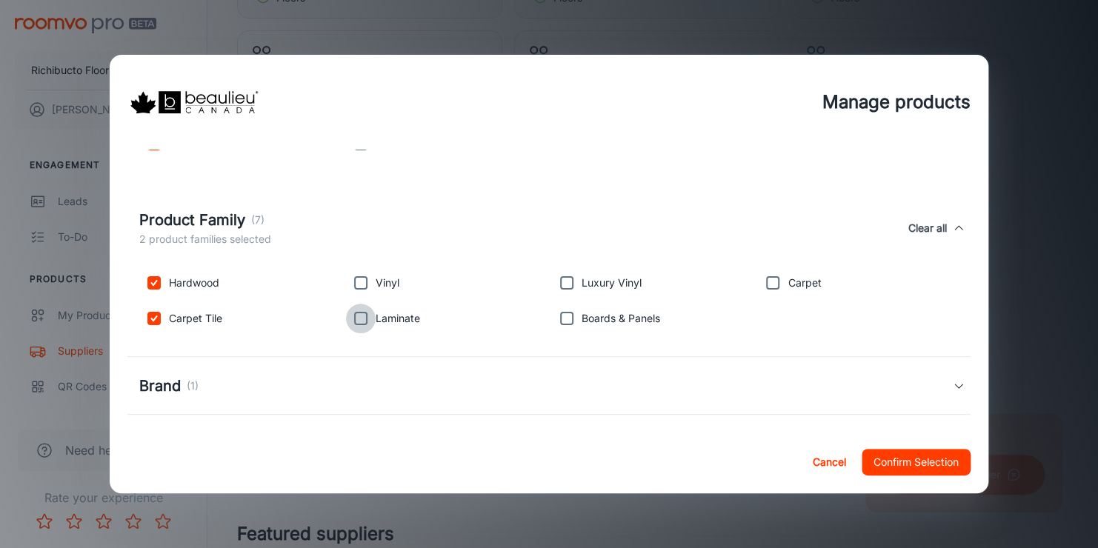
drag, startPoint x: 361, startPoint y: 322, endPoint x: 356, endPoint y: 293, distance: 29.2
click at [359, 319] on input "checkbox" at bounding box center [361, 319] width 30 height 30
checkbox input "true"
click at [356, 281] on input "checkbox" at bounding box center [361, 283] width 30 height 30
checkbox input "true"
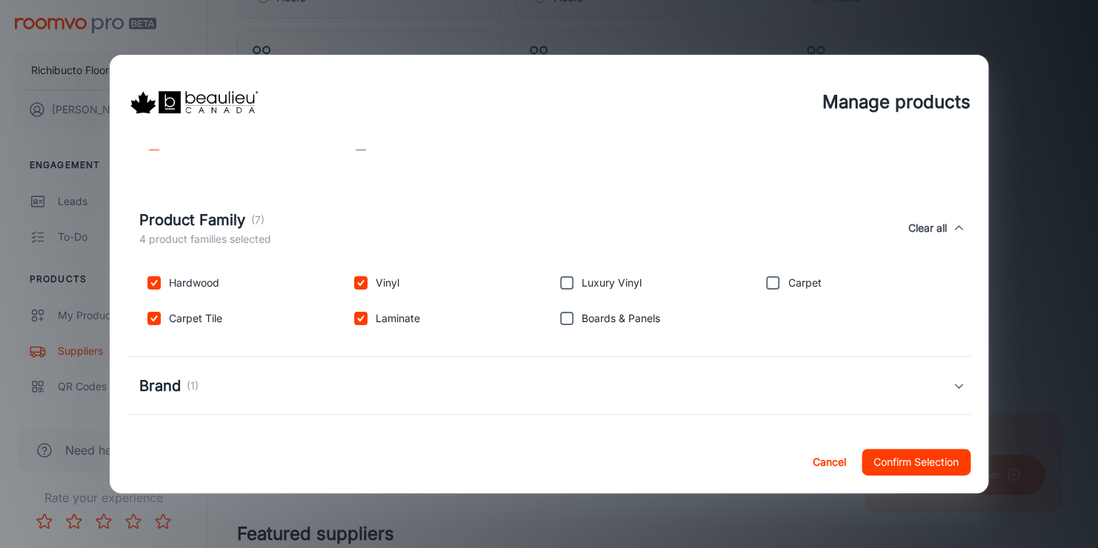
click at [559, 280] on input "checkbox" at bounding box center [567, 283] width 30 height 30
checkbox input "true"
click at [559, 321] on input "checkbox" at bounding box center [567, 319] width 30 height 30
checkbox input "true"
click at [765, 281] on input "checkbox" at bounding box center [773, 283] width 30 height 30
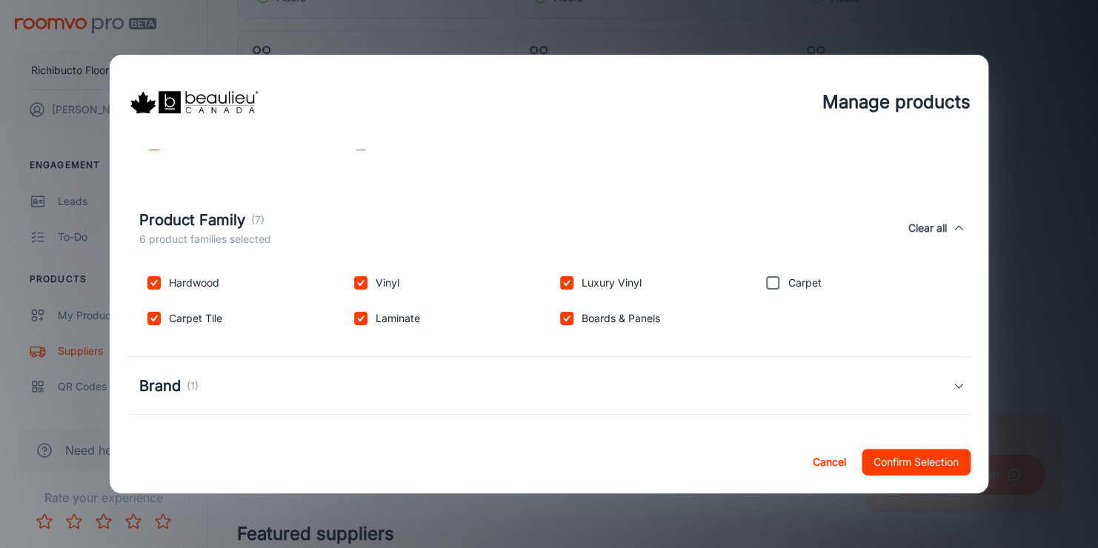
checkbox input "true"
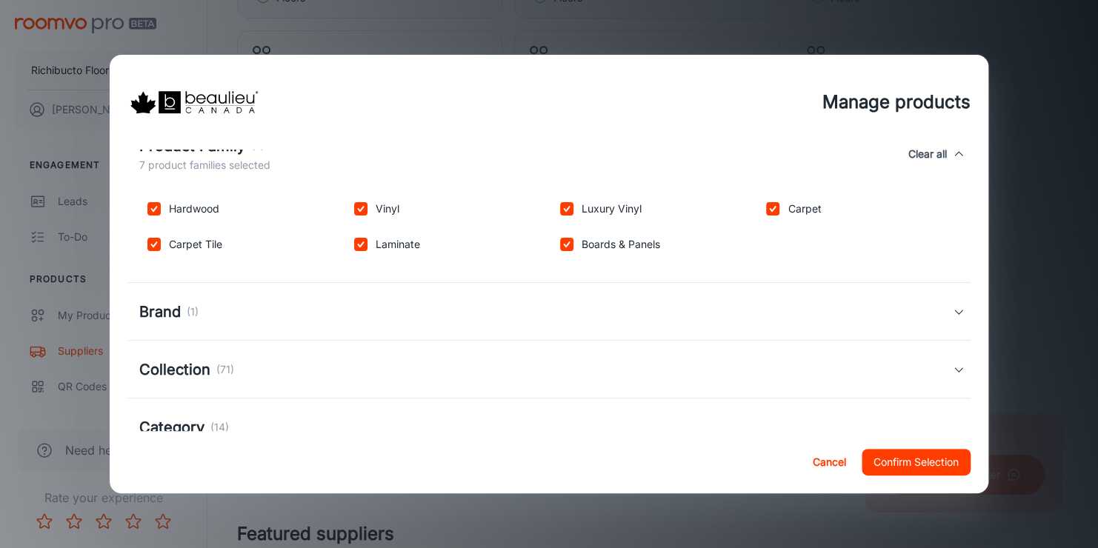
scroll to position [296, 0]
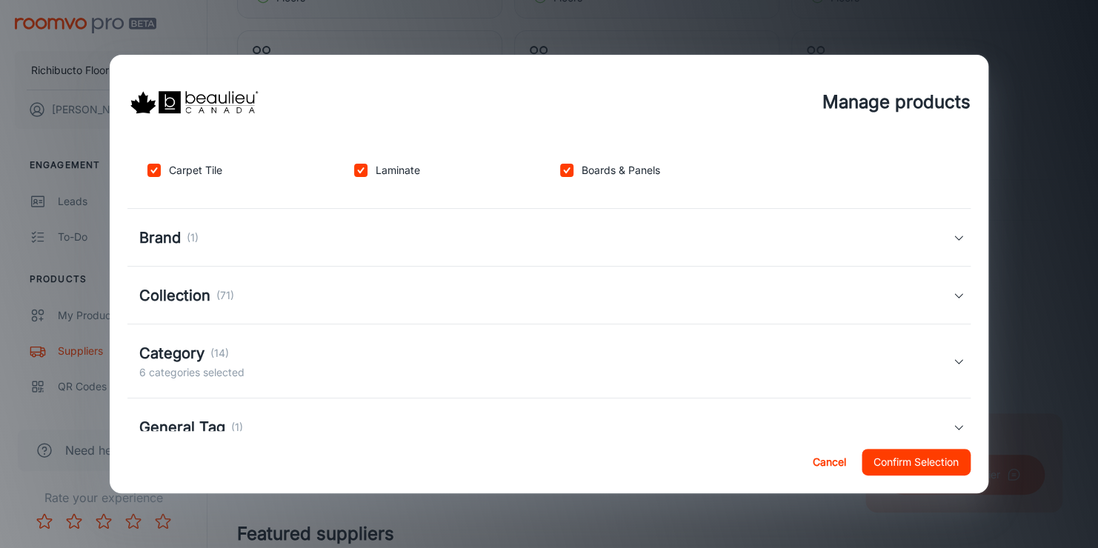
click at [199, 249] on div "Brand (1)" at bounding box center [548, 238] width 843 height 58
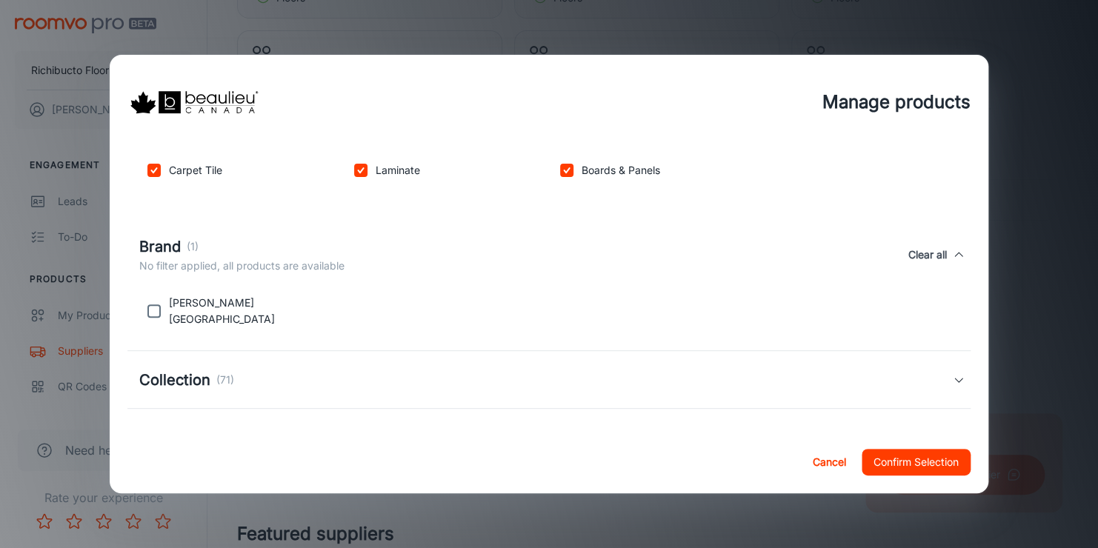
click at [149, 312] on input "checkbox" at bounding box center [154, 311] width 30 height 30
checkbox input "true"
click at [195, 372] on h5 "Collection" at bounding box center [174, 380] width 71 height 22
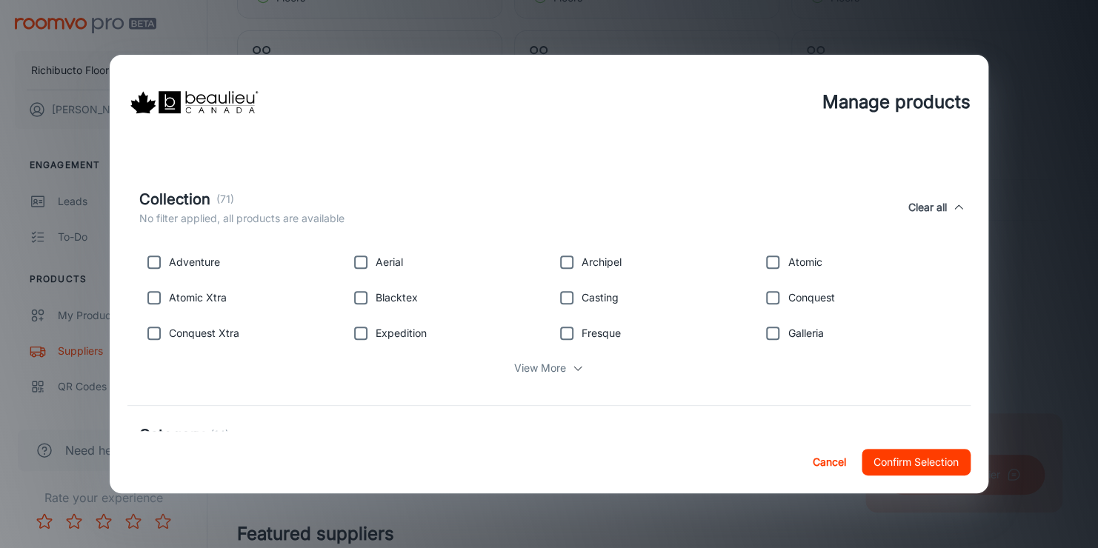
scroll to position [519, 0]
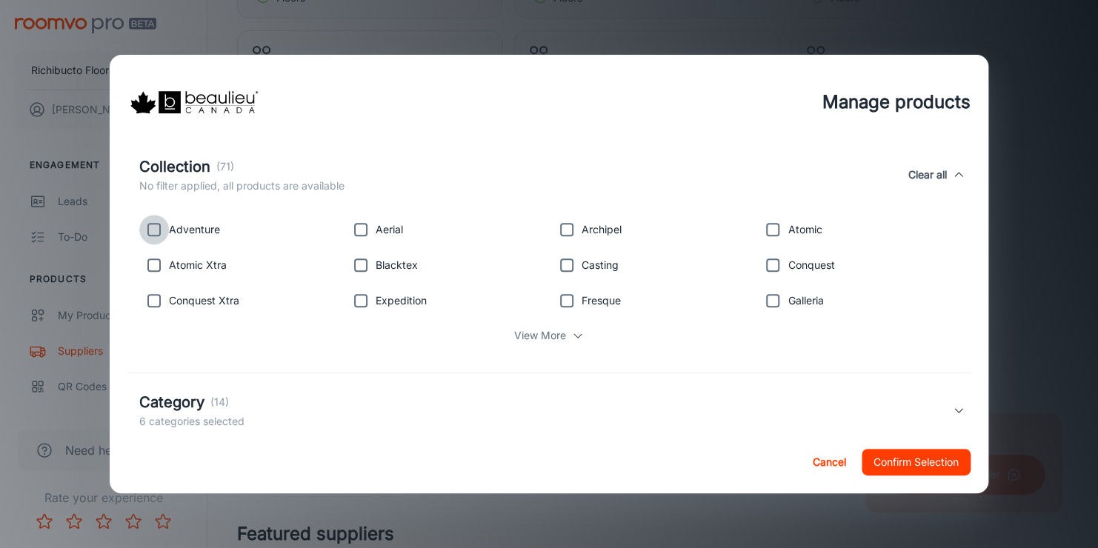
click at [152, 229] on input "checkbox" at bounding box center [154, 230] width 30 height 30
checkbox input "true"
click at [154, 260] on input "checkbox" at bounding box center [154, 265] width 30 height 30
checkbox input "true"
click at [147, 302] on input "checkbox" at bounding box center [154, 301] width 30 height 30
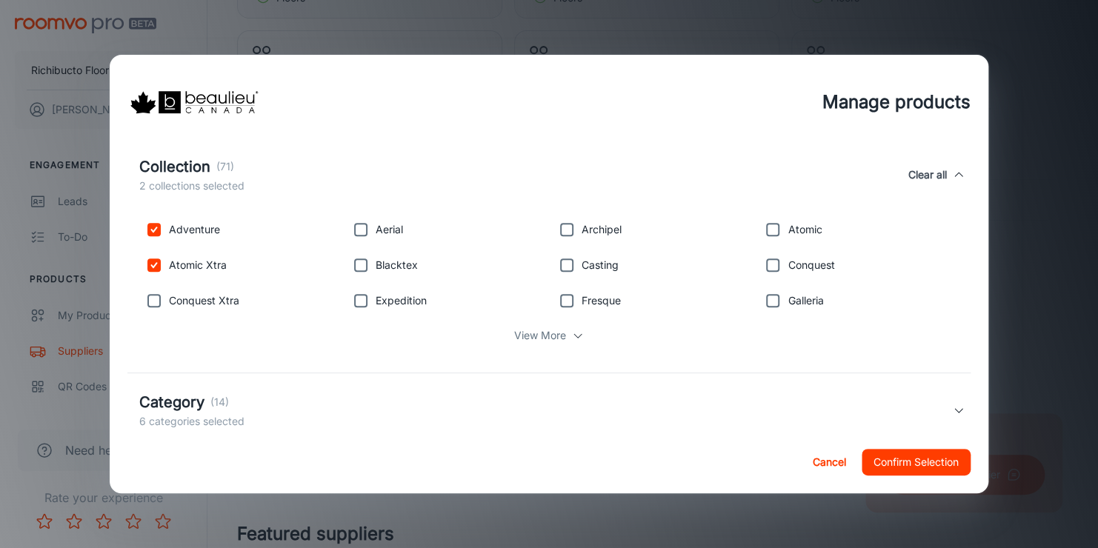
checkbox input "true"
click at [514, 332] on p "View More" at bounding box center [540, 335] width 52 height 16
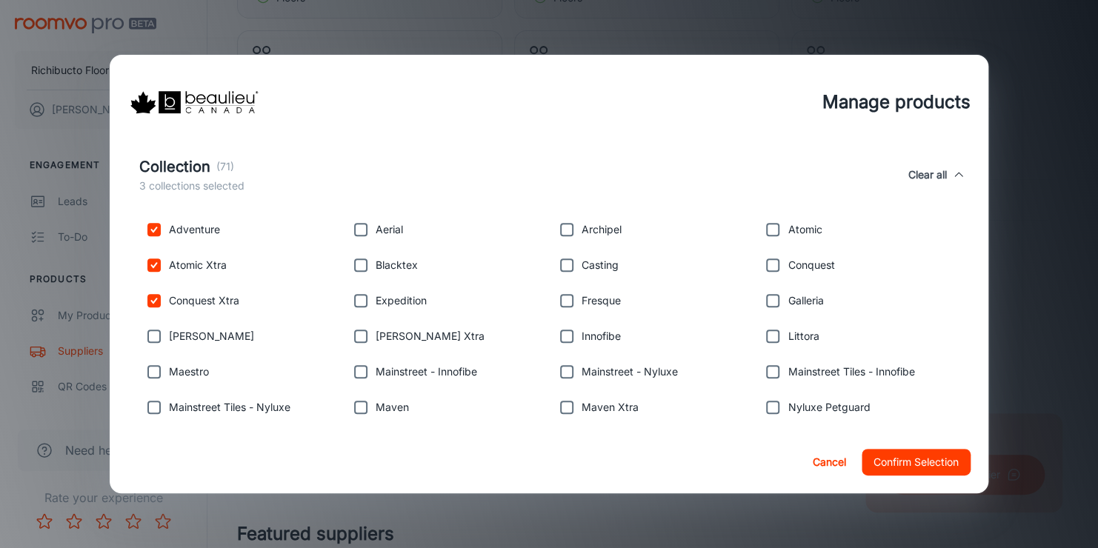
click at [157, 338] on input "checkbox" at bounding box center [154, 336] width 30 height 30
checkbox input "true"
click at [152, 367] on input "checkbox" at bounding box center [154, 372] width 30 height 30
checkbox input "true"
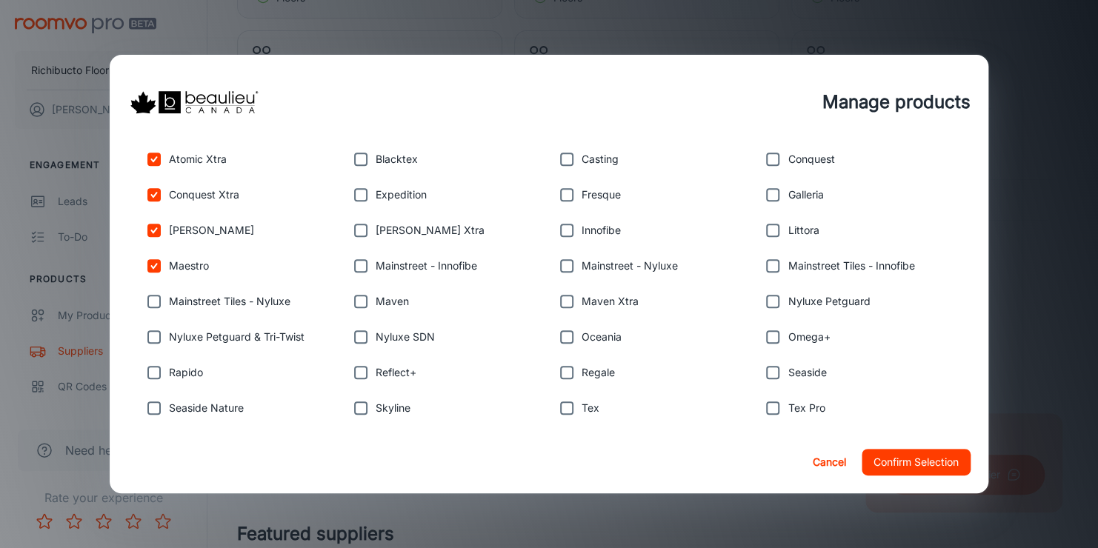
scroll to position [667, 0]
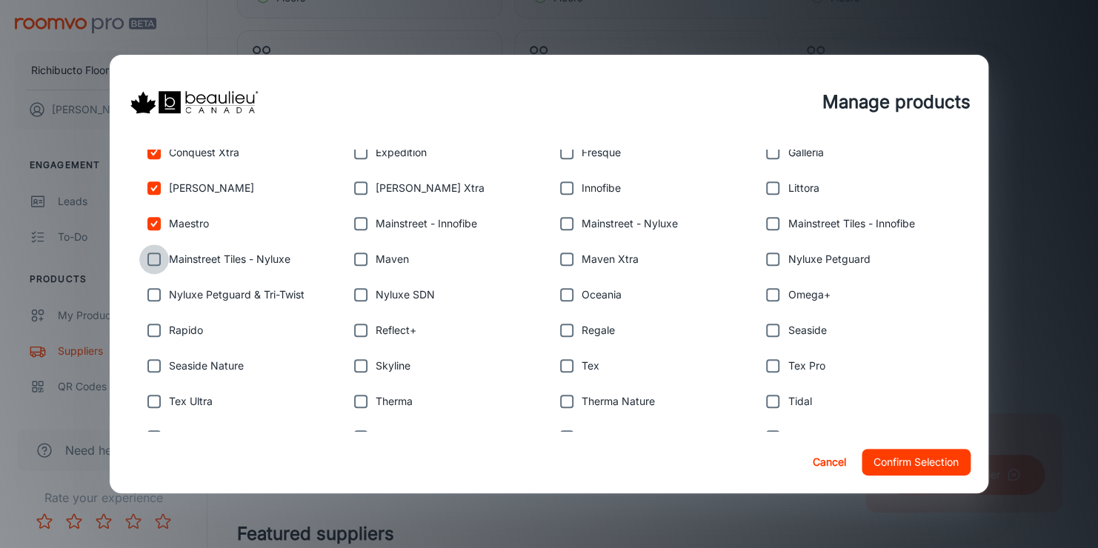
click at [156, 257] on input "checkbox" at bounding box center [154, 259] width 30 height 30
checkbox input "true"
click at [158, 299] on input "checkbox" at bounding box center [154, 295] width 30 height 30
checkbox input "true"
click at [156, 321] on input "checkbox" at bounding box center [154, 331] width 30 height 30
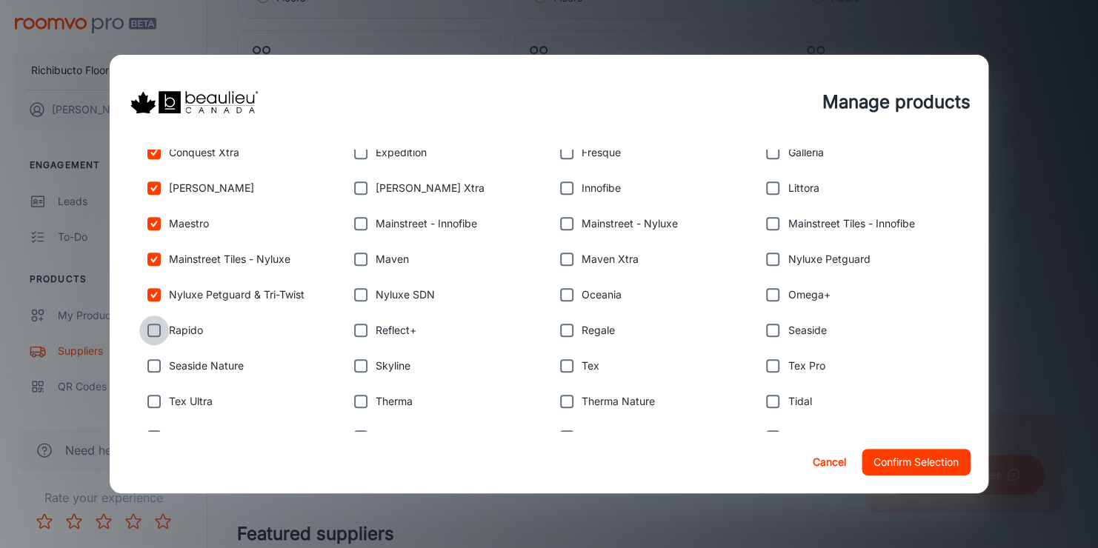
checkbox input "true"
click at [163, 369] on input "checkbox" at bounding box center [154, 366] width 30 height 30
checkbox input "true"
click at [152, 388] on input "checkbox" at bounding box center [154, 402] width 30 height 30
checkbox input "true"
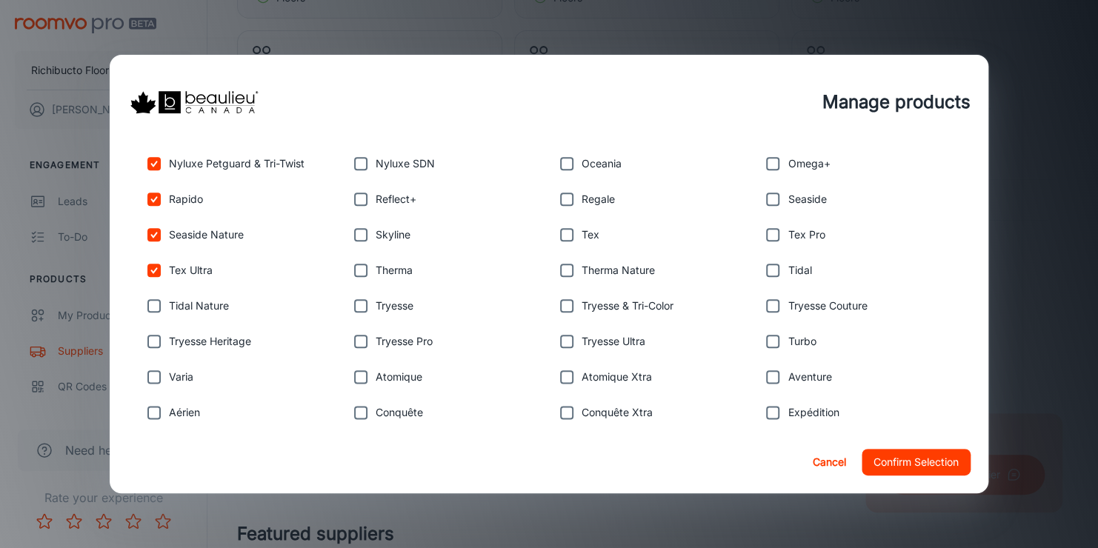
scroll to position [815, 0]
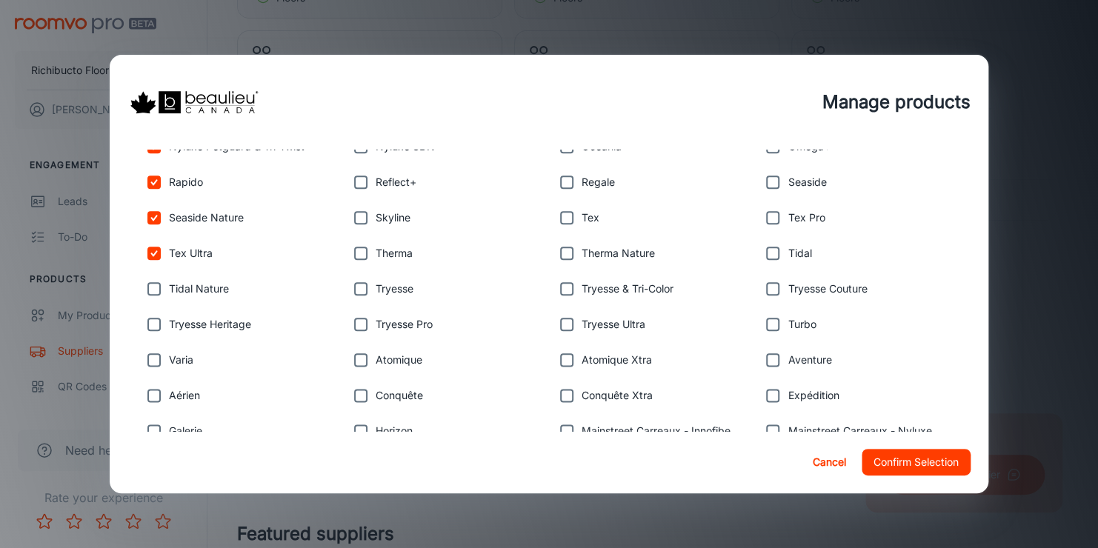
click at [167, 281] on input "checkbox" at bounding box center [154, 289] width 30 height 30
checkbox input "true"
click at [156, 313] on input "checkbox" at bounding box center [154, 325] width 30 height 30
checkbox input "true"
click at [156, 350] on input "checkbox" at bounding box center [154, 360] width 30 height 30
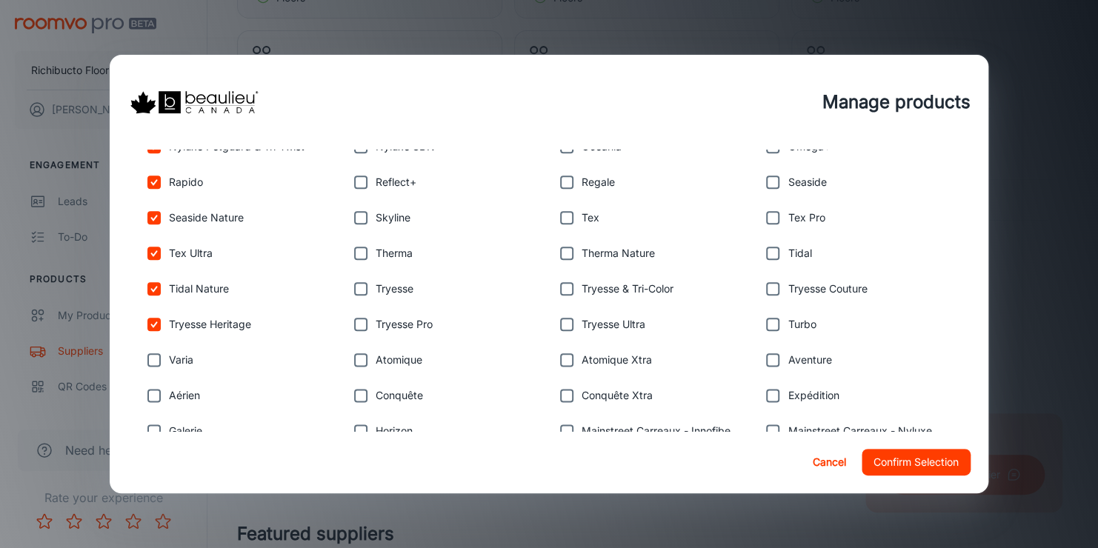
checkbox input "true"
click at [158, 388] on input "checkbox" at bounding box center [154, 396] width 30 height 30
checkbox input "true"
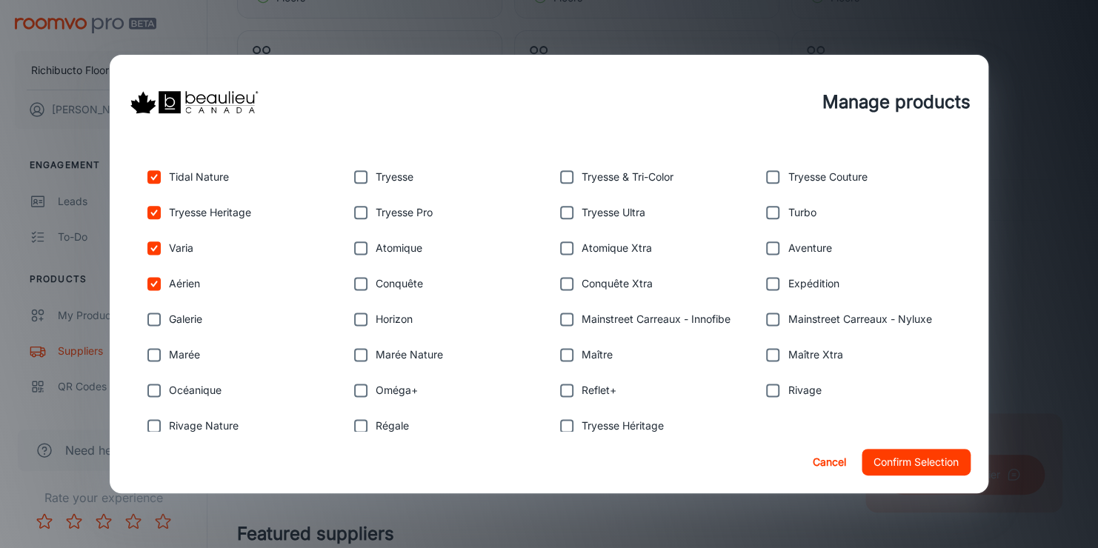
scroll to position [963, 0]
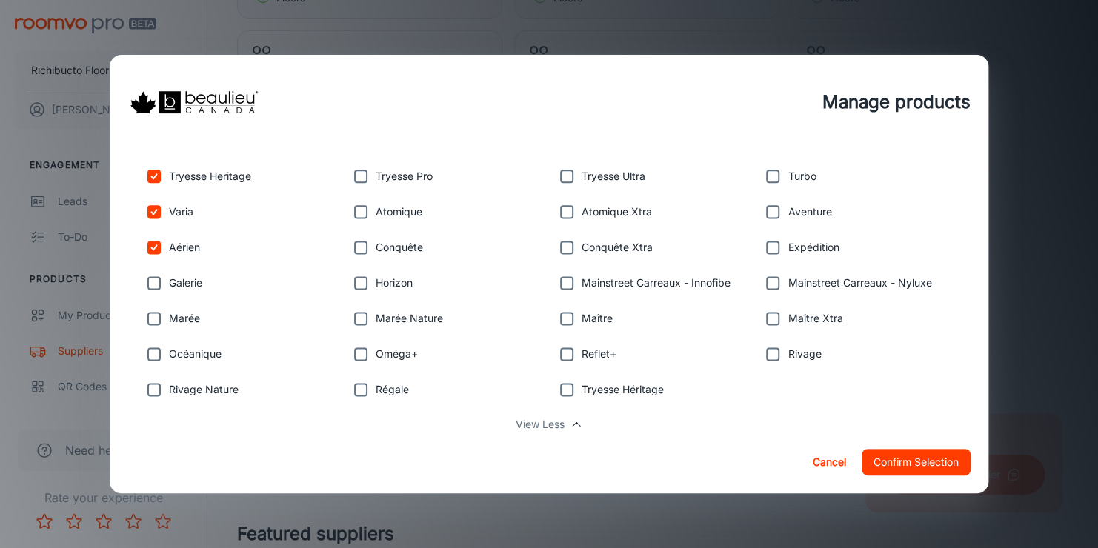
click at [156, 281] on input "checkbox" at bounding box center [154, 283] width 30 height 30
checkbox input "true"
click at [153, 320] on input "checkbox" at bounding box center [154, 319] width 30 height 30
checkbox input "true"
click at [157, 347] on input "checkbox" at bounding box center [154, 354] width 30 height 30
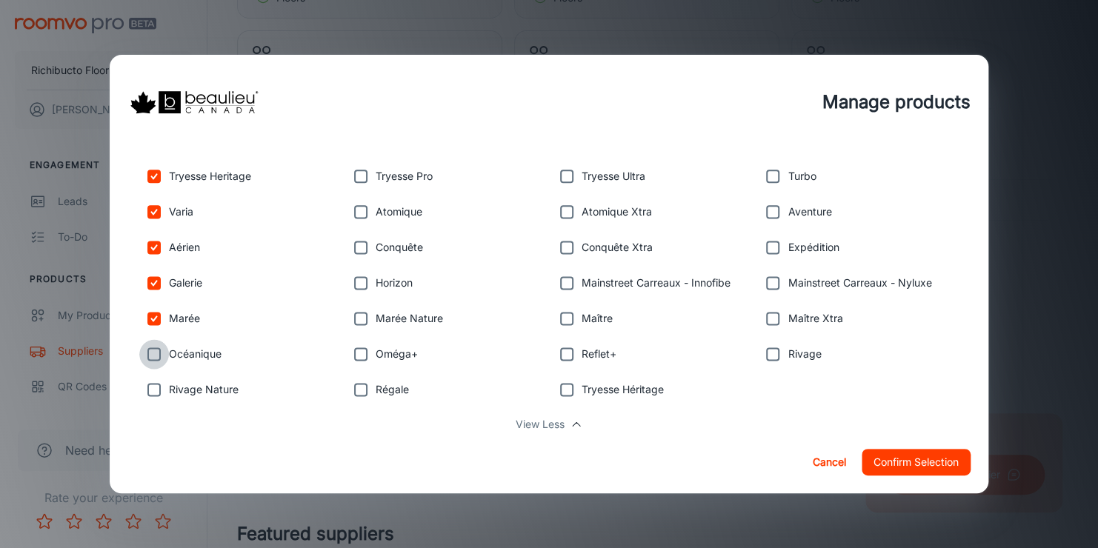
checkbox input "true"
click at [164, 379] on input "checkbox" at bounding box center [154, 390] width 30 height 30
checkbox input "true"
click at [359, 386] on input "checkbox" at bounding box center [361, 390] width 30 height 30
checkbox input "true"
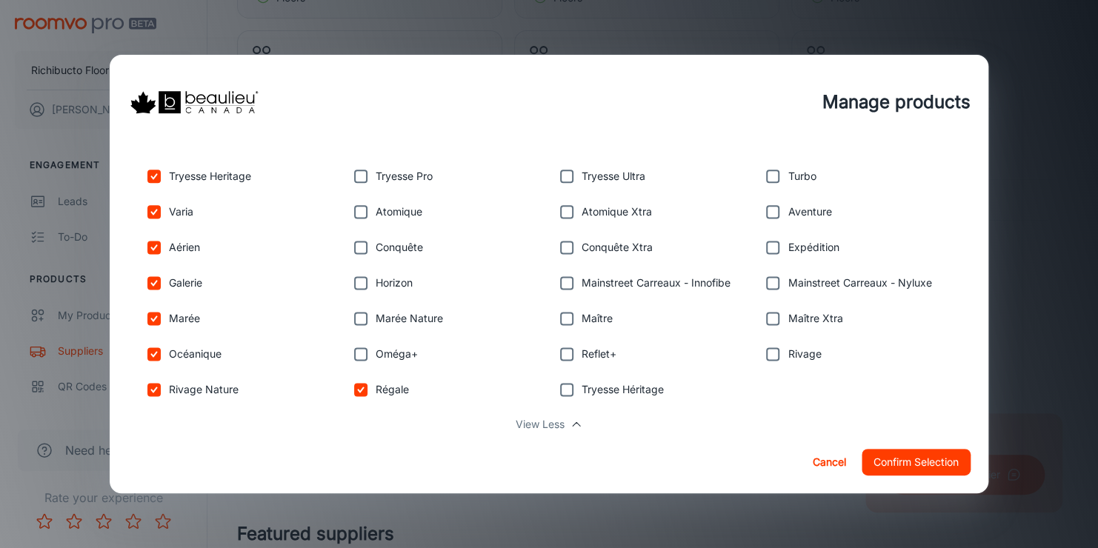
click at [358, 349] on input "checkbox" at bounding box center [361, 354] width 30 height 30
checkbox input "true"
click at [353, 311] on input "checkbox" at bounding box center [361, 319] width 30 height 30
checkbox input "true"
click at [347, 281] on input "checkbox" at bounding box center [361, 283] width 30 height 30
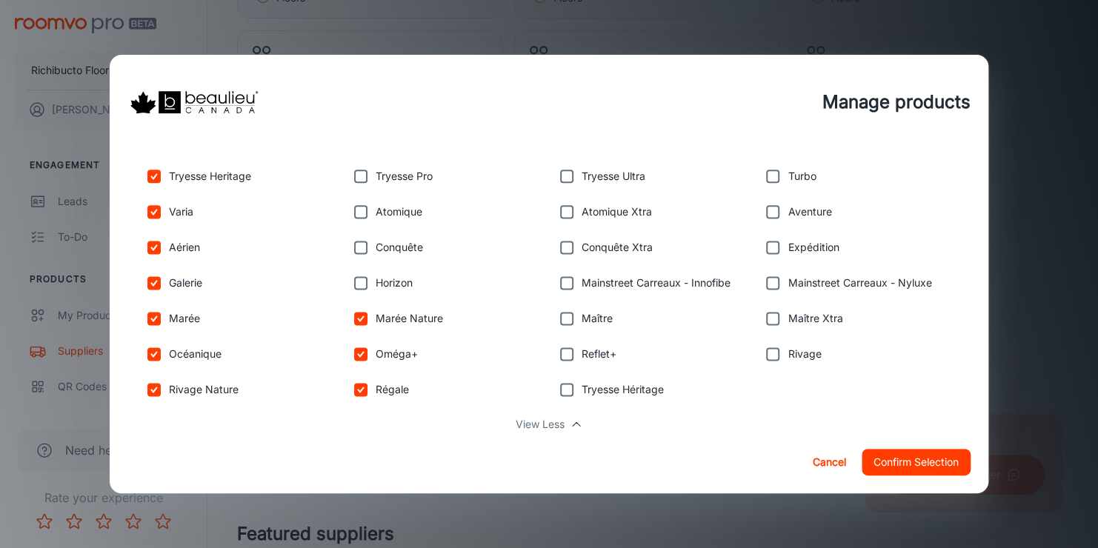
checkbox input "true"
click at [355, 245] on input "checkbox" at bounding box center [361, 248] width 30 height 30
checkbox input "true"
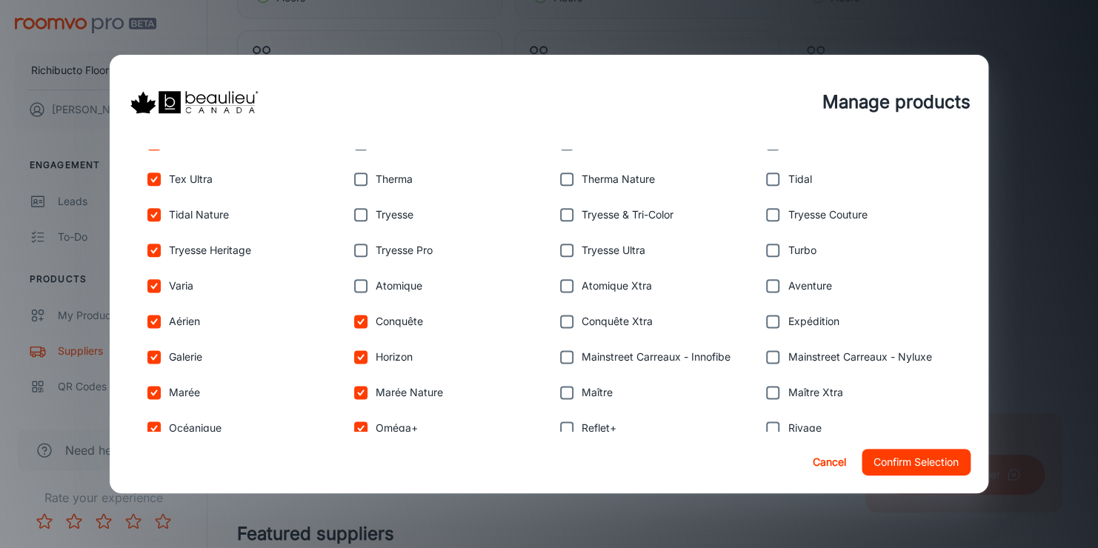
click at [361, 282] on input "checkbox" at bounding box center [361, 286] width 30 height 30
checkbox input "true"
click at [352, 242] on input "checkbox" at bounding box center [361, 251] width 30 height 30
checkbox input "true"
click at [350, 213] on input "checkbox" at bounding box center [361, 215] width 30 height 30
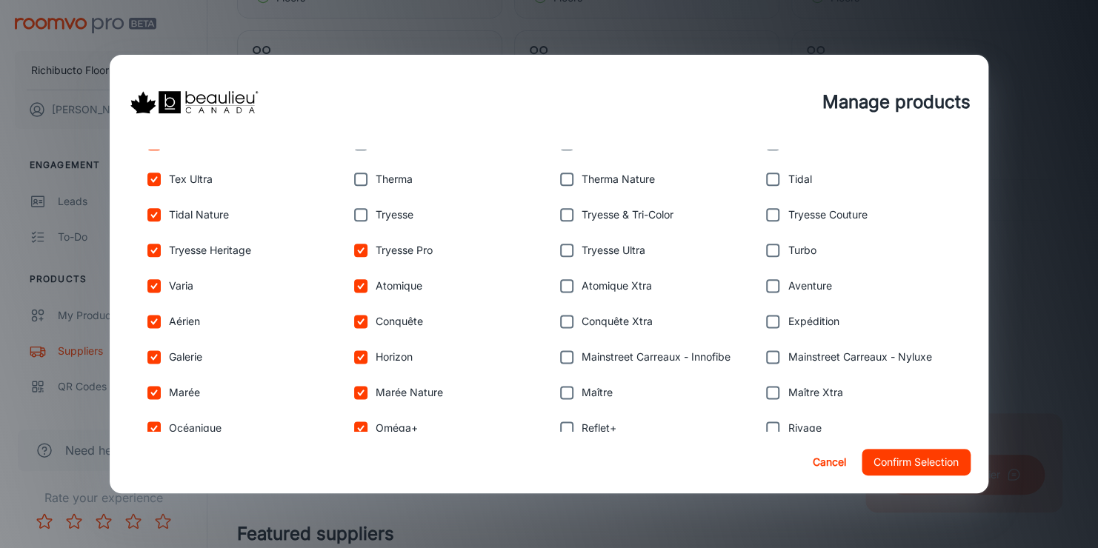
checkbox input "true"
click at [356, 175] on input "checkbox" at bounding box center [361, 179] width 30 height 30
checkbox input "true"
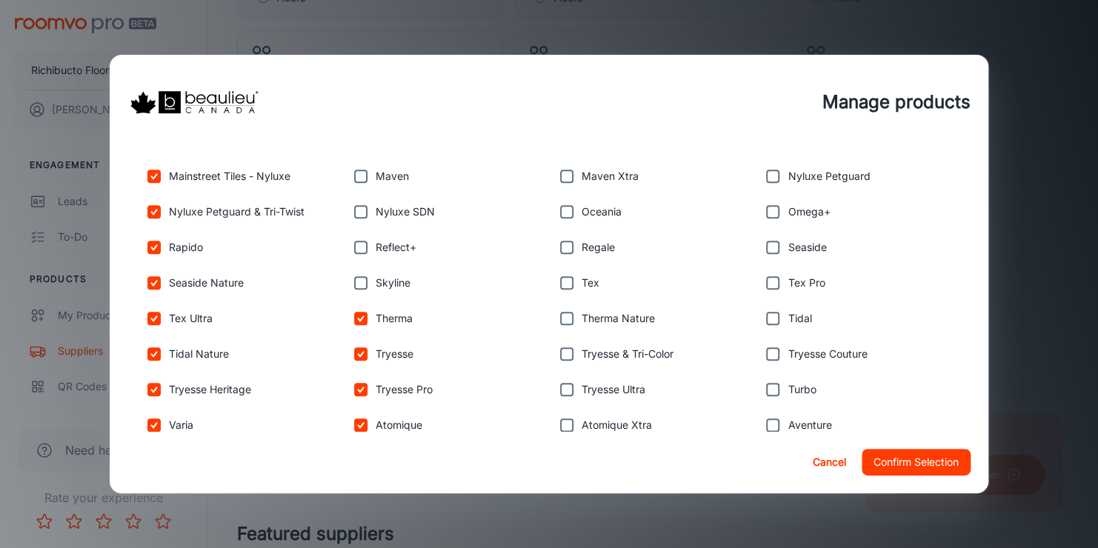
scroll to position [741, 0]
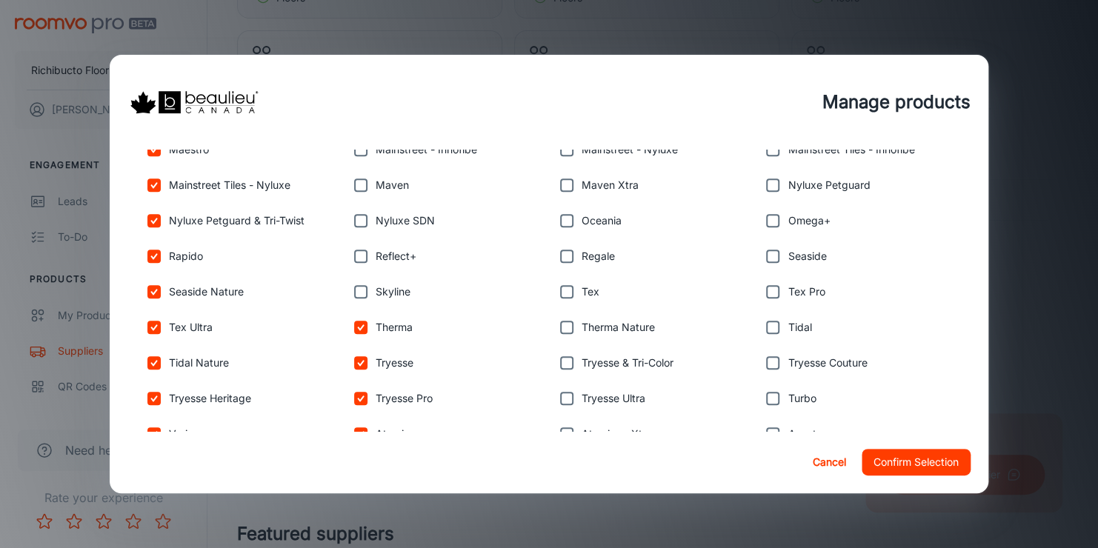
click at [353, 287] on input "checkbox" at bounding box center [361, 292] width 30 height 30
checkbox input "true"
drag, startPoint x: 353, startPoint y: 237, endPoint x: 360, endPoint y: 246, distance: 11.1
click at [353, 237] on div "Reflect+" at bounding box center [443, 254] width 206 height 36
click at [356, 253] on input "checkbox" at bounding box center [361, 256] width 30 height 30
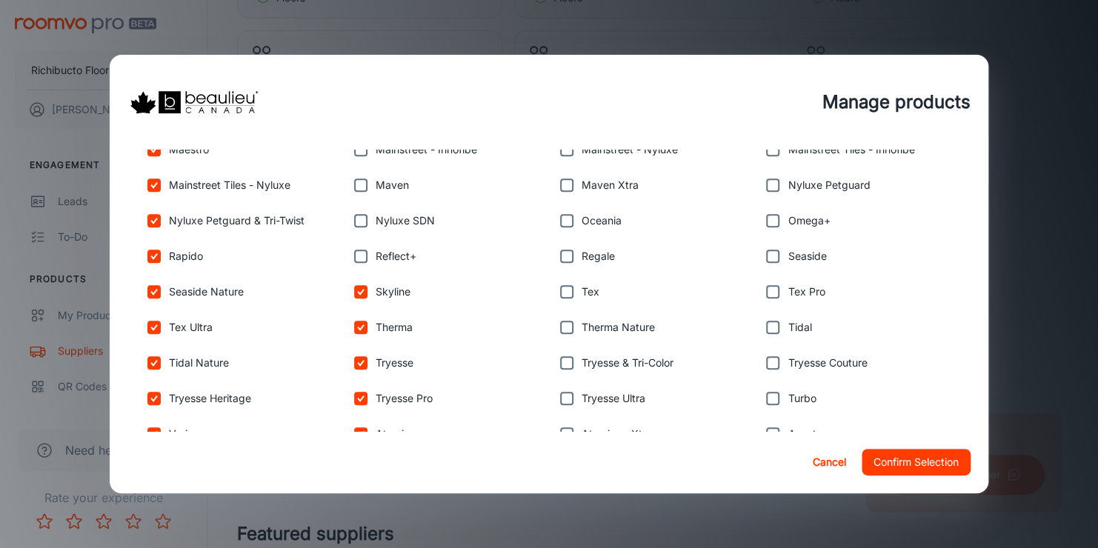
checkbox input "true"
click at [355, 224] on input "checkbox" at bounding box center [361, 221] width 30 height 30
checkbox input "true"
drag, startPoint x: 356, startPoint y: 181, endPoint x: 361, endPoint y: 193, distance: 13.4
click at [357, 181] on input "checkbox" at bounding box center [361, 185] width 30 height 30
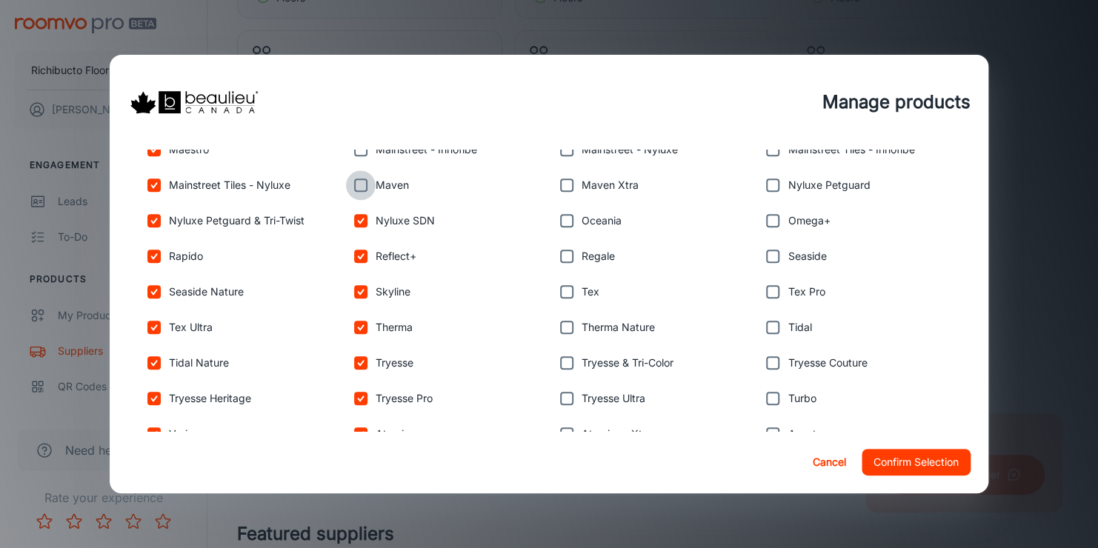
checkbox input "true"
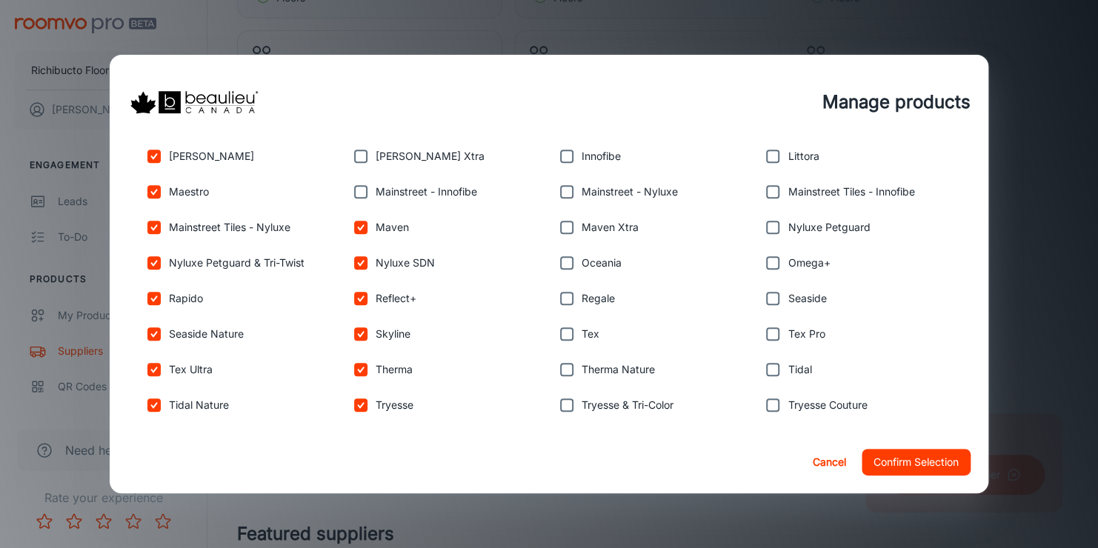
scroll to position [667, 0]
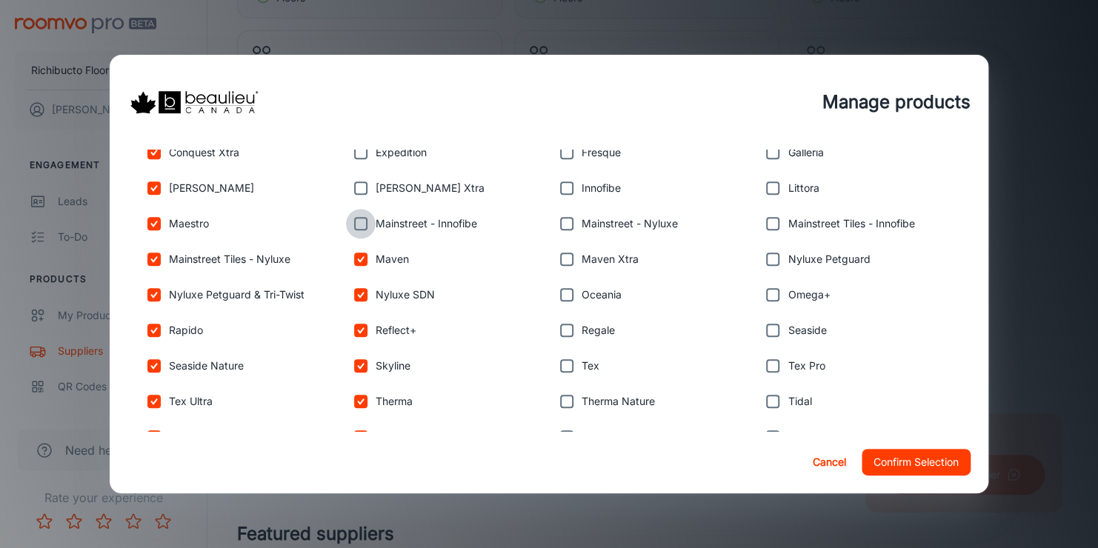
click at [362, 227] on input "checkbox" at bounding box center [361, 224] width 30 height 30
checkbox input "true"
click at [350, 187] on input "checkbox" at bounding box center [361, 188] width 30 height 30
checkbox input "true"
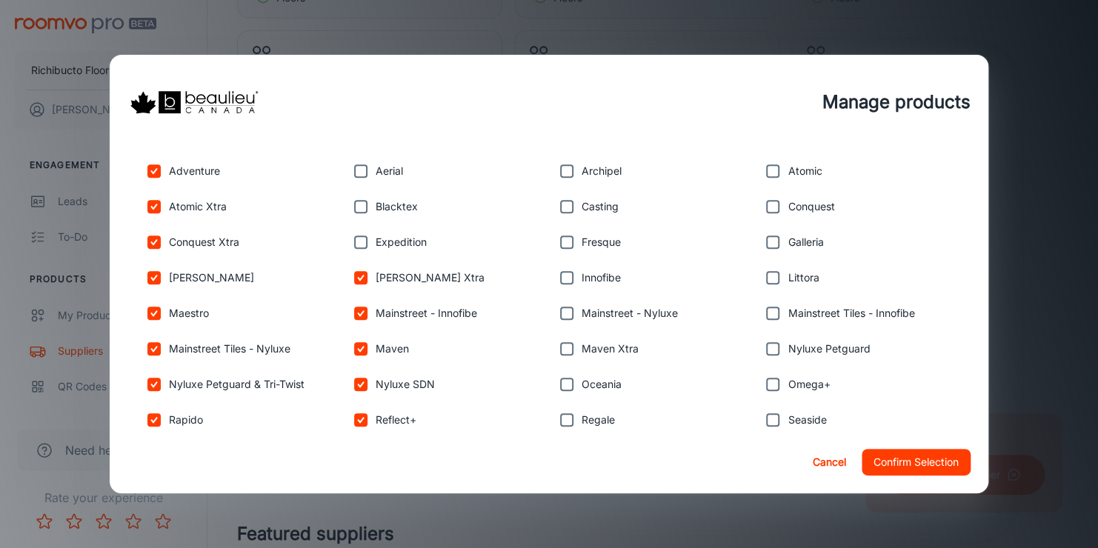
scroll to position [519, 0]
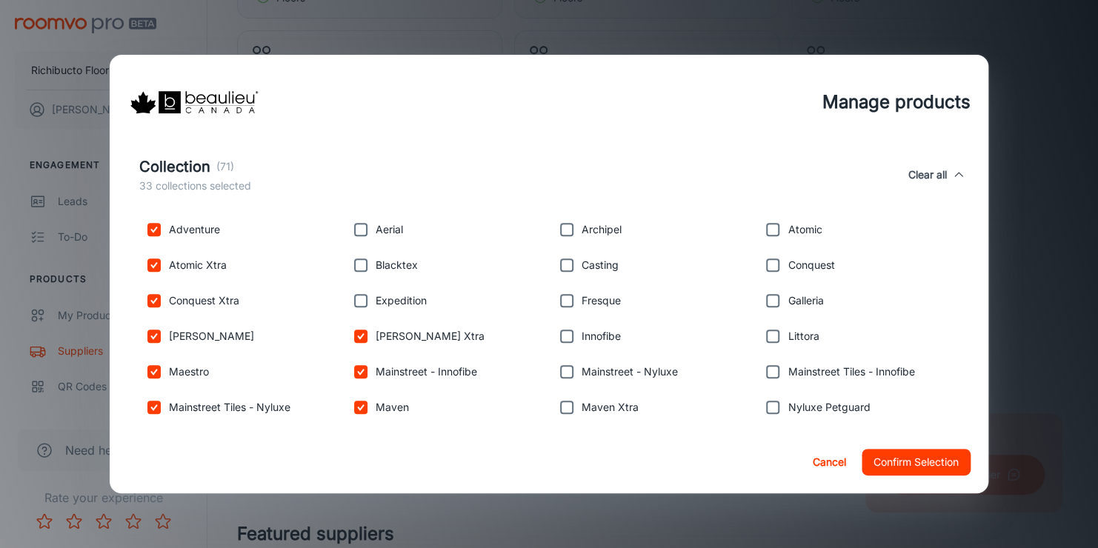
drag, startPoint x: 360, startPoint y: 299, endPoint x: 359, endPoint y: 279, distance: 19.3
click at [360, 298] on input "checkbox" at bounding box center [361, 301] width 30 height 30
checkbox input "true"
click at [362, 261] on input "checkbox" at bounding box center [361, 265] width 30 height 30
checkbox input "true"
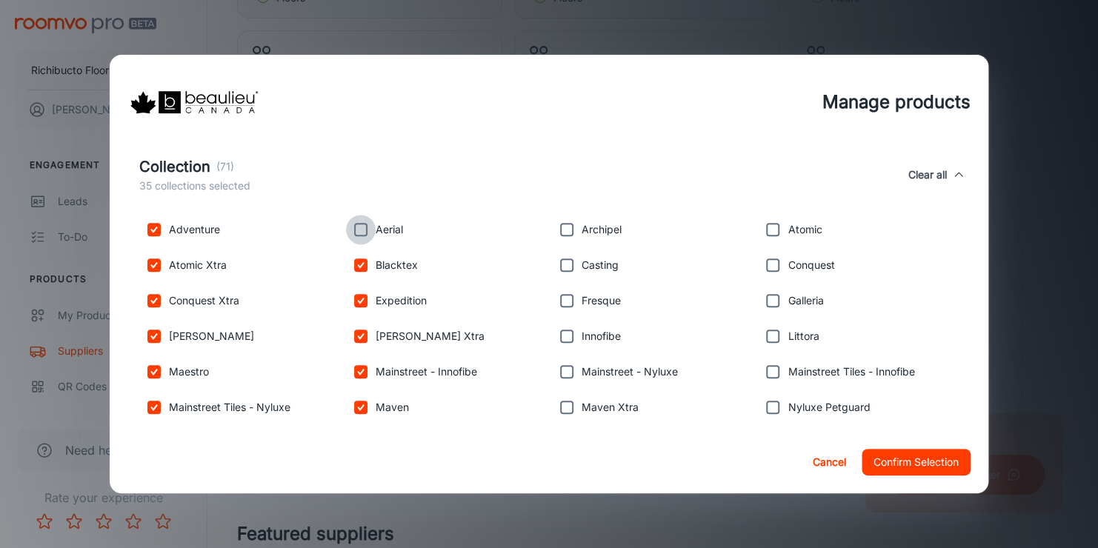
click at [356, 221] on input "checkbox" at bounding box center [361, 230] width 30 height 30
checkbox input "true"
click at [556, 219] on input "checkbox" at bounding box center [567, 230] width 30 height 30
checkbox input "true"
click at [563, 264] on input "checkbox" at bounding box center [567, 265] width 30 height 30
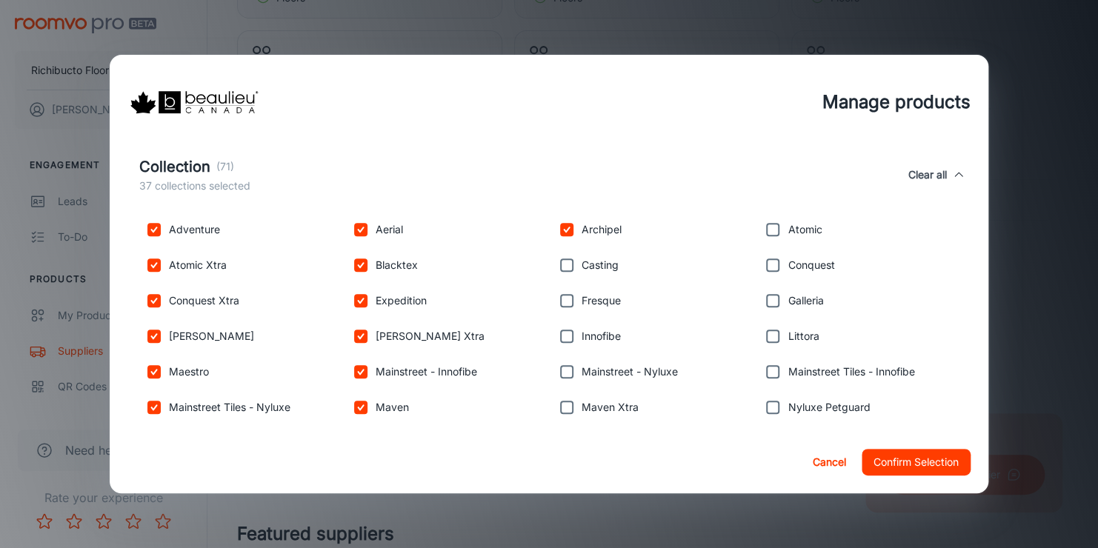
checkbox input "true"
drag, startPoint x: 562, startPoint y: 296, endPoint x: 561, endPoint y: 319, distance: 23.8
click at [562, 296] on input "checkbox" at bounding box center [567, 301] width 30 height 30
checkbox input "true"
drag, startPoint x: 561, startPoint y: 333, endPoint x: 561, endPoint y: 344, distance: 11.1
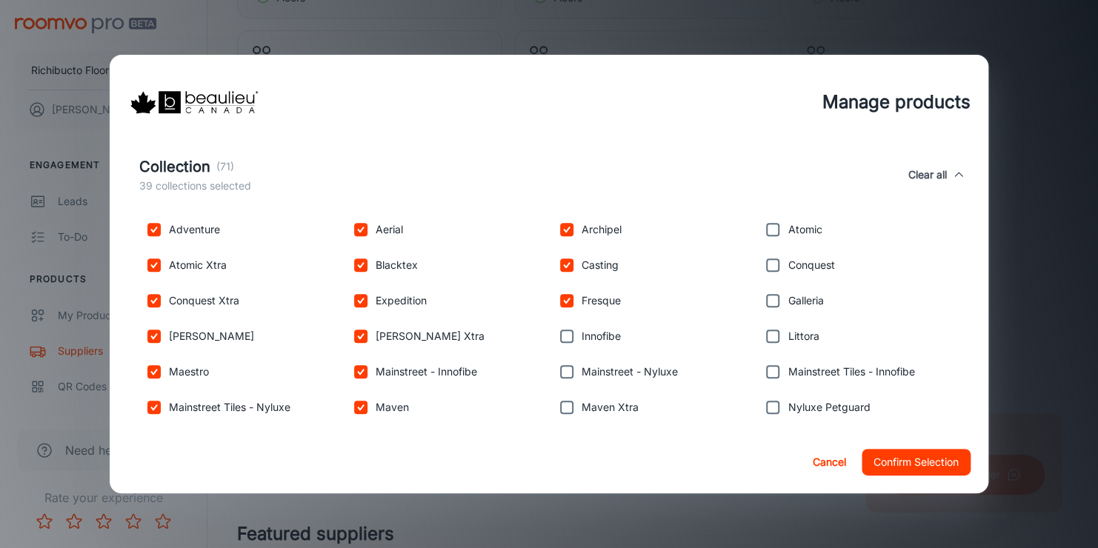
click at [561, 333] on input "checkbox" at bounding box center [567, 336] width 30 height 30
checkbox input "true"
drag, startPoint x: 559, startPoint y: 364, endPoint x: 561, endPoint y: 373, distance: 9.9
click at [559, 364] on input "checkbox" at bounding box center [567, 372] width 30 height 30
checkbox input "true"
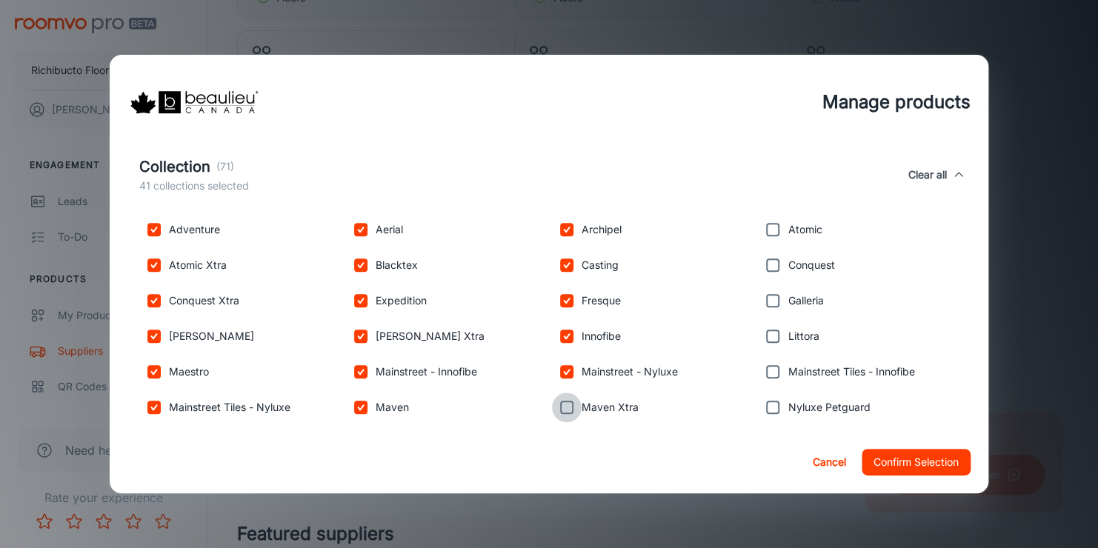
click at [570, 409] on input "checkbox" at bounding box center [567, 408] width 30 height 30
checkbox input "true"
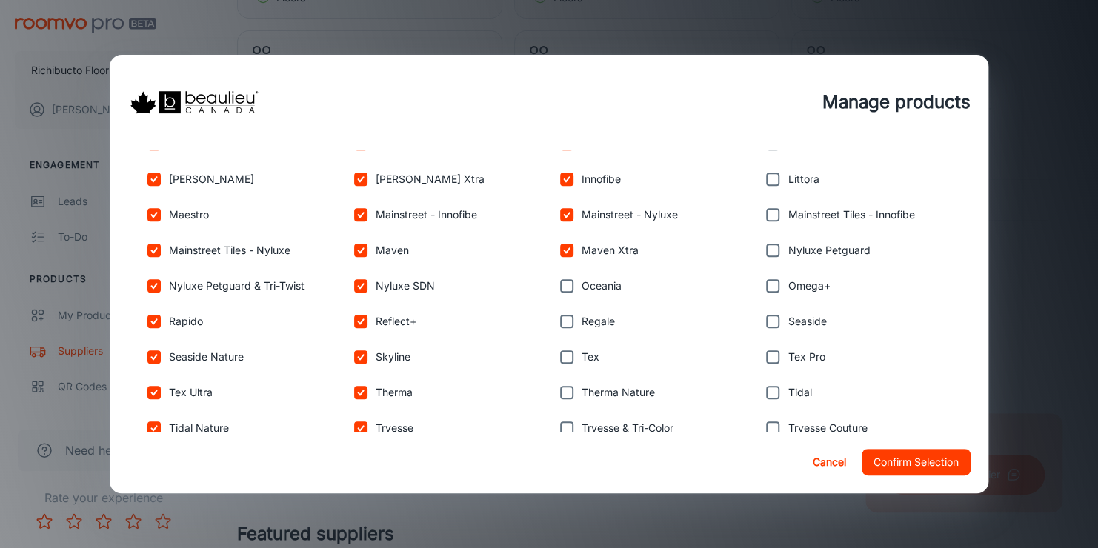
scroll to position [667, 0]
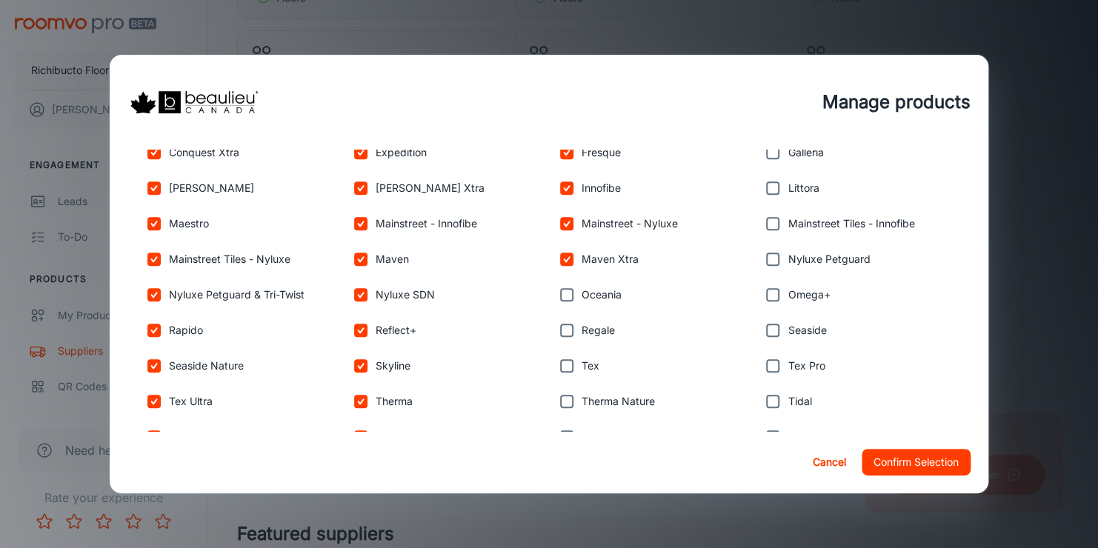
click at [558, 288] on input "checkbox" at bounding box center [567, 295] width 30 height 30
checkbox input "true"
click at [559, 329] on input "checkbox" at bounding box center [567, 331] width 30 height 30
checkbox input "true"
click at [559, 361] on input "checkbox" at bounding box center [567, 366] width 30 height 30
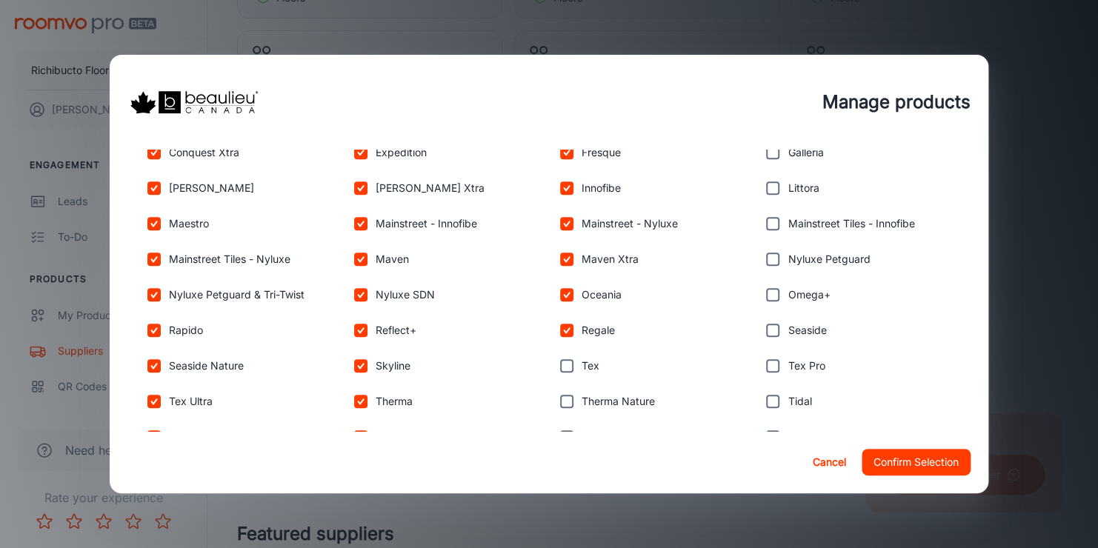
checkbox input "true"
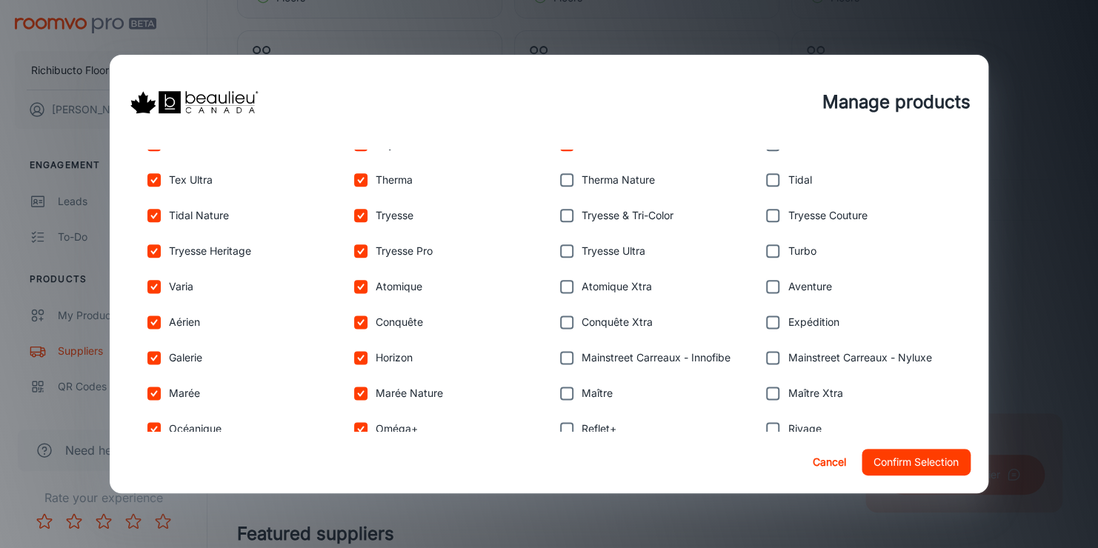
scroll to position [889, 0]
click at [559, 176] on input "checkbox" at bounding box center [567, 179] width 30 height 30
checkbox input "true"
click at [559, 221] on input "checkbox" at bounding box center [567, 215] width 30 height 30
checkbox input "true"
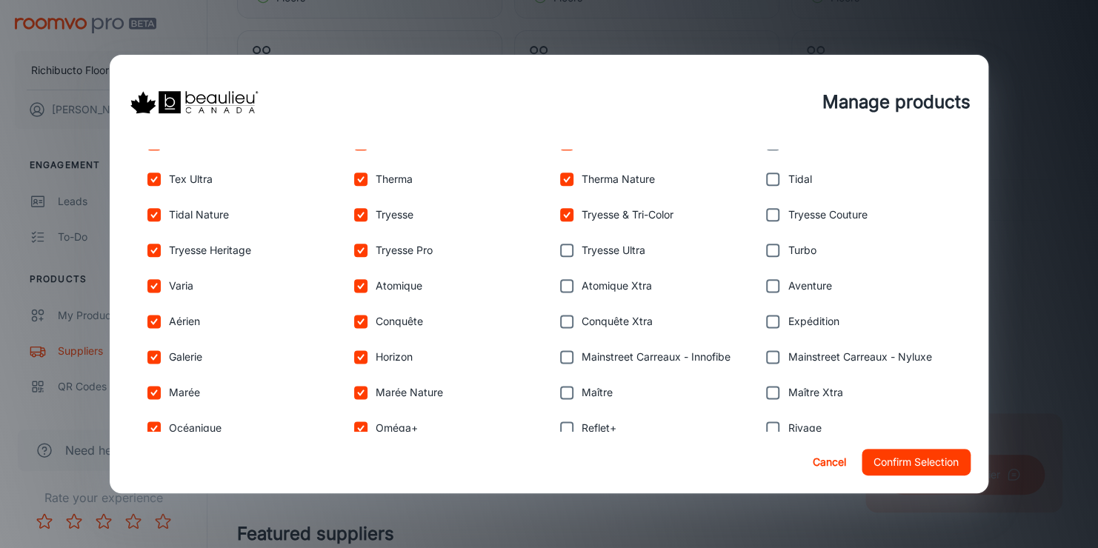
click at [555, 252] on input "checkbox" at bounding box center [567, 251] width 30 height 30
checkbox input "true"
click at [570, 281] on input "checkbox" at bounding box center [567, 286] width 30 height 30
click at [557, 320] on input "checkbox" at bounding box center [567, 322] width 30 height 30
click at [564, 353] on input "checkbox" at bounding box center [567, 357] width 30 height 30
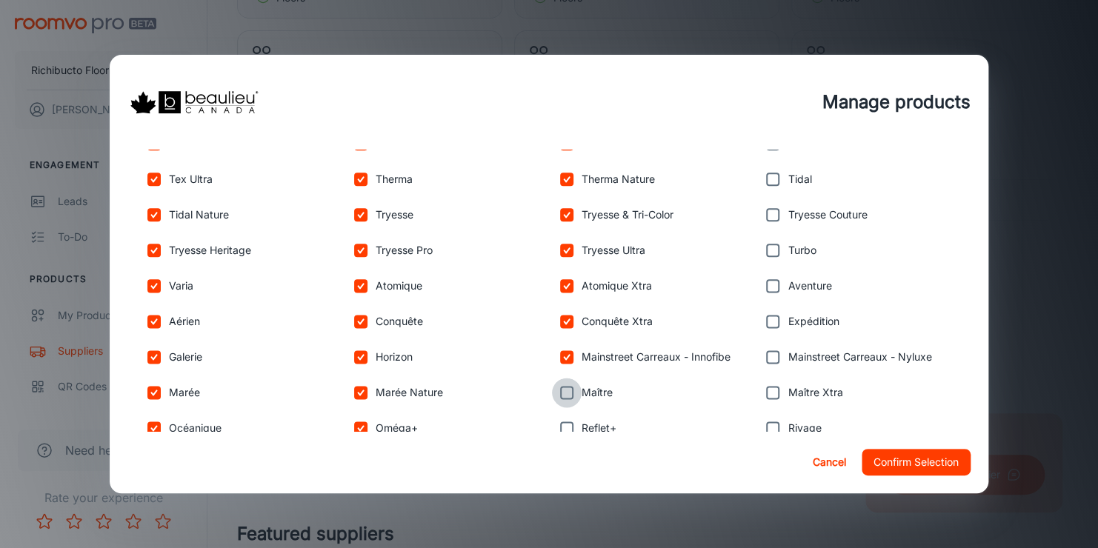
click at [565, 379] on input "checkbox" at bounding box center [567, 393] width 30 height 30
click at [567, 424] on input "checkbox" at bounding box center [567, 428] width 30 height 30
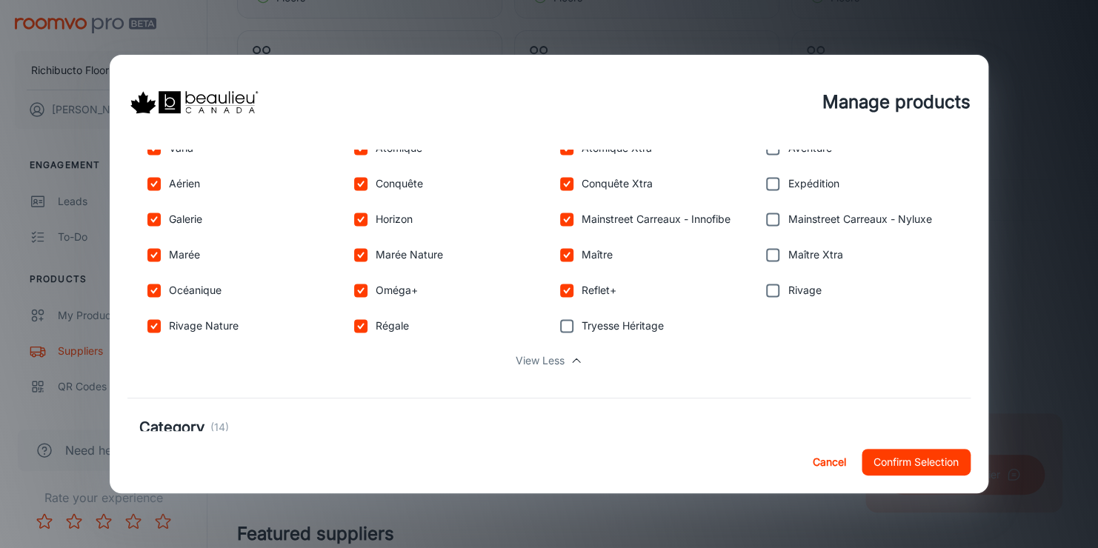
scroll to position [1037, 0]
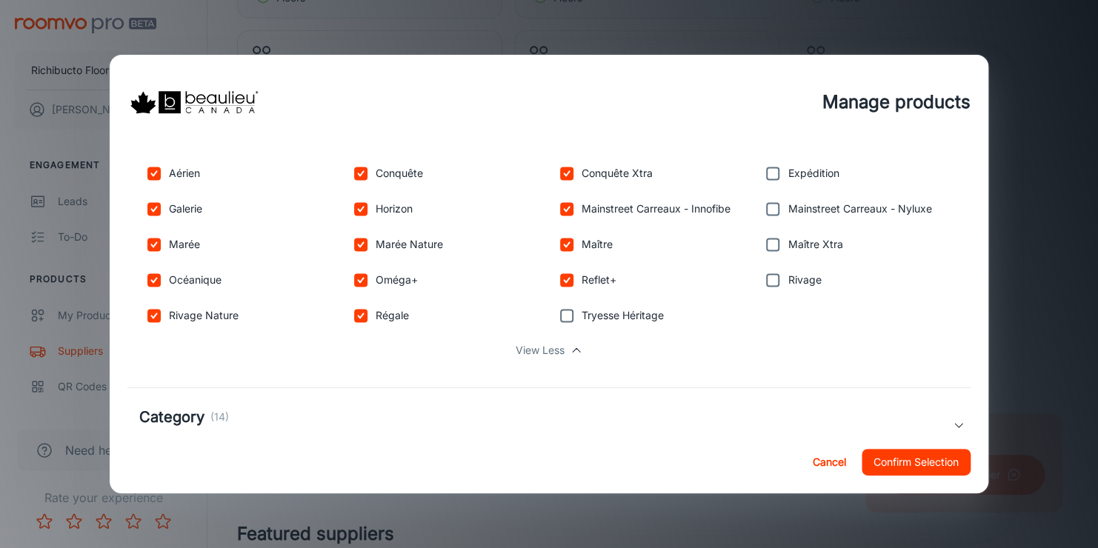
click at [555, 308] on input "checkbox" at bounding box center [567, 316] width 30 height 30
click at [769, 273] on input "checkbox" at bounding box center [773, 280] width 30 height 30
click at [762, 236] on input "checkbox" at bounding box center [773, 245] width 30 height 30
click at [764, 201] on input "checkbox" at bounding box center [773, 209] width 30 height 30
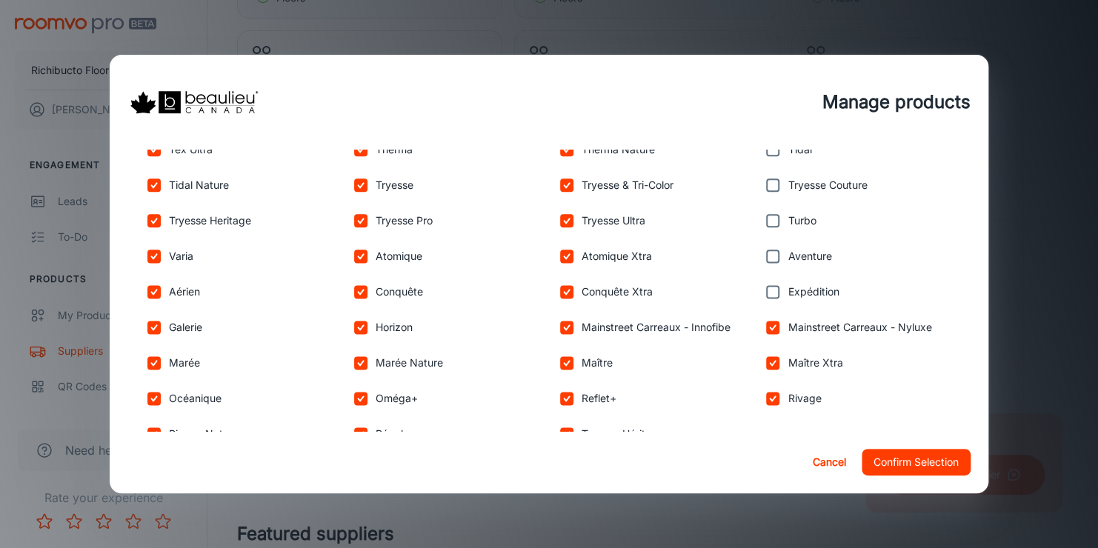
scroll to position [889, 0]
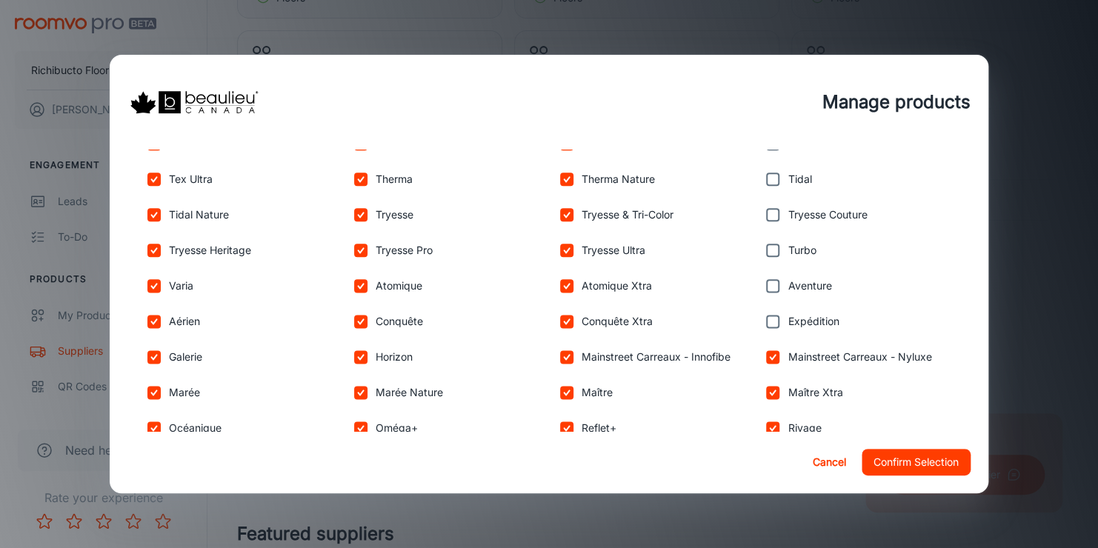
click at [769, 324] on input "checkbox" at bounding box center [773, 322] width 30 height 30
click at [758, 271] on input "checkbox" at bounding box center [773, 286] width 30 height 30
click at [761, 246] on input "checkbox" at bounding box center [773, 251] width 30 height 30
click at [759, 204] on input "checkbox" at bounding box center [773, 215] width 30 height 30
click at [758, 173] on input "checkbox" at bounding box center [773, 179] width 30 height 30
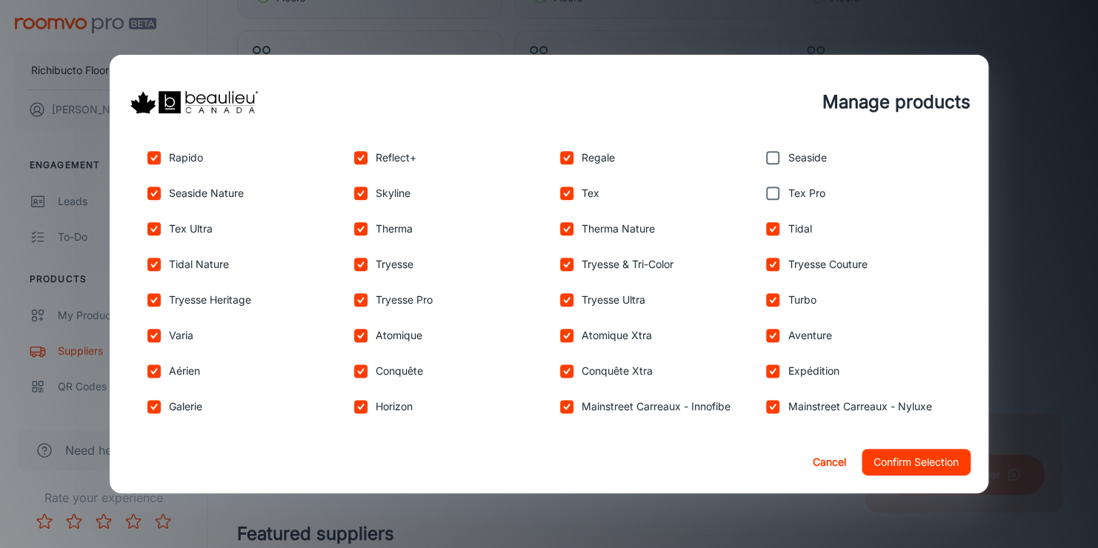
scroll to position [741, 0]
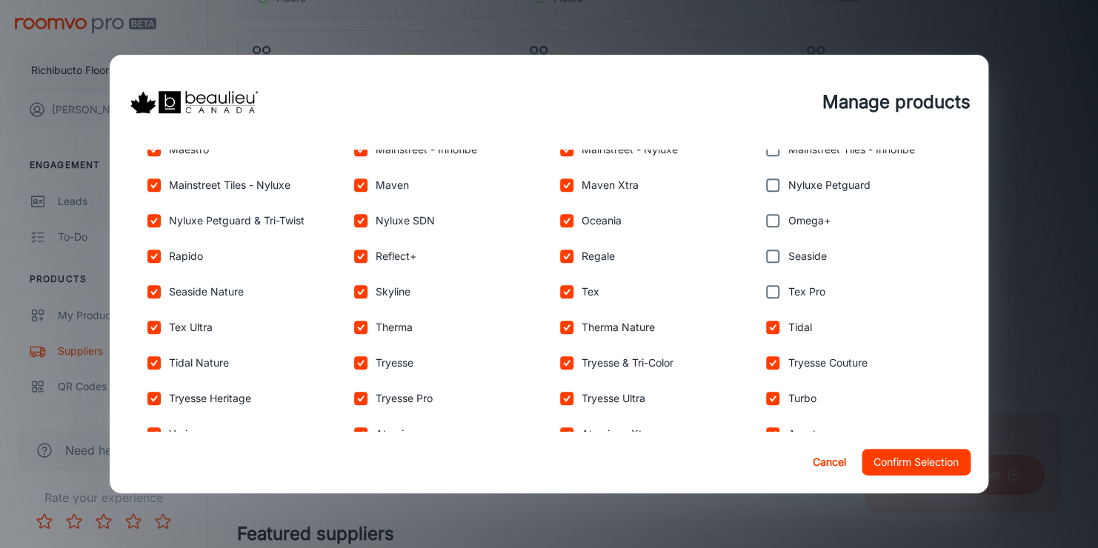
drag, startPoint x: 763, startPoint y: 287, endPoint x: 761, endPoint y: 267, distance: 20.8
click at [763, 287] on input "checkbox" at bounding box center [773, 292] width 30 height 30
drag, startPoint x: 759, startPoint y: 252, endPoint x: 764, endPoint y: 232, distance: 20.7
click at [760, 252] on input "checkbox" at bounding box center [773, 256] width 30 height 30
click at [766, 216] on input "checkbox" at bounding box center [773, 221] width 30 height 30
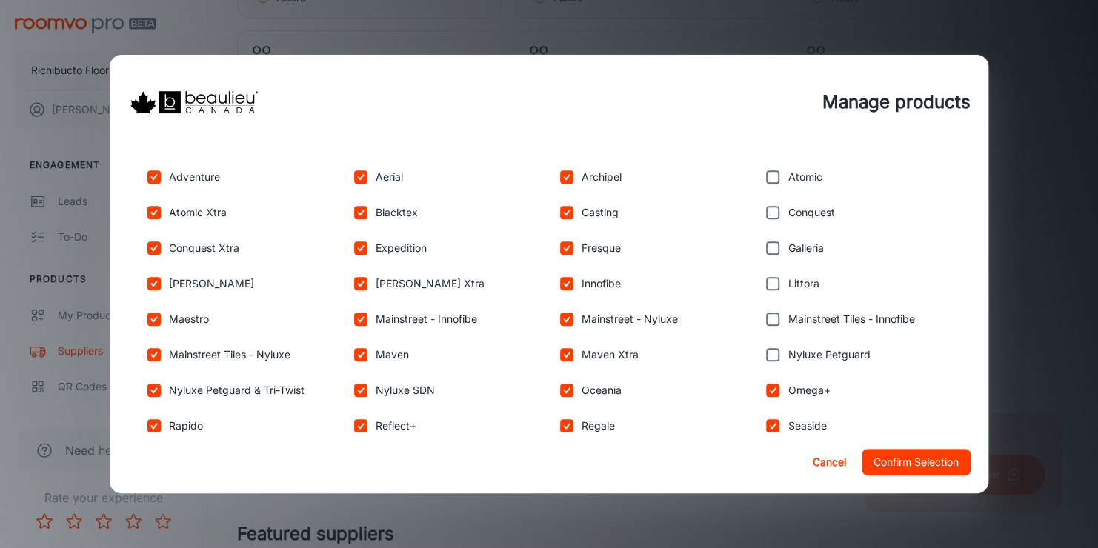
scroll to position [519, 0]
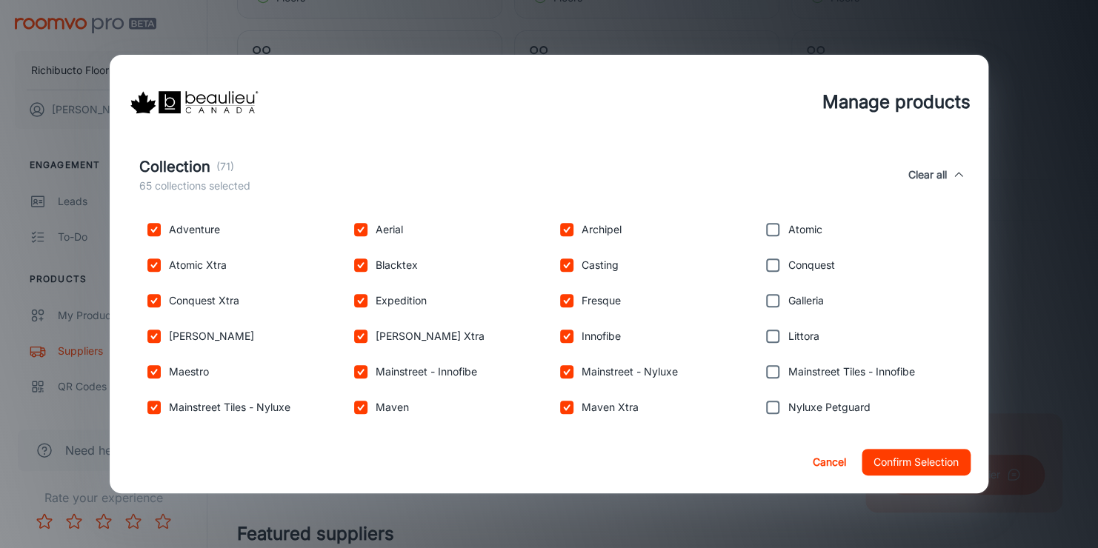
drag, startPoint x: 762, startPoint y: 400, endPoint x: 765, endPoint y: 376, distance: 24.6
click at [762, 400] on input "checkbox" at bounding box center [773, 408] width 30 height 30
click at [764, 360] on input "checkbox" at bounding box center [773, 372] width 30 height 30
click at [764, 334] on input "checkbox" at bounding box center [773, 336] width 30 height 30
click at [764, 291] on input "checkbox" at bounding box center [773, 301] width 30 height 30
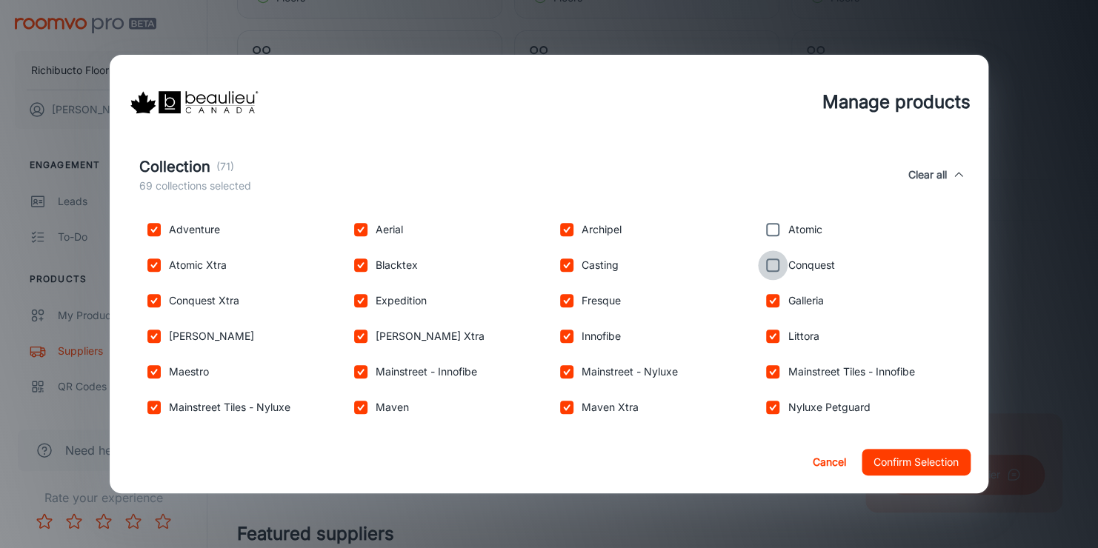
click at [758, 261] on input "checkbox" at bounding box center [773, 265] width 30 height 30
click at [767, 221] on input "checkbox" at bounding box center [773, 230] width 30 height 30
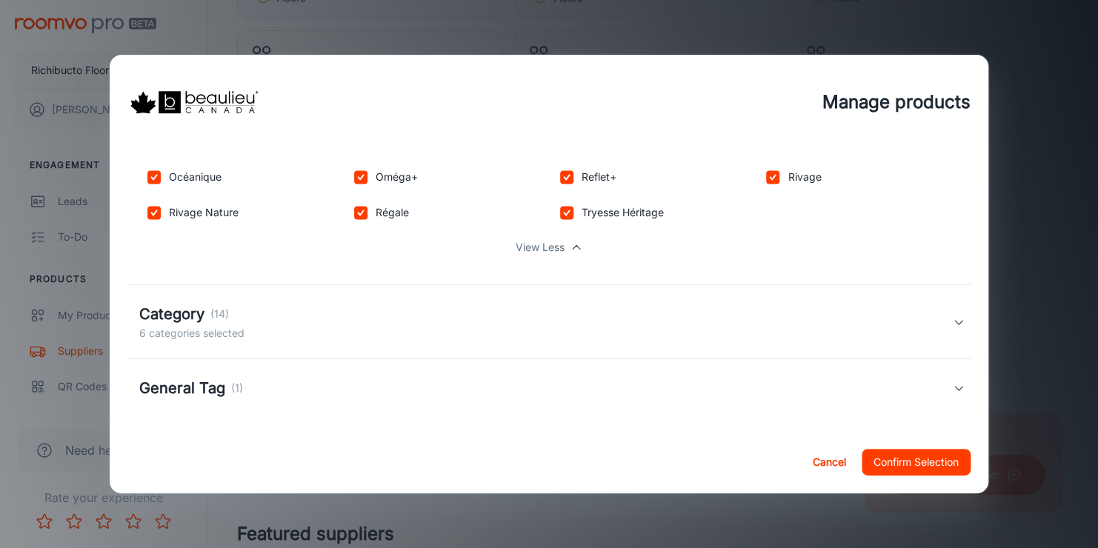
scroll to position [1141, 0]
click at [221, 315] on p "(14)" at bounding box center [219, 313] width 19 height 16
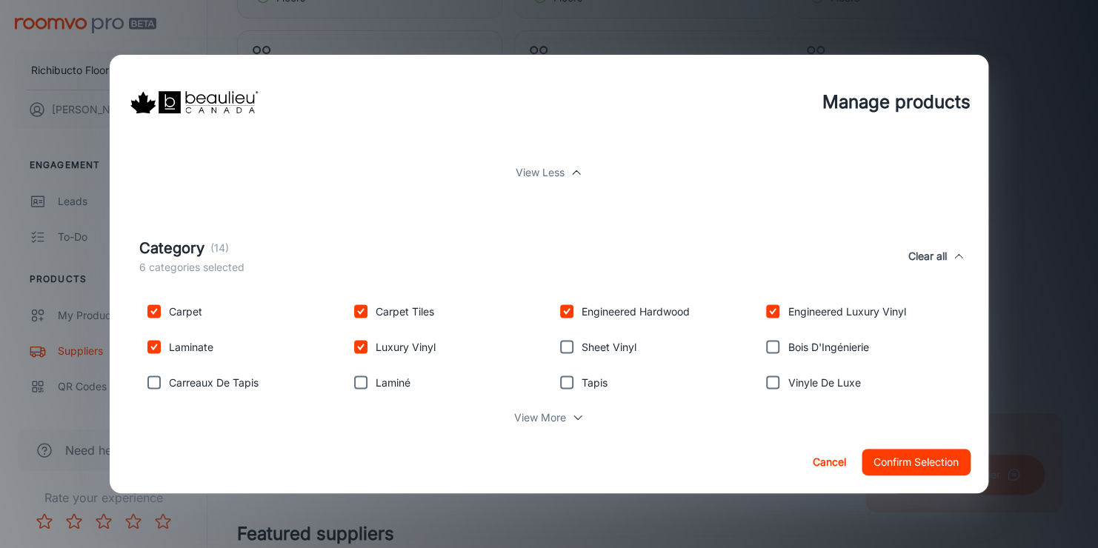
scroll to position [1310, 0]
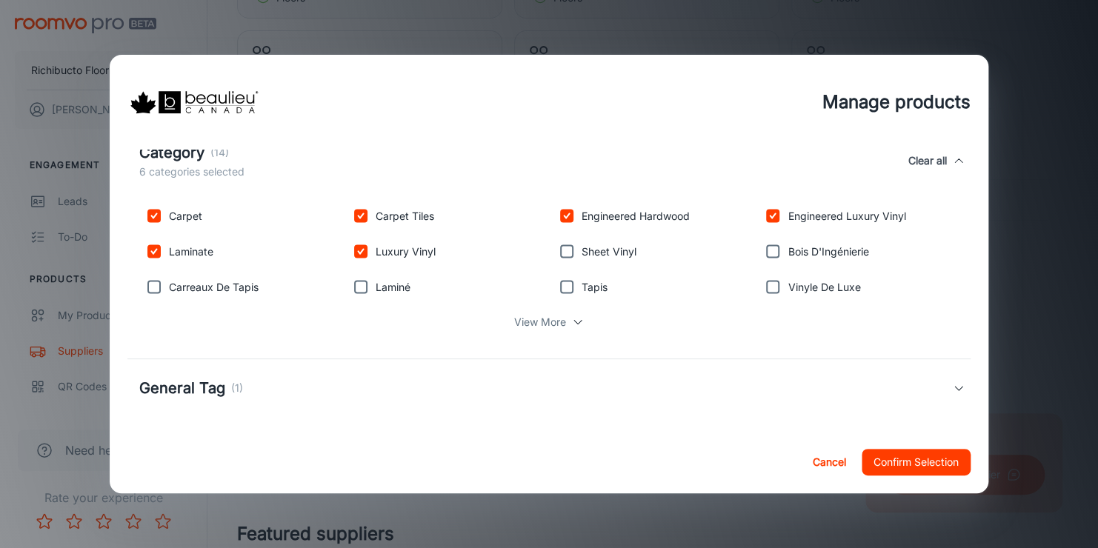
click at [539, 319] on p "View More" at bounding box center [540, 321] width 52 height 16
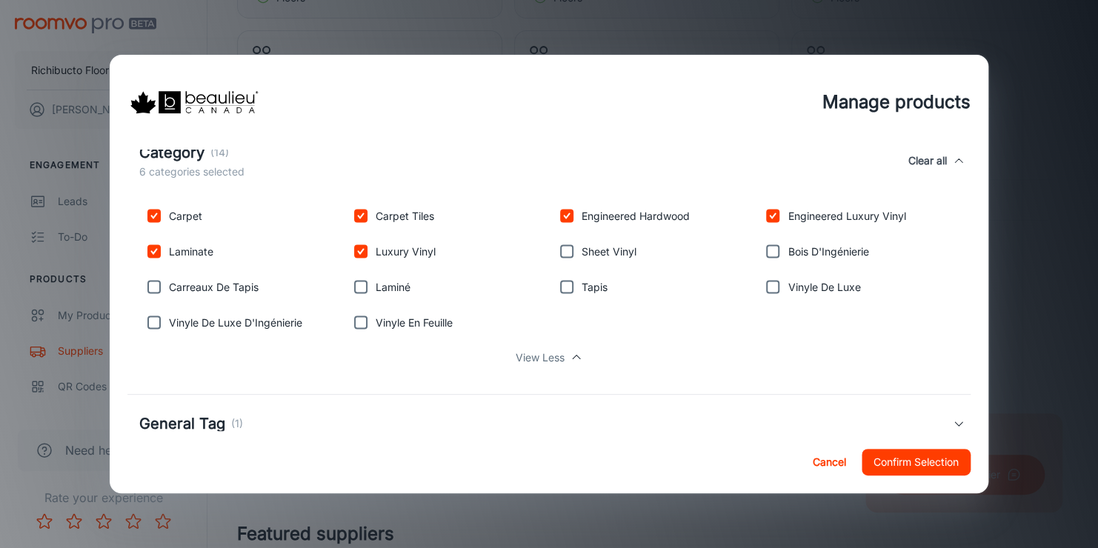
drag, startPoint x: 160, startPoint y: 277, endPoint x: 156, endPoint y: 306, distance: 29.2
click at [160, 279] on input "checkbox" at bounding box center [154, 287] width 30 height 30
drag, startPoint x: 152, startPoint y: 324, endPoint x: 299, endPoint y: 311, distance: 147.9
click at [155, 323] on input "checkbox" at bounding box center [154, 322] width 30 height 30
drag, startPoint x: 361, startPoint y: 327, endPoint x: 371, endPoint y: 311, distance: 18.9
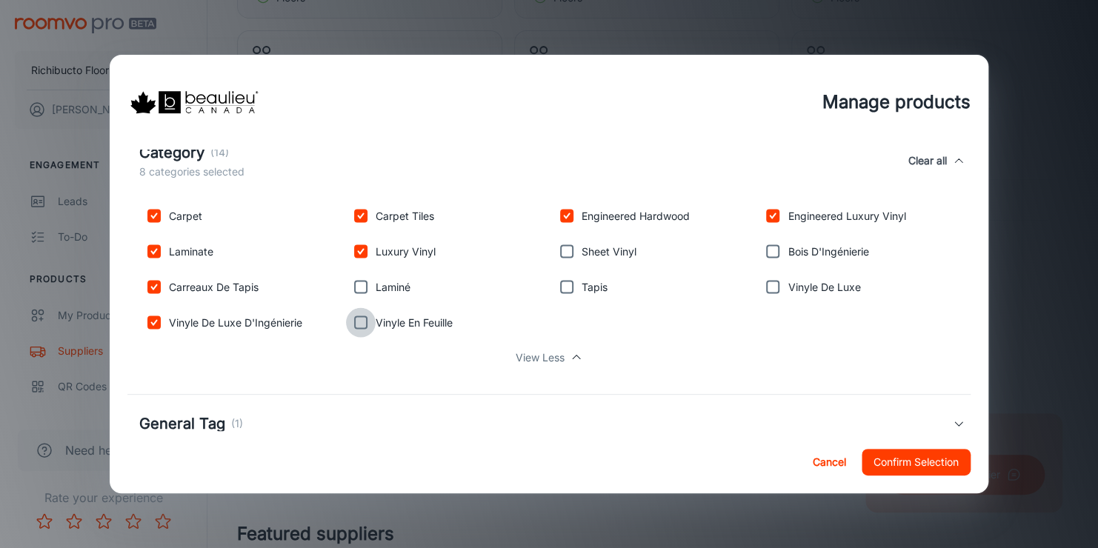
click at [366, 324] on input "checkbox" at bounding box center [361, 322] width 30 height 30
click at [369, 287] on input "checkbox" at bounding box center [361, 287] width 30 height 30
click at [587, 254] on p "Sheet Vinyl" at bounding box center [608, 251] width 55 height 16
drag, startPoint x: 561, startPoint y: 285, endPoint x: 552, endPoint y: 255, distance: 31.9
click at [561, 284] on input "checkbox" at bounding box center [567, 287] width 30 height 30
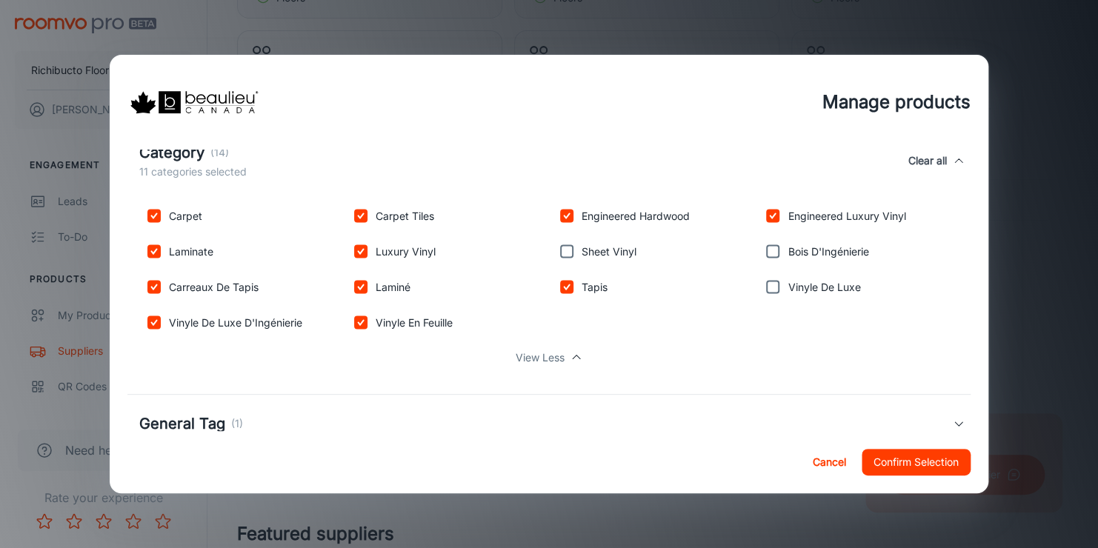
click at [561, 247] on input "checkbox" at bounding box center [567, 251] width 30 height 30
click at [762, 281] on input "checkbox" at bounding box center [773, 287] width 30 height 30
click at [771, 252] on input "checkbox" at bounding box center [773, 251] width 30 height 30
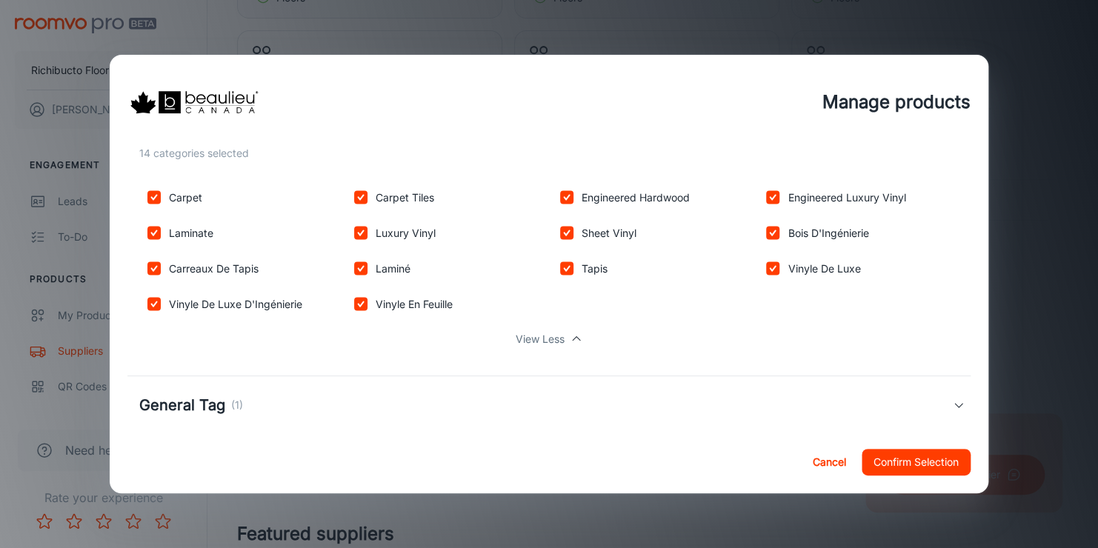
scroll to position [1346, 0]
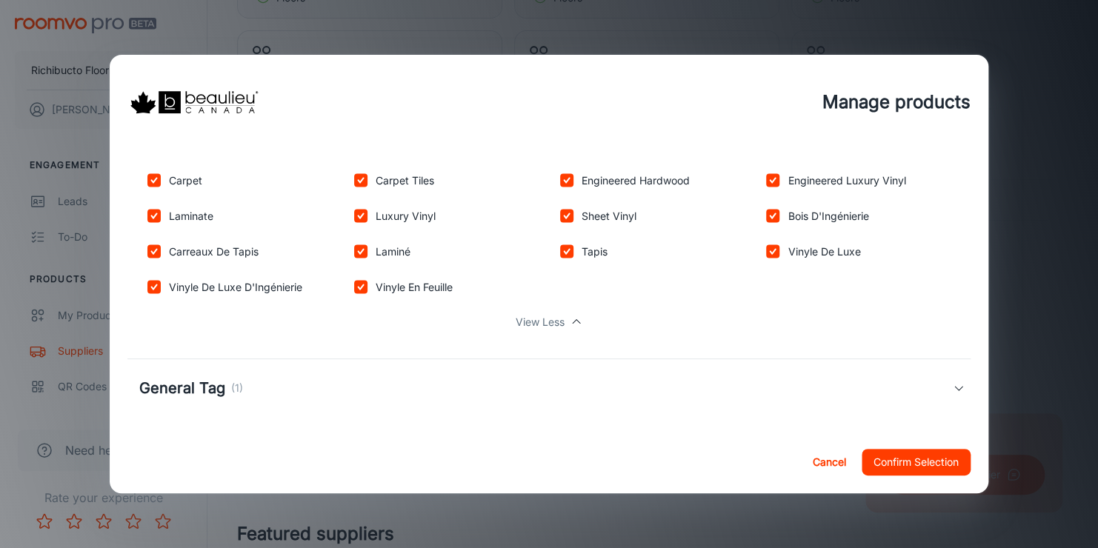
click at [273, 377] on div "General Tag (1)" at bounding box center [545, 388] width 813 height 22
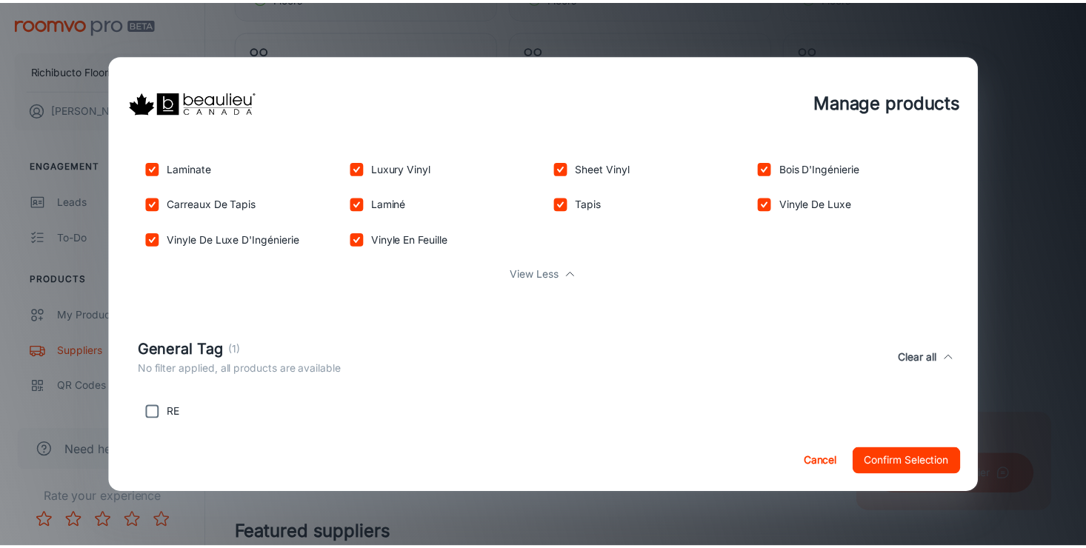
scroll to position [1416, 0]
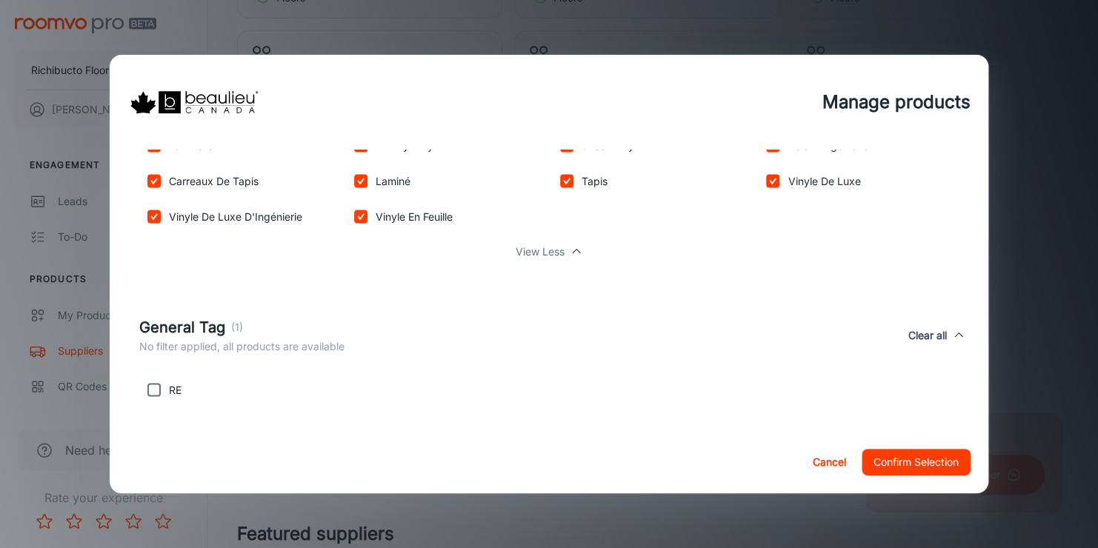
click at [155, 384] on input "checkbox" at bounding box center [154, 390] width 30 height 30
drag, startPoint x: 907, startPoint y: 461, endPoint x: 887, endPoint y: 461, distance: 20.7
click at [908, 461] on button "Confirm Selection" at bounding box center [915, 462] width 109 height 27
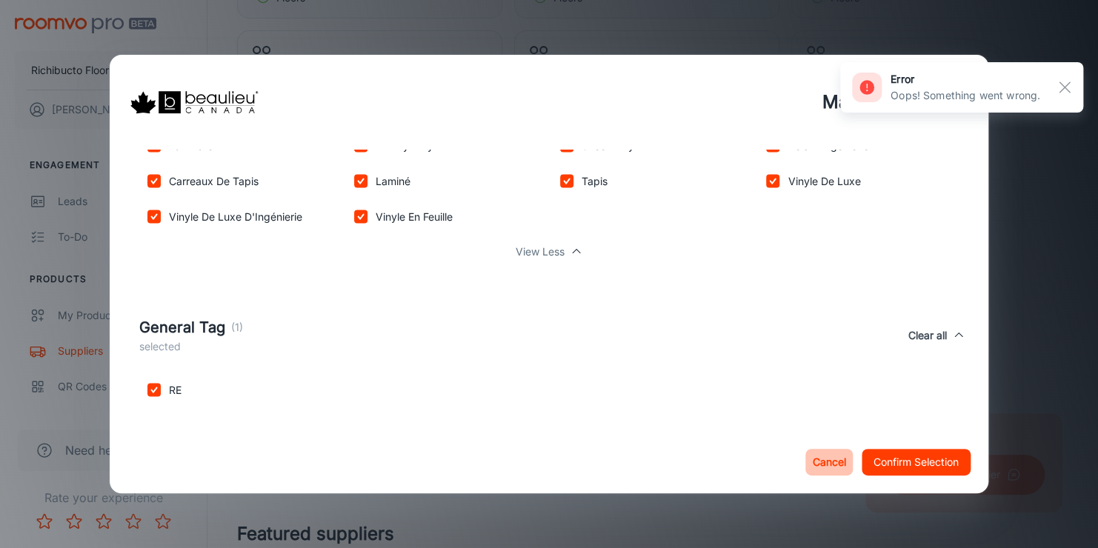
click at [817, 461] on button "Cancel" at bounding box center [828, 462] width 47 height 27
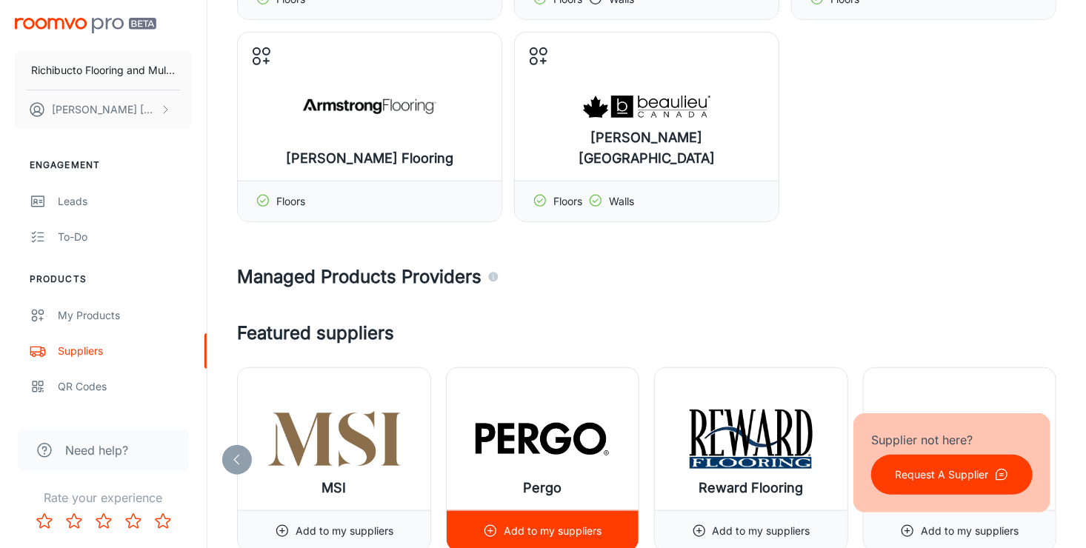
scroll to position [519, 0]
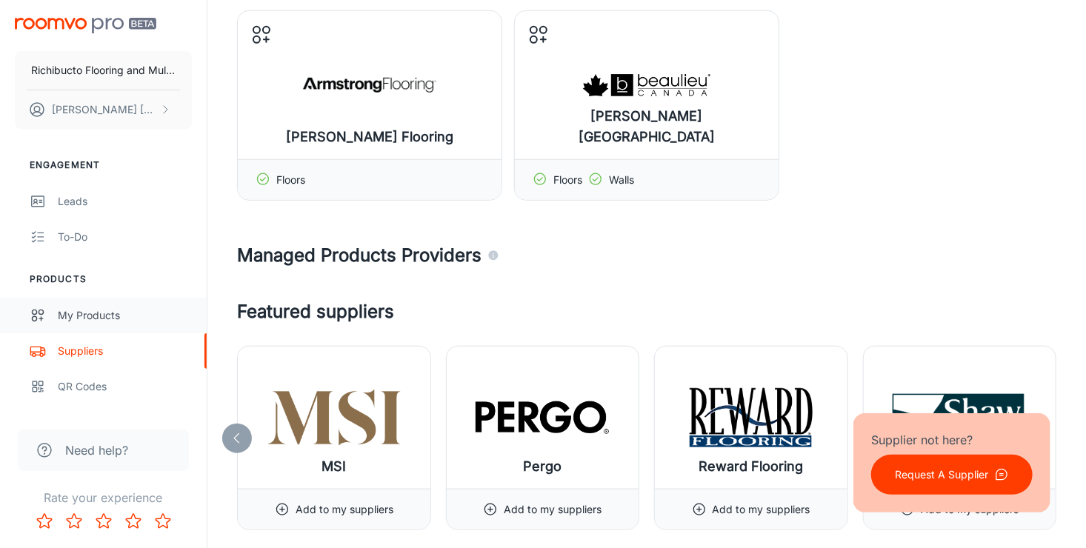
click at [94, 322] on div "My Products" at bounding box center [125, 315] width 134 height 16
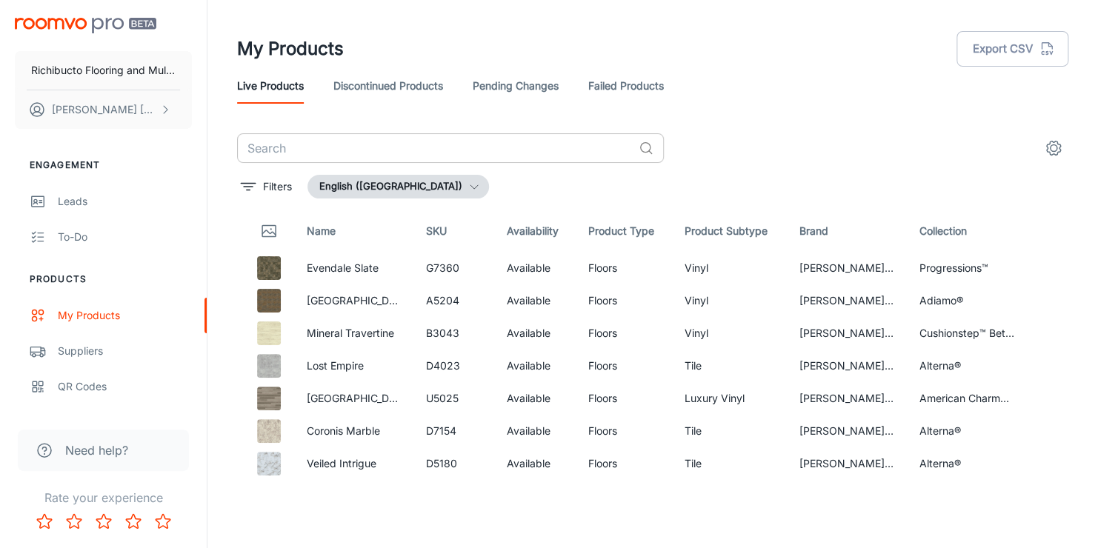
click at [387, 150] on input "text" at bounding box center [435, 148] width 396 height 30
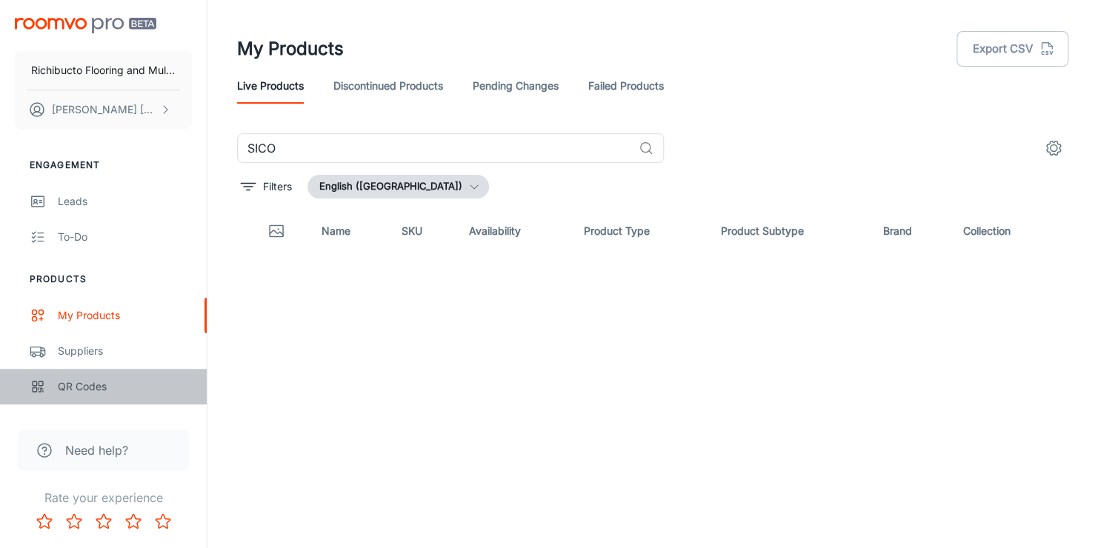
click at [79, 385] on div "QR Codes" at bounding box center [125, 387] width 134 height 16
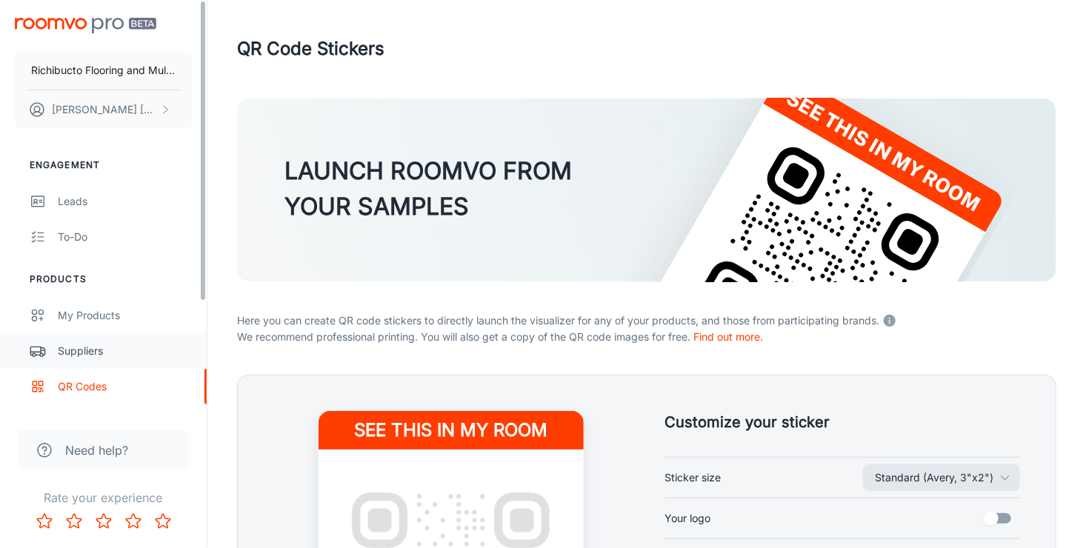
click at [110, 344] on div "Suppliers" at bounding box center [125, 351] width 134 height 16
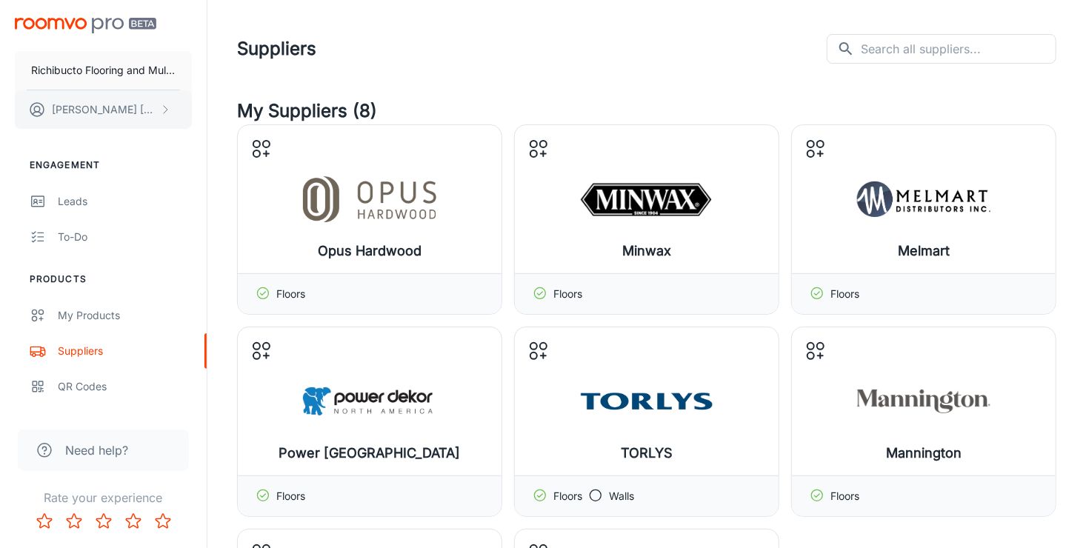
click at [158, 107] on button "[PERSON_NAME]" at bounding box center [103, 109] width 177 height 39
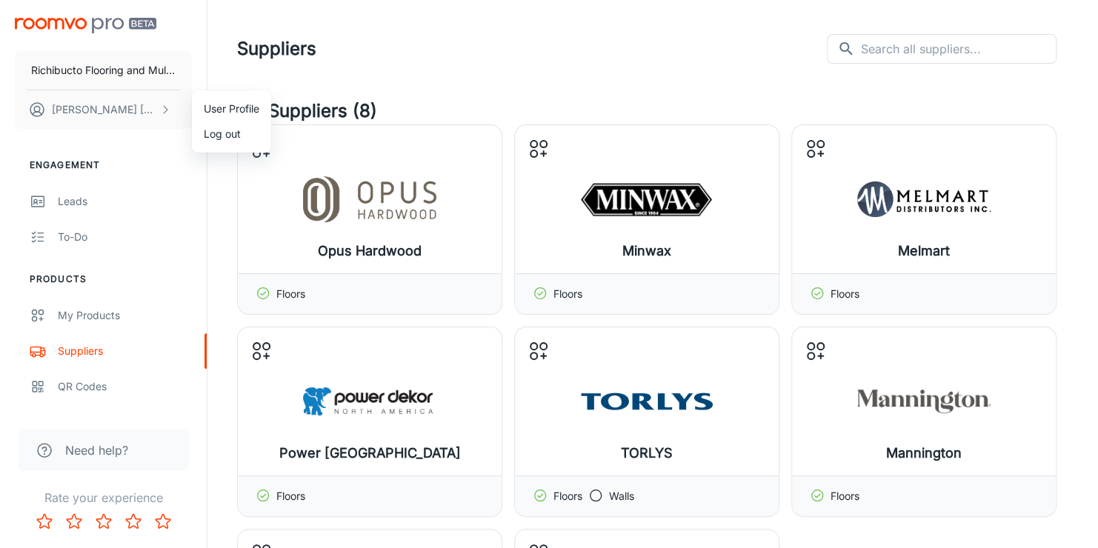
click at [67, 204] on div at bounding box center [549, 274] width 1098 height 548
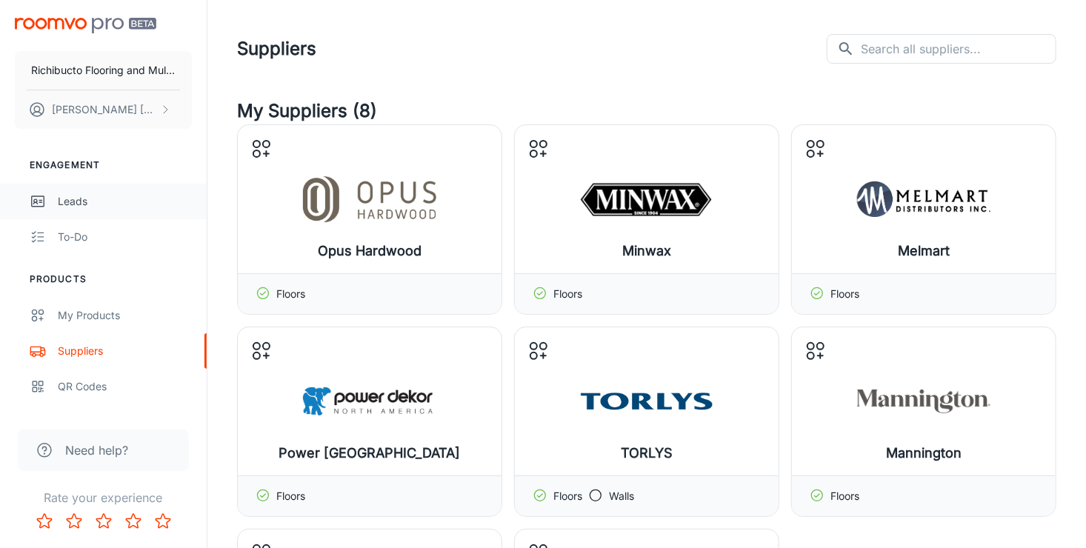
click at [69, 199] on div "Leads" at bounding box center [125, 201] width 134 height 16
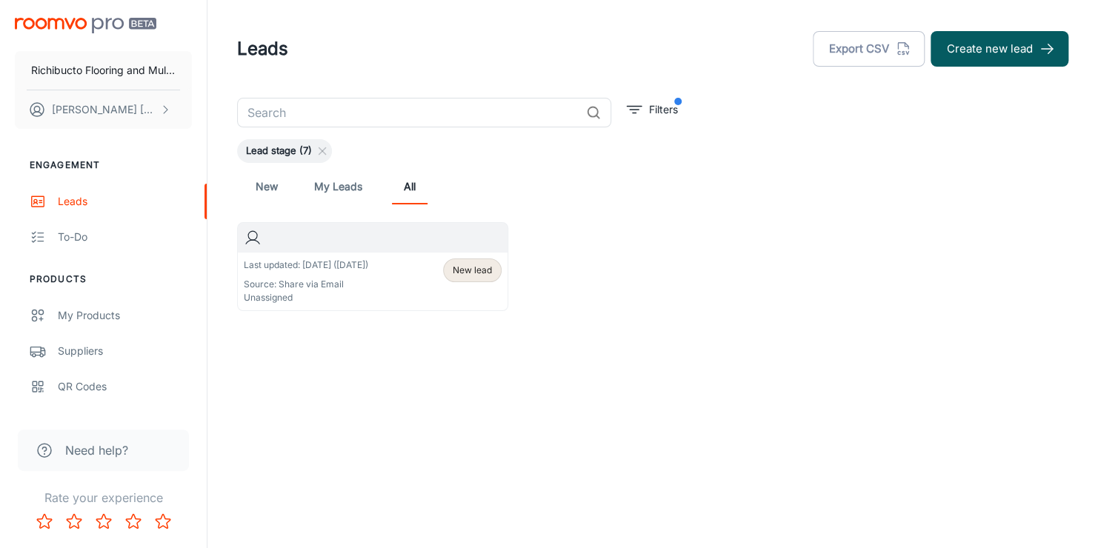
click at [469, 270] on span "New lead" at bounding box center [472, 270] width 39 height 13
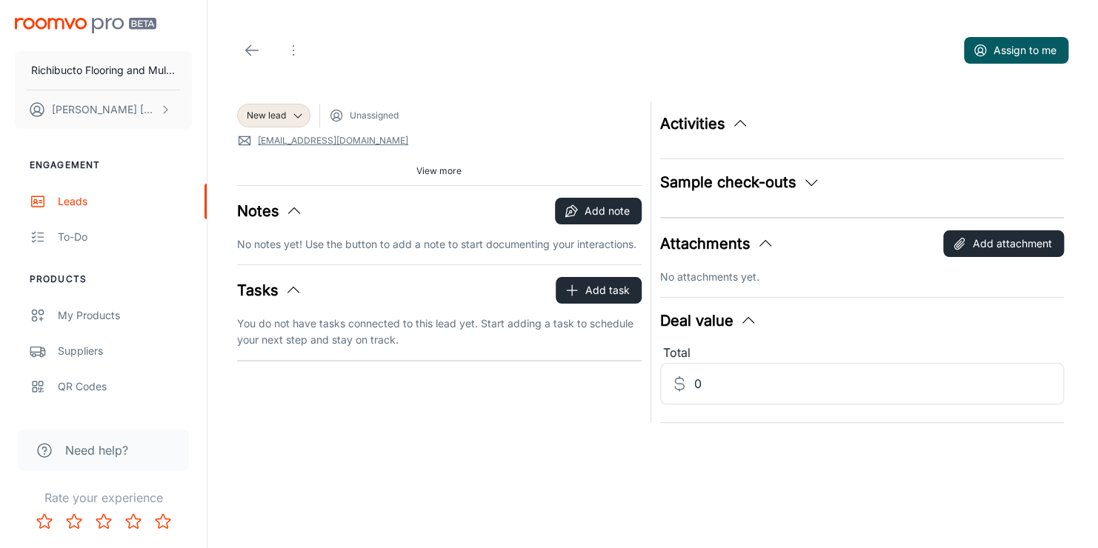
click at [364, 120] on span "Unassigned" at bounding box center [374, 115] width 49 height 13
click at [312, 141] on link "[EMAIL_ADDRESS][DOMAIN_NAME]" at bounding box center [333, 140] width 150 height 13
click at [292, 463] on div "Assign to me New lead Unassigned [EMAIL_ADDRESS][DOMAIN_NAME] Source: Share via…" at bounding box center [652, 241] width 890 height 482
click at [75, 318] on div "My Products" at bounding box center [125, 315] width 134 height 16
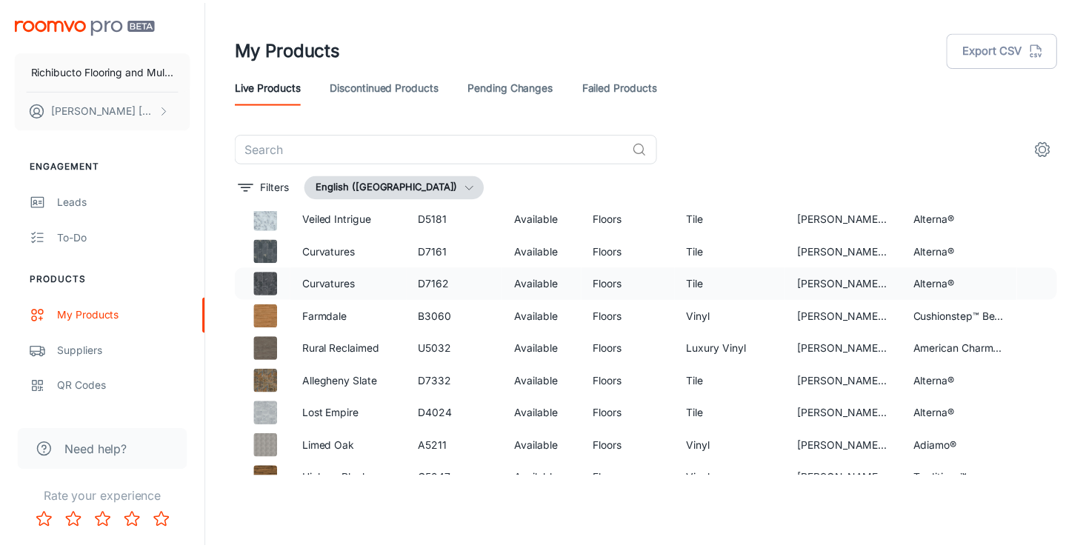
scroll to position [1713, 0]
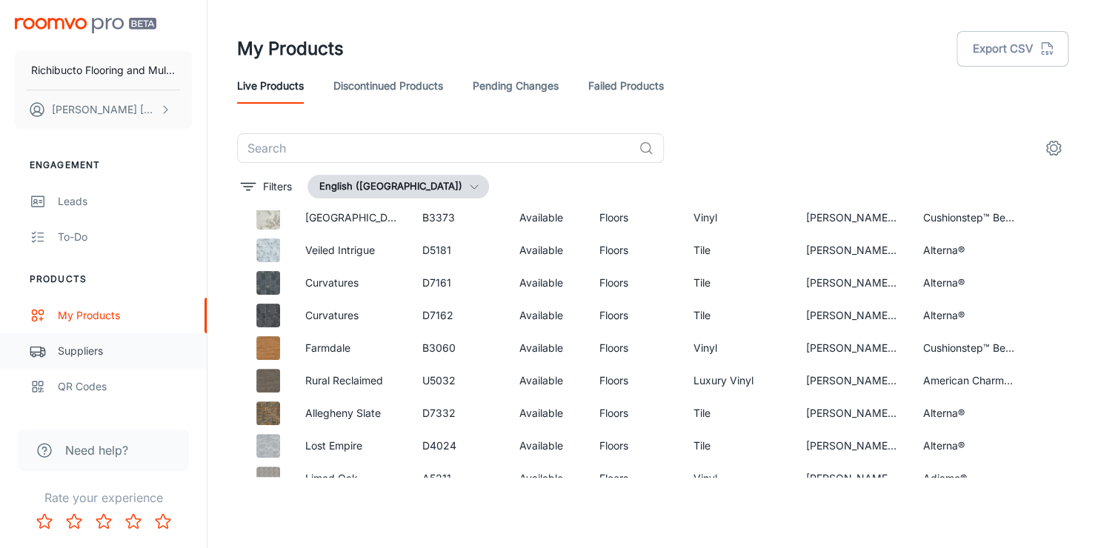
click at [54, 350] on link "Suppliers" at bounding box center [103, 351] width 207 height 36
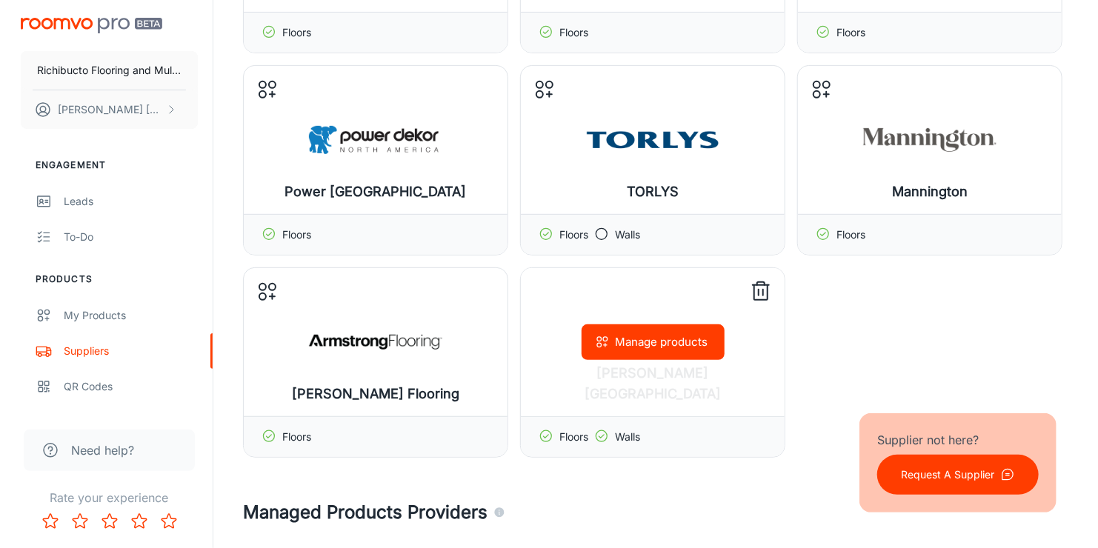
scroll to position [296, 0]
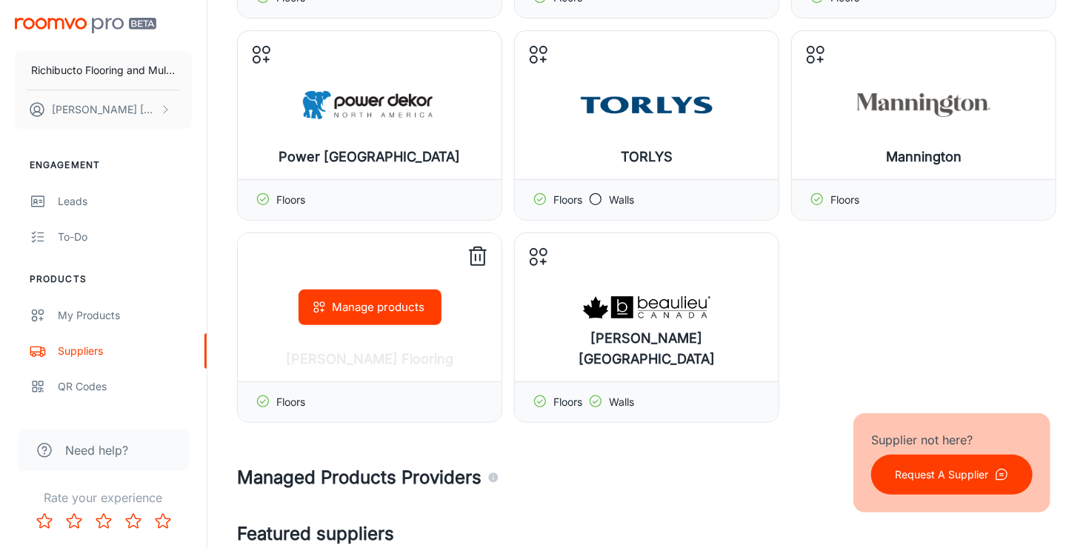
click at [353, 319] on button "Manage products" at bounding box center [370, 308] width 143 height 36
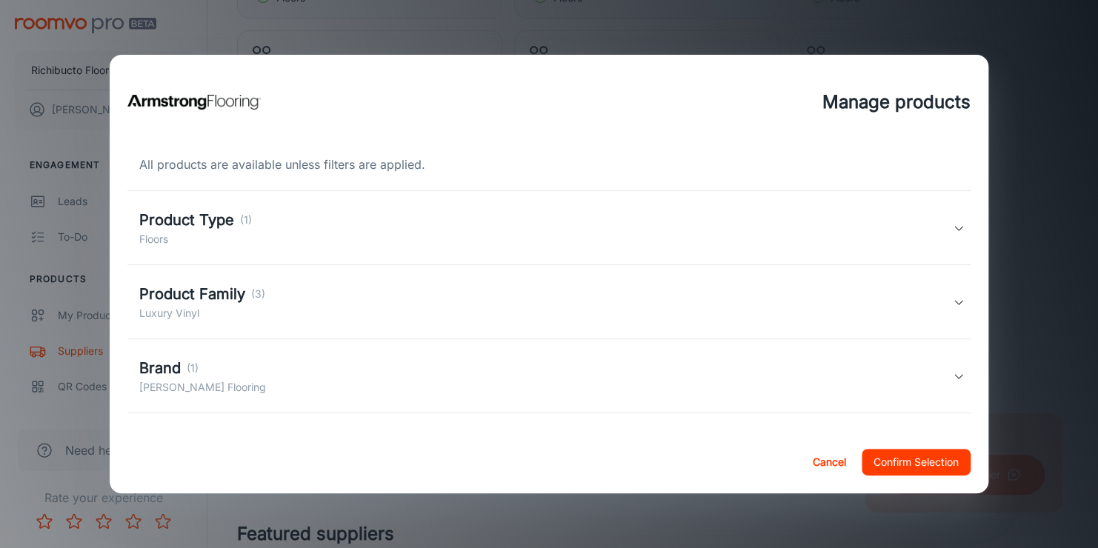
click at [180, 216] on h5 "Product Type" at bounding box center [186, 220] width 95 height 22
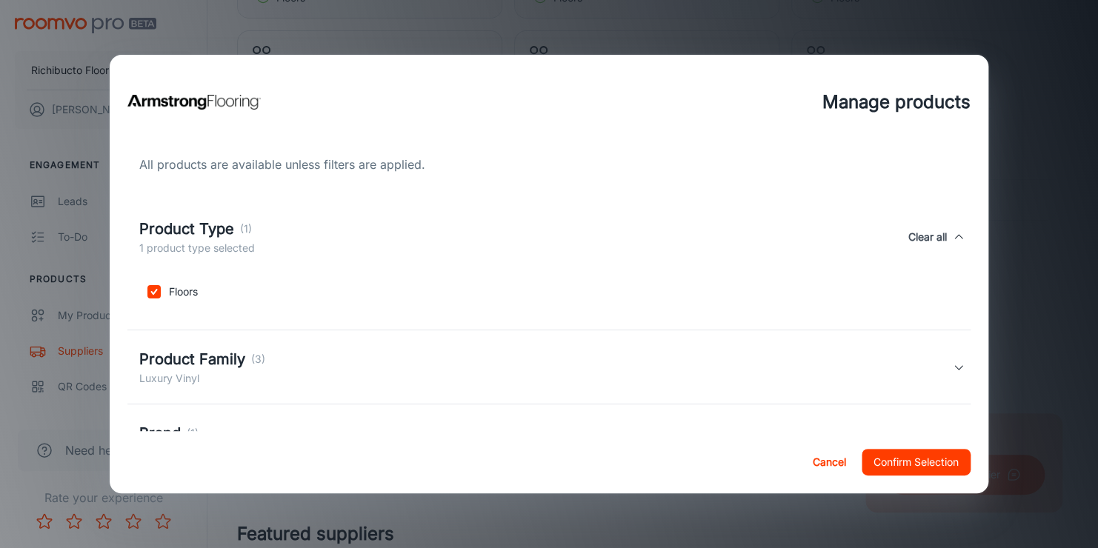
click at [220, 353] on h5 "Product Family" at bounding box center [192, 359] width 106 height 22
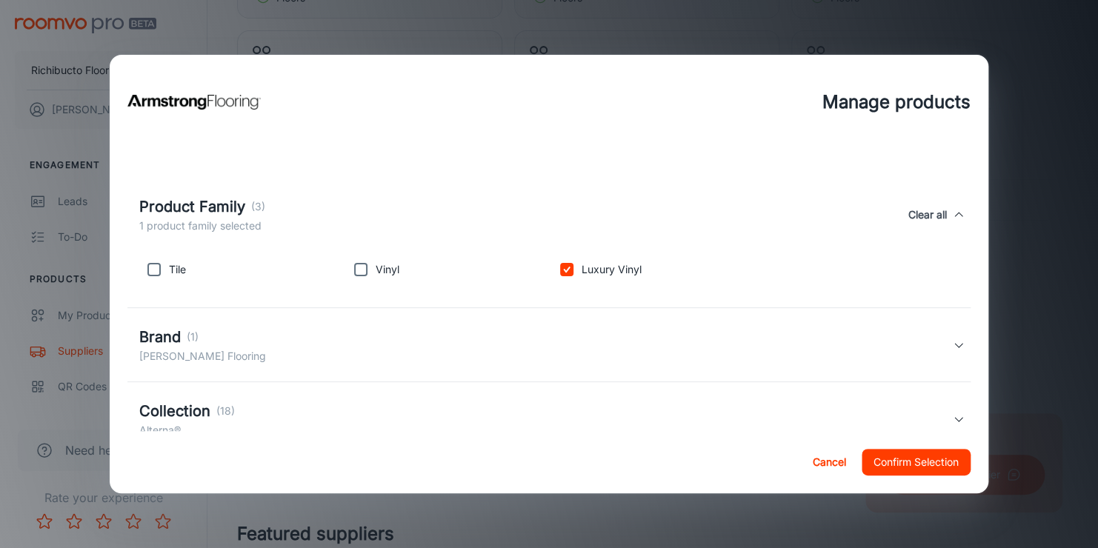
scroll to position [204, 0]
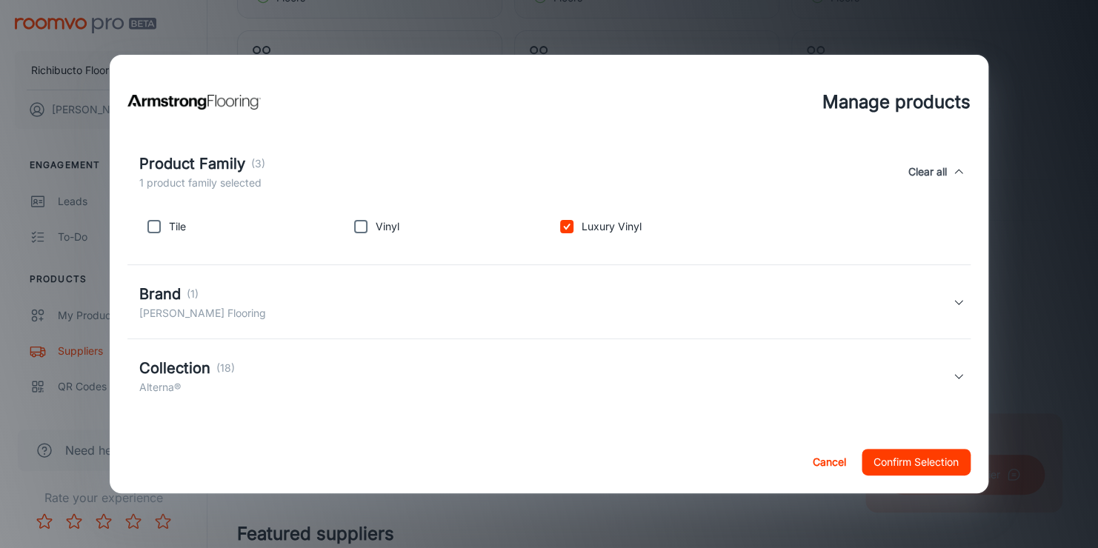
click at [245, 299] on div "Brand (1) [PERSON_NAME] Flooring" at bounding box center [545, 302] width 813 height 39
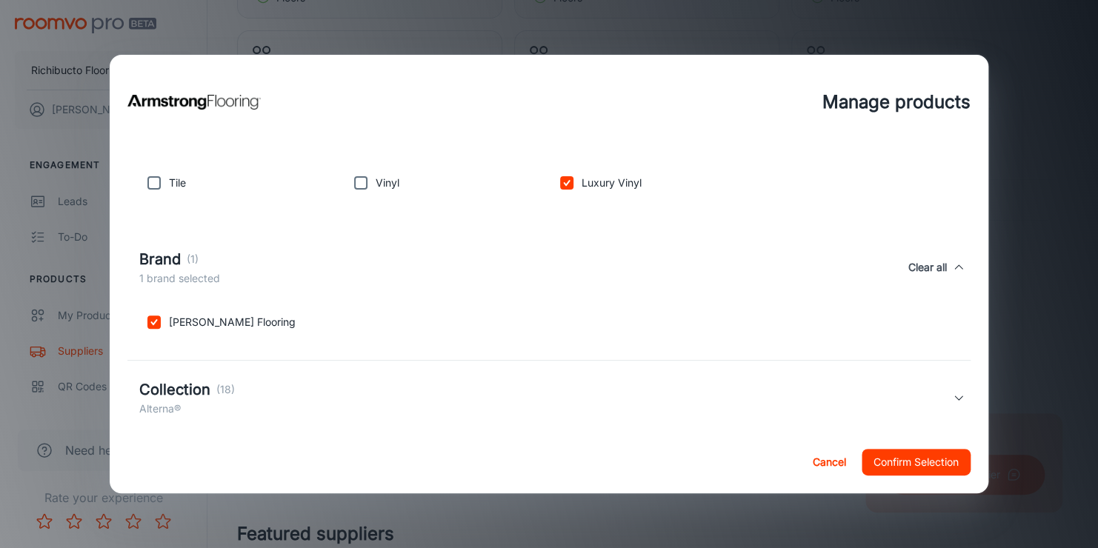
scroll to position [270, 0]
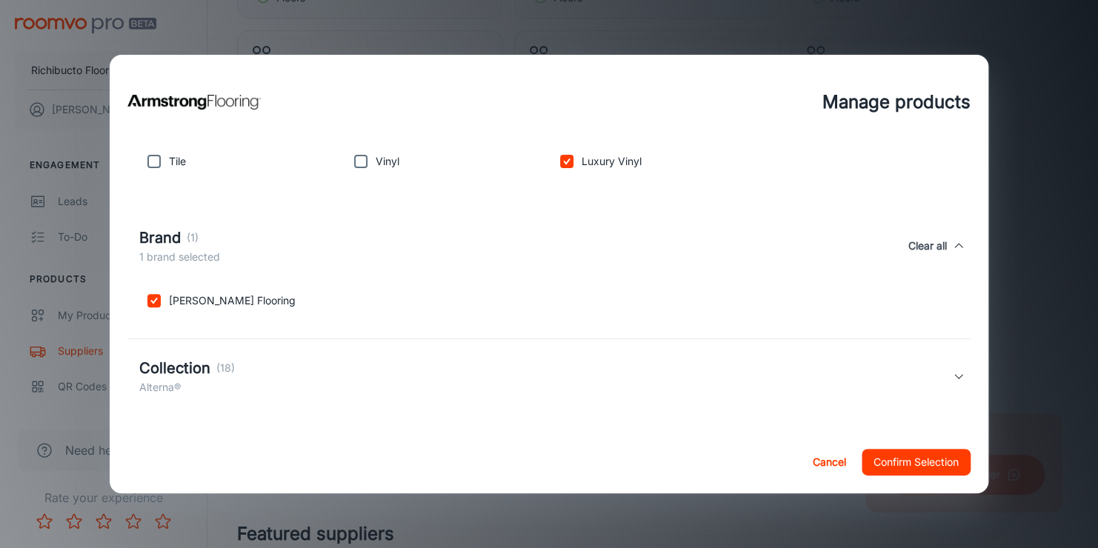
click at [238, 370] on div "Collection (18) Alterna®" at bounding box center [545, 376] width 813 height 39
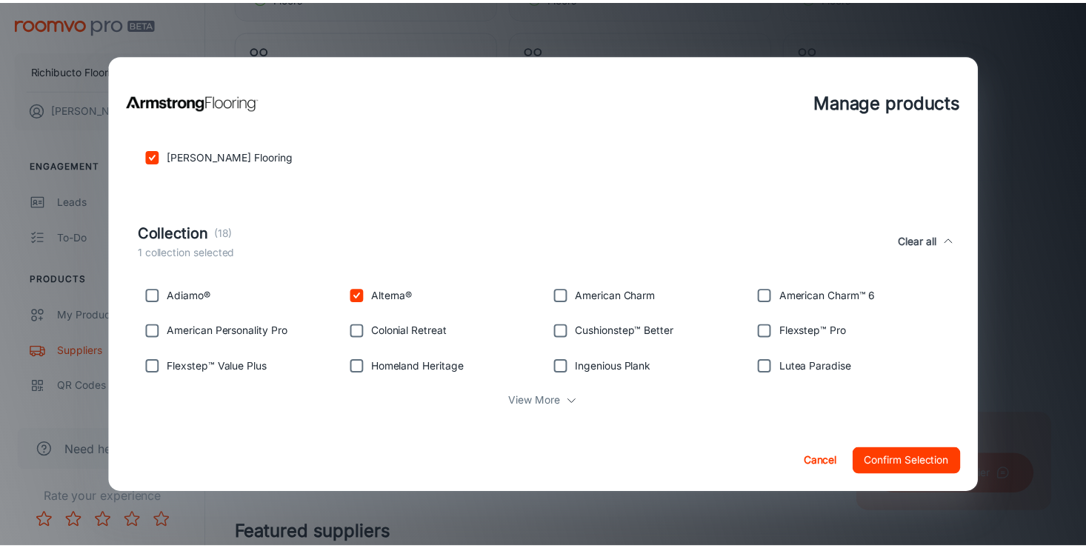
scroll to position [427, 0]
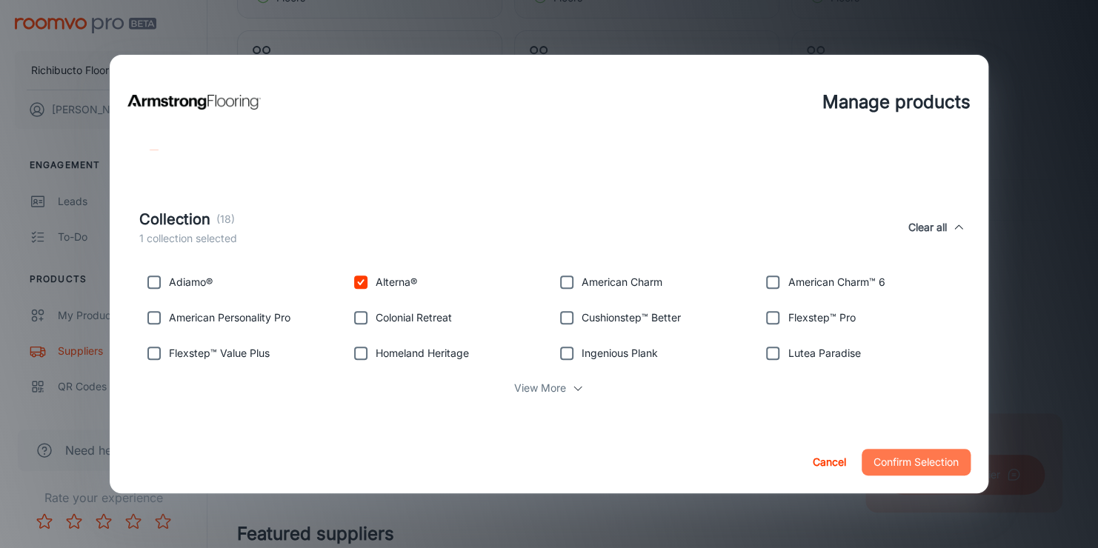
click at [902, 465] on button "Confirm Selection" at bounding box center [915, 462] width 109 height 27
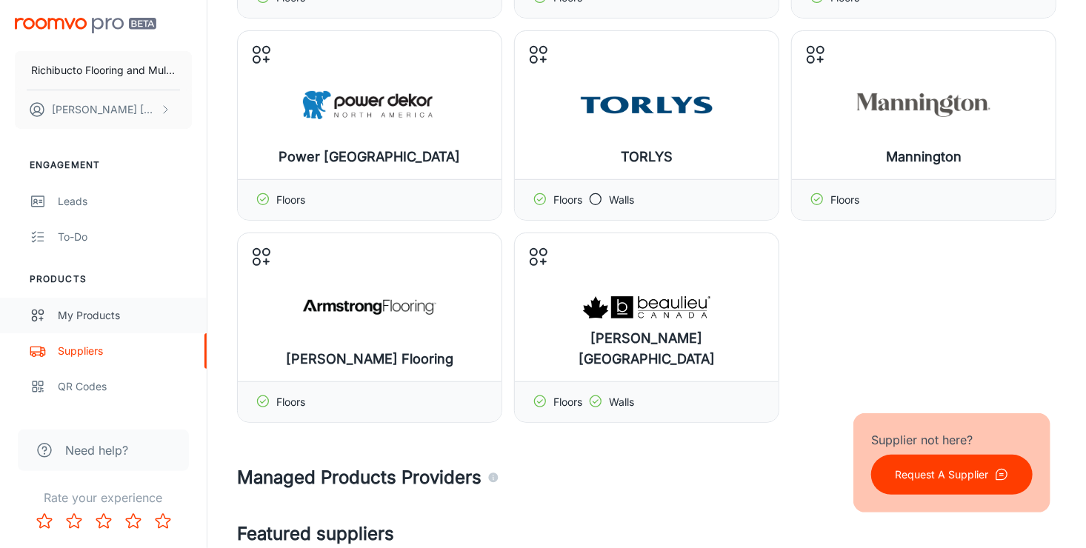
click at [85, 311] on div "My Products" at bounding box center [125, 315] width 134 height 16
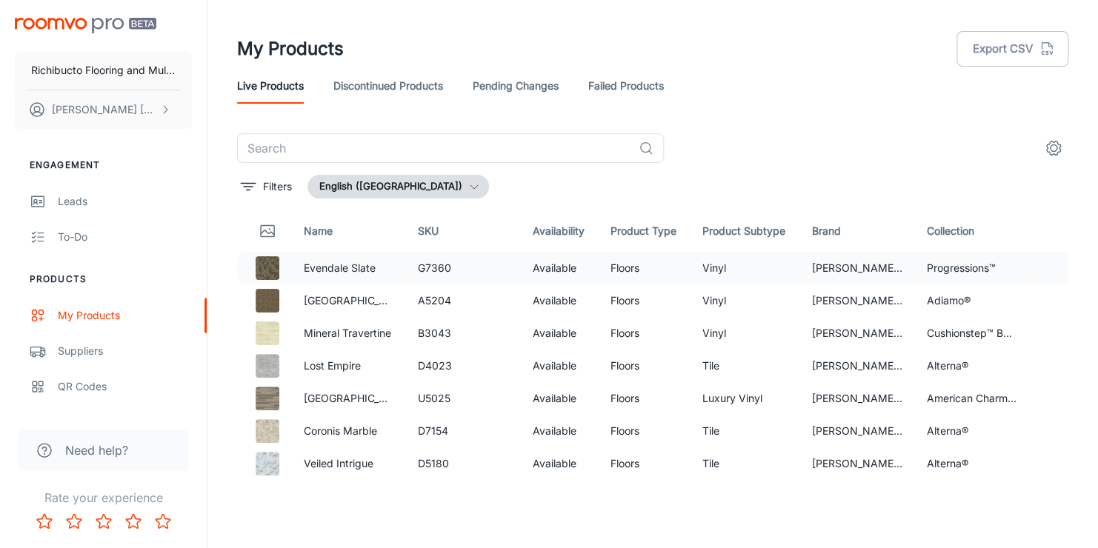
click at [261, 267] on img at bounding box center [268, 268] width 24 height 24
click at [843, 228] on th "Brand" at bounding box center [857, 230] width 114 height 41
click at [807, 233] on th "Brand" at bounding box center [857, 230] width 114 height 41
click at [259, 184] on button "Filters" at bounding box center [266, 187] width 59 height 24
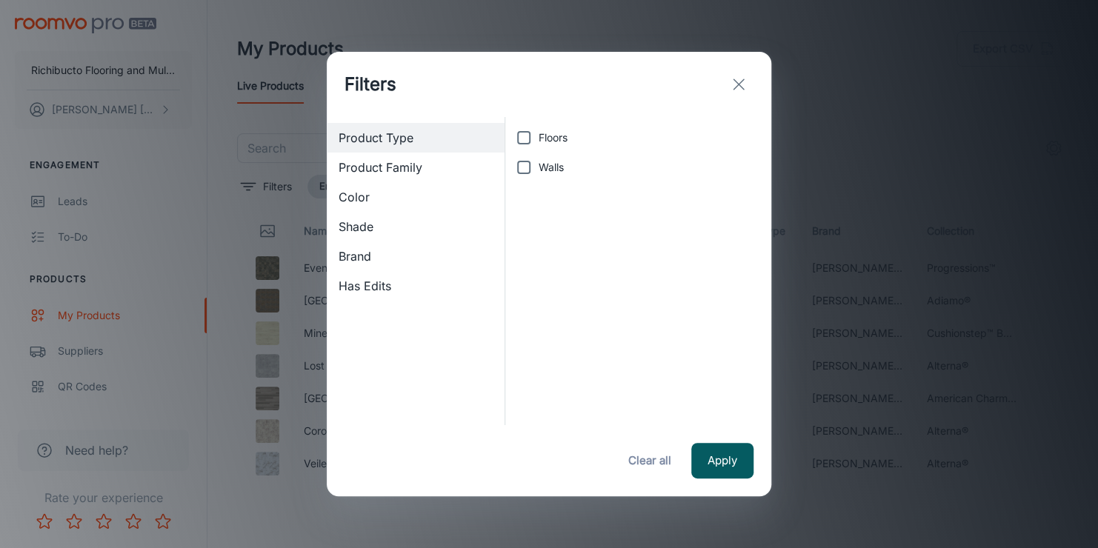
click at [356, 251] on span "Brand" at bounding box center [416, 256] width 154 height 18
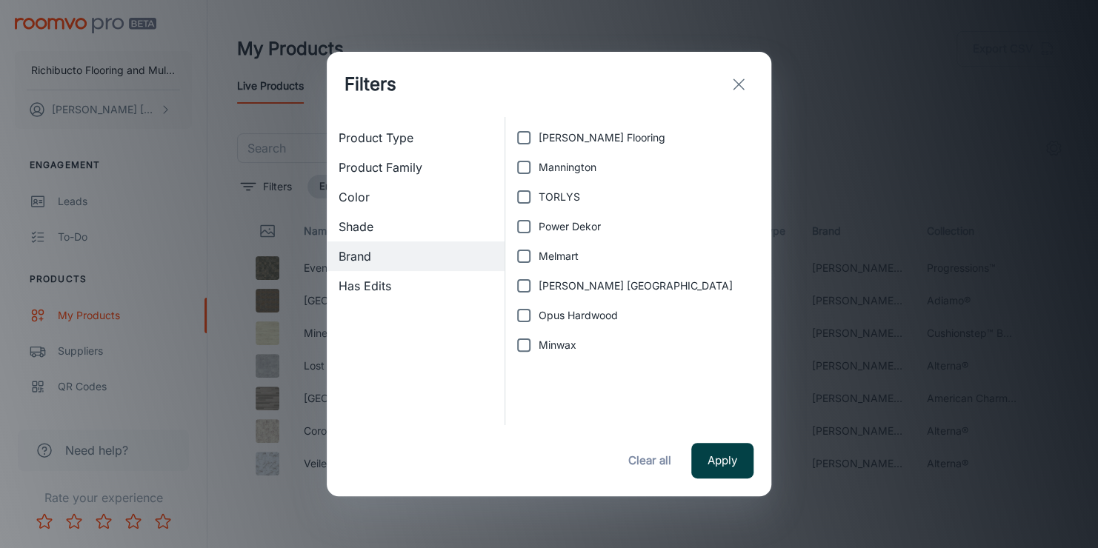
click at [712, 464] on button "Apply" at bounding box center [722, 461] width 62 height 36
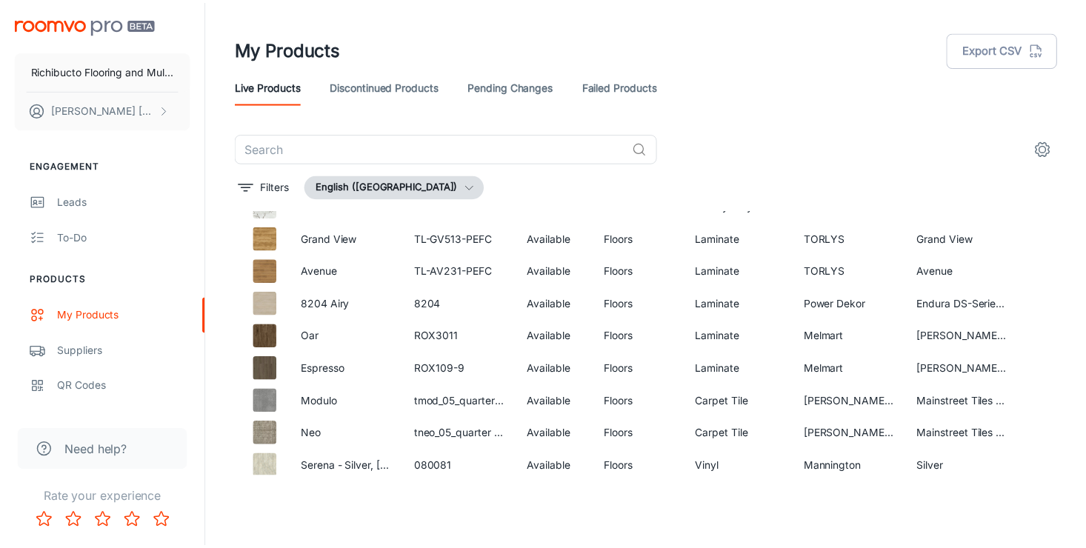
scroll to position [6033, 0]
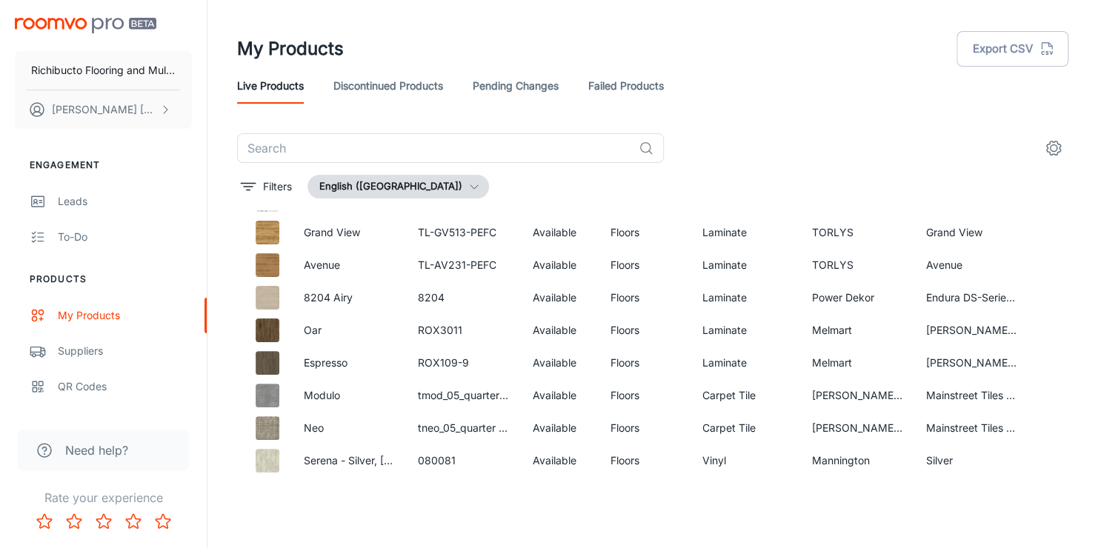
click at [497, 79] on link "Pending Changes" at bounding box center [516, 86] width 86 height 36
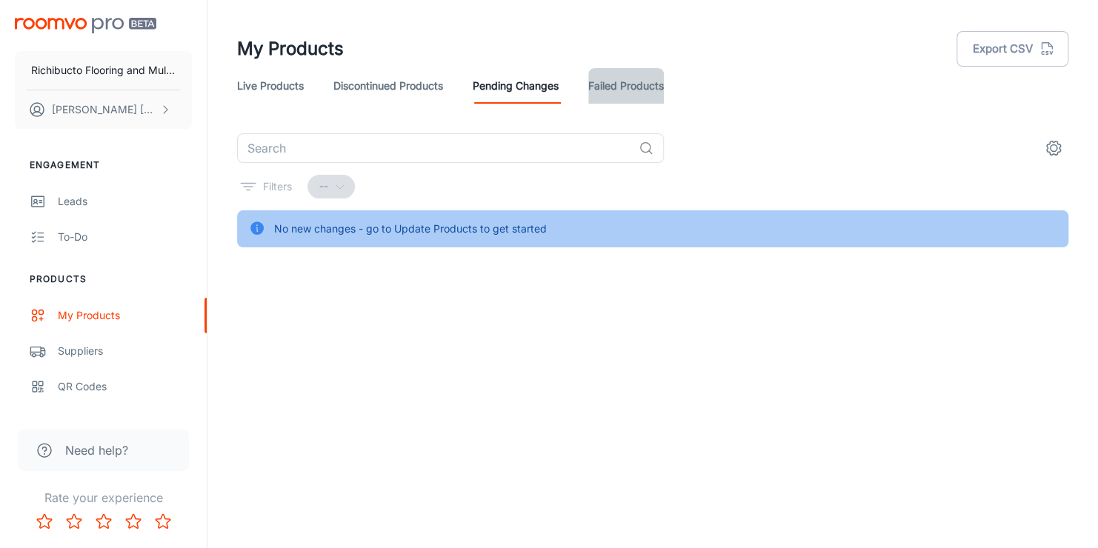
click at [635, 86] on link "Failed Products" at bounding box center [626, 86] width 76 height 36
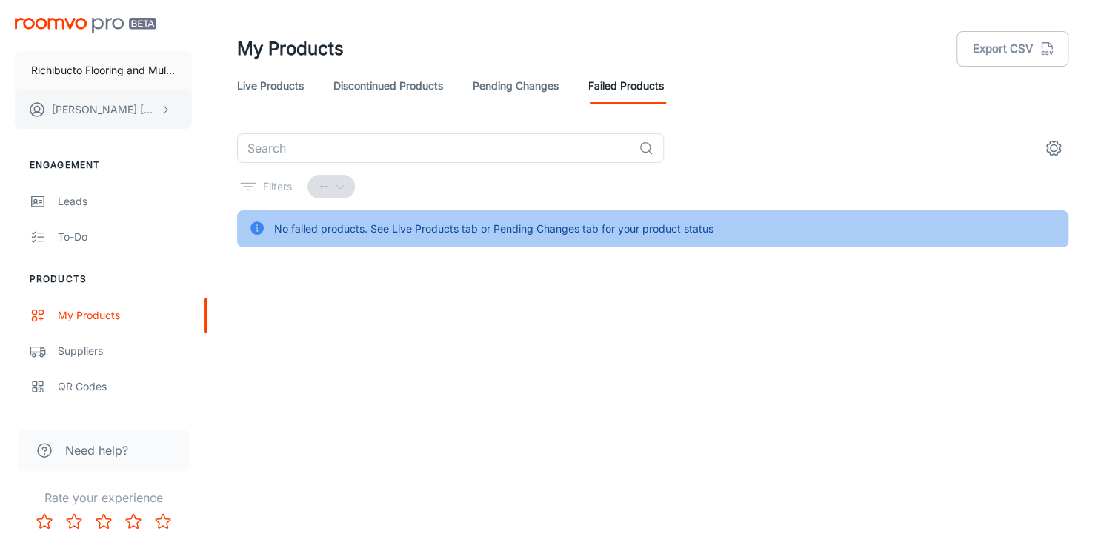
click at [123, 105] on p "[PERSON_NAME]" at bounding box center [104, 109] width 104 height 16
click at [125, 67] on div at bounding box center [549, 274] width 1098 height 548
click at [156, 112] on button "[PERSON_NAME]" at bounding box center [103, 109] width 177 height 39
click at [244, 106] on li "User Profile" at bounding box center [231, 108] width 79 height 25
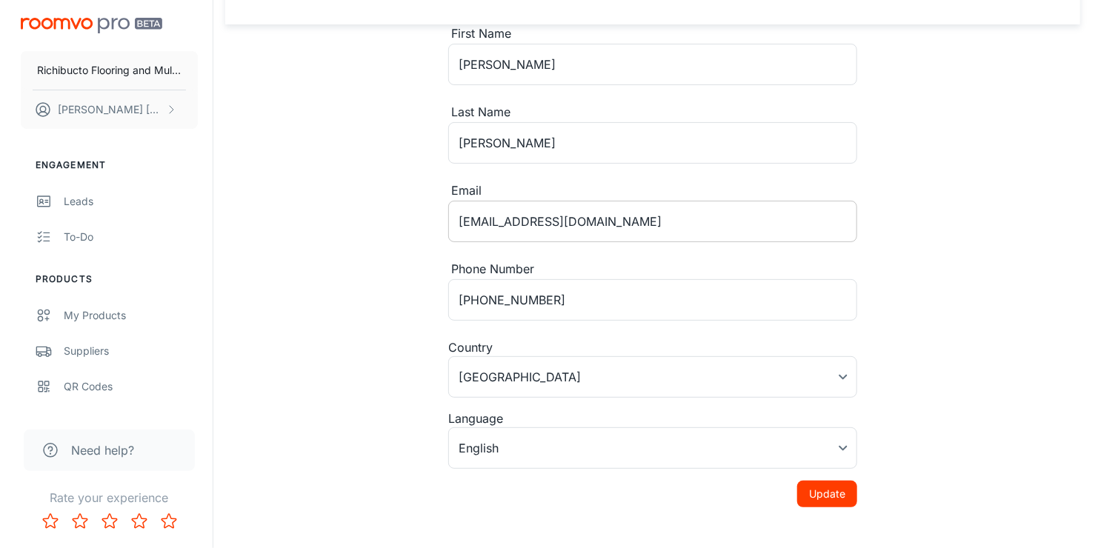
scroll to position [74, 0]
click at [559, 380] on body "Richibucto Flooring and Multi Decor [PERSON_NAME] Engagement Leads To-do Produc…" at bounding box center [543, 200] width 1086 height 548
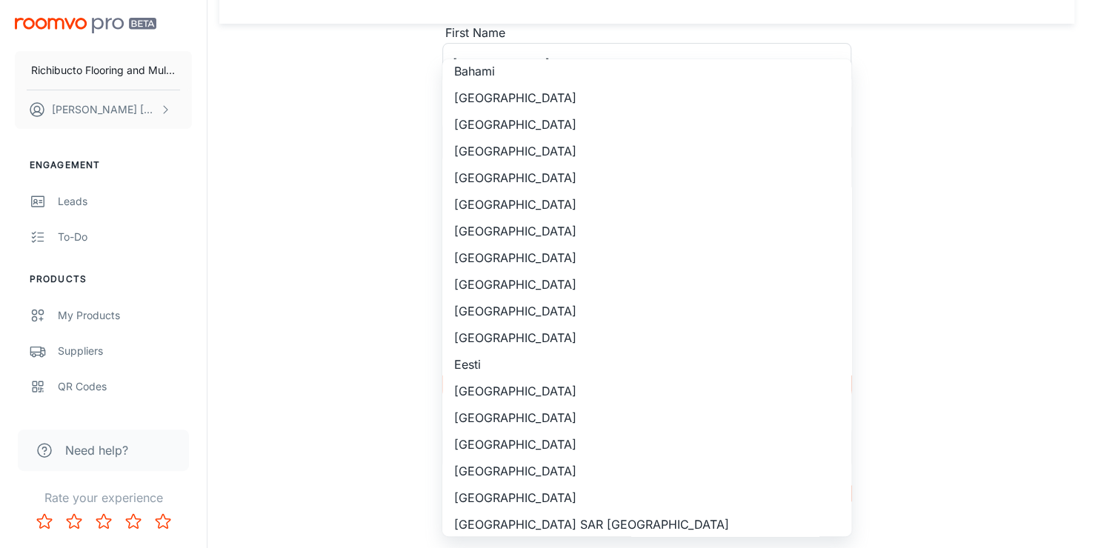
scroll to position [0, 0]
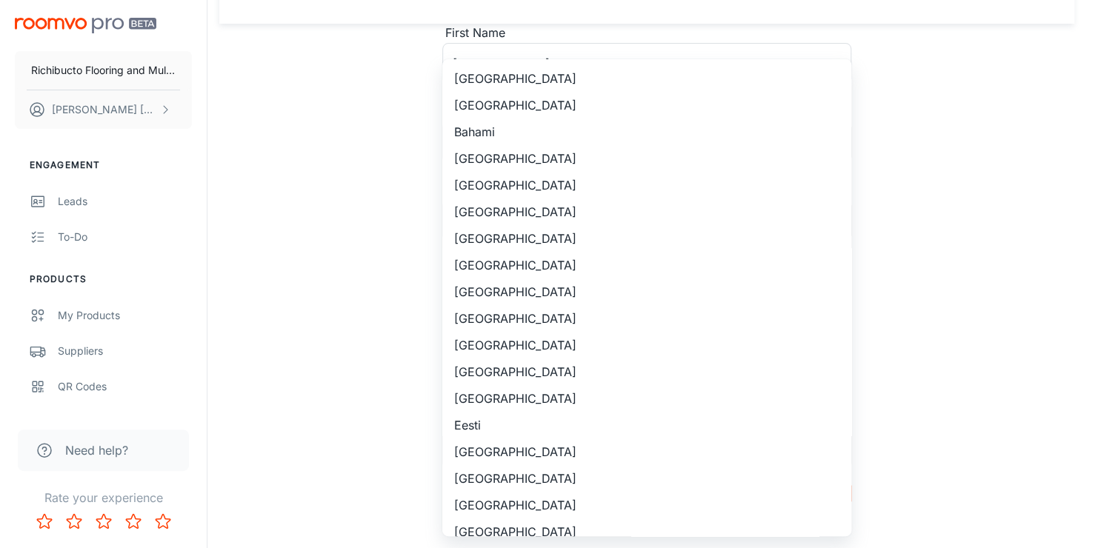
click at [499, 258] on li "[GEOGRAPHIC_DATA]" at bounding box center [646, 265] width 409 height 27
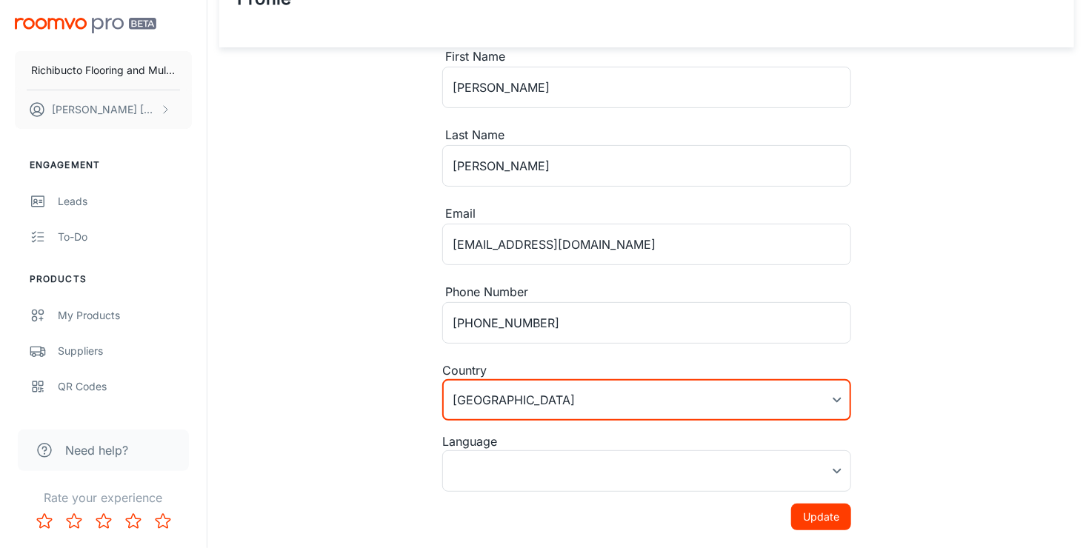
scroll to position [92, 0]
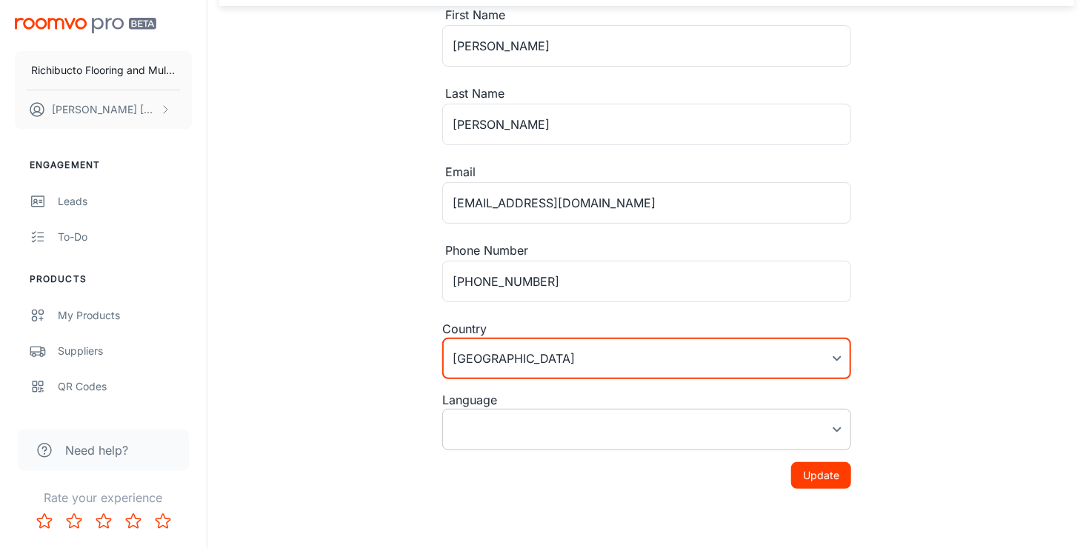
click at [827, 427] on body "Richibucto Flooring and Multi Decor [PERSON_NAME] Engagement Leads To-do Produc…" at bounding box center [543, 182] width 1086 height 548
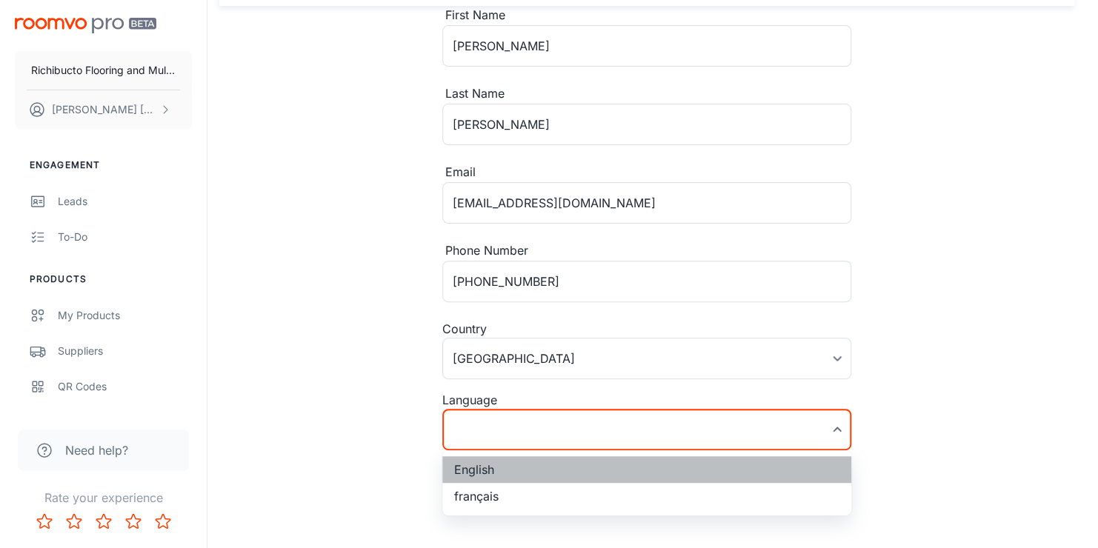
click at [506, 476] on li "English" at bounding box center [646, 469] width 409 height 27
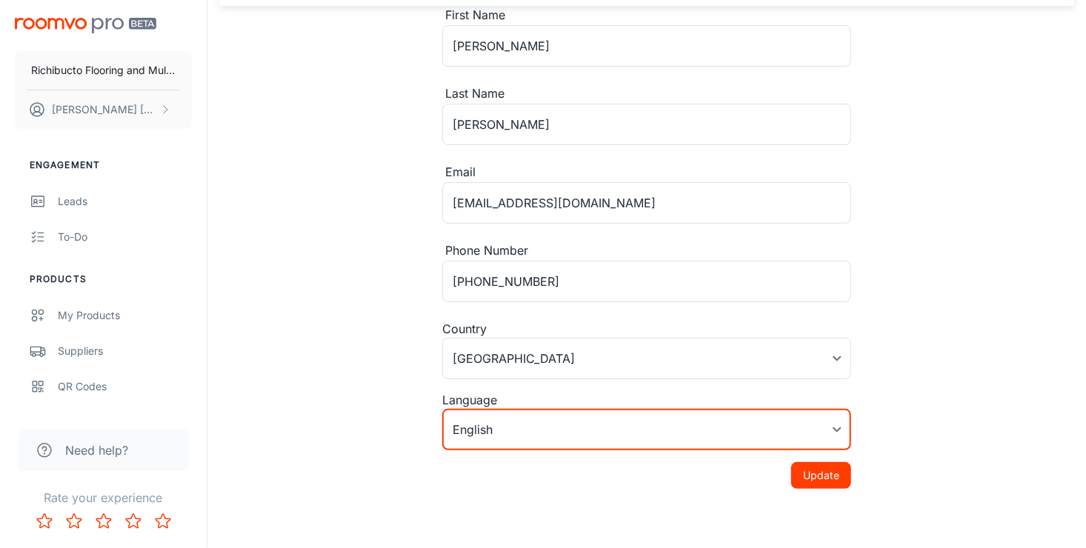
click at [829, 476] on button "Update" at bounding box center [821, 475] width 60 height 27
